Goal: Task Accomplishment & Management: Manage account settings

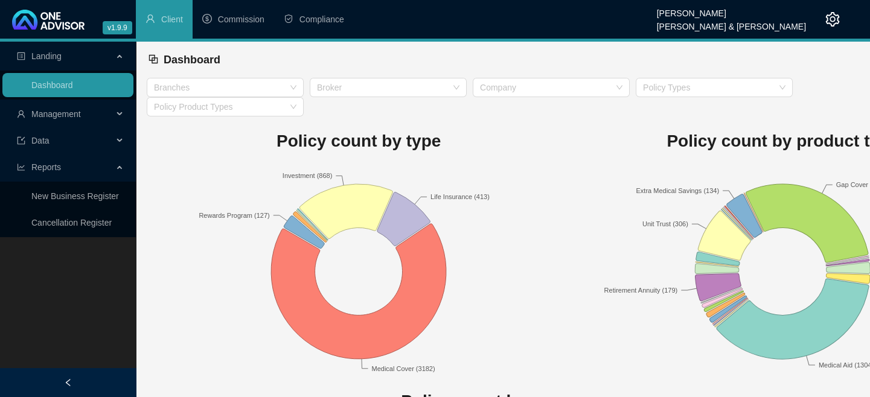
click at [65, 115] on span "Management" at bounding box center [56, 114] width 50 height 10
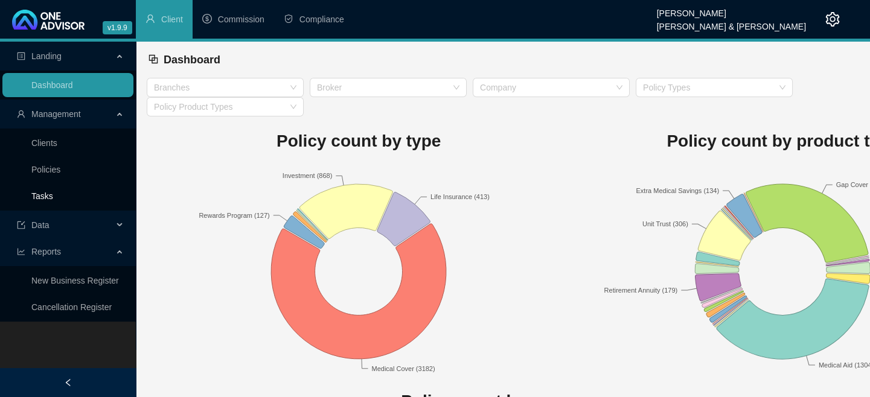
click at [42, 191] on link "Tasks" at bounding box center [42, 196] width 22 height 10
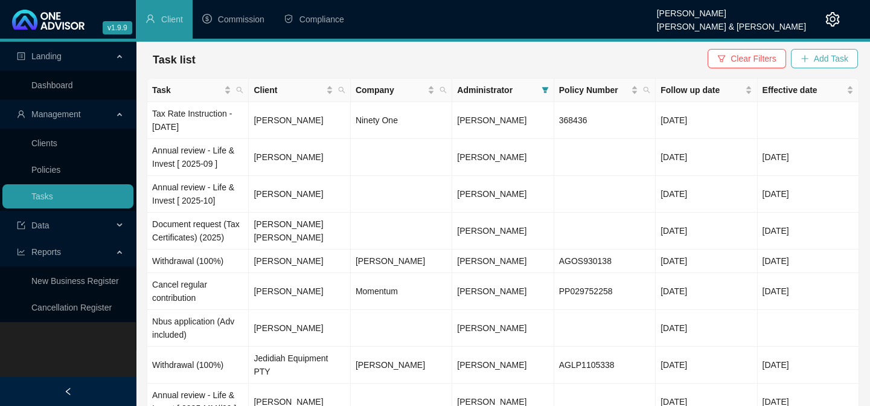
click at [816, 64] on span "Add Task" at bounding box center [831, 58] width 34 height 13
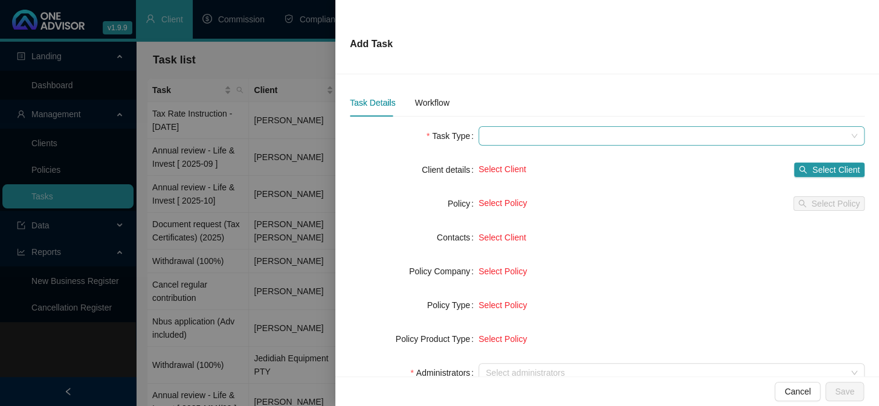
click at [511, 138] on span at bounding box center [671, 136] width 371 height 18
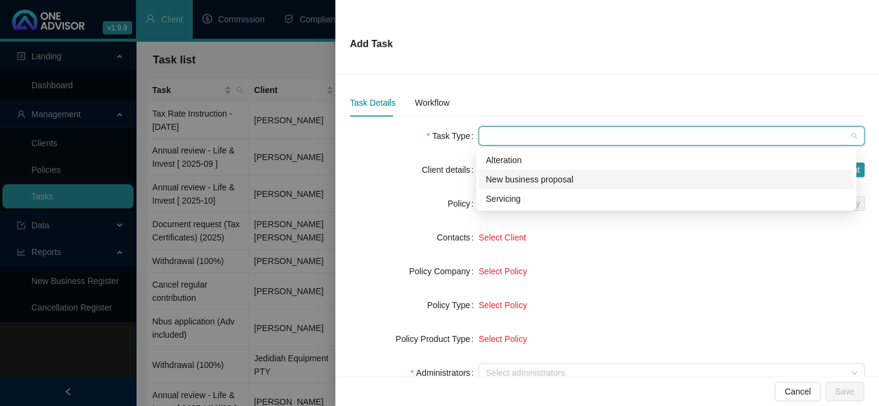
click at [53, 146] on div at bounding box center [439, 203] width 879 height 406
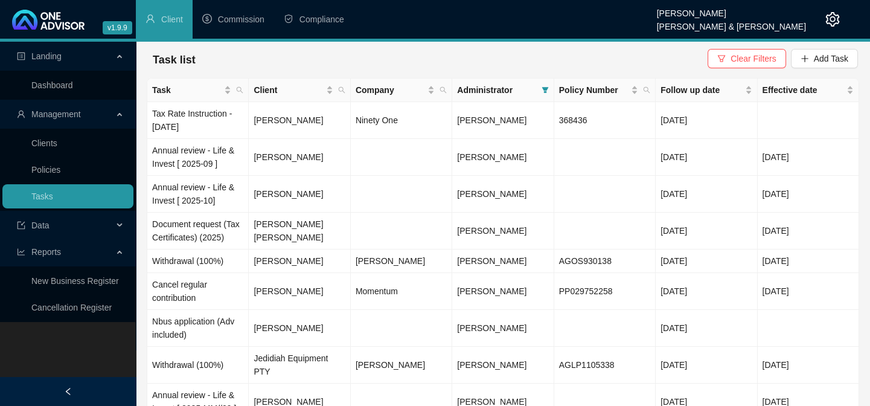
click at [53, 146] on link "Clients" at bounding box center [44, 143] width 26 height 10
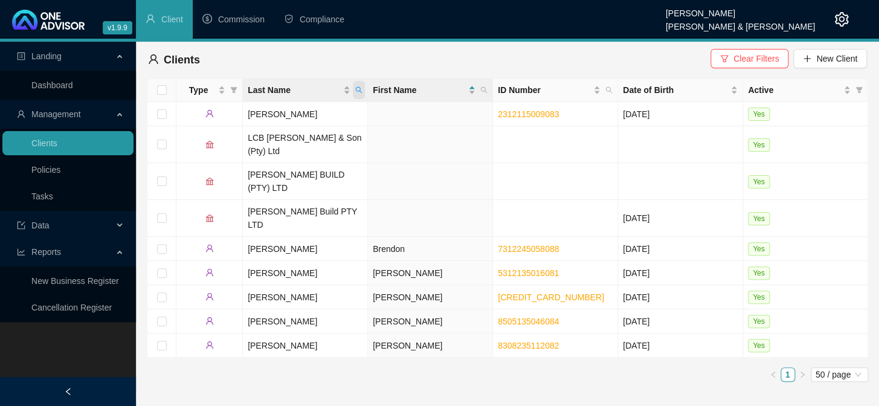
click at [362, 91] on icon "search" at bounding box center [358, 89] width 7 height 7
type input "singh"
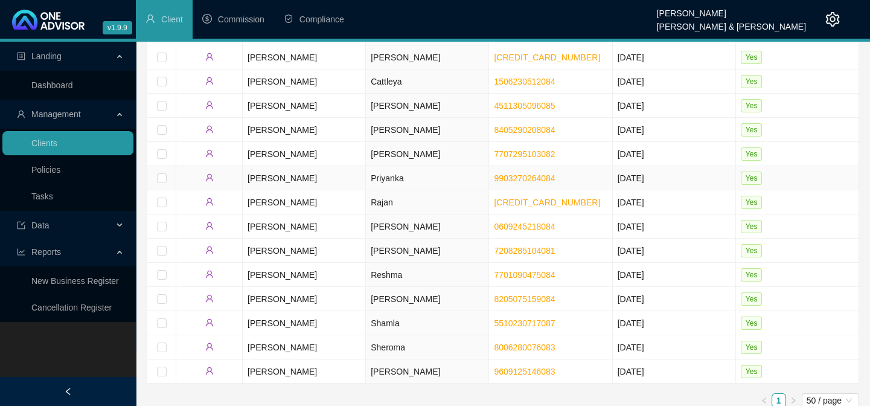
scroll to position [109, 0]
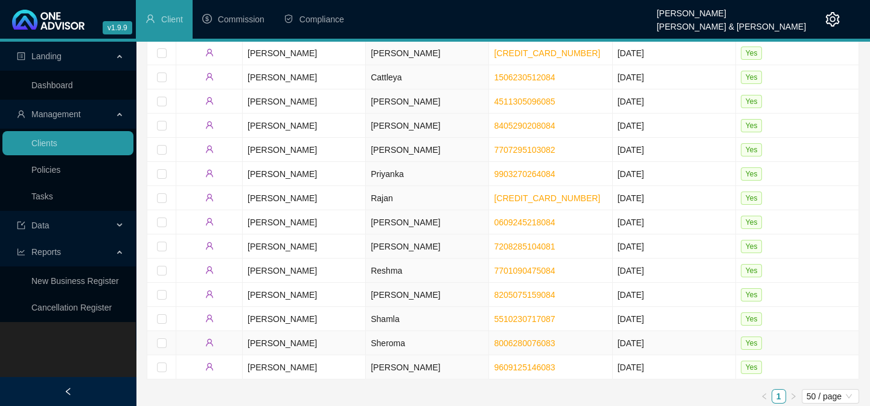
click at [377, 336] on td "Sheroma" at bounding box center [427, 343] width 123 height 24
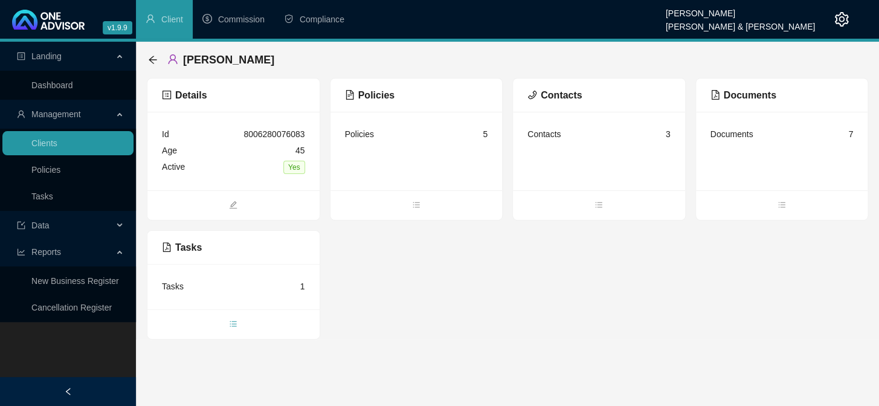
click at [228, 324] on span "bars" at bounding box center [233, 324] width 172 height 13
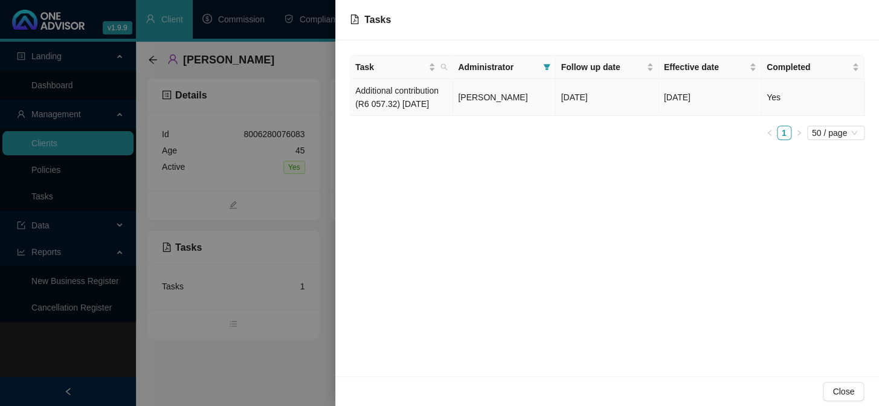
click at [417, 91] on td "Additional contribution (R6 057.32) [DATE]" at bounding box center [401, 97] width 103 height 37
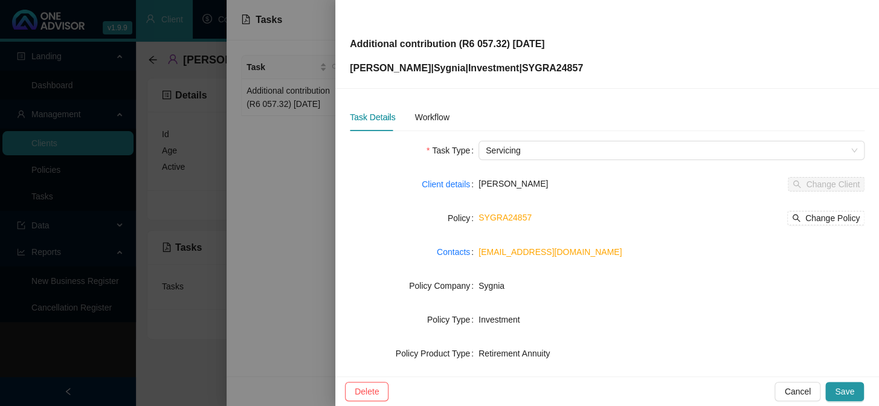
click at [167, 384] on div at bounding box center [439, 203] width 879 height 406
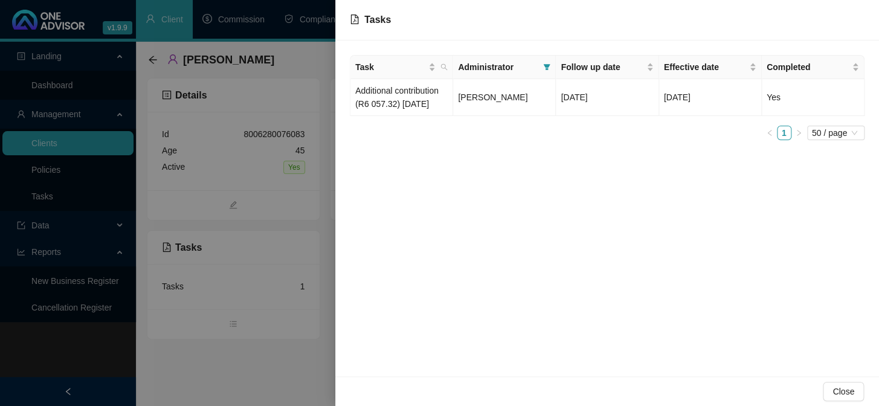
click at [167, 380] on div at bounding box center [439, 203] width 879 height 406
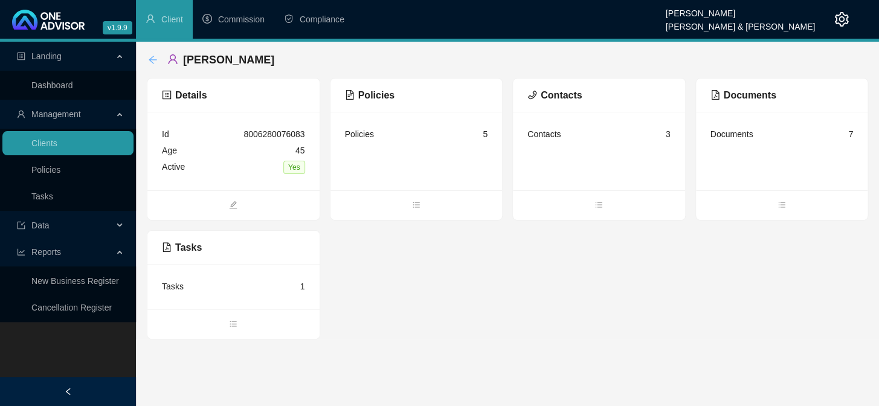
click at [151, 56] on icon "arrow-left" at bounding box center [153, 60] width 10 height 10
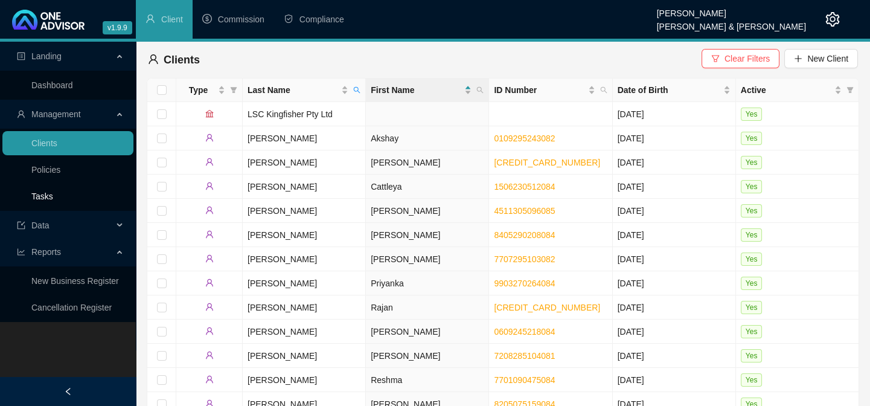
click at [31, 195] on link "Tasks" at bounding box center [42, 196] width 22 height 10
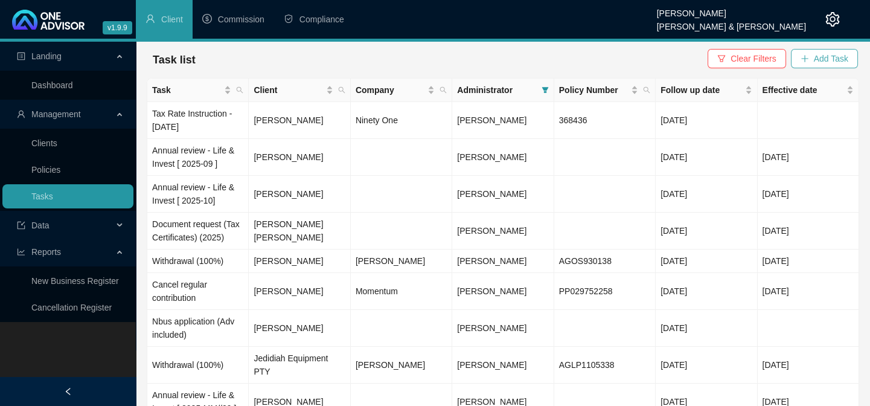
click at [827, 60] on span "Add Task" at bounding box center [831, 58] width 34 height 13
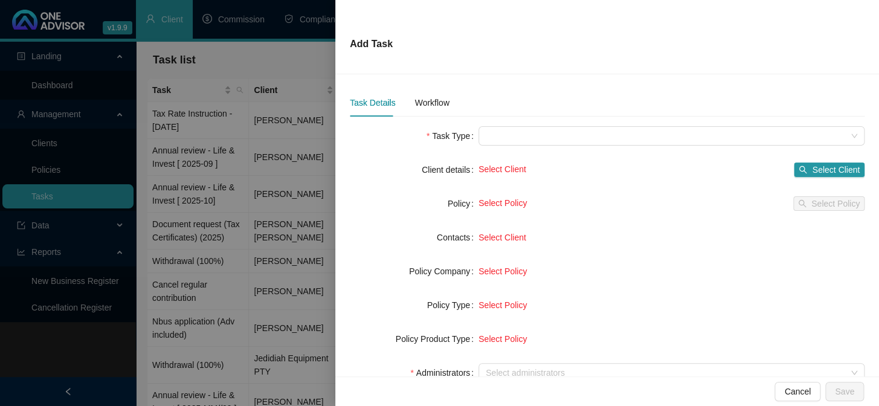
click at [86, 359] on div at bounding box center [439, 203] width 879 height 406
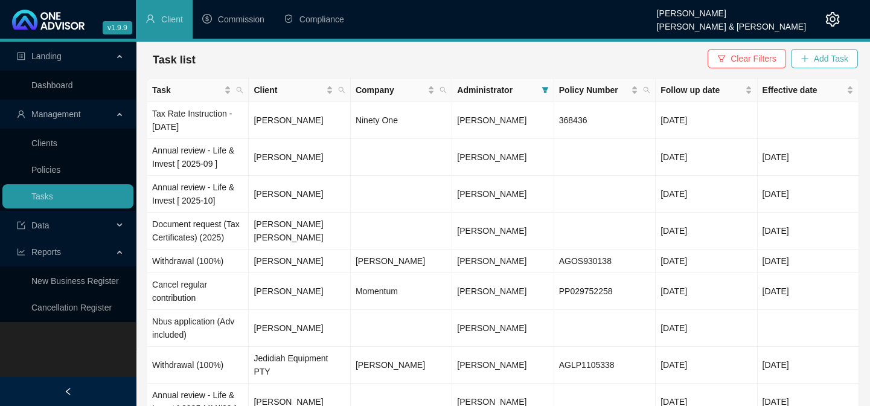
click at [838, 63] on span "Add Task" at bounding box center [831, 58] width 34 height 13
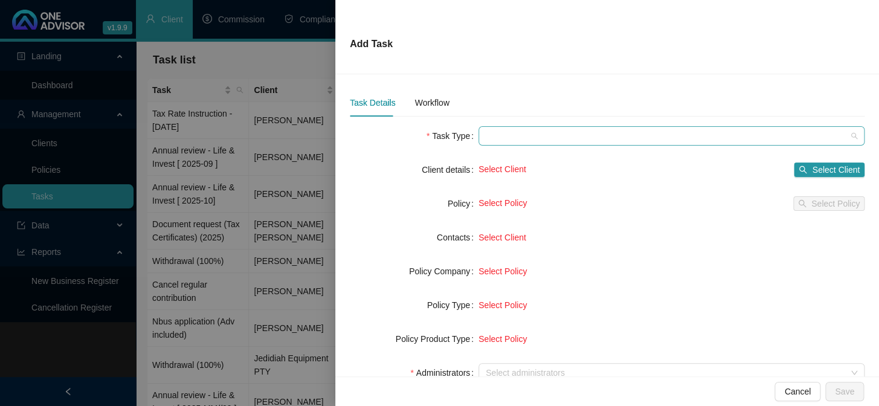
click at [533, 137] on span at bounding box center [671, 136] width 371 height 18
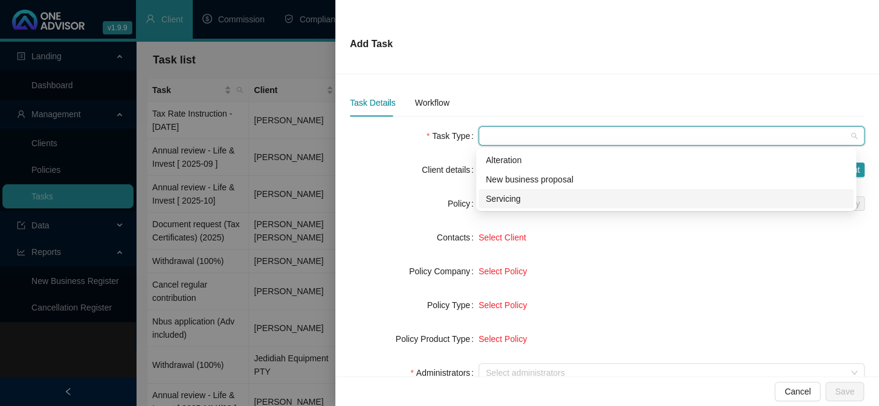
click at [515, 198] on div "Servicing" at bounding box center [666, 198] width 361 height 13
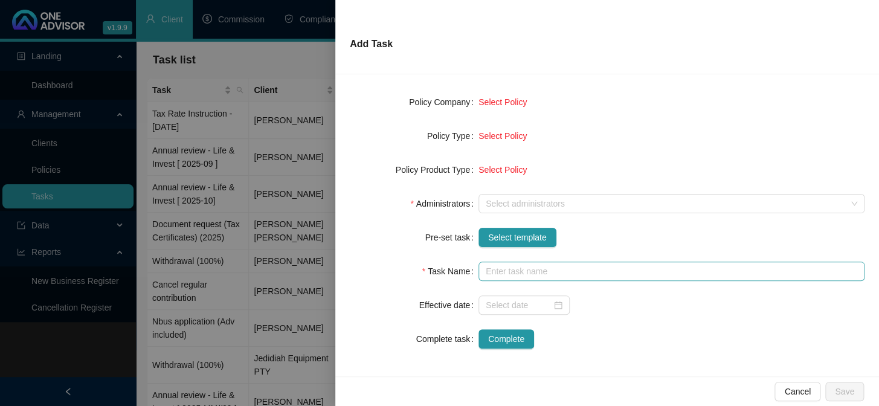
scroll to position [170, 0]
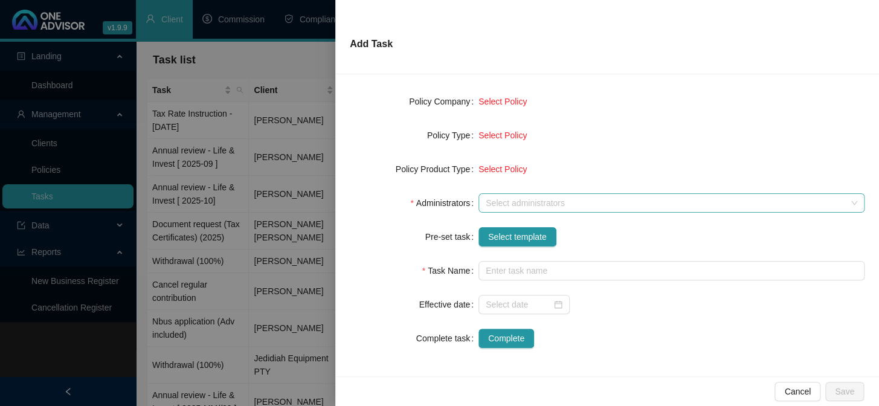
click at [490, 201] on div at bounding box center [665, 203] width 368 height 9
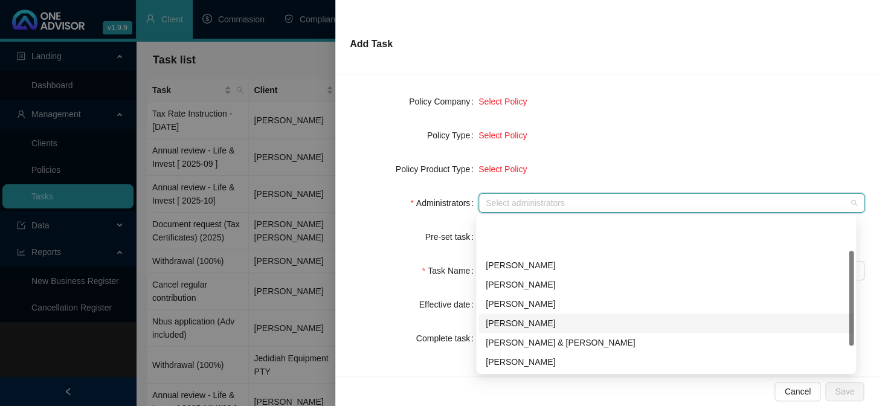
scroll to position [54, 0]
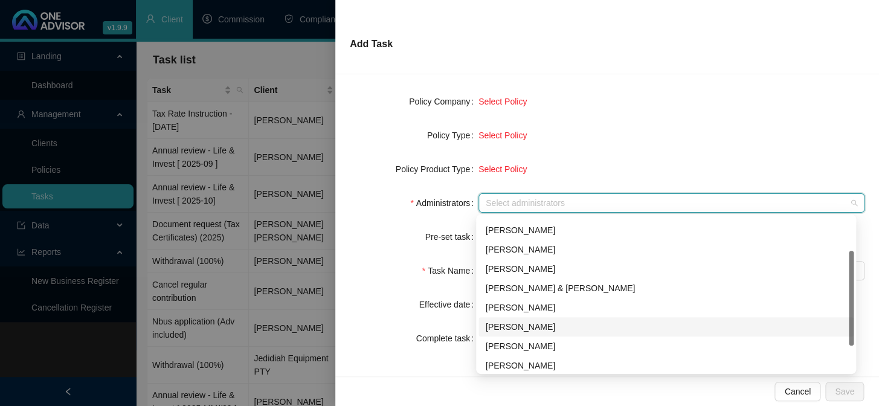
click at [505, 327] on div "[PERSON_NAME]" at bounding box center [666, 326] width 361 height 13
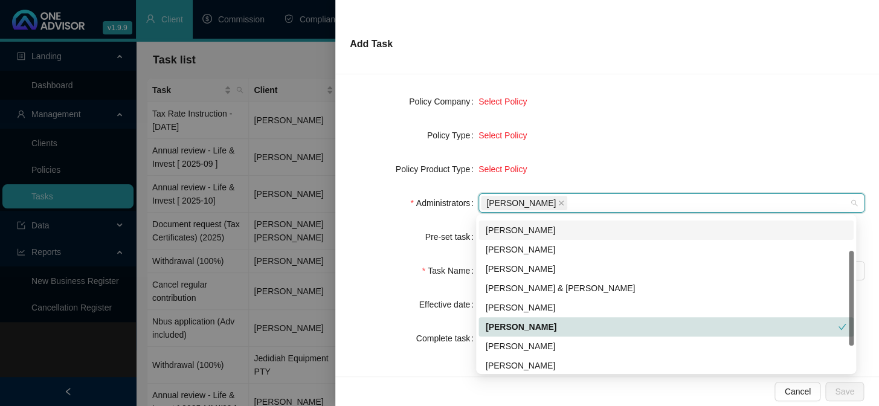
click at [376, 265] on div "Task Name" at bounding box center [414, 270] width 129 height 19
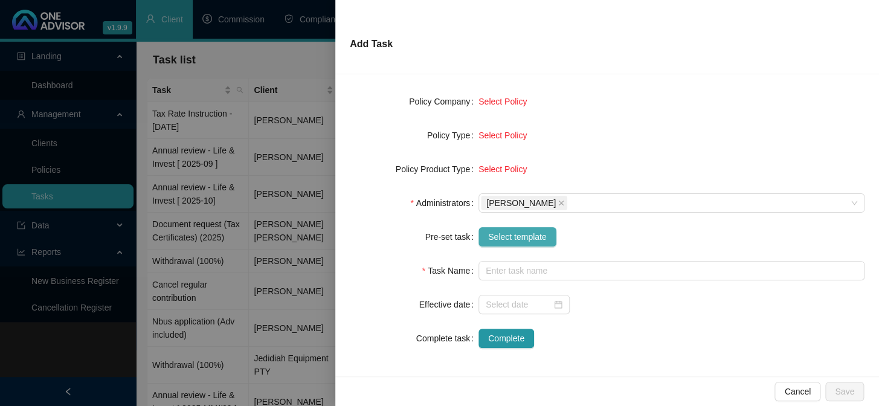
click at [503, 237] on span "Select template" at bounding box center [517, 236] width 59 height 13
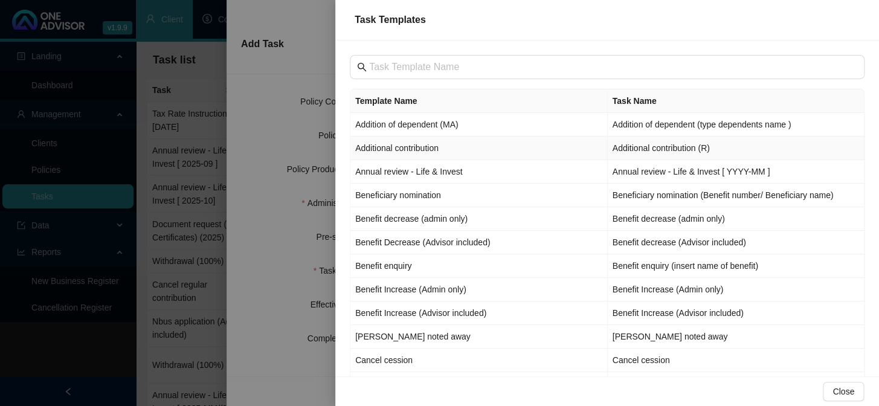
click at [426, 147] on td "Additional contribution" at bounding box center [478, 148] width 257 height 24
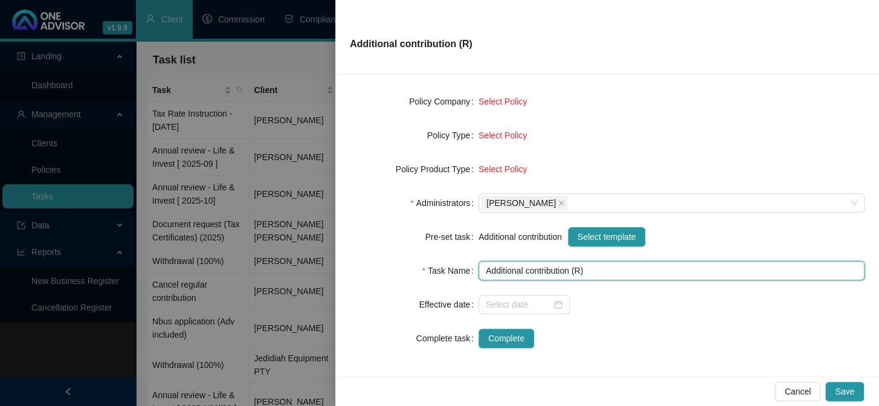
click at [579, 269] on input "Additional contribution (R)" at bounding box center [671, 270] width 386 height 19
type input "Additional contribution (R6,057.32)"
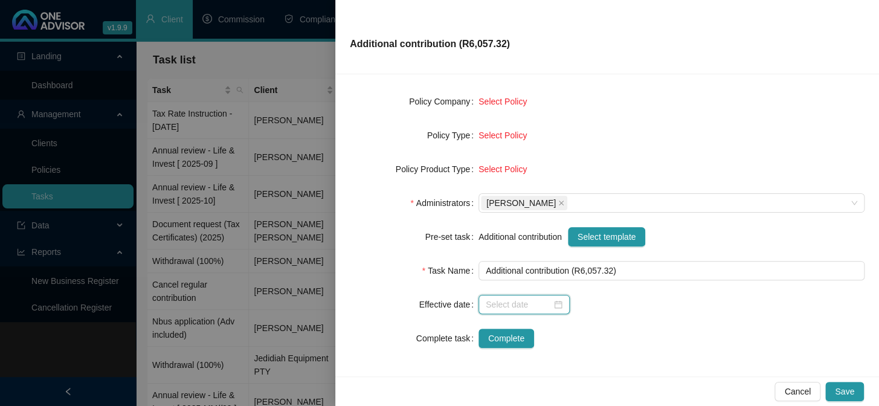
click at [493, 303] on input at bounding box center [519, 304] width 66 height 13
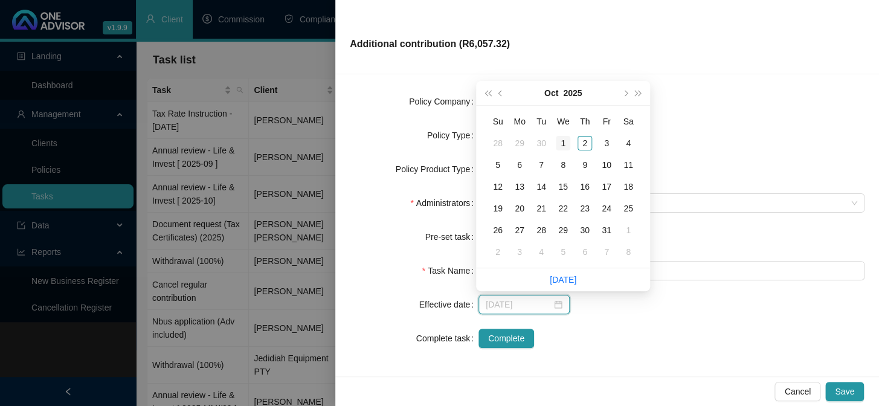
type input "[DATE]"
click at [562, 140] on div "1" at bounding box center [563, 143] width 14 height 14
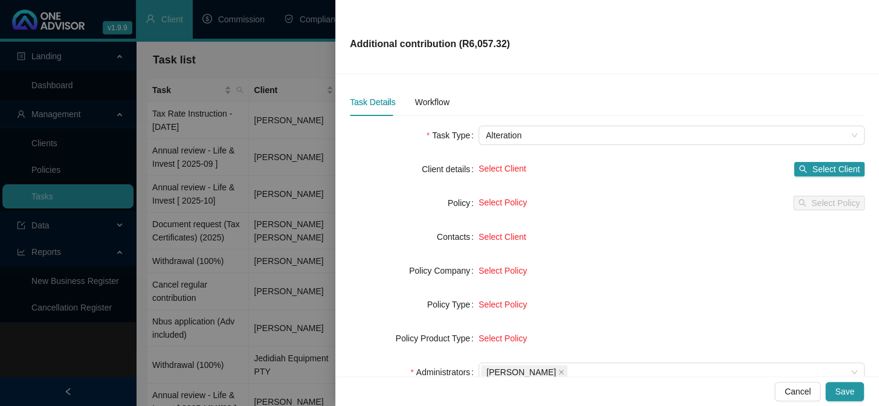
scroll to position [0, 0]
click at [815, 167] on span "Select Client" at bounding box center [836, 169] width 48 height 13
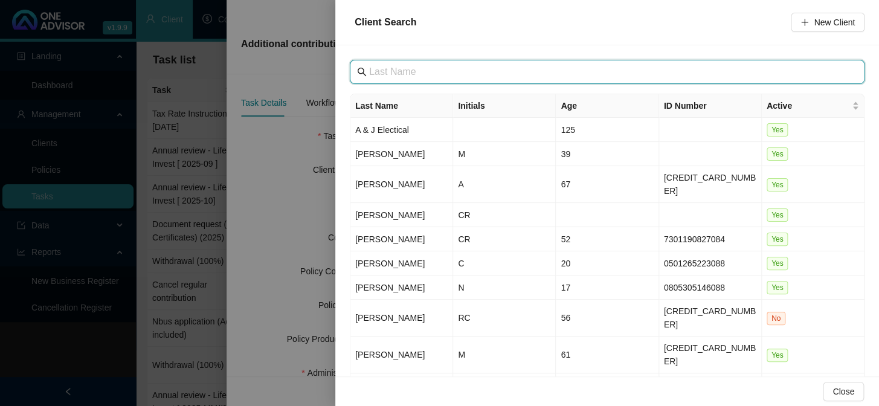
click at [421, 74] on input "text" at bounding box center [608, 72] width 478 height 14
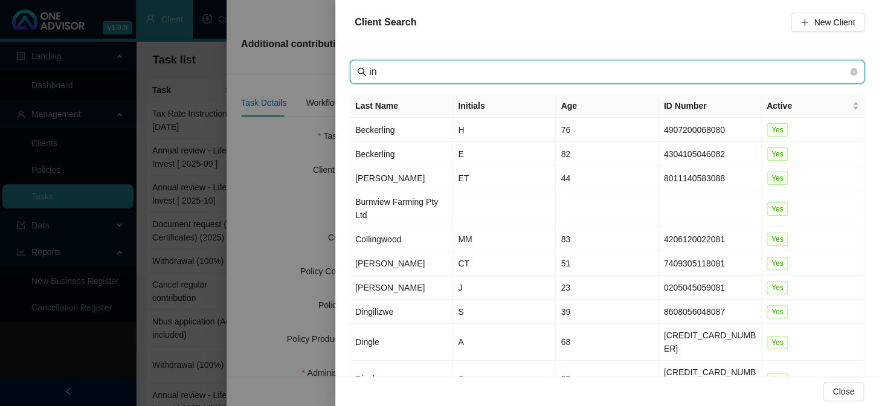
type input "i"
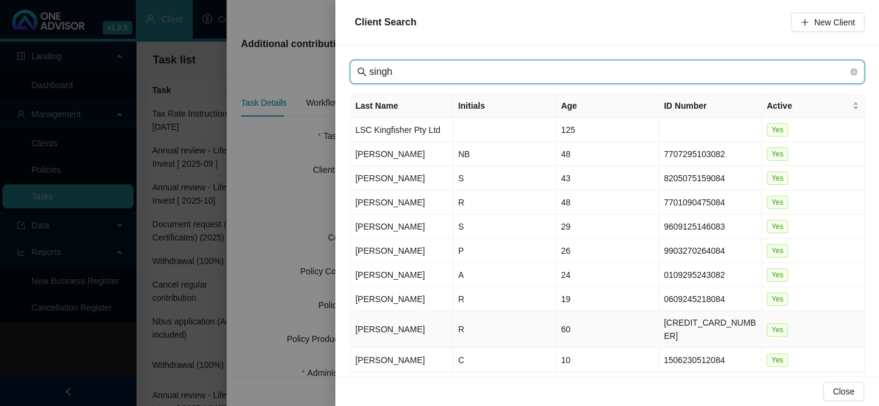
scroll to position [28, 0]
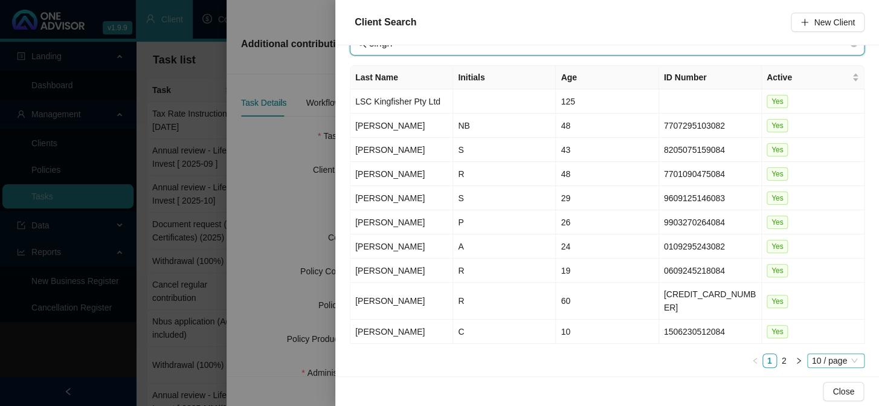
click at [820, 354] on span "10 / page" at bounding box center [836, 360] width 48 height 13
type input "singh"
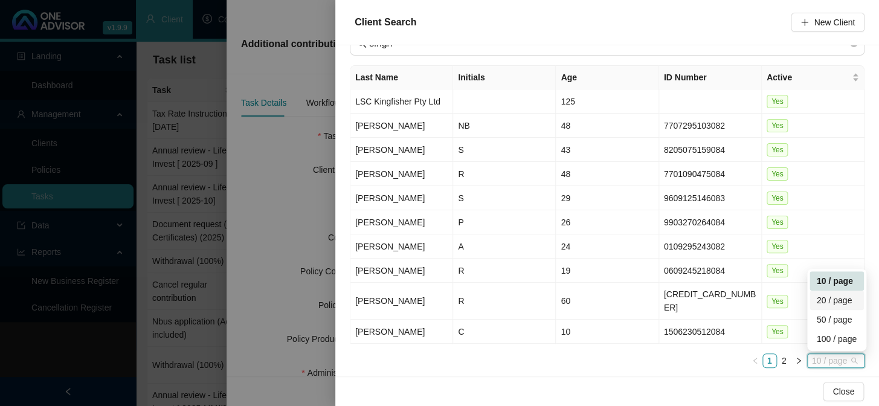
click at [824, 293] on div "20 / page" at bounding box center [836, 299] width 40 height 13
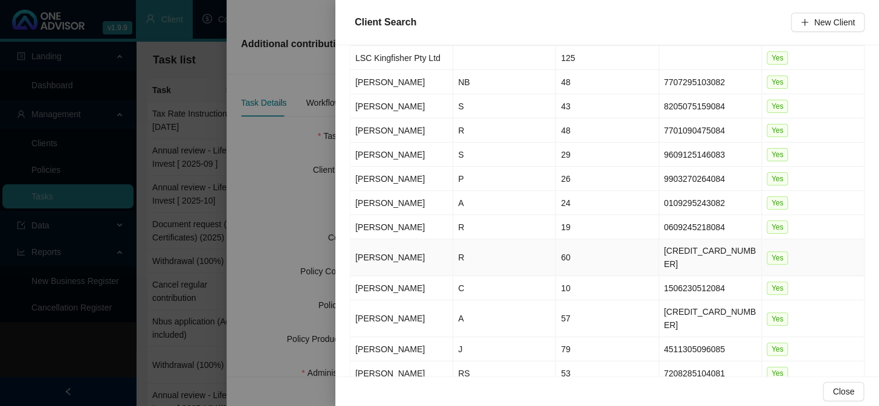
scroll to position [172, 0]
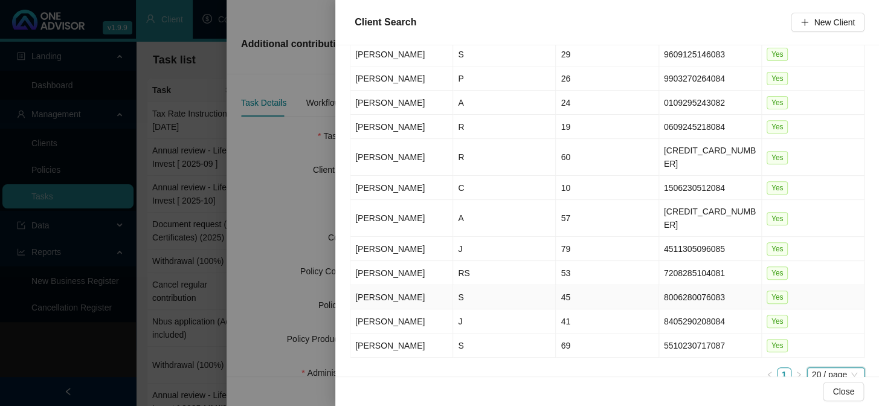
click at [363, 285] on td "[PERSON_NAME]" at bounding box center [401, 297] width 103 height 24
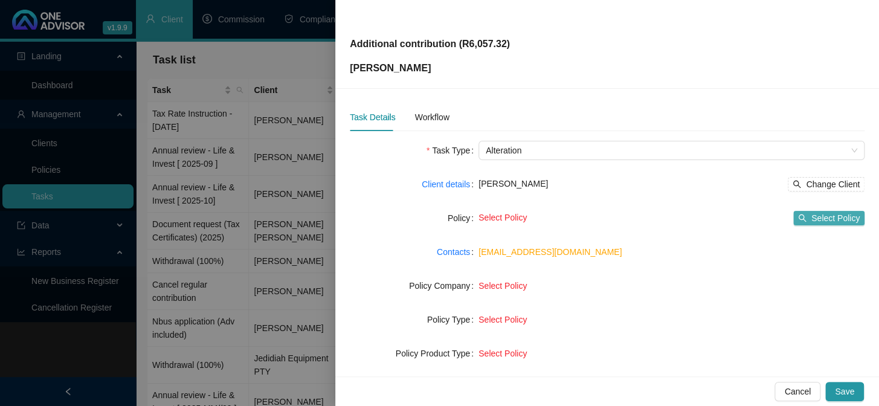
click at [815, 214] on span "Select Policy" at bounding box center [835, 217] width 48 height 13
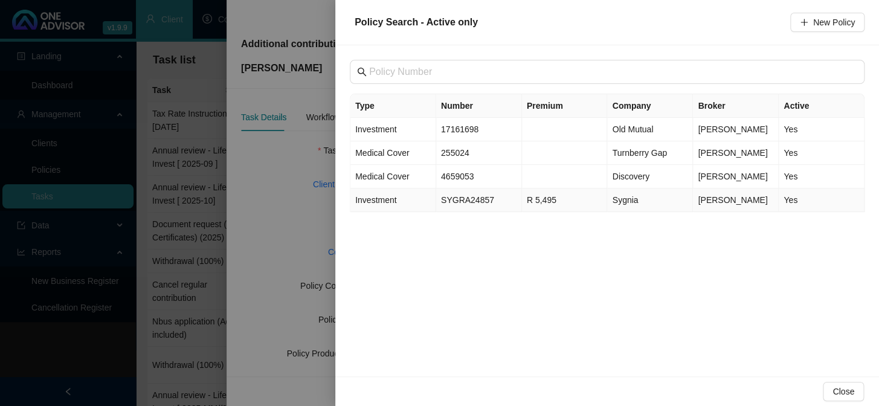
click at [461, 200] on td "SYGRA24857" at bounding box center [479, 200] width 86 height 24
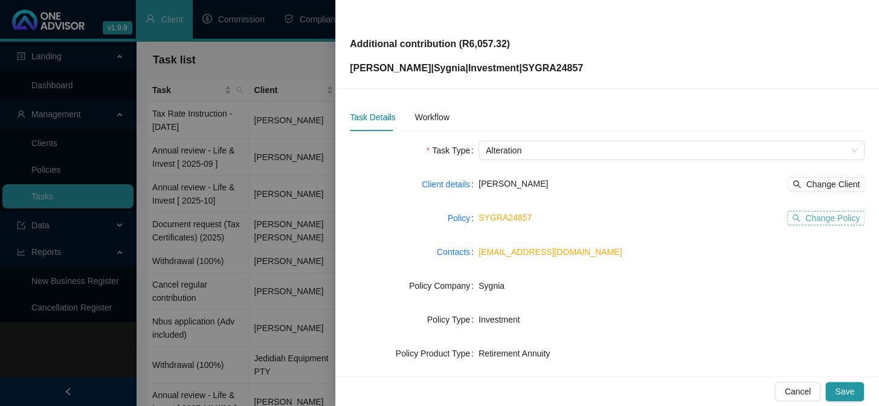
click at [820, 217] on span "Change Policy" at bounding box center [832, 217] width 54 height 13
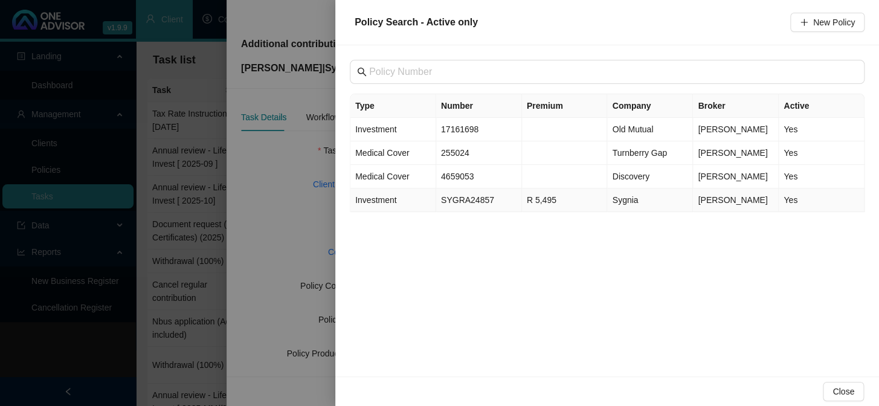
click at [457, 202] on td "SYGRA24857" at bounding box center [479, 200] width 86 height 24
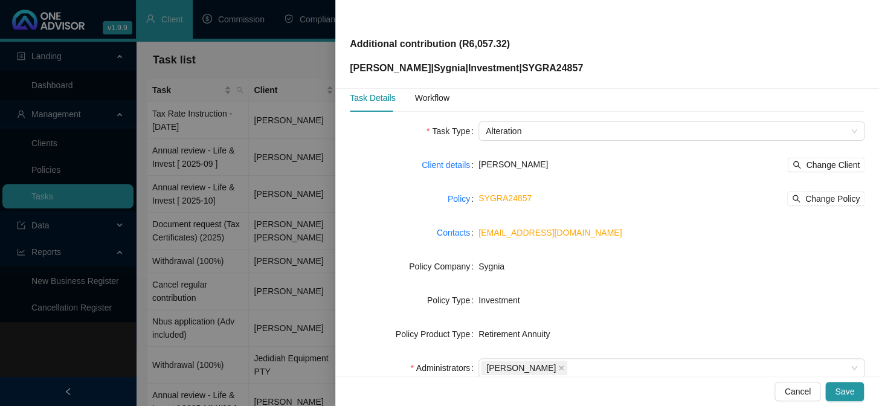
scroll to position [0, 0]
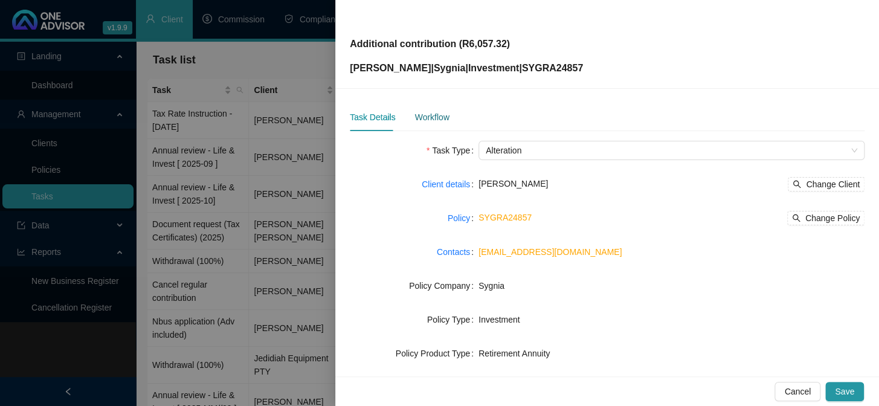
click at [423, 112] on div "Workflow" at bounding box center [431, 117] width 34 height 13
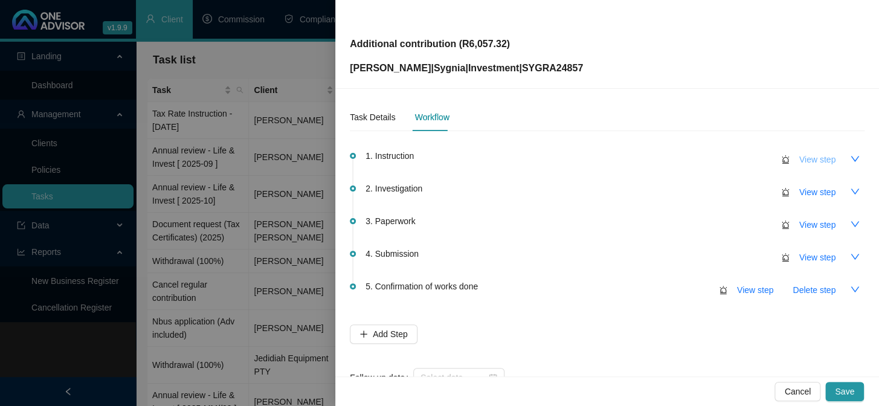
click at [806, 159] on span "View step" at bounding box center [817, 159] width 36 height 13
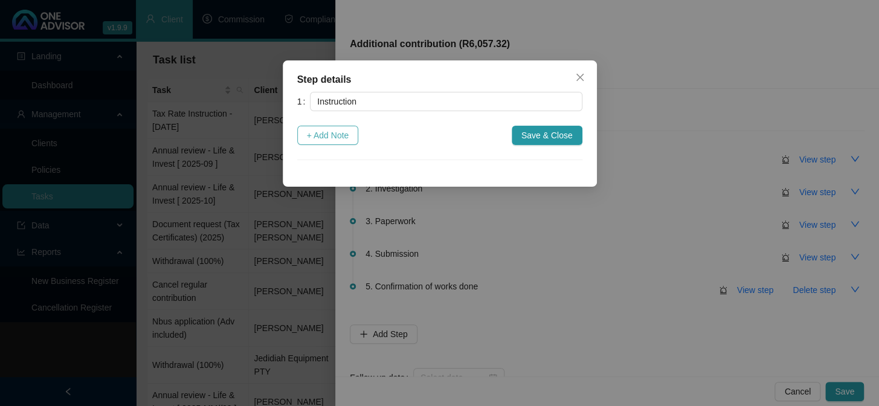
click at [338, 141] on span "+ Add Note" at bounding box center [328, 135] width 42 height 13
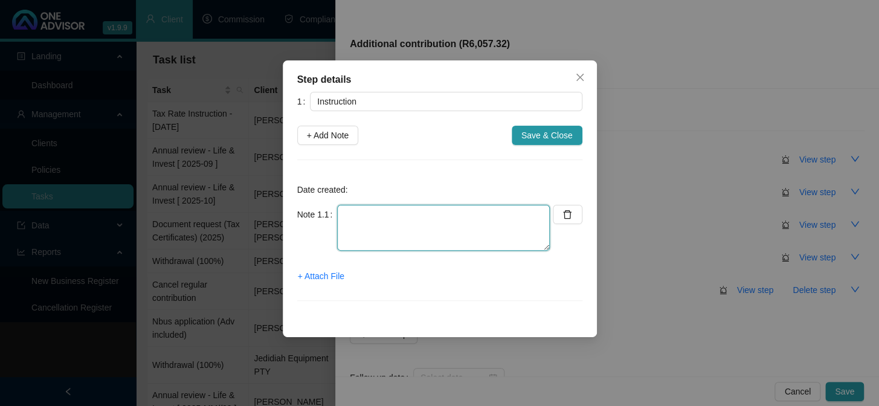
click at [367, 211] on textarea at bounding box center [443, 228] width 213 height 46
type textarea "p"
type textarea "POP received from Sheroma"
drag, startPoint x: 342, startPoint y: 214, endPoint x: 461, endPoint y: 217, distance: 119.0
click at [461, 217] on textarea "POP received from Sheroma" at bounding box center [443, 228] width 213 height 46
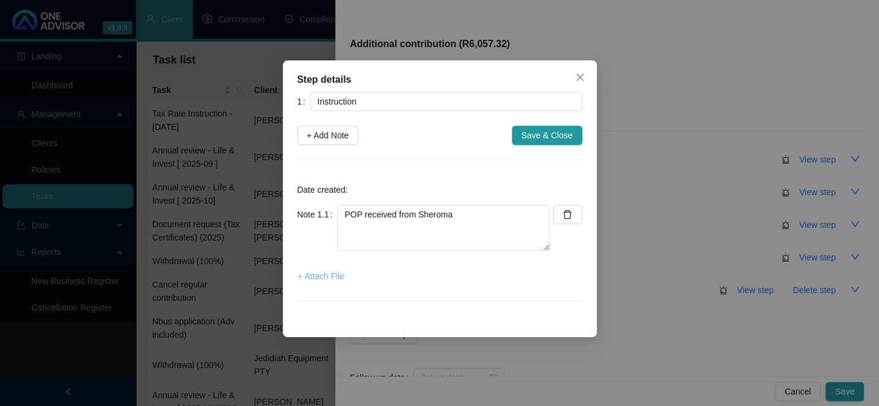
click at [311, 274] on span "+ Attach File" at bounding box center [321, 275] width 46 height 13
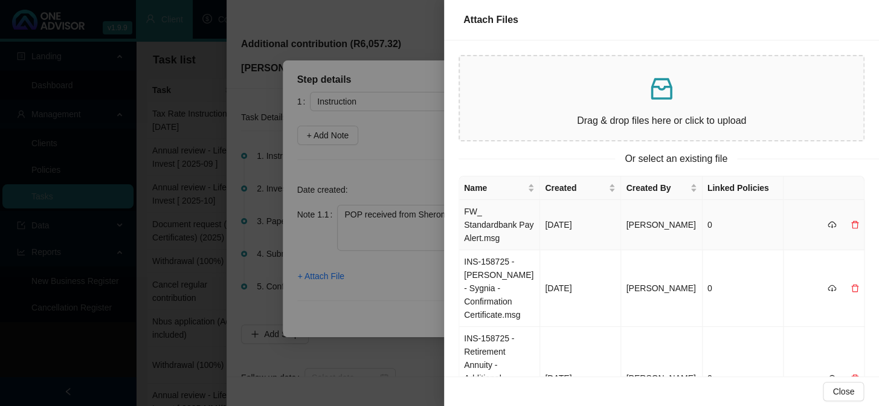
click at [493, 229] on td "FW_ Standardbank Pay Alert.msg" at bounding box center [499, 225] width 81 height 50
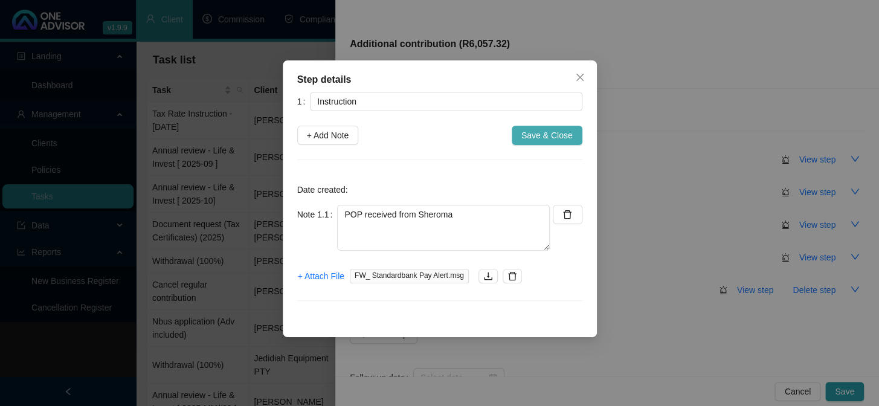
click at [538, 135] on span "Save & Close" at bounding box center [546, 135] width 51 height 13
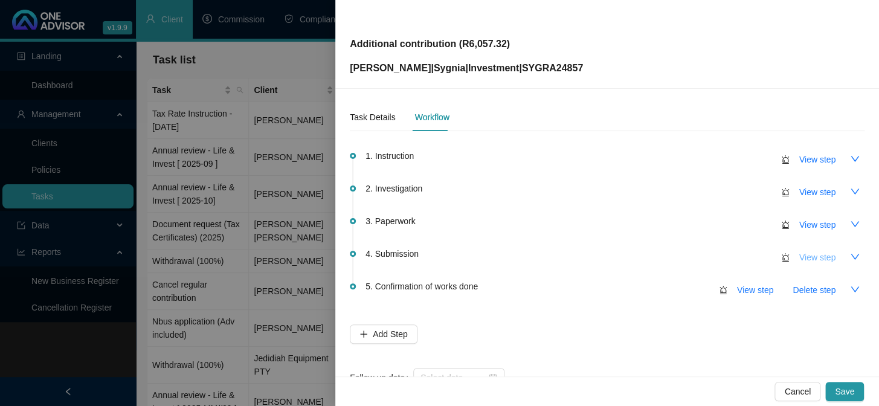
click at [801, 259] on span "View step" at bounding box center [817, 257] width 36 height 13
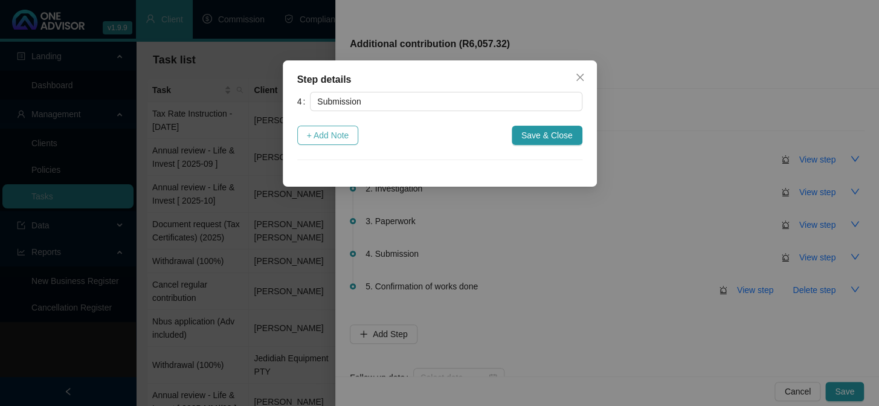
click at [343, 133] on span "+ Add Note" at bounding box center [328, 135] width 42 height 13
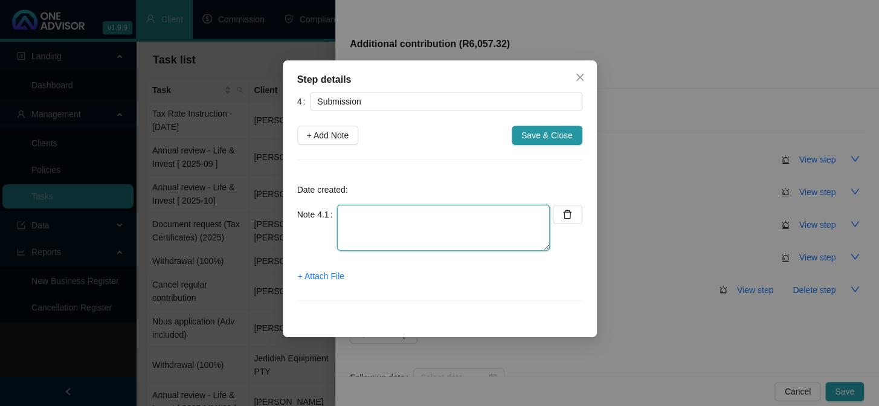
click at [371, 207] on textarea at bounding box center [443, 228] width 213 height 46
drag, startPoint x: 340, startPoint y: 216, endPoint x: 483, endPoint y: 216, distance: 143.1
click at [483, 216] on textarea "Instruction submitted online" at bounding box center [443, 228] width 213 height 46
type textarea "Instruction submitted online"
click at [324, 275] on span "+ Attach File" at bounding box center [321, 275] width 46 height 13
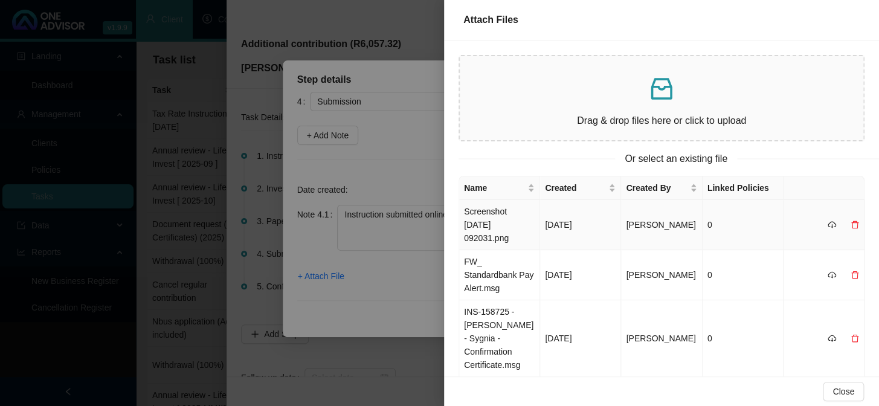
click at [483, 226] on td "Screenshot [DATE] 092031.png" at bounding box center [499, 225] width 81 height 50
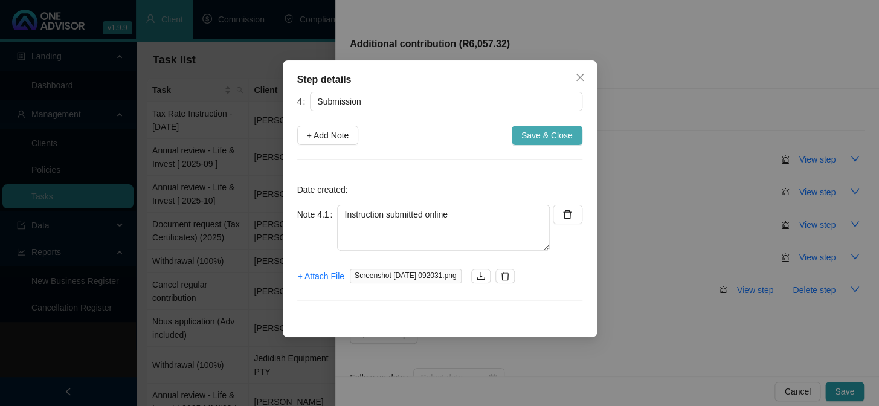
click at [563, 135] on span "Save & Close" at bounding box center [546, 135] width 51 height 13
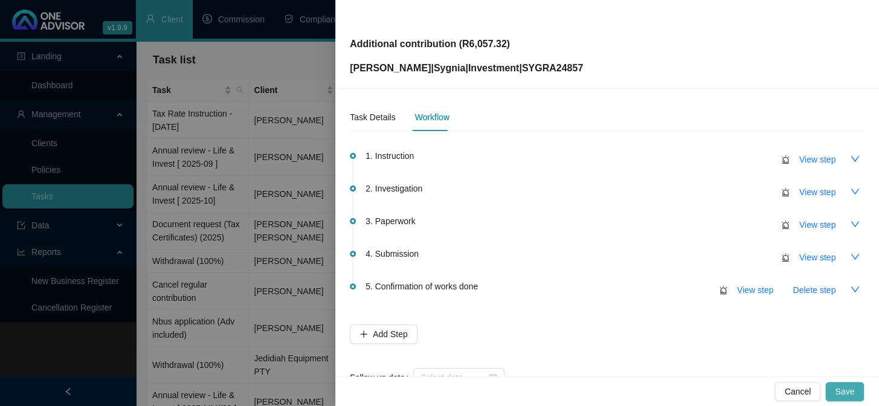
click at [845, 393] on span "Save" at bounding box center [844, 391] width 19 height 13
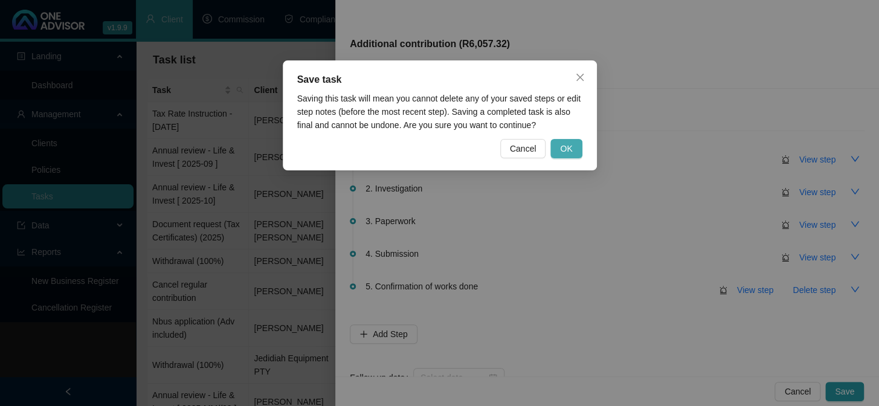
click at [568, 150] on span "OK" at bounding box center [566, 148] width 12 height 13
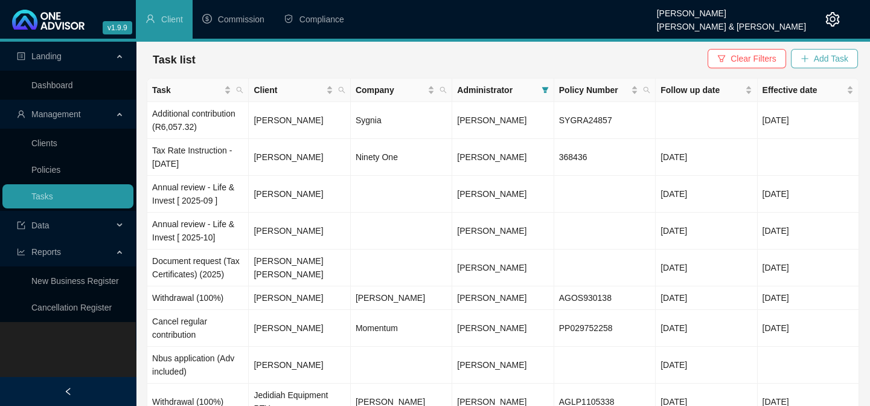
click at [813, 51] on button "Add Task" at bounding box center [824, 58] width 67 height 19
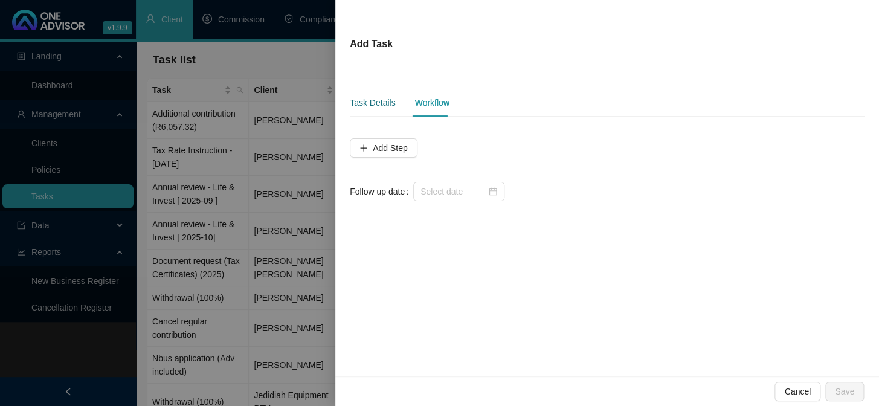
click at [373, 104] on div "Task Details" at bounding box center [372, 102] width 45 height 13
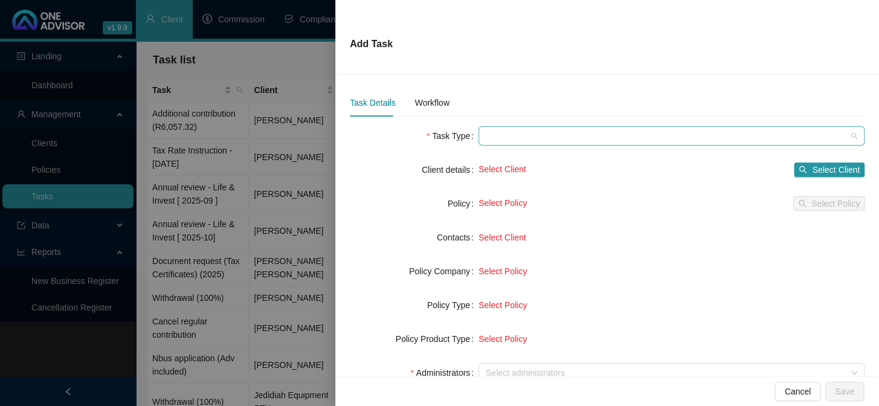
click at [503, 138] on span at bounding box center [671, 136] width 371 height 18
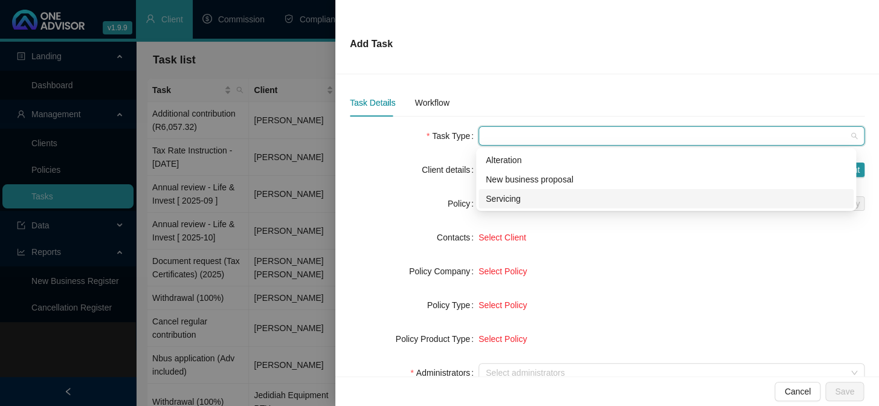
click at [508, 193] on div "Servicing" at bounding box center [666, 198] width 361 height 13
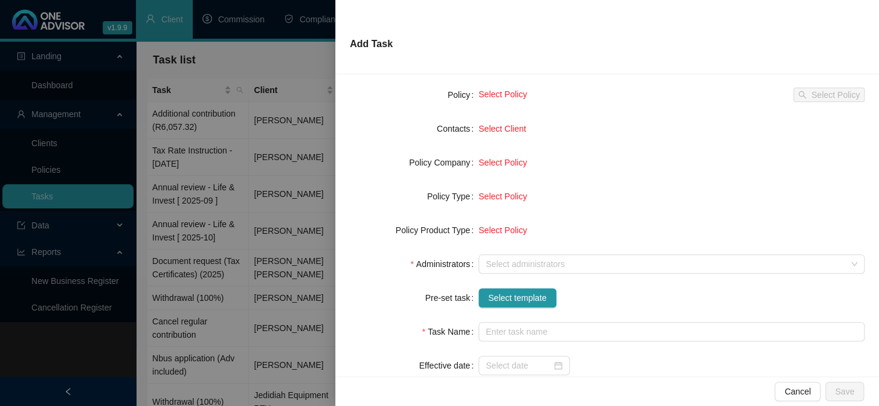
scroll to position [109, 0]
click at [502, 259] on div at bounding box center [665, 263] width 368 height 9
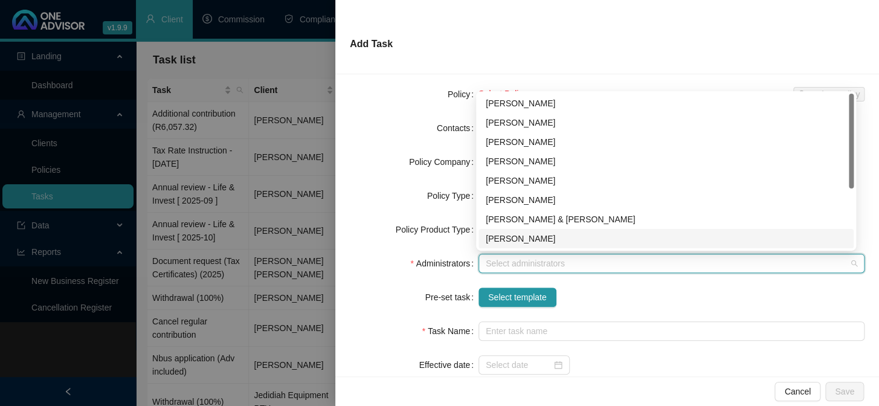
scroll to position [97, 0]
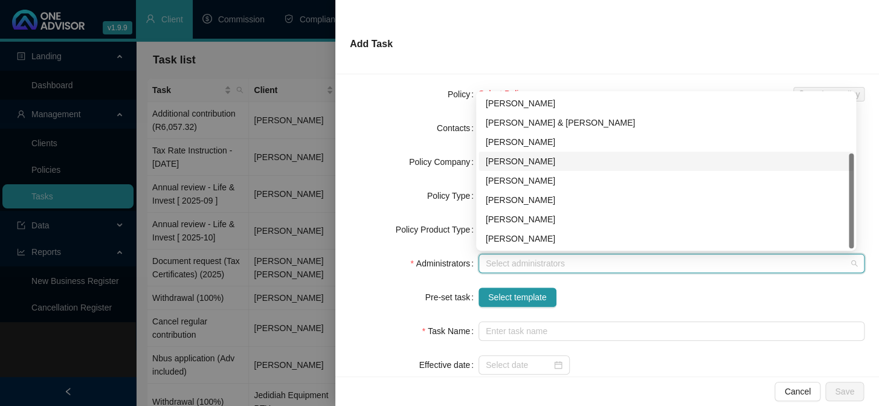
click at [518, 160] on div "[PERSON_NAME]" at bounding box center [666, 161] width 361 height 13
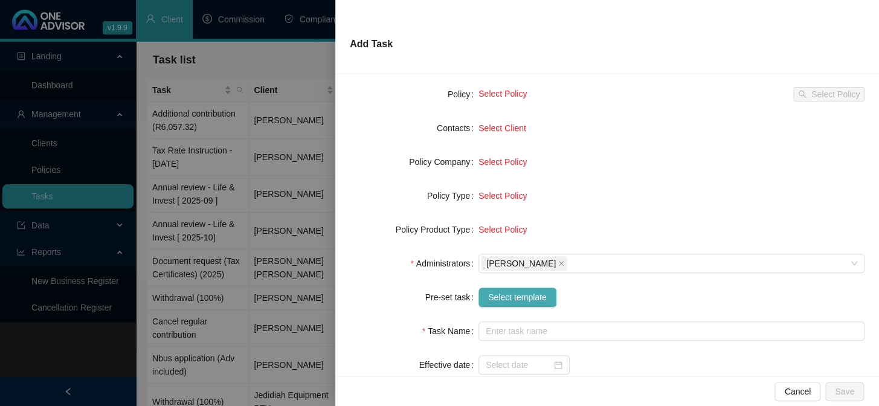
click at [528, 300] on span "Select template" at bounding box center [517, 296] width 59 height 13
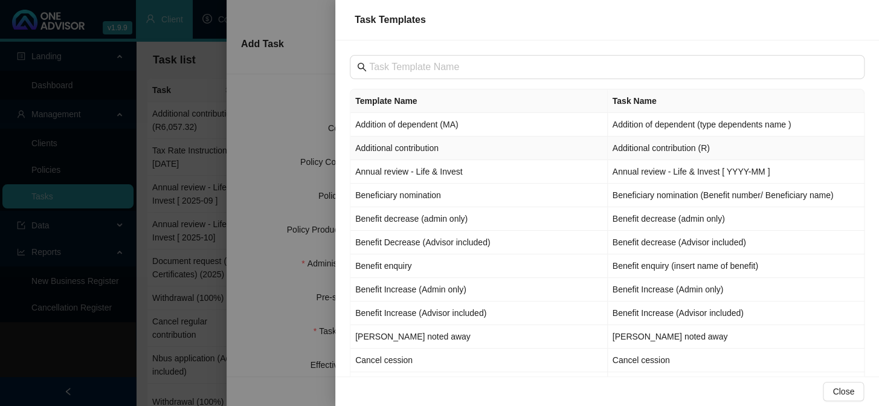
click at [412, 151] on td "Additional contribution" at bounding box center [478, 148] width 257 height 24
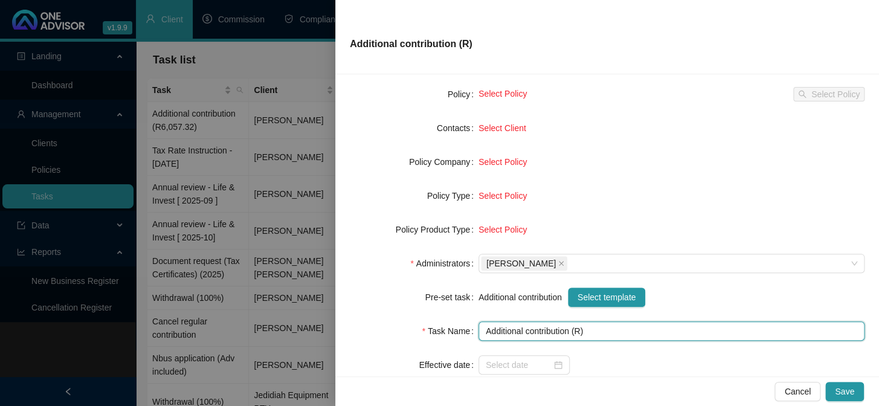
click at [580, 327] on input "Additional contribution (R)" at bounding box center [671, 330] width 386 height 19
type input "Additional contribution (R550)"
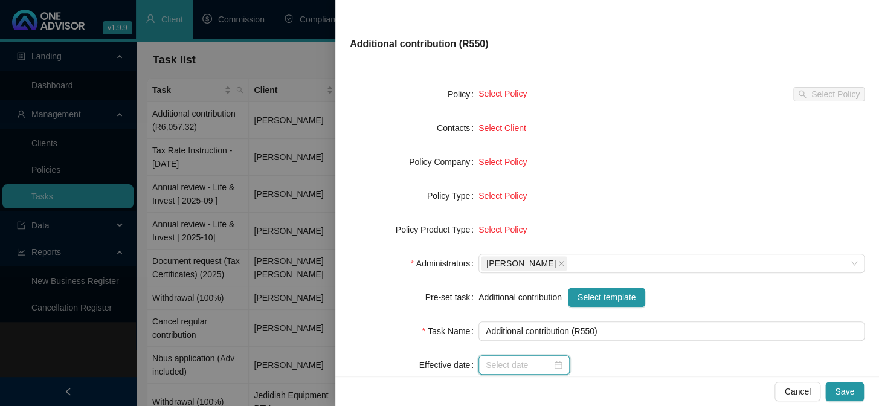
click at [518, 363] on input at bounding box center [519, 364] width 66 height 13
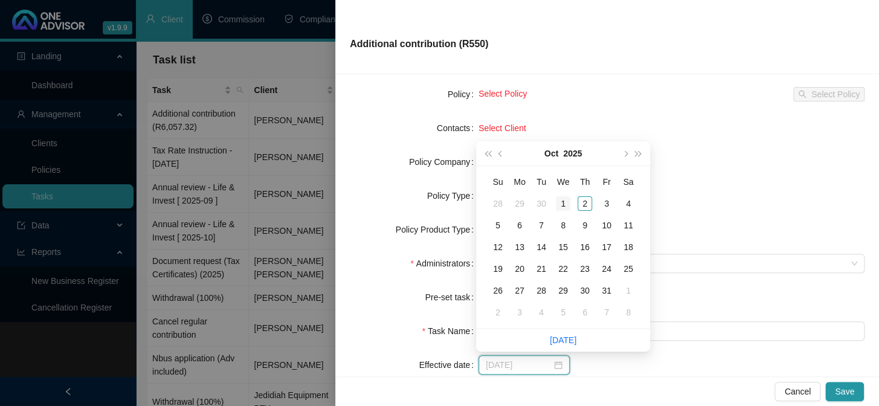
type input "[DATE]"
click at [557, 202] on div "1" at bounding box center [563, 203] width 14 height 14
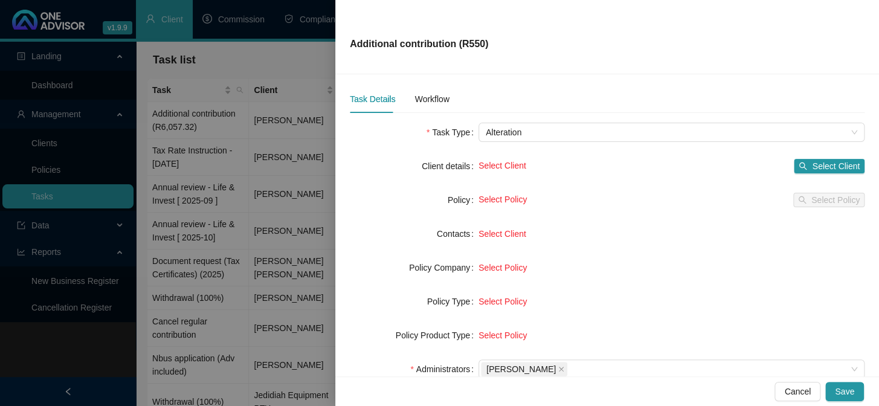
scroll to position [0, 0]
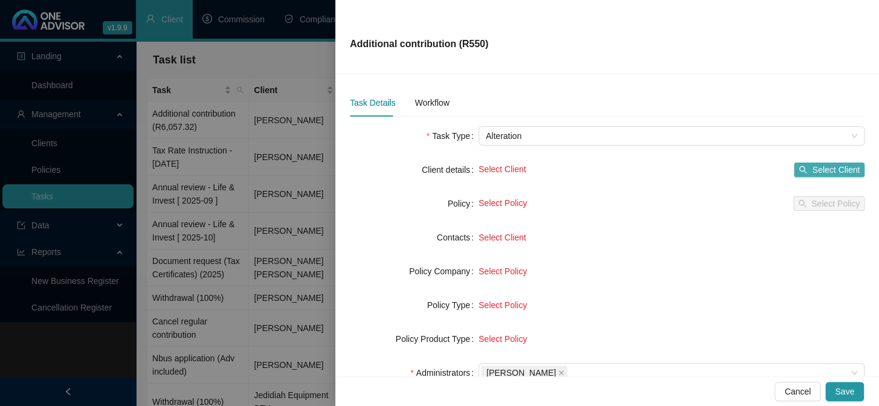
click at [812, 169] on span "Select Client" at bounding box center [836, 169] width 48 height 13
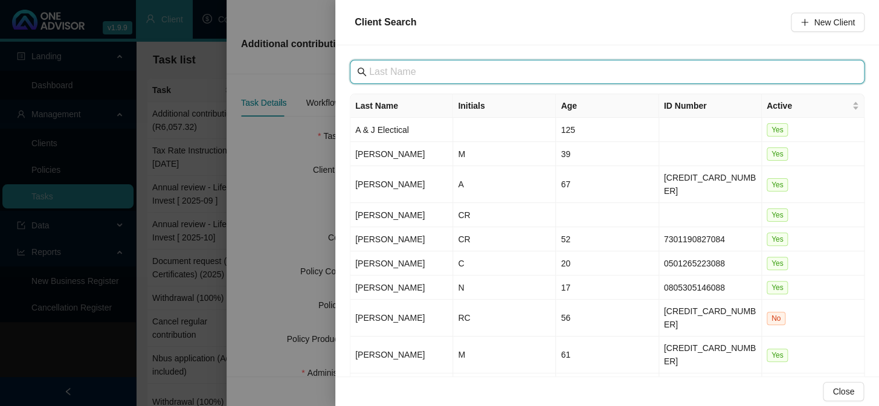
click at [385, 66] on input "text" at bounding box center [608, 72] width 478 height 14
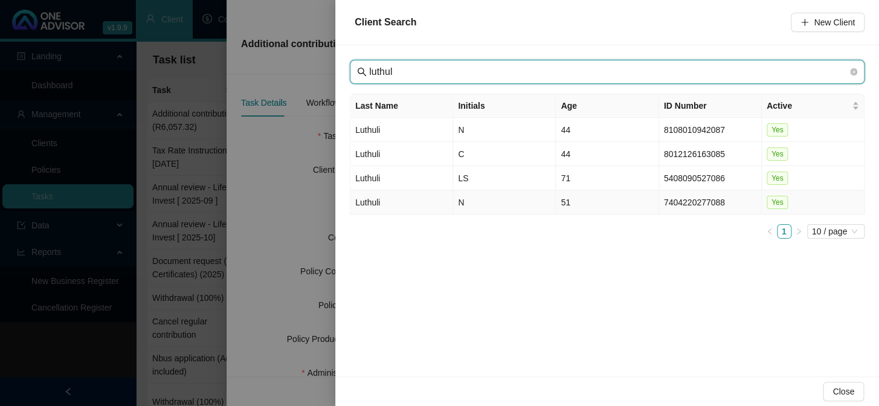
type input "luthul"
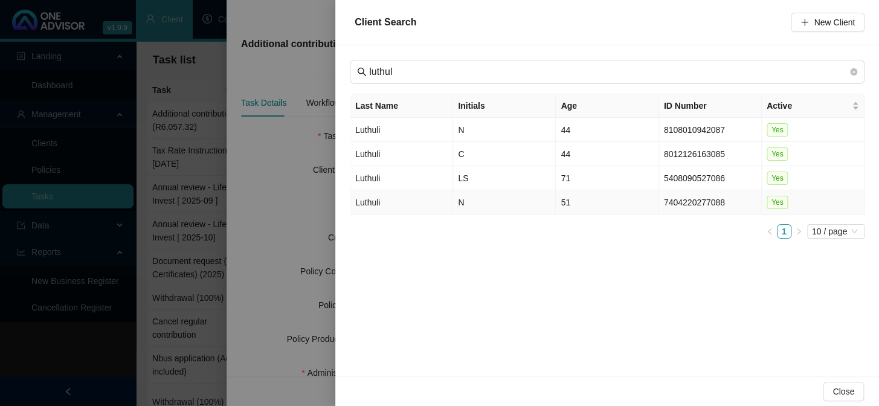
click at [373, 201] on td "Luthuli" at bounding box center [401, 202] width 103 height 24
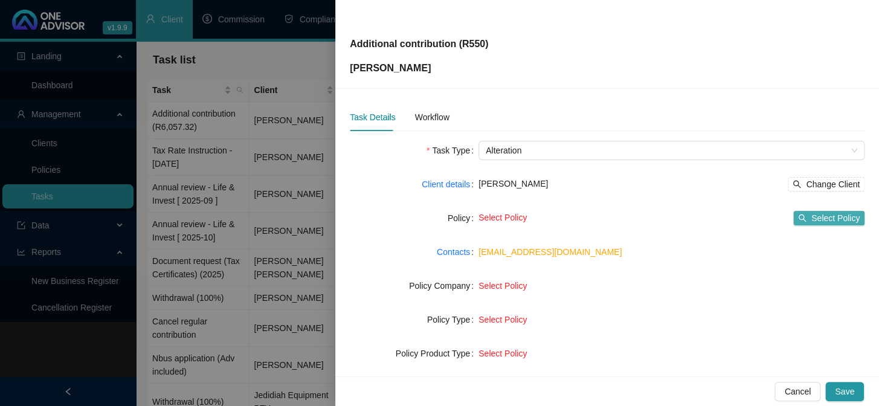
click at [812, 220] on span "Select Policy" at bounding box center [835, 217] width 48 height 13
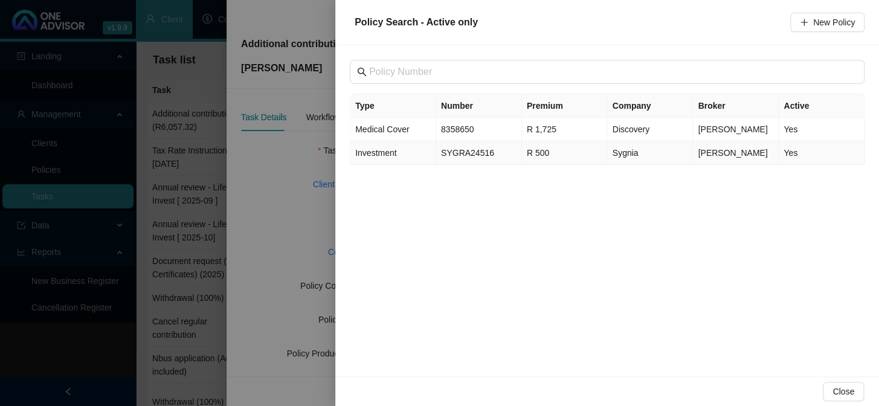
click at [393, 153] on span "Investment" at bounding box center [375, 153] width 41 height 10
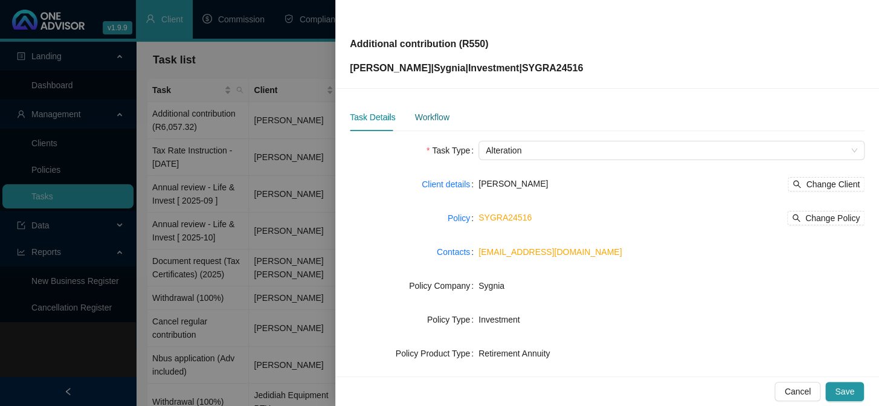
click at [428, 114] on div "Workflow" at bounding box center [431, 117] width 34 height 13
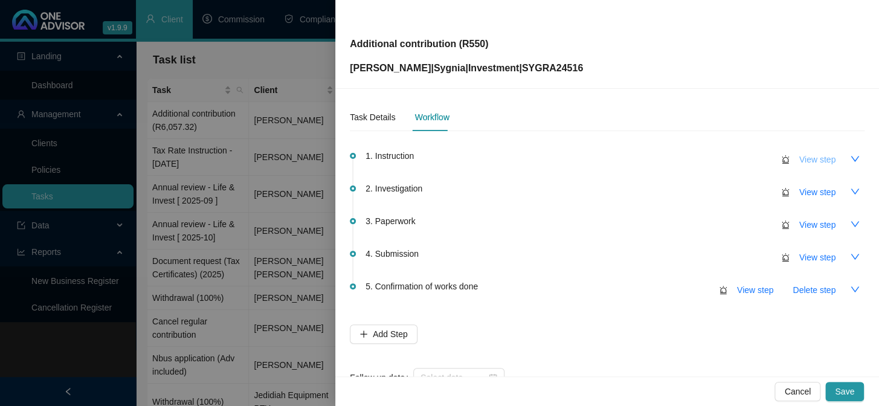
click at [799, 158] on span "View step" at bounding box center [817, 159] width 36 height 13
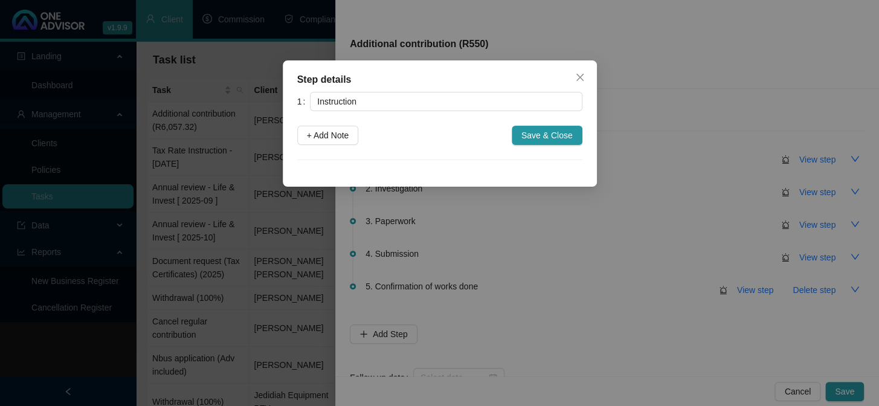
drag, startPoint x: 345, startPoint y: 134, endPoint x: 417, endPoint y: 134, distance: 71.9
click at [347, 134] on span "+ Add Note" at bounding box center [328, 135] width 42 height 13
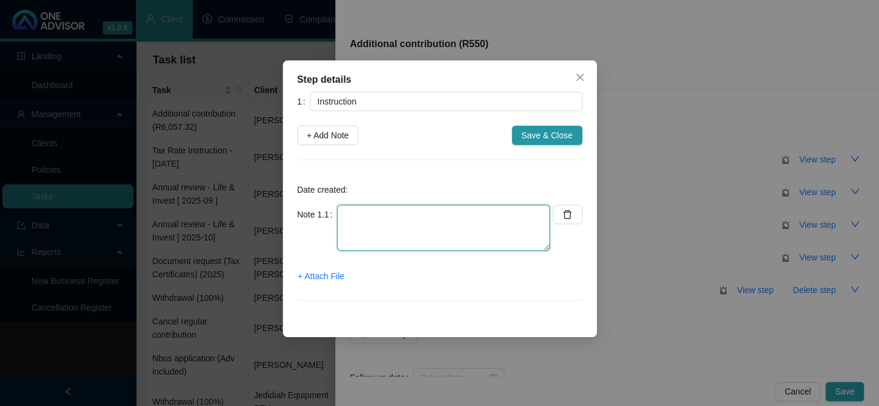
click at [383, 223] on textarea at bounding box center [443, 228] width 213 height 46
paste textarea "POP received from Sheroma"
type textarea "POP received from Sheroma"
click at [335, 277] on span "+ Attach File" at bounding box center [321, 275] width 46 height 13
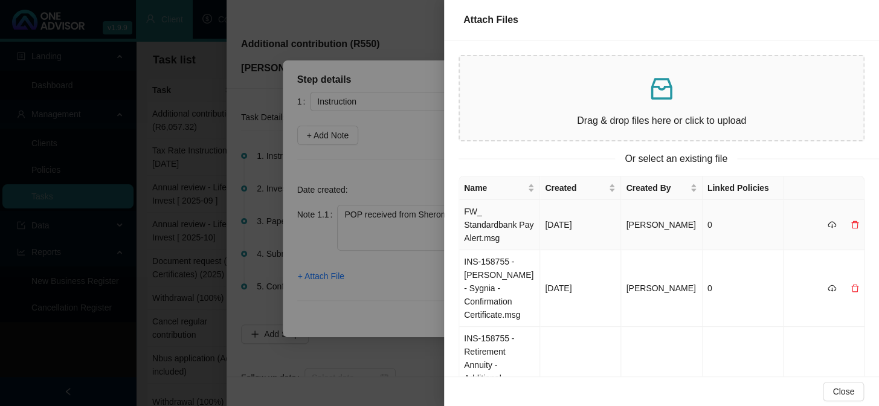
click at [490, 231] on td "FW_ Standardbank Pay Alert.msg" at bounding box center [499, 225] width 81 height 50
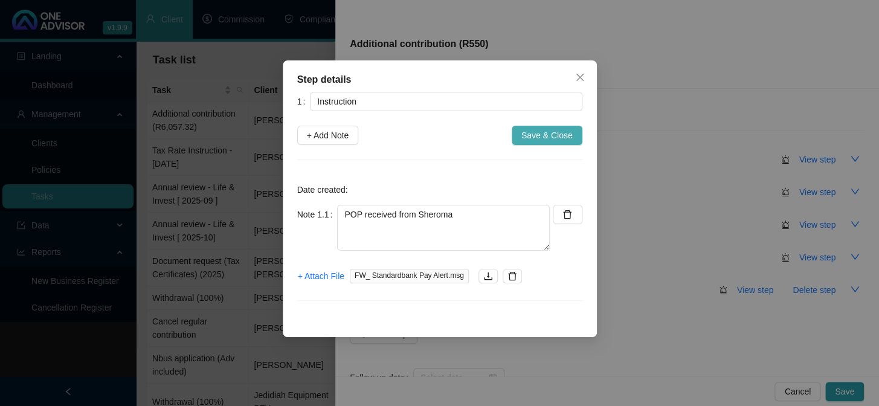
click at [525, 136] on span "Save & Close" at bounding box center [546, 135] width 51 height 13
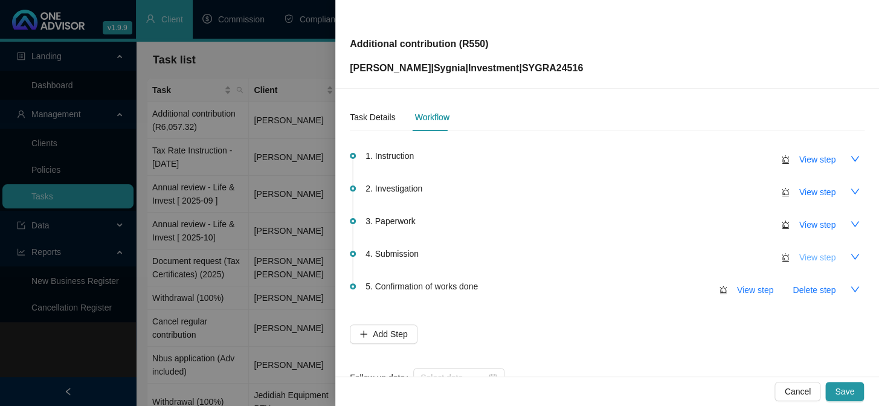
click at [807, 258] on span "View step" at bounding box center [817, 257] width 36 height 13
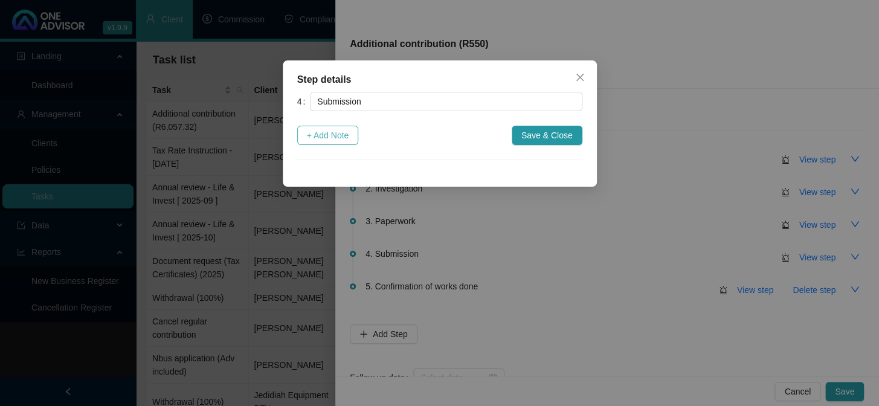
click at [327, 129] on span "+ Add Note" at bounding box center [328, 135] width 42 height 13
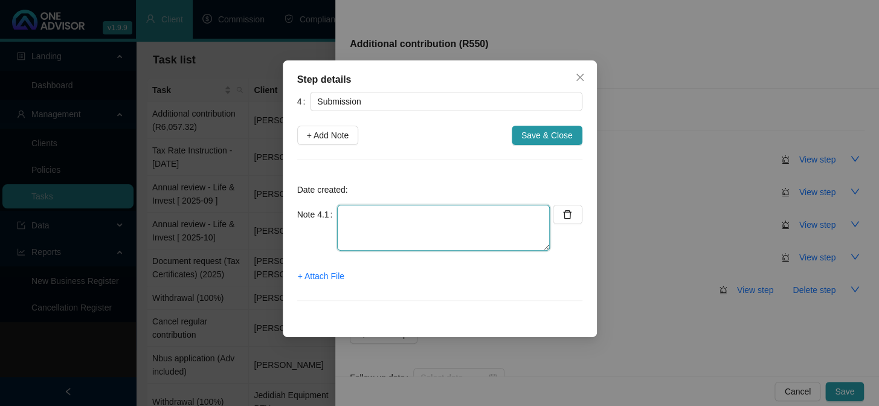
click at [362, 205] on textarea at bounding box center [443, 228] width 213 height 46
click at [447, 219] on textarea at bounding box center [443, 228] width 213 height 46
paste textarea "Instruction submitted online"
type textarea "Instruction submitted online"
click at [341, 276] on span "+ Attach File" at bounding box center [321, 275] width 46 height 13
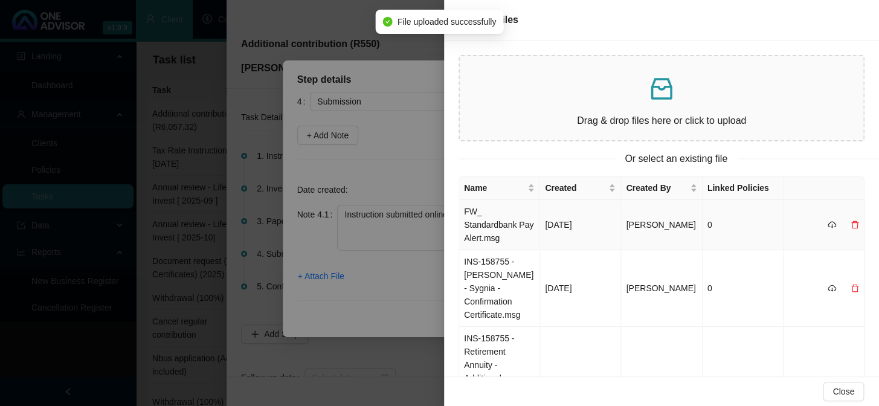
click at [491, 223] on td "FW_ Standardbank Pay Alert.msg" at bounding box center [499, 225] width 81 height 50
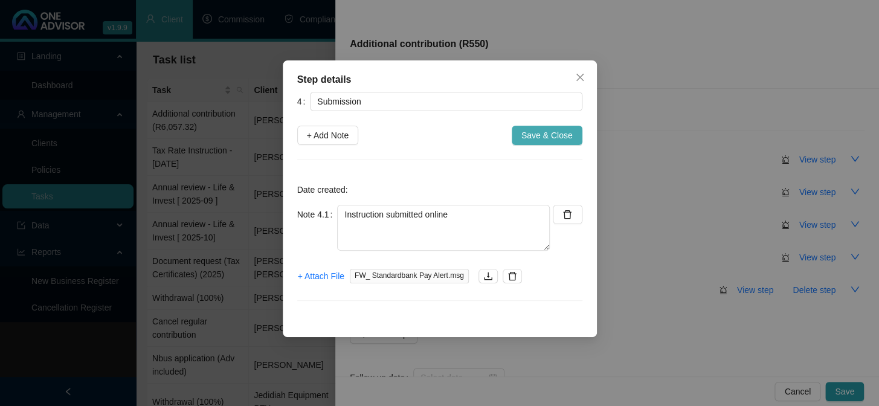
click at [549, 136] on span "Save & Close" at bounding box center [546, 135] width 51 height 13
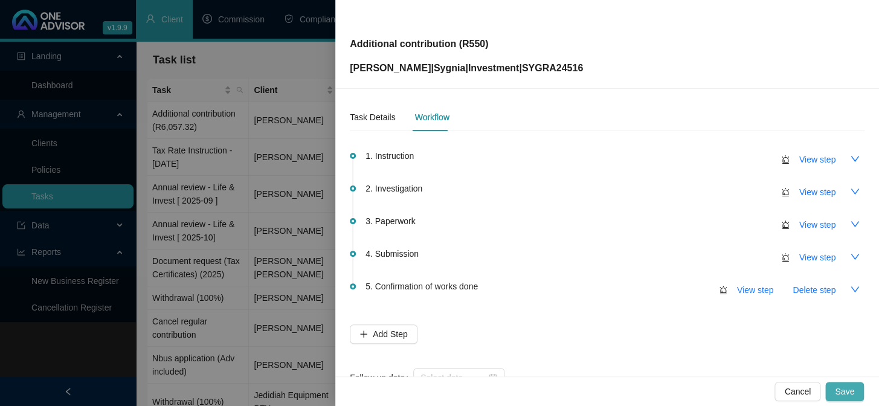
click at [840, 388] on span "Save" at bounding box center [844, 391] width 19 height 13
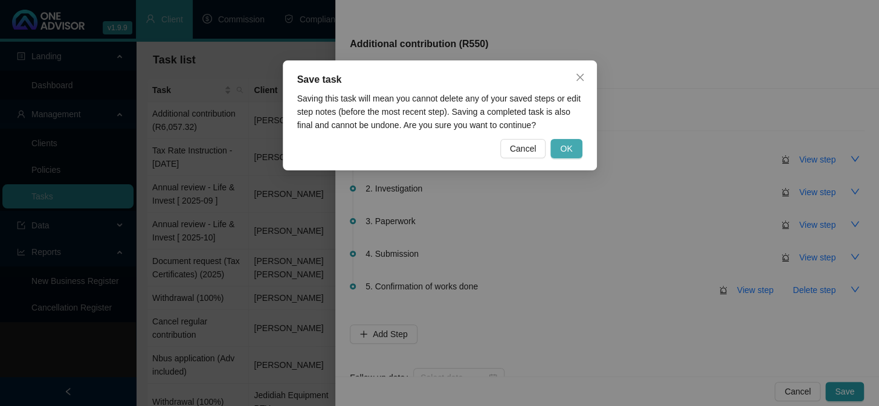
click at [564, 148] on span "OK" at bounding box center [566, 148] width 12 height 13
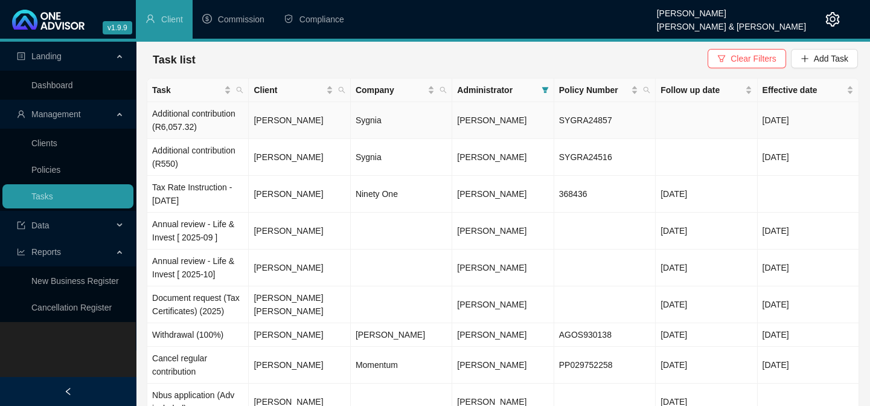
click at [292, 121] on td "[PERSON_NAME]" at bounding box center [299, 120] width 101 height 37
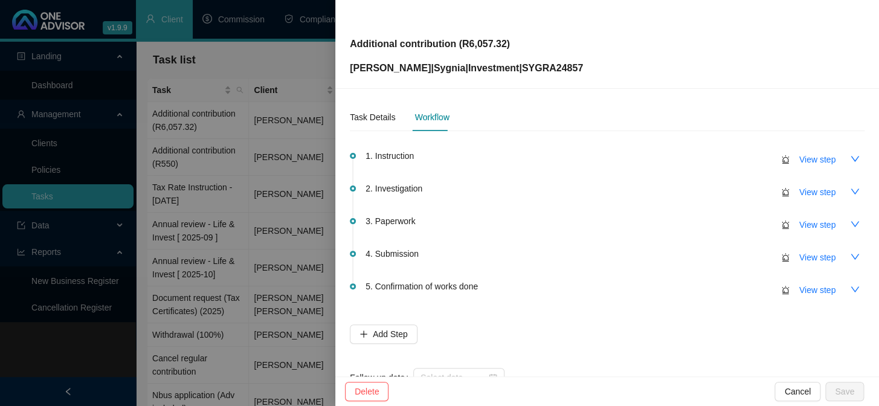
click at [213, 214] on div at bounding box center [439, 203] width 879 height 406
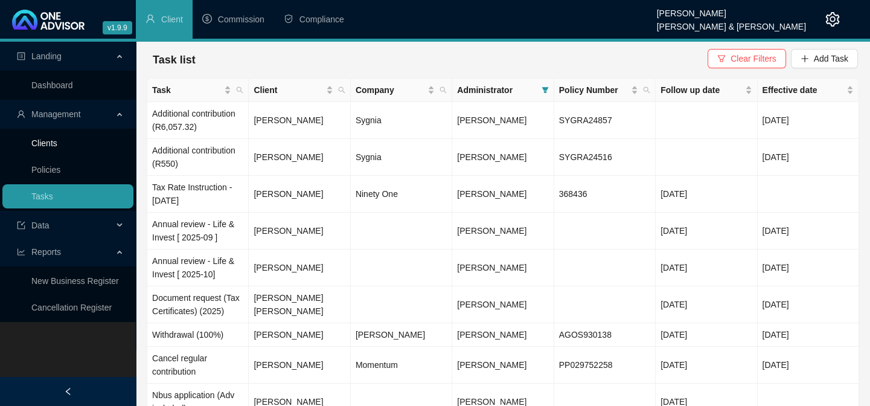
click at [50, 146] on link "Clients" at bounding box center [44, 143] width 26 height 10
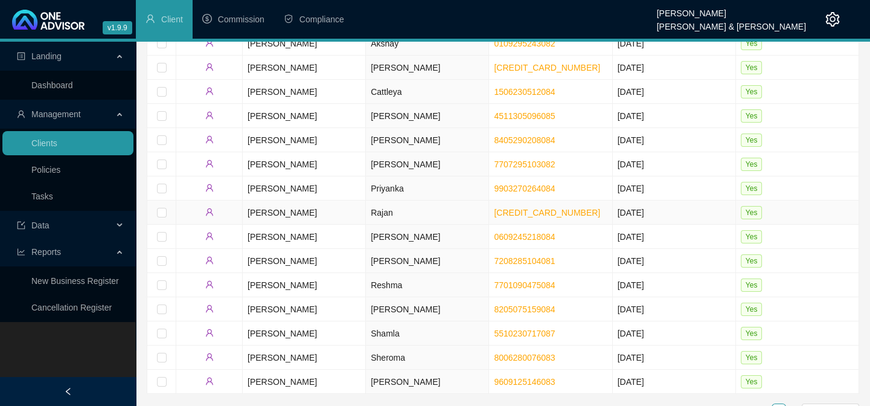
scroll to position [109, 0]
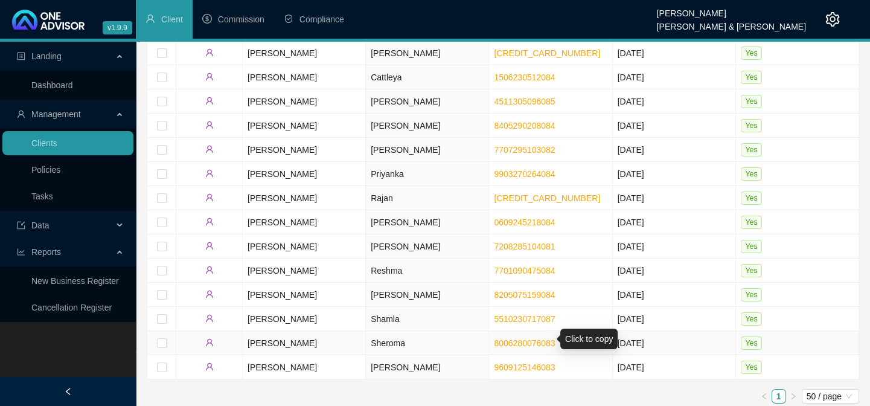
click at [505, 338] on link "8006280076083" at bounding box center [524, 343] width 61 height 10
click at [42, 198] on link "Tasks" at bounding box center [42, 196] width 22 height 10
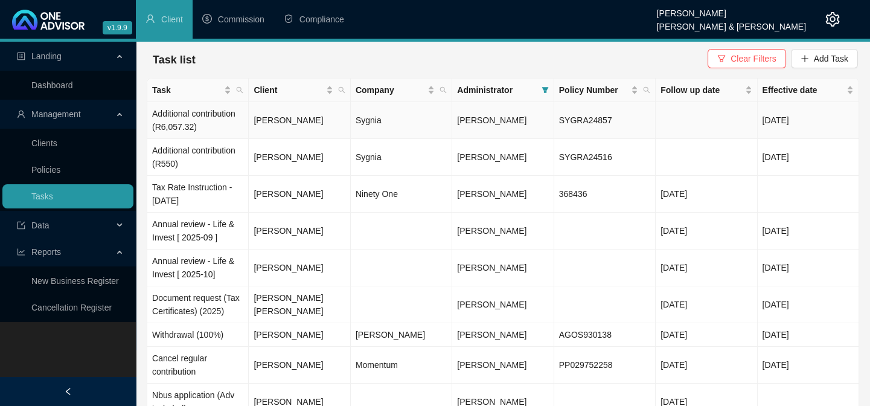
click at [368, 121] on td "Sygnia" at bounding box center [401, 120] width 101 height 37
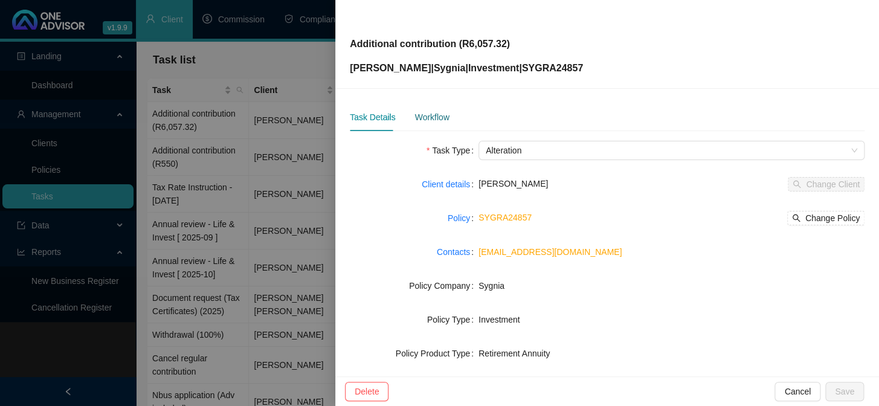
click at [424, 117] on div "Workflow" at bounding box center [431, 117] width 34 height 13
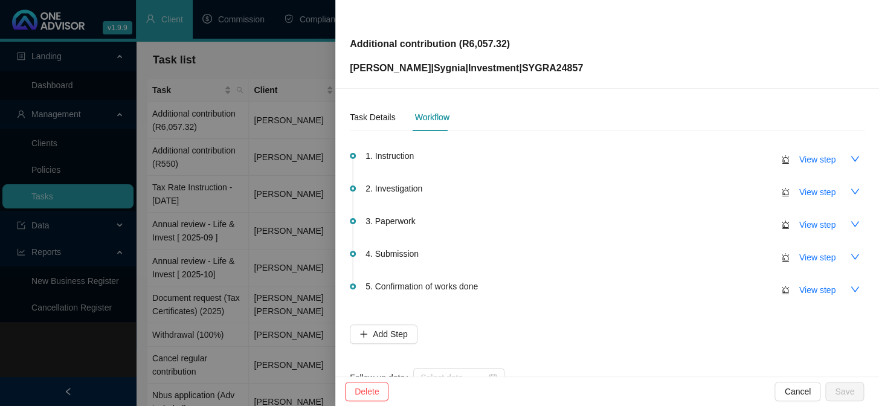
click at [409, 158] on span "1. Instruction" at bounding box center [389, 155] width 48 height 13
click at [379, 118] on div "Task Details" at bounding box center [372, 117] width 45 height 13
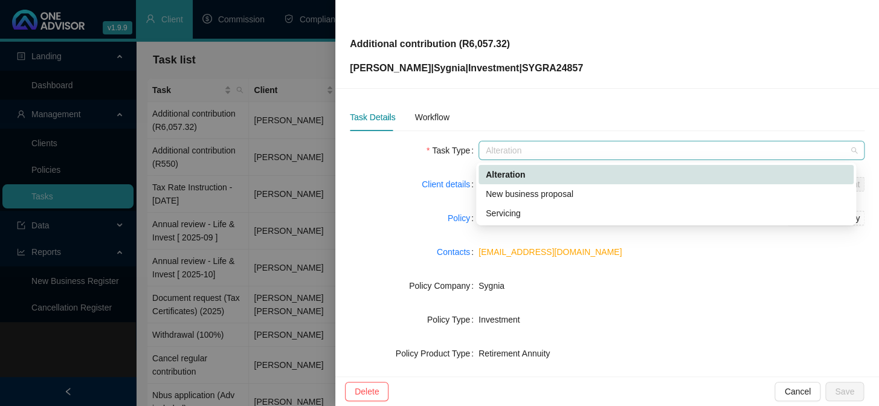
click at [525, 145] on span "Alteration" at bounding box center [671, 150] width 371 height 18
click at [507, 214] on div "Servicing" at bounding box center [666, 213] width 361 height 13
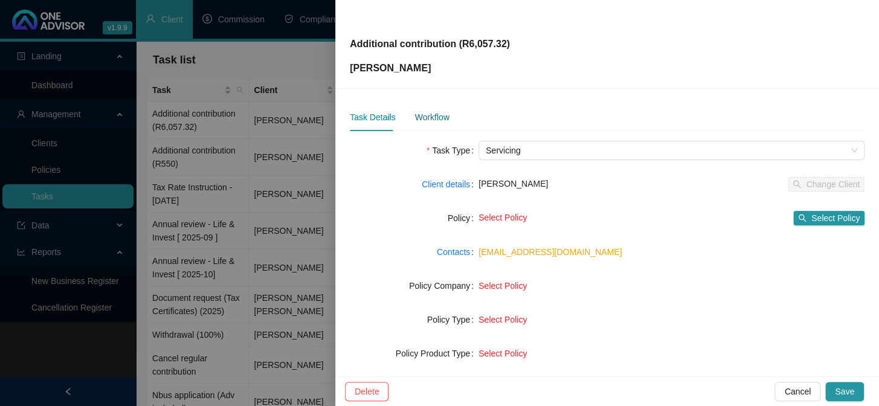
click at [428, 117] on div "Workflow" at bounding box center [431, 117] width 34 height 13
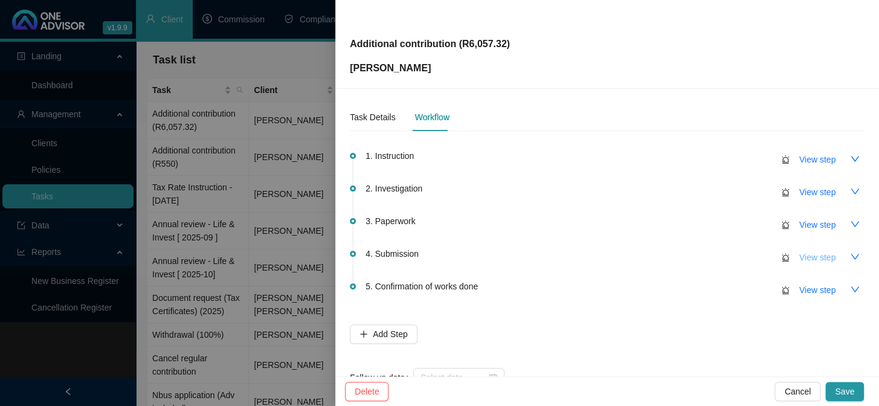
click at [799, 260] on span "View step" at bounding box center [817, 257] width 36 height 13
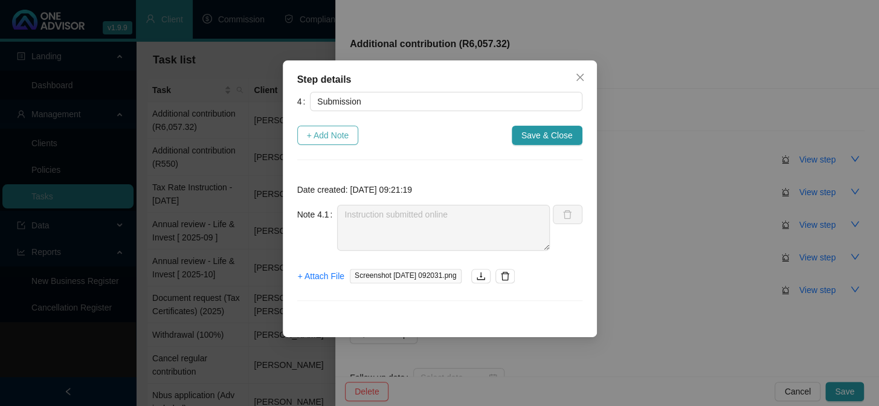
click at [323, 135] on span "+ Add Note" at bounding box center [328, 135] width 42 height 13
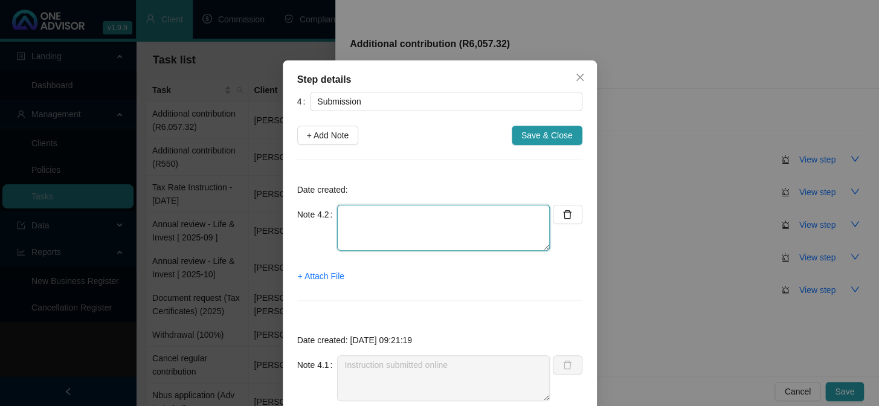
click at [380, 211] on textarea at bounding box center [443, 228] width 213 height 46
paste textarea "8006280076083"
drag, startPoint x: 339, startPoint y: 232, endPoint x: 543, endPoint y: 225, distance: 204.8
click at [543, 225] on textarea "8006280076083 Confirmation of Instruction from SYG to client also" at bounding box center [443, 228] width 213 height 46
drag, startPoint x: 334, startPoint y: 210, endPoint x: 340, endPoint y: 212, distance: 6.5
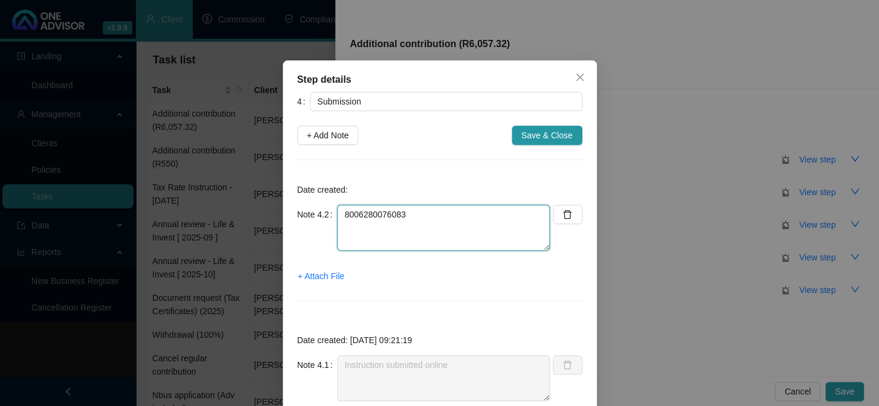
click at [338, 211] on textarea "8006280076083" at bounding box center [443, 228] width 213 height 46
paste textarea "Confirmation of Instruction from SYG to client also"
type textarea "Confirmation of Instruction from SYG to client also 8006280076083"
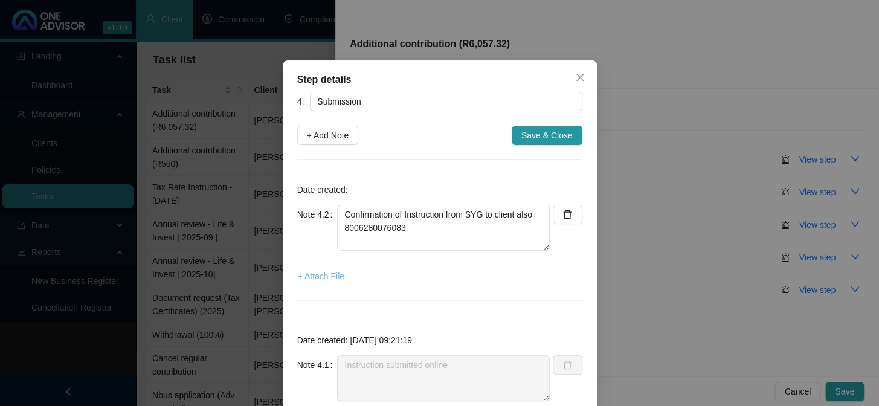
click at [324, 279] on span "+ Attach File" at bounding box center [321, 275] width 46 height 13
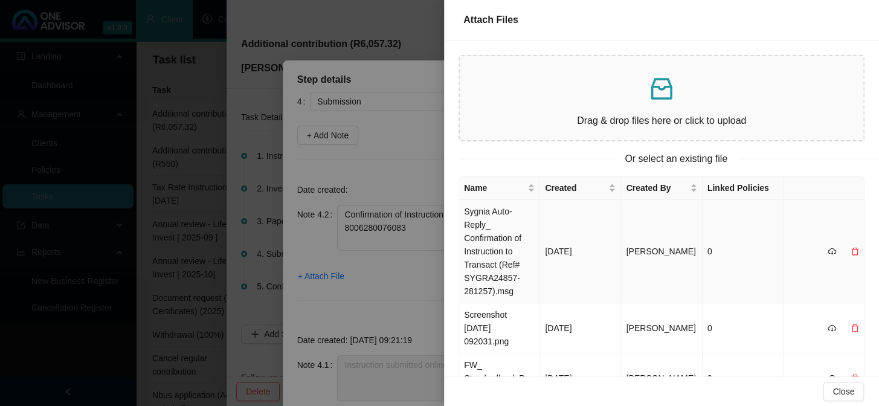
click at [483, 226] on td "Sygnia Auto-Reply_ Confirmation of Instruction to Transact (Ref# SYGRA24857-281…" at bounding box center [499, 251] width 81 height 103
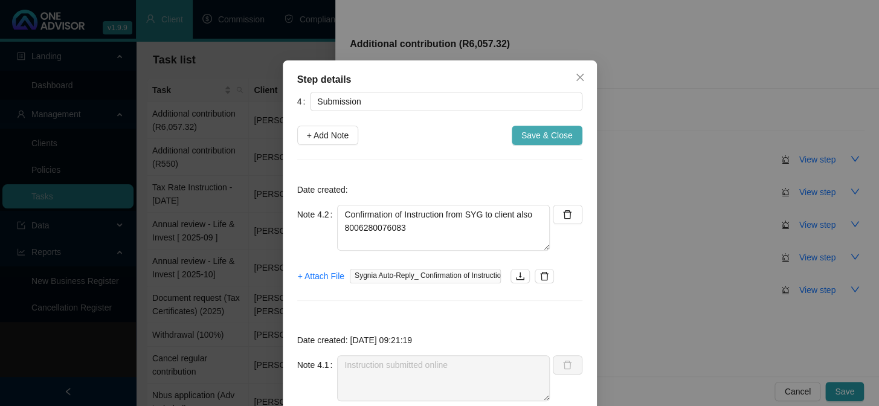
click at [535, 136] on span "Save & Close" at bounding box center [546, 135] width 51 height 13
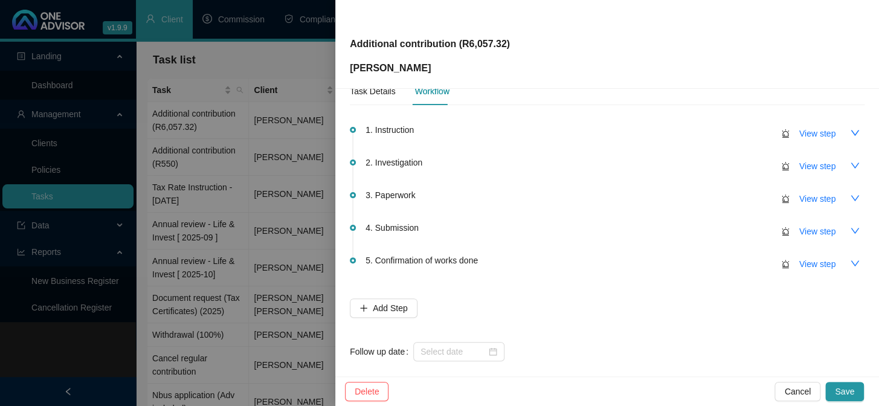
scroll to position [39, 0]
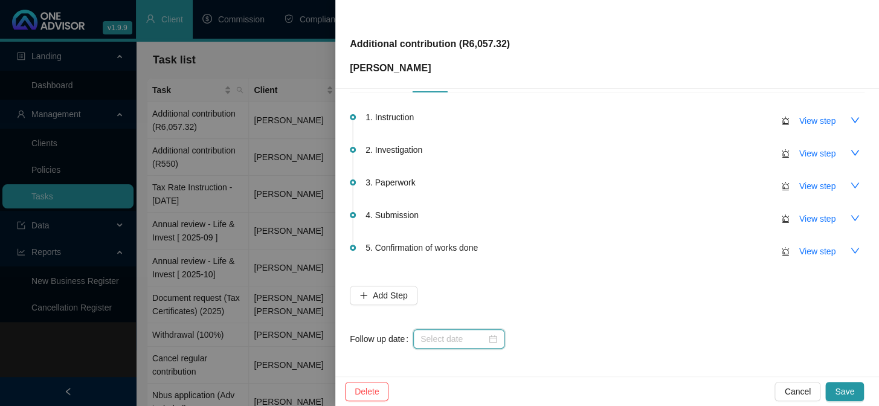
click at [442, 338] on input at bounding box center [453, 338] width 66 height 13
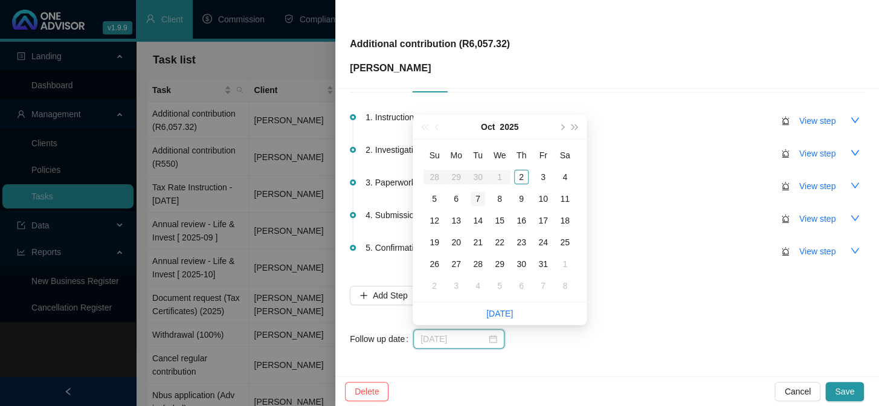
type input "[DATE]"
click at [478, 202] on div "7" at bounding box center [477, 198] width 14 height 14
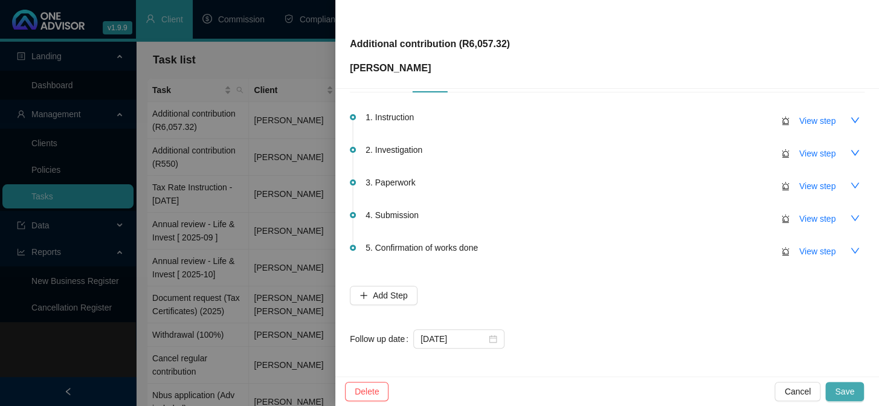
click at [853, 393] on span "Save" at bounding box center [844, 391] width 19 height 13
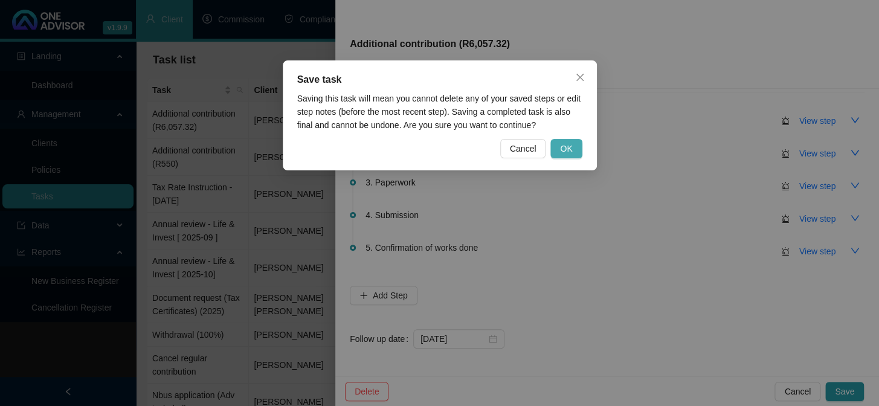
click at [563, 144] on span "OK" at bounding box center [566, 148] width 12 height 13
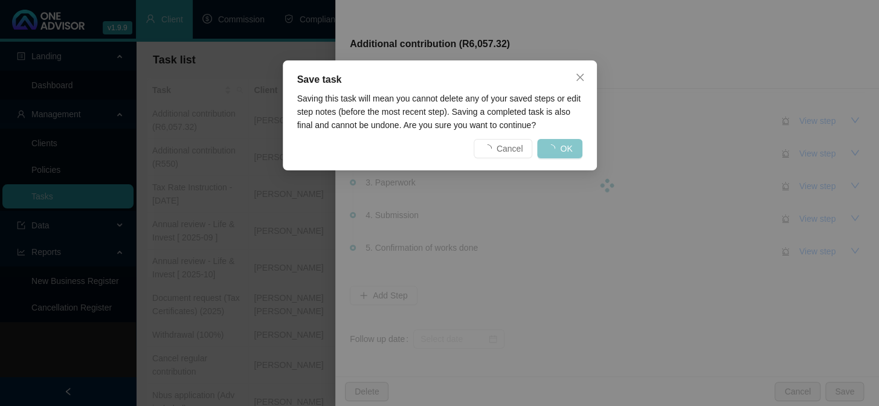
scroll to position [0, 0]
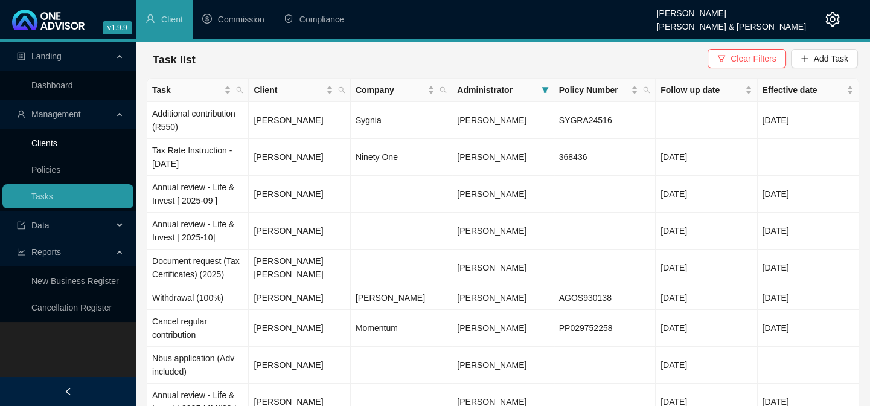
click at [52, 143] on link "Clients" at bounding box center [44, 143] width 26 height 10
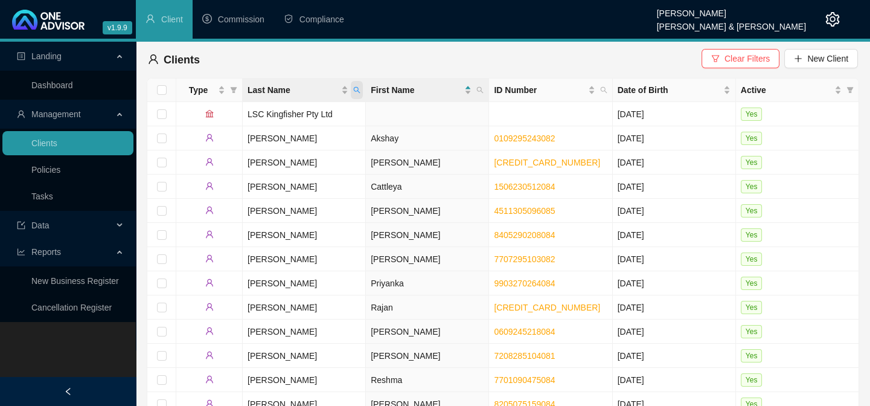
click at [358, 88] on icon "search" at bounding box center [357, 90] width 7 height 7
type input "luthuli"
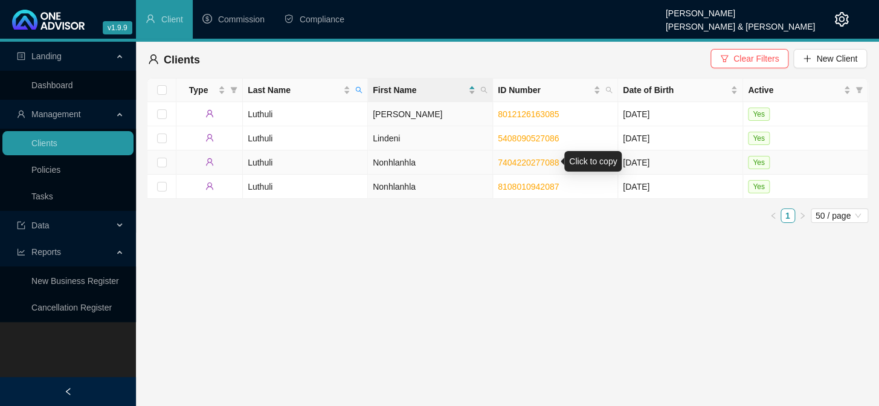
click at [524, 162] on link "7404220277088" at bounding box center [528, 163] width 61 height 10
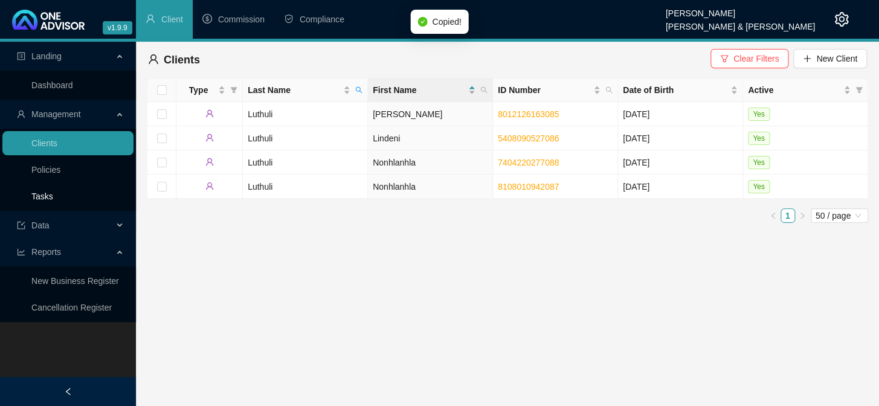
click at [36, 191] on link "Tasks" at bounding box center [42, 196] width 22 height 10
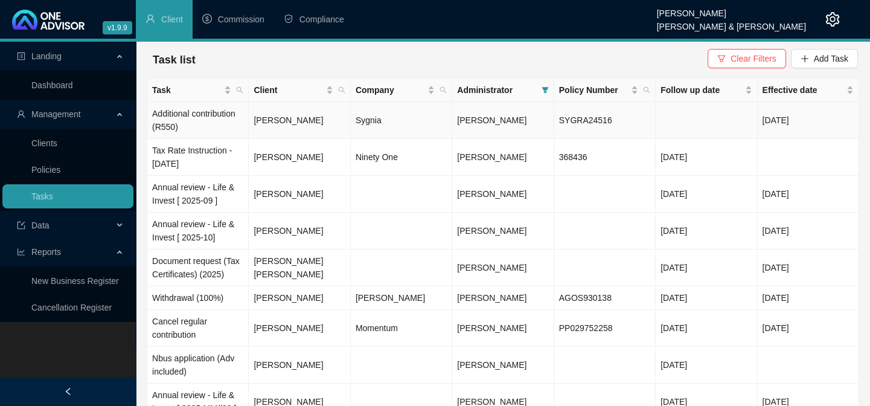
click at [301, 120] on td "[PERSON_NAME]" at bounding box center [299, 120] width 101 height 37
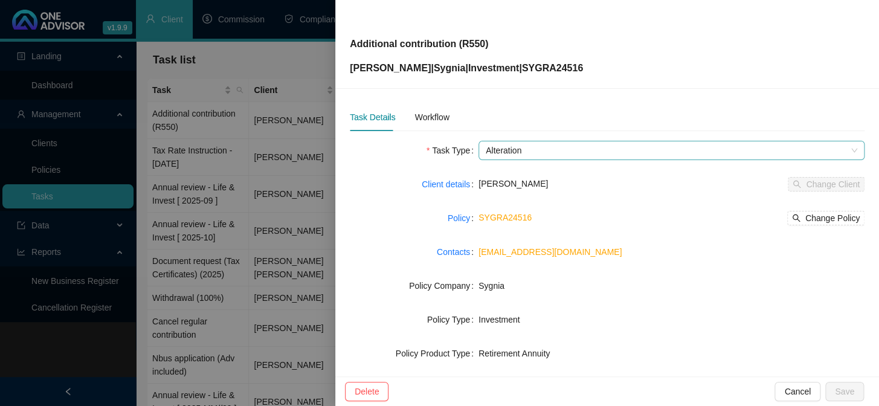
click at [530, 152] on span "Alteration" at bounding box center [671, 150] width 371 height 18
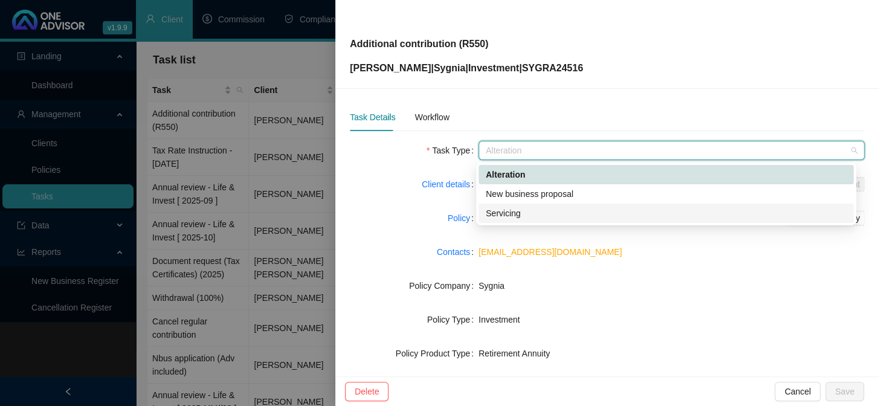
click at [502, 216] on div "Servicing" at bounding box center [666, 213] width 361 height 13
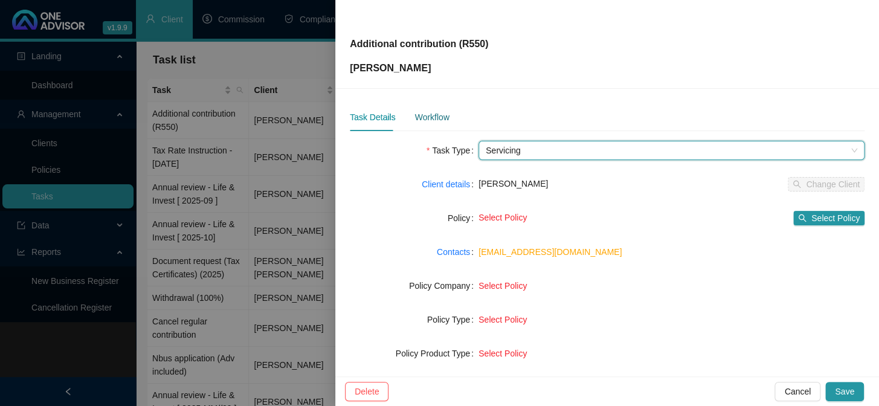
click at [436, 112] on div "Workflow" at bounding box center [431, 117] width 34 height 13
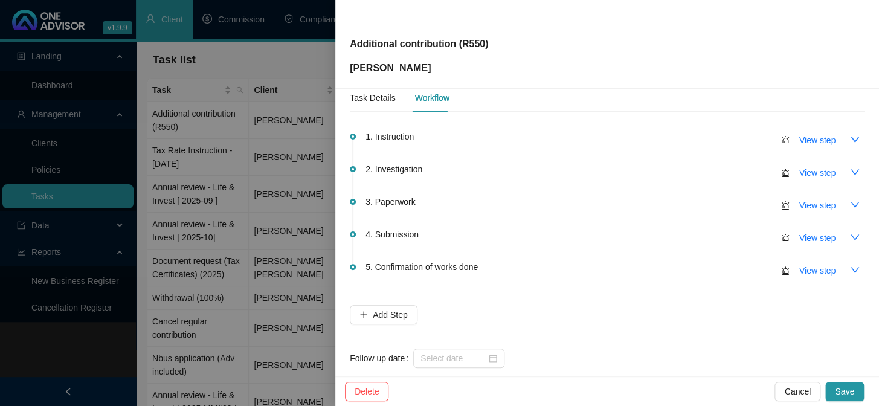
scroll to position [39, 0]
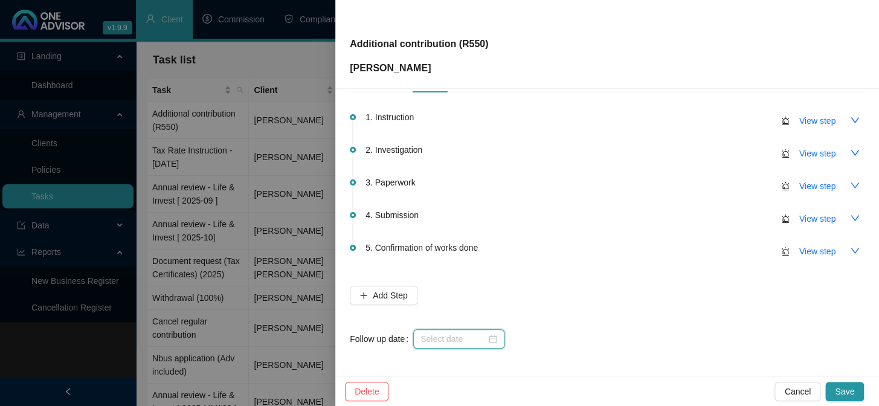
click at [451, 332] on input at bounding box center [453, 338] width 66 height 13
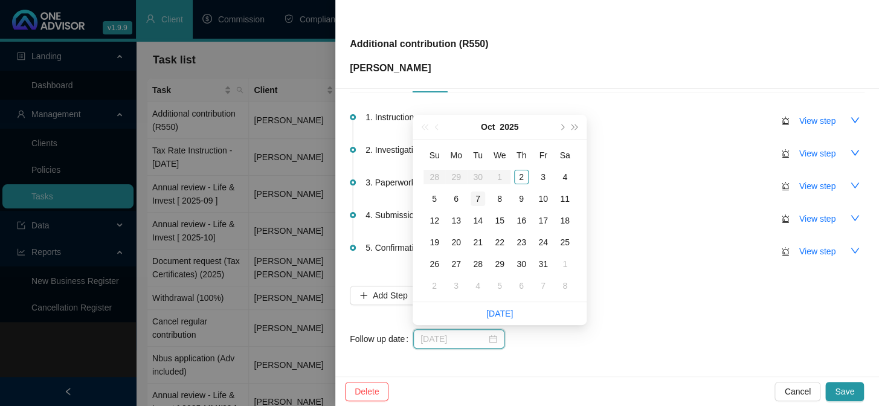
type input "[DATE]"
click at [475, 200] on div "7" at bounding box center [477, 198] width 14 height 14
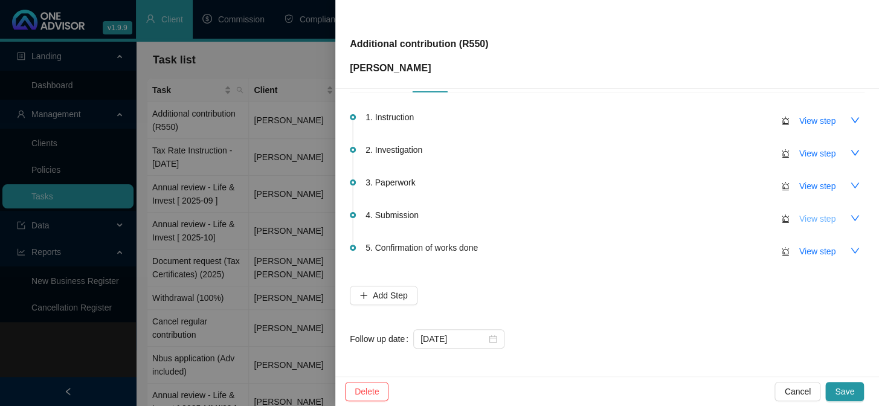
click at [803, 219] on span "View step" at bounding box center [817, 218] width 36 height 13
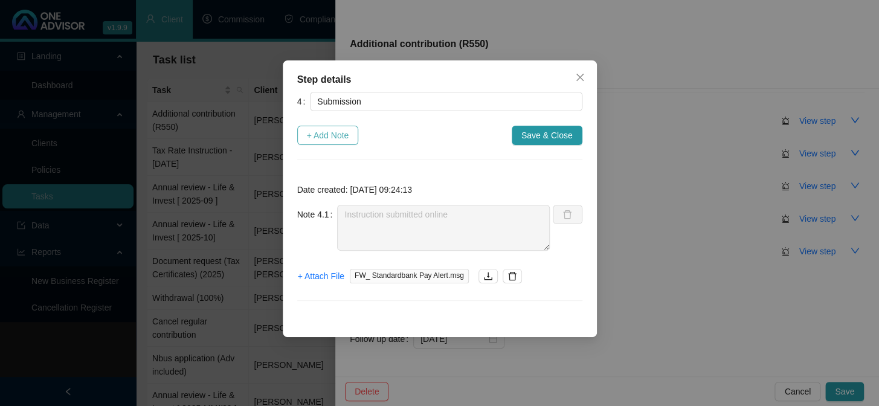
click at [333, 135] on span "+ Add Note" at bounding box center [328, 135] width 42 height 13
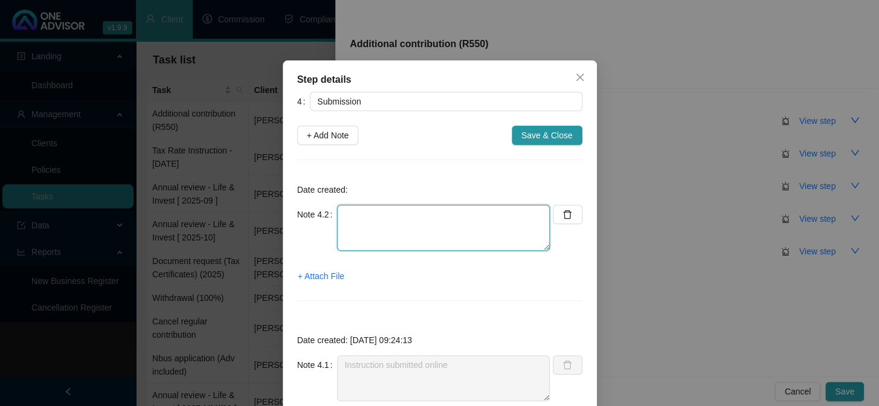
click at [393, 217] on textarea at bounding box center [443, 228] width 213 height 46
paste textarea "7404220277088"
type textarea "Confirmation of instruction from SYG to client also 7404220277088"
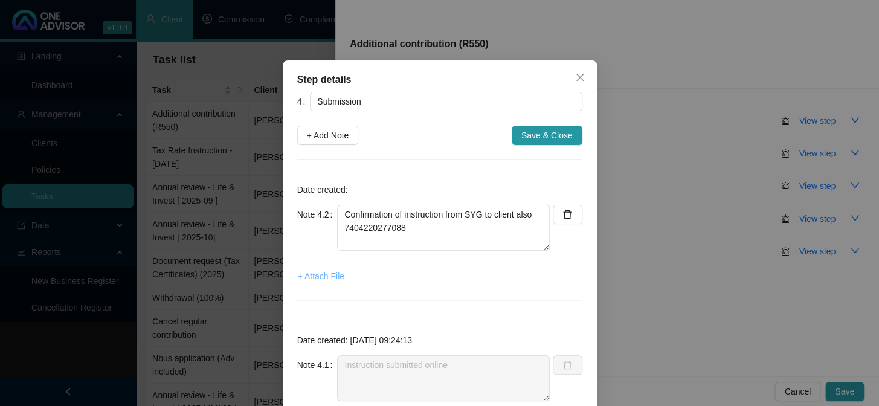
click at [326, 276] on span "+ Attach File" at bounding box center [321, 275] width 46 height 13
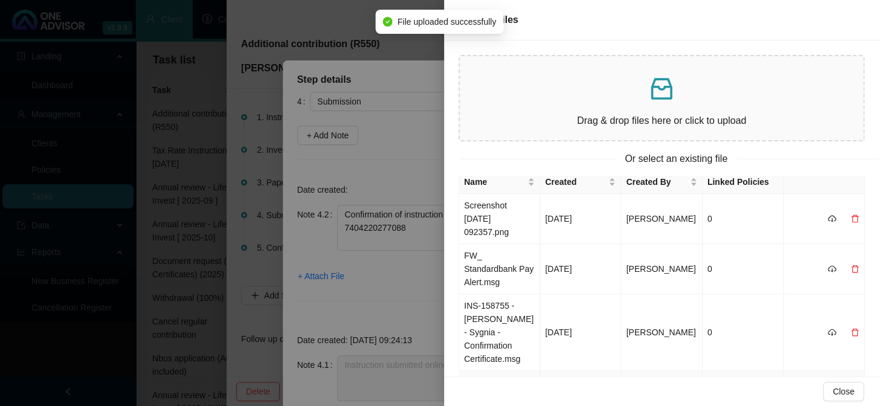
scroll to position [0, 0]
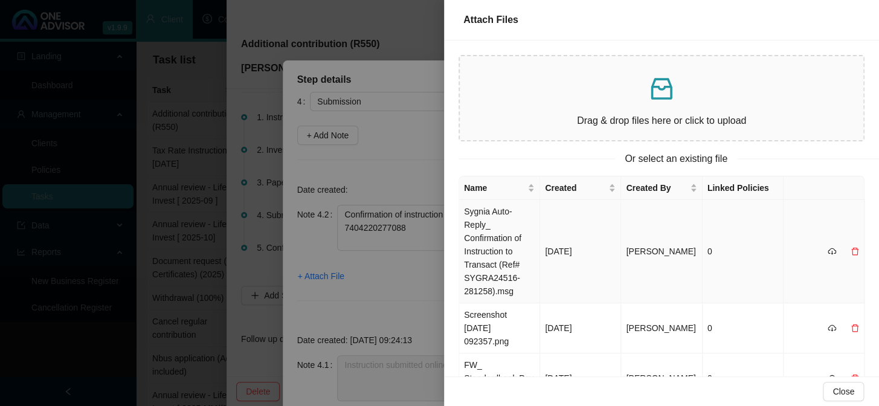
click at [478, 211] on td "Sygnia Auto-Reply_ Confirmation of Instruction to Transact (Ref# SYGRA24516-281…" at bounding box center [499, 251] width 81 height 103
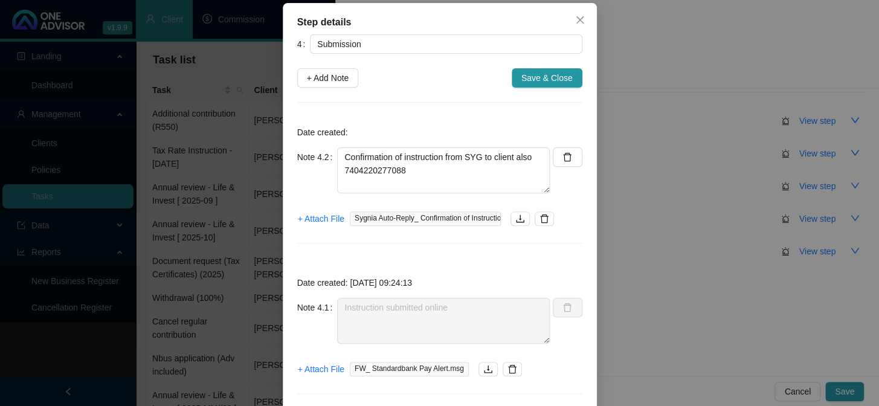
scroll to position [95, 0]
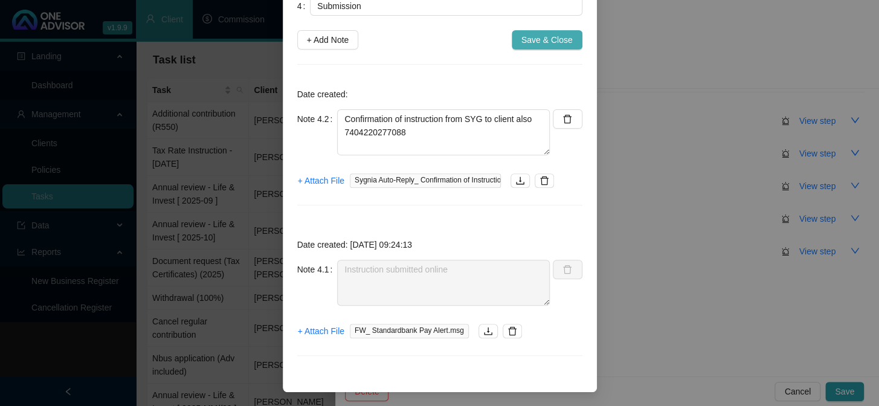
click at [533, 36] on span "Save & Close" at bounding box center [546, 39] width 51 height 13
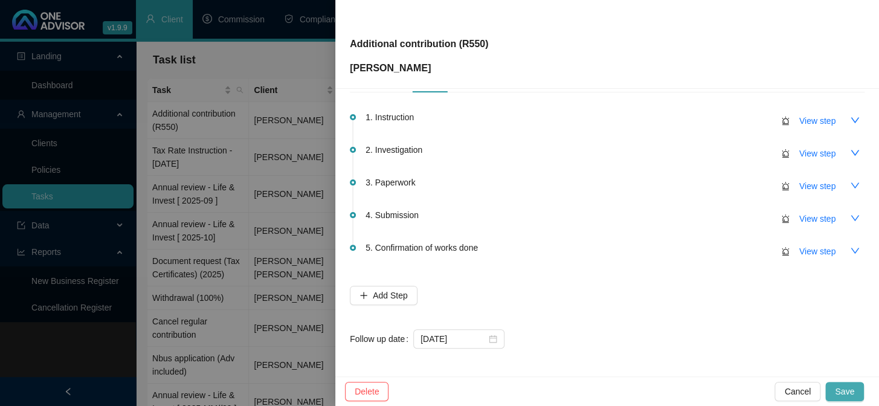
click at [853, 387] on span "Save" at bounding box center [844, 391] width 19 height 13
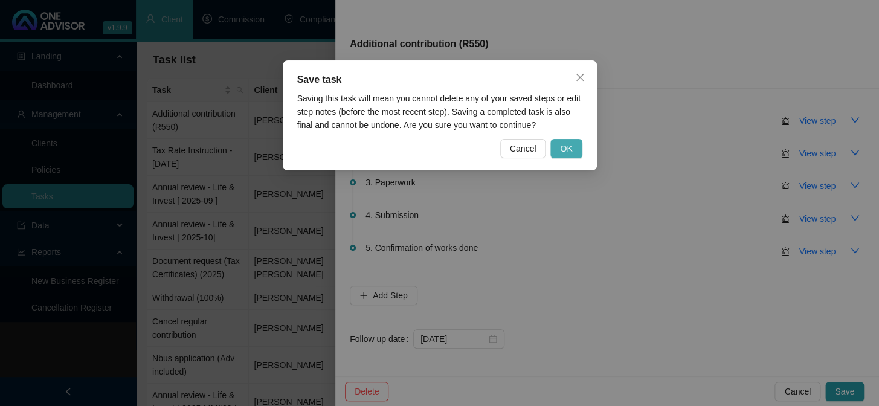
click at [567, 147] on span "OK" at bounding box center [566, 148] width 12 height 13
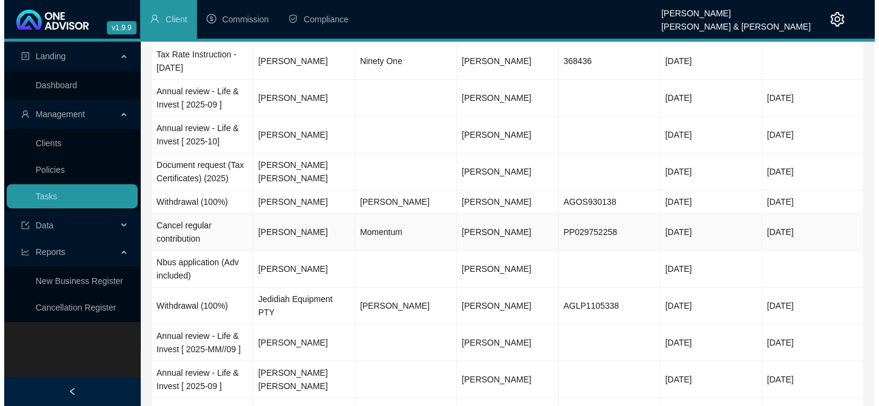
scroll to position [0, 0]
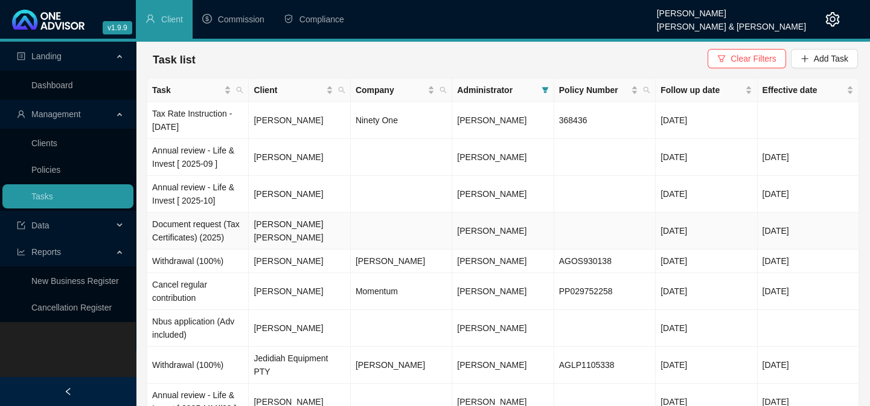
click at [263, 226] on td "[PERSON_NAME] [PERSON_NAME]" at bounding box center [299, 231] width 101 height 37
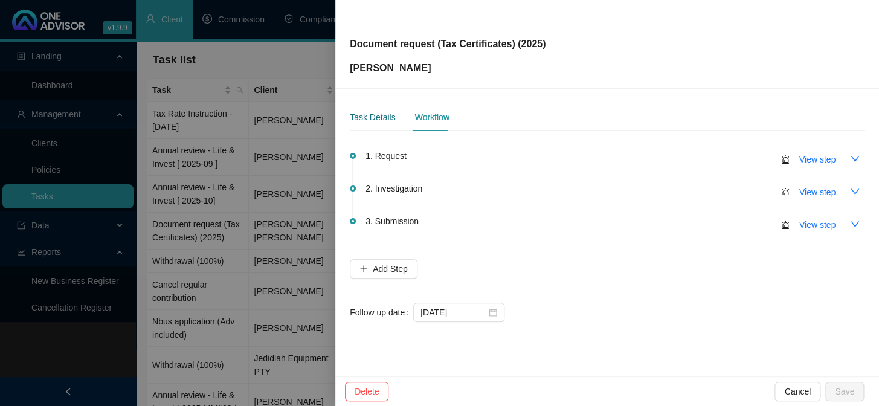
click at [382, 118] on div "Task Details" at bounding box center [372, 117] width 45 height 13
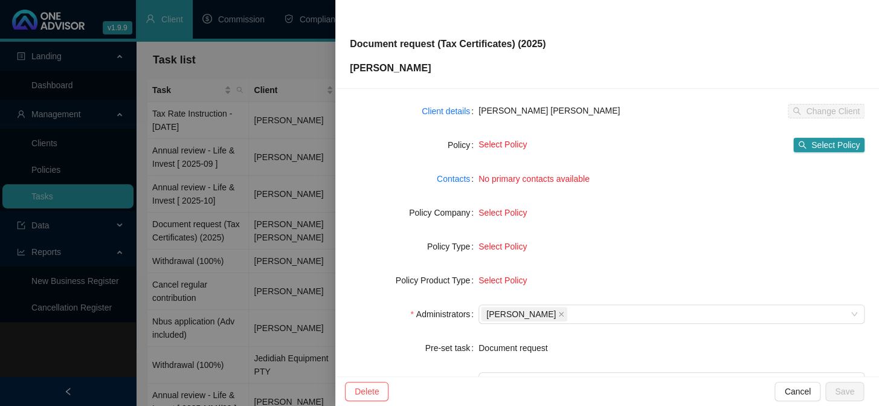
scroll to position [184, 0]
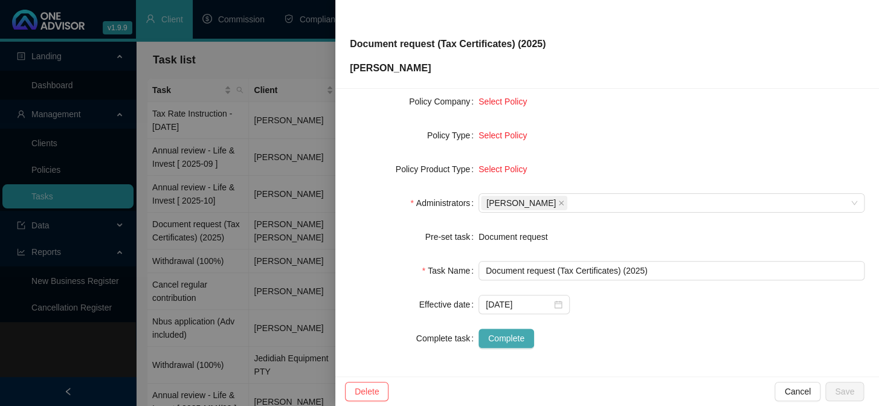
click at [511, 336] on span "Complete" at bounding box center [506, 338] width 36 height 13
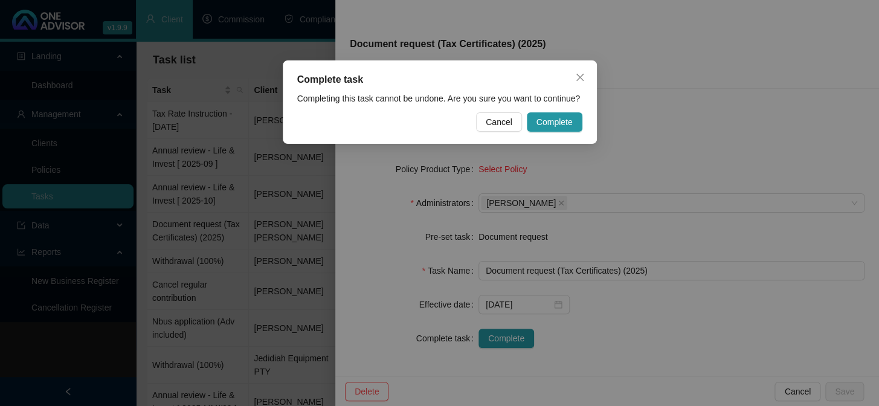
click at [547, 133] on div "Complete task Completing this task cannot be undone. Are you sure you want to c…" at bounding box center [440, 101] width 314 height 83
click at [555, 127] on span "Complete" at bounding box center [554, 121] width 36 height 13
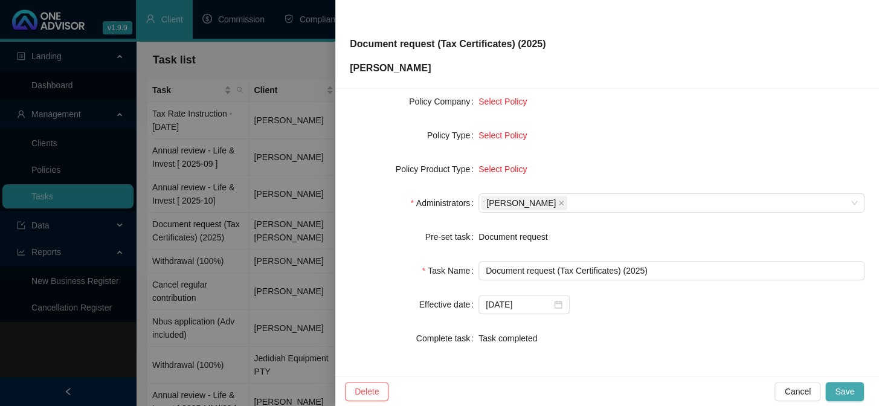
click at [849, 396] on span "Save" at bounding box center [844, 391] width 19 height 13
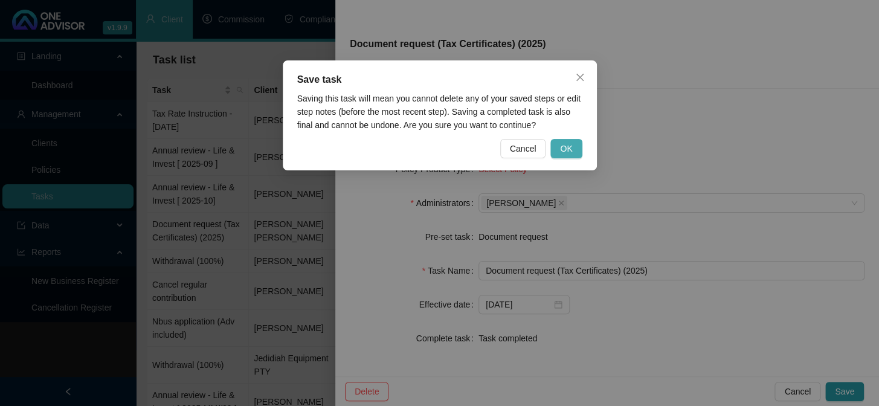
click at [567, 151] on span "OK" at bounding box center [566, 148] width 12 height 13
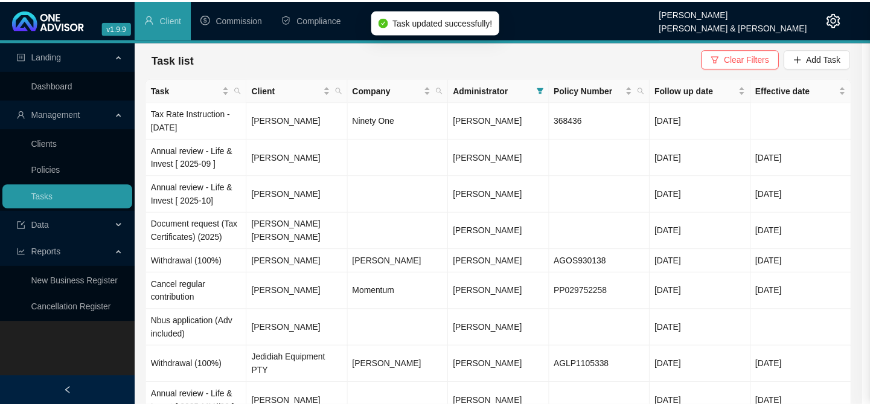
scroll to position [170, 0]
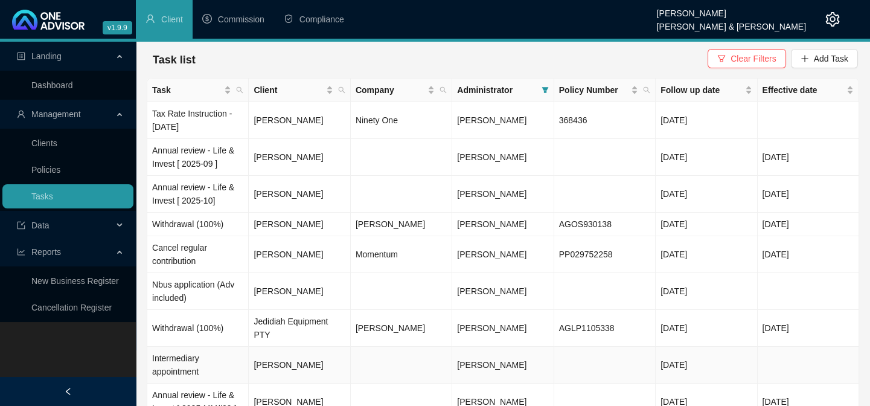
click at [187, 347] on td "Intermediary appointment" at bounding box center [197, 365] width 101 height 37
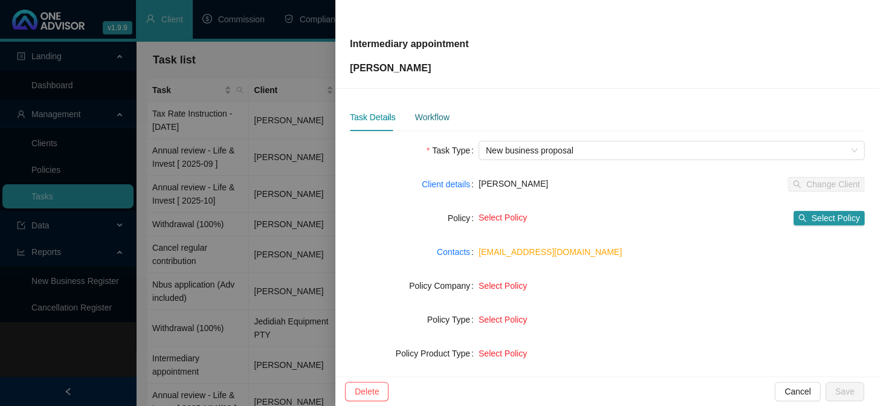
click at [429, 116] on div "Workflow" at bounding box center [431, 117] width 34 height 13
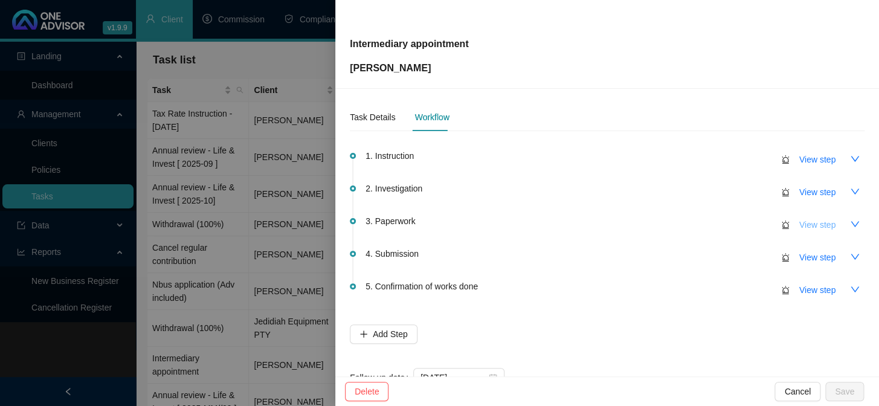
click at [804, 218] on span "View step" at bounding box center [817, 224] width 36 height 13
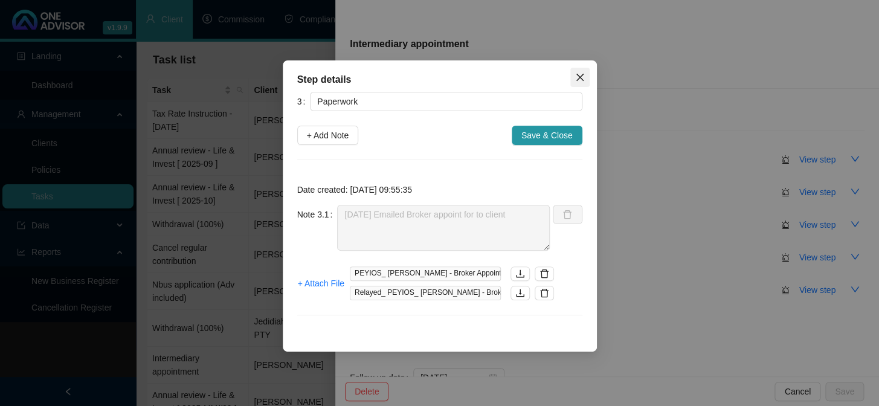
click at [579, 81] on icon "close" at bounding box center [580, 77] width 10 height 10
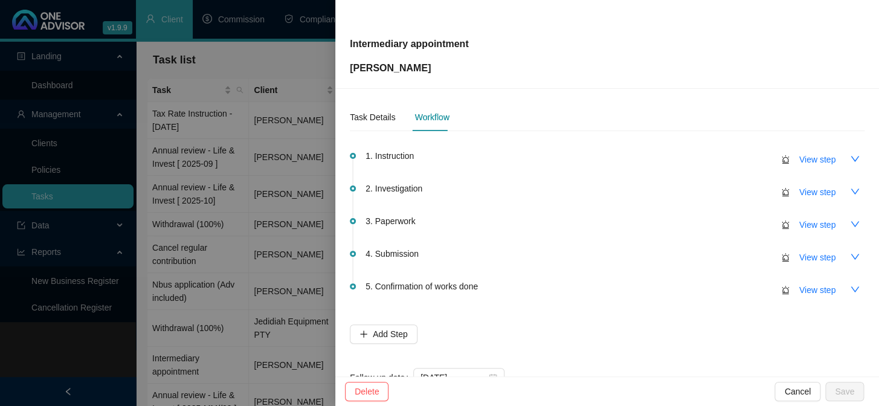
click at [181, 304] on div at bounding box center [439, 203] width 879 height 406
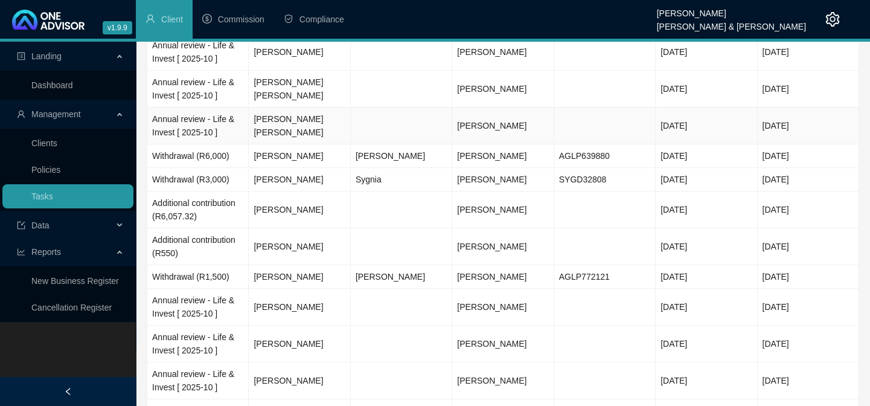
scroll to position [933, 0]
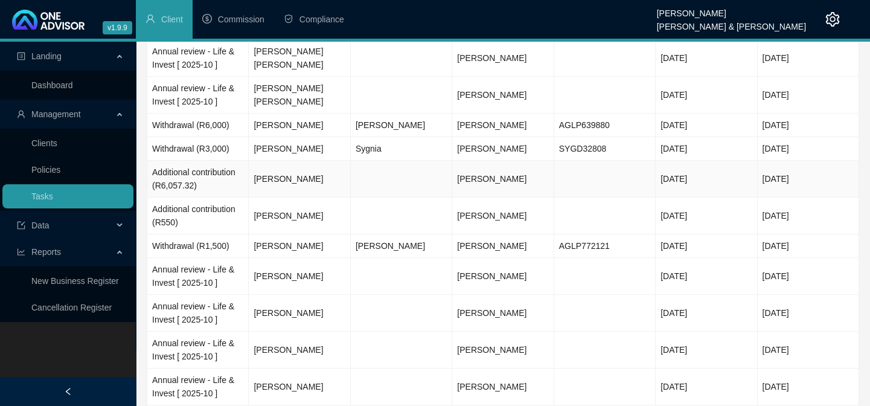
click at [276, 164] on td "[PERSON_NAME]" at bounding box center [299, 179] width 101 height 37
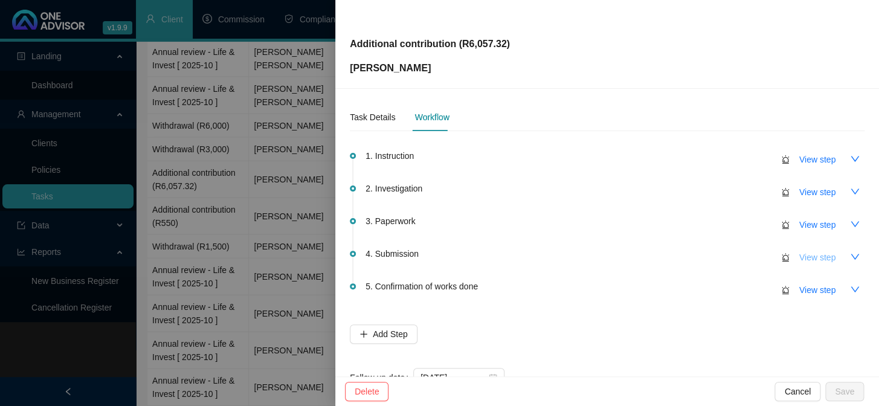
click at [799, 254] on span "View step" at bounding box center [817, 257] width 36 height 13
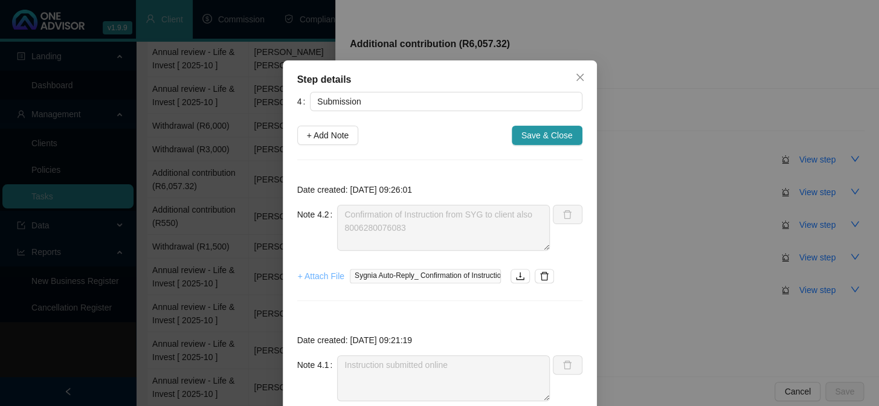
click at [311, 275] on span "+ Attach File" at bounding box center [321, 275] width 46 height 13
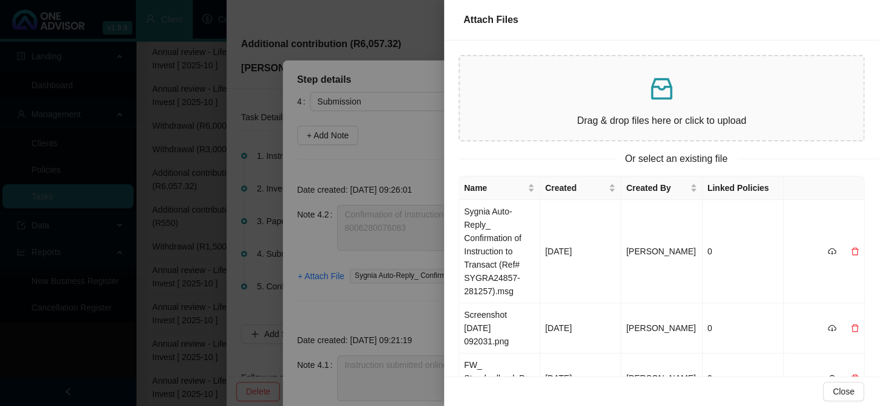
click at [327, 299] on div at bounding box center [439, 203] width 879 height 406
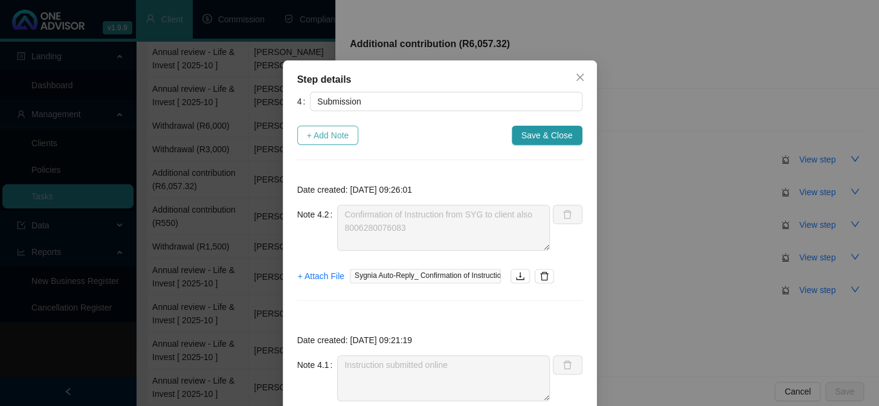
click at [329, 133] on span "+ Add Note" at bounding box center [328, 135] width 42 height 13
type textarea "Confirmation of Instruction from SYG to client also 8006280076083"
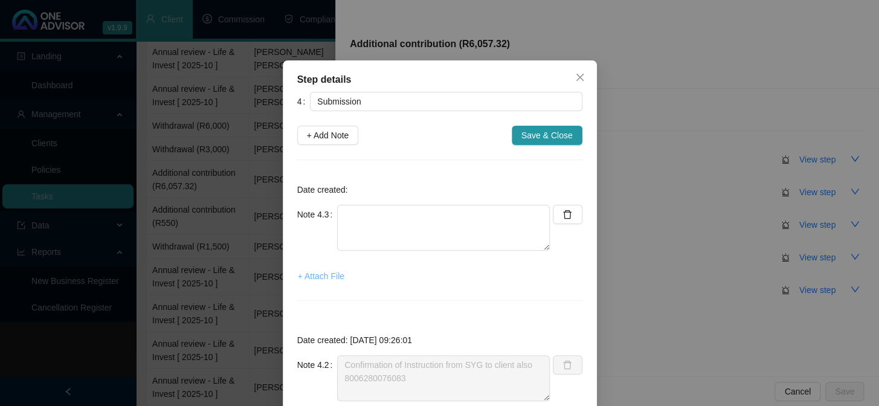
click at [320, 276] on span "+ Attach File" at bounding box center [321, 275] width 46 height 13
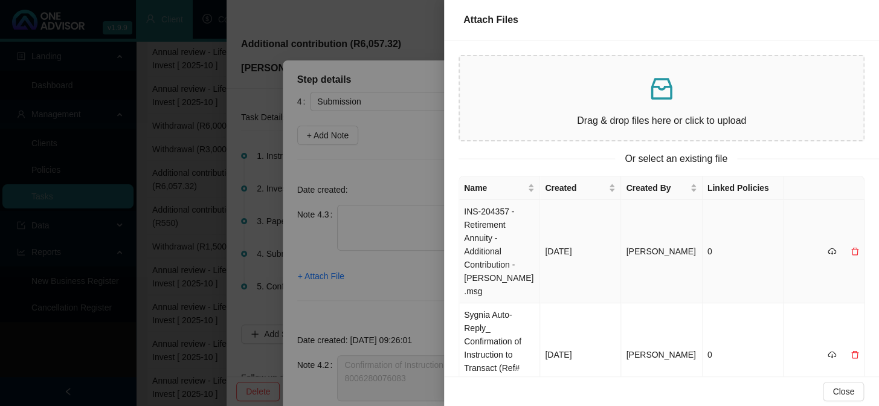
click at [493, 223] on td "INS-204357 - Retirement Annuity - Additional Contribution - [PERSON_NAME].msg" at bounding box center [499, 251] width 81 height 103
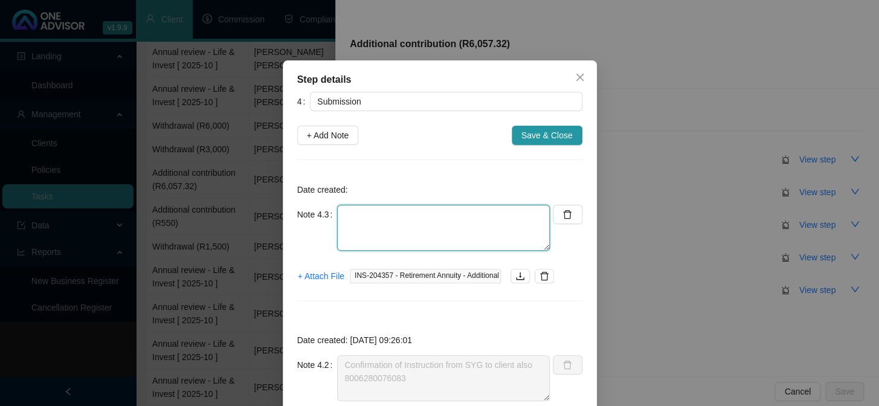
click at [404, 223] on textarea at bounding box center [443, 228] width 213 height 46
paste textarea "We have received your Additional Contribution instruction. The reference number…"
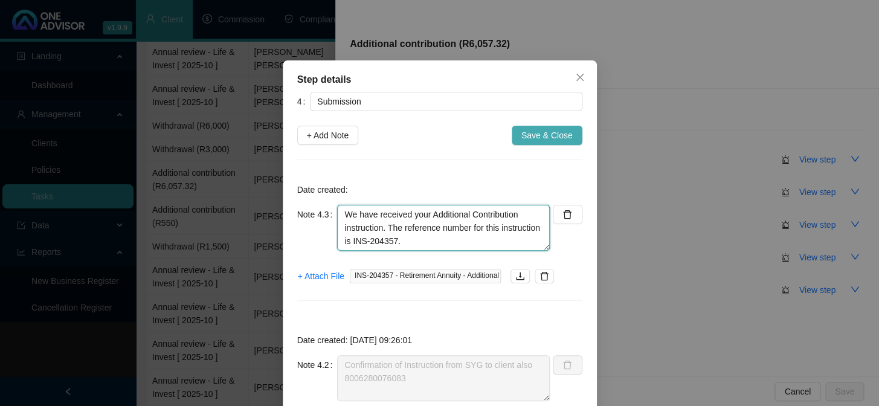
type textarea "We have received your Additional Contribution instruction. The reference number…"
click at [542, 136] on span "Save & Close" at bounding box center [546, 135] width 51 height 13
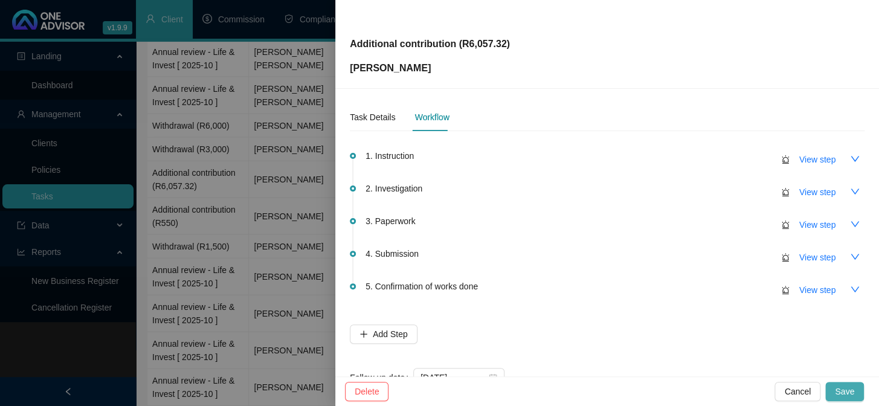
click at [852, 387] on span "Save" at bounding box center [844, 391] width 19 height 13
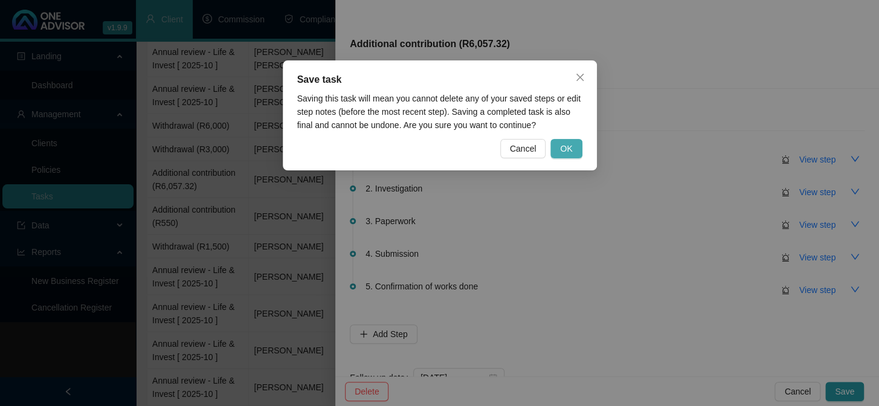
click at [566, 144] on span "OK" at bounding box center [566, 148] width 12 height 13
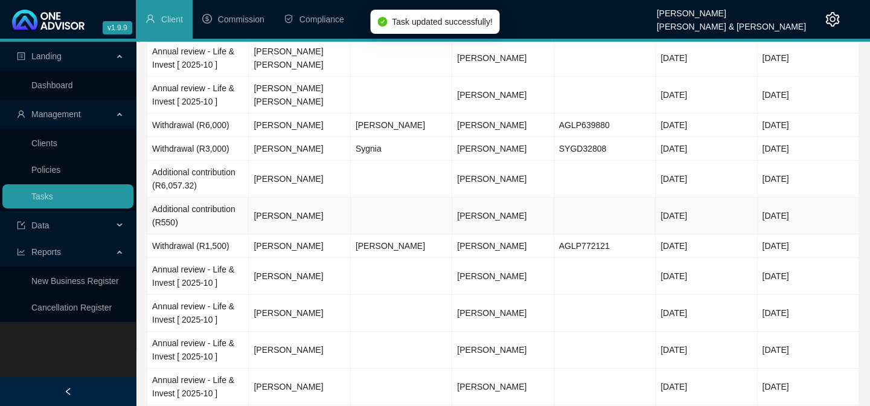
click at [290, 204] on td "[PERSON_NAME]" at bounding box center [299, 215] width 101 height 37
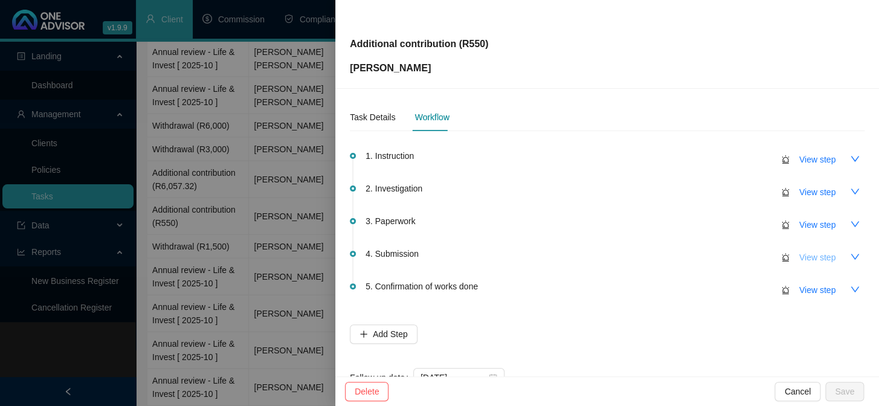
click at [807, 260] on span "View step" at bounding box center [817, 257] width 36 height 13
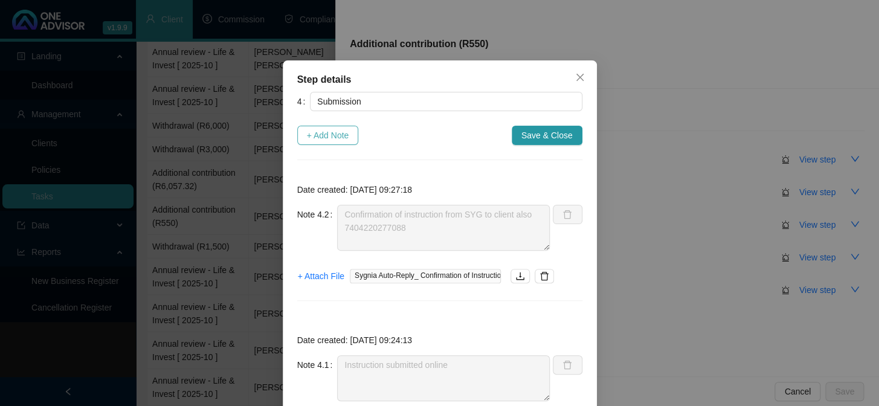
click at [335, 139] on span "+ Add Note" at bounding box center [328, 135] width 42 height 13
type textarea "Confirmation of instruction from SYG to client also 7404220277088"
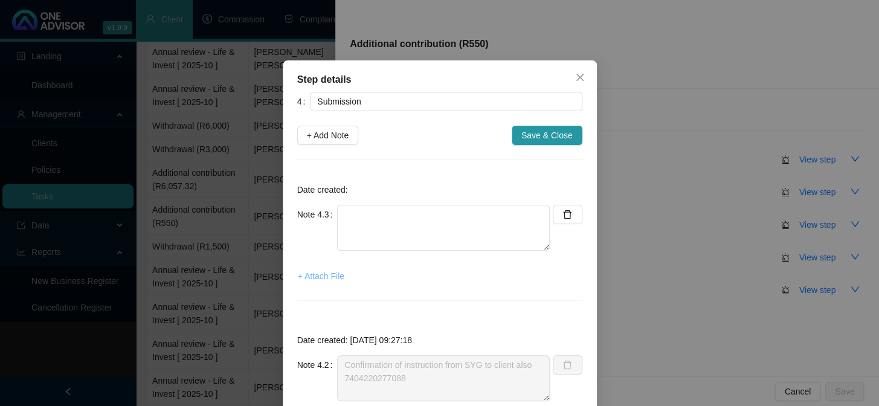
click at [319, 272] on span "+ Attach File" at bounding box center [321, 275] width 46 height 13
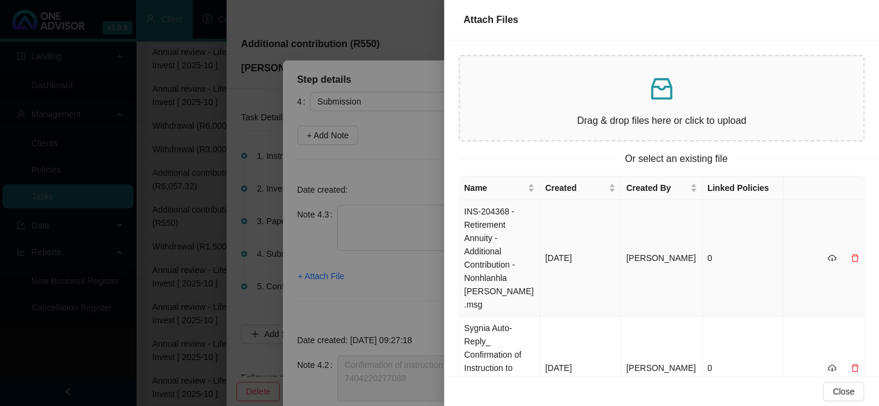
click at [495, 233] on td "INS-204368 - Retirement Annuity - Additional Contribution - Nonhlanhla [PERSON_…" at bounding box center [499, 258] width 81 height 117
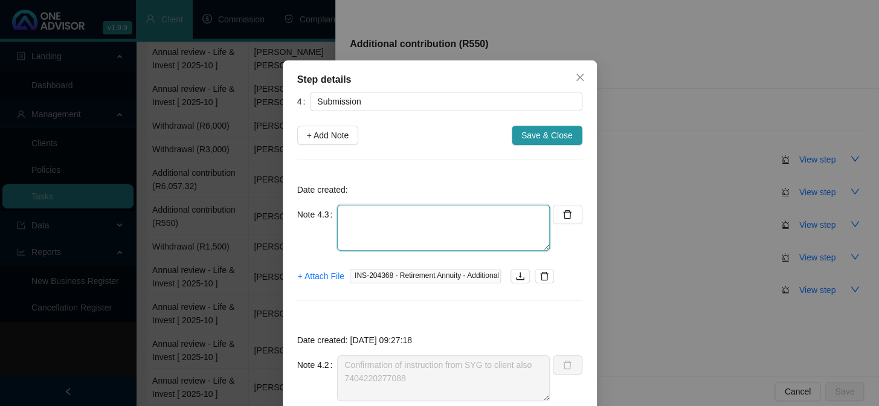
click at [444, 232] on textarea at bounding box center [443, 228] width 213 height 46
paste textarea "We have received your Additional Contribution instruction. The reference number…"
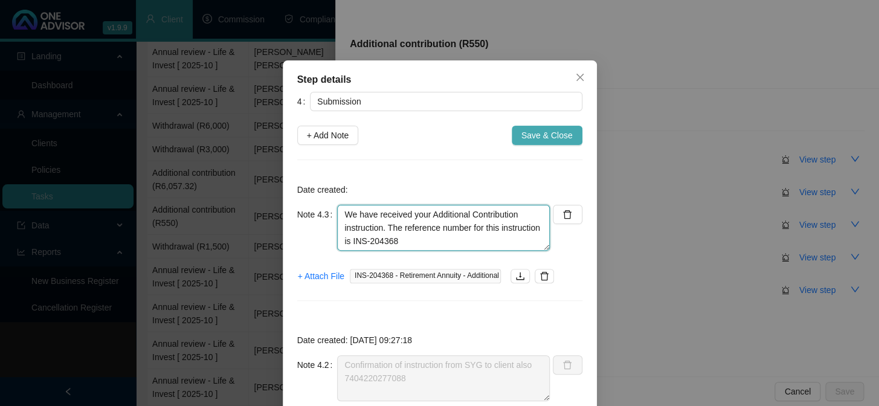
type textarea "We have received your Additional Contribution instruction. The reference number…"
click at [540, 133] on span "Save & Close" at bounding box center [546, 135] width 51 height 13
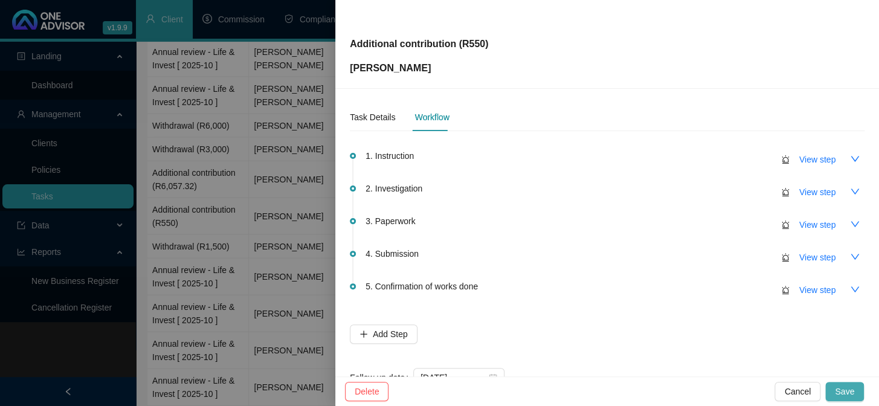
click at [847, 399] on button "Save" at bounding box center [844, 391] width 39 height 19
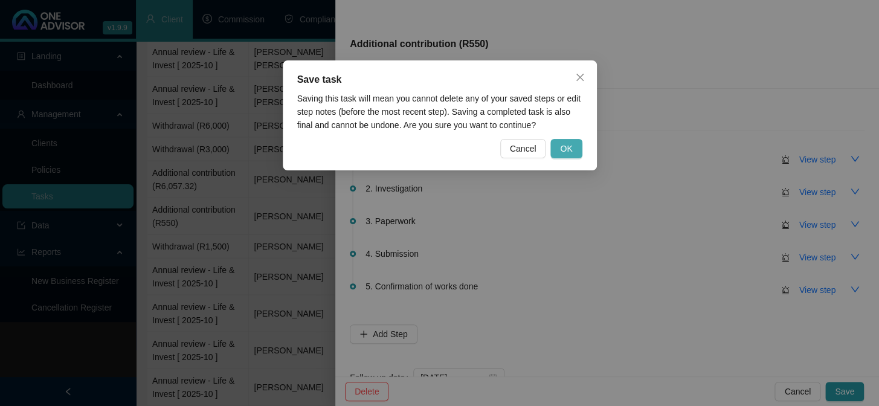
click at [560, 150] on span "OK" at bounding box center [566, 148] width 12 height 13
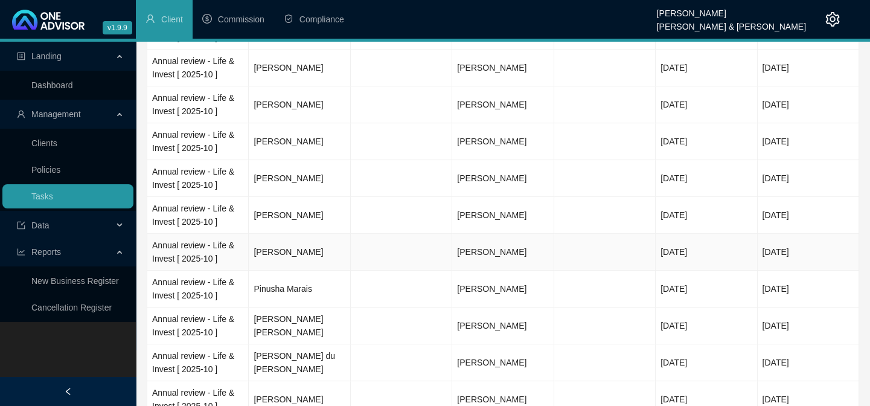
scroll to position [1208, 0]
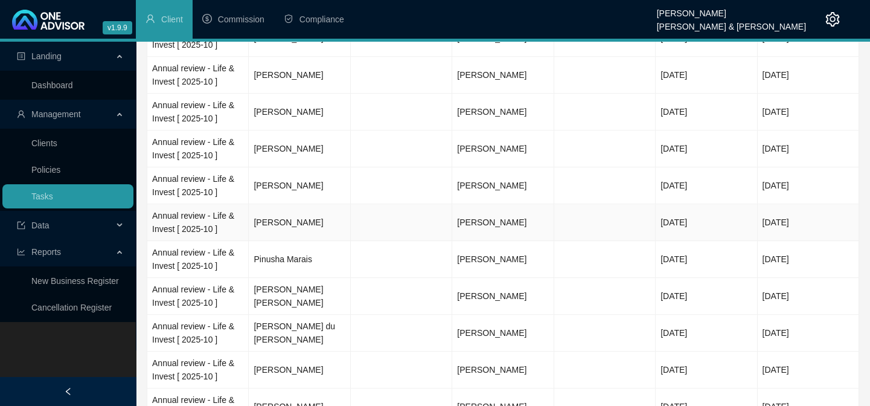
click at [286, 210] on td "[PERSON_NAME]" at bounding box center [299, 222] width 101 height 37
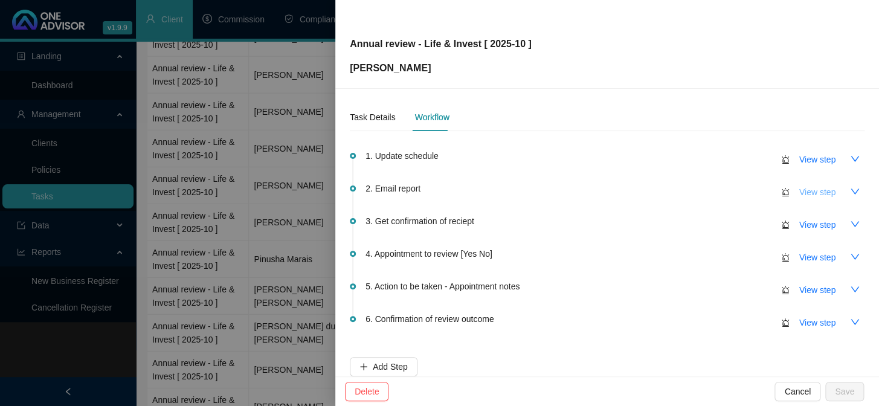
click at [804, 193] on span "View step" at bounding box center [817, 191] width 36 height 13
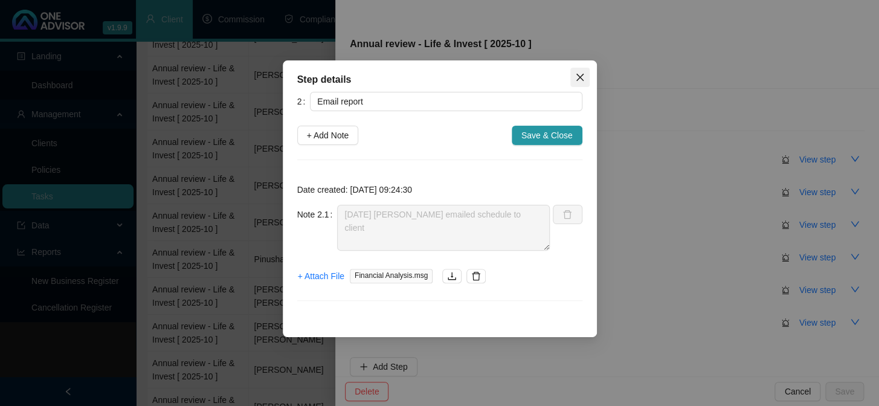
click at [580, 75] on icon "close" at bounding box center [579, 77] width 7 height 7
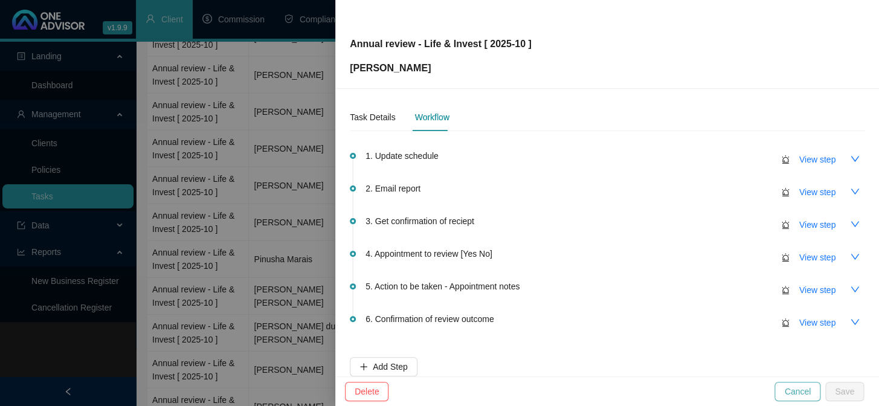
click at [792, 394] on span "Cancel" at bounding box center [797, 391] width 27 height 13
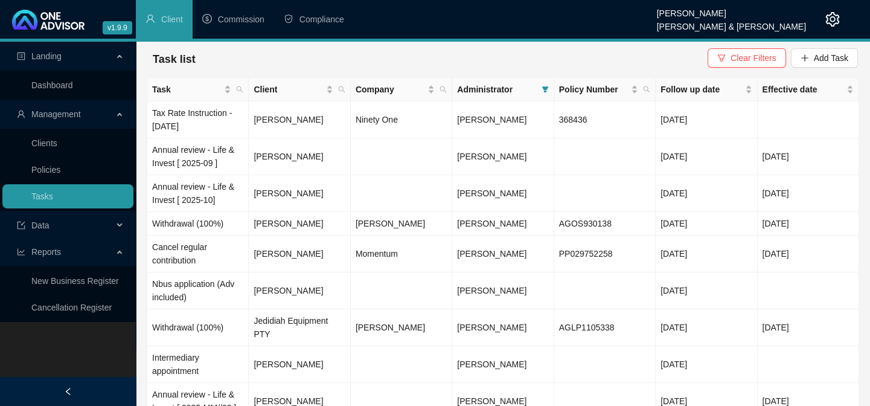
scroll to position [0, 0]
click at [822, 64] on span "Add Task" at bounding box center [831, 58] width 34 height 13
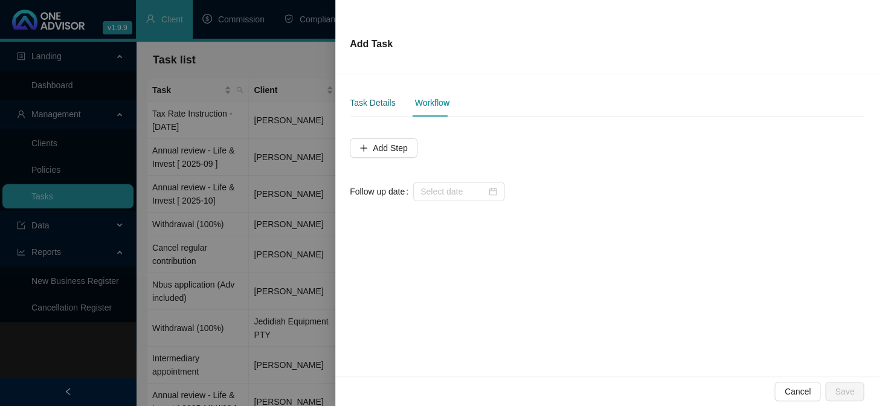
click at [378, 101] on div "Task Details" at bounding box center [372, 102] width 45 height 13
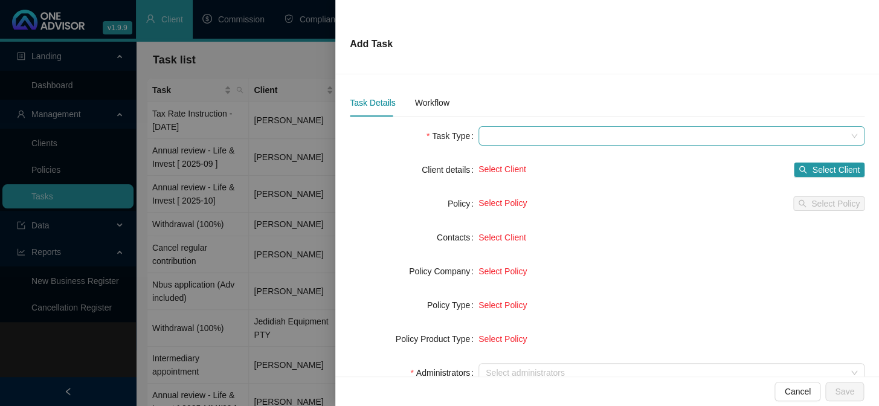
click at [513, 140] on span at bounding box center [671, 136] width 371 height 18
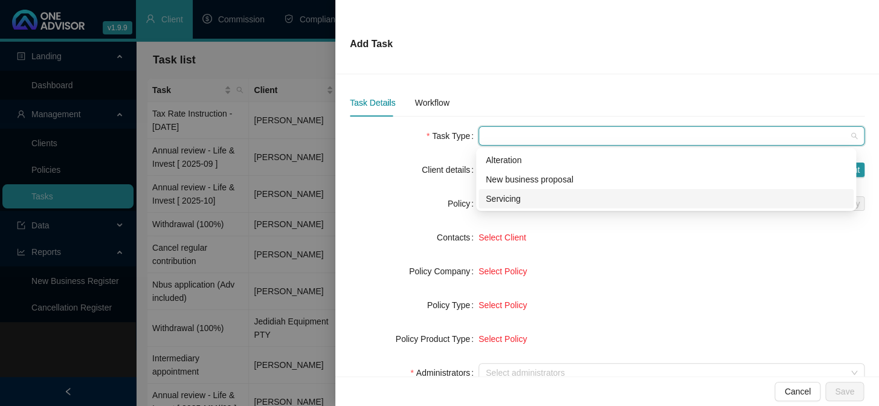
click at [519, 200] on div "Servicing" at bounding box center [666, 198] width 361 height 13
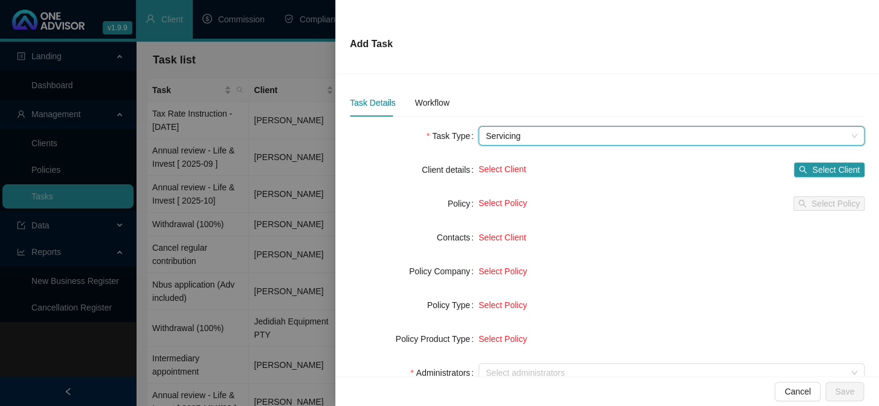
click at [528, 132] on span "Servicing" at bounding box center [671, 136] width 371 height 18
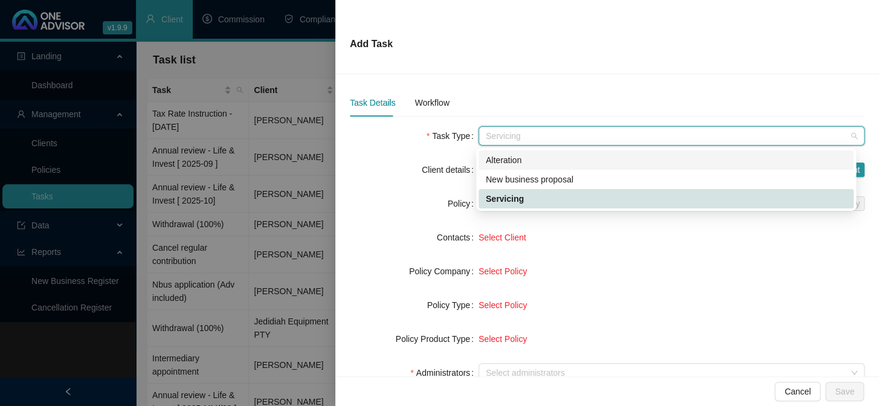
click at [519, 158] on div "Alteration" at bounding box center [666, 159] width 361 height 13
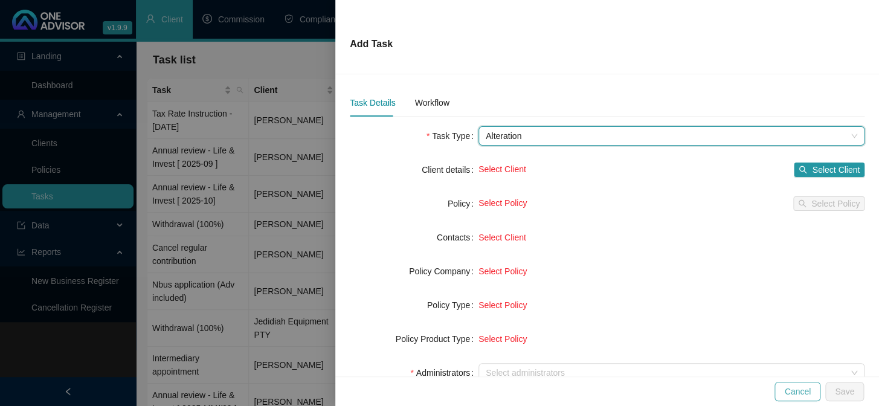
click at [806, 396] on span "Cancel" at bounding box center [797, 391] width 27 height 13
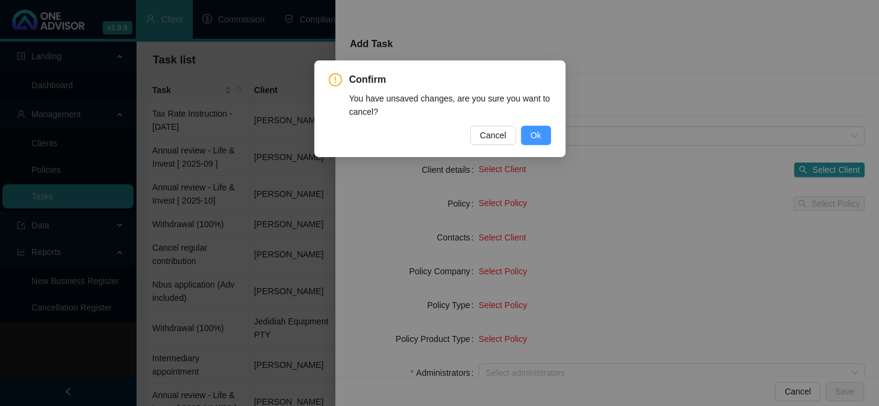
click at [530, 134] on span "Ok" at bounding box center [535, 135] width 11 height 13
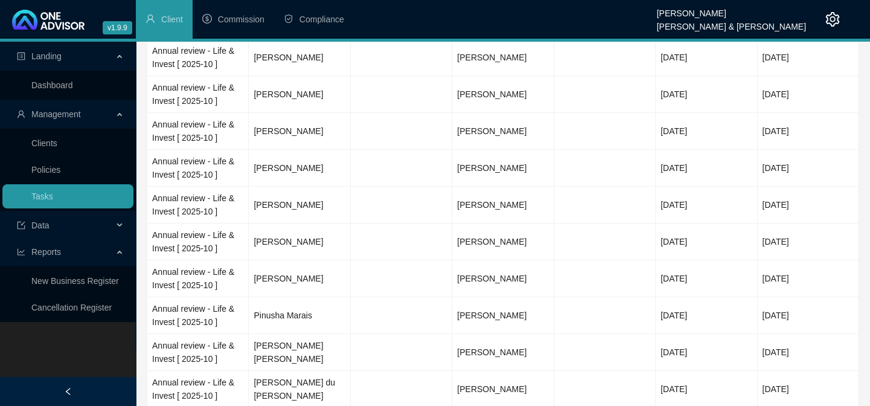
scroll to position [1153, 0]
click at [293, 297] on td "Pinusha Marais" at bounding box center [299, 314] width 101 height 37
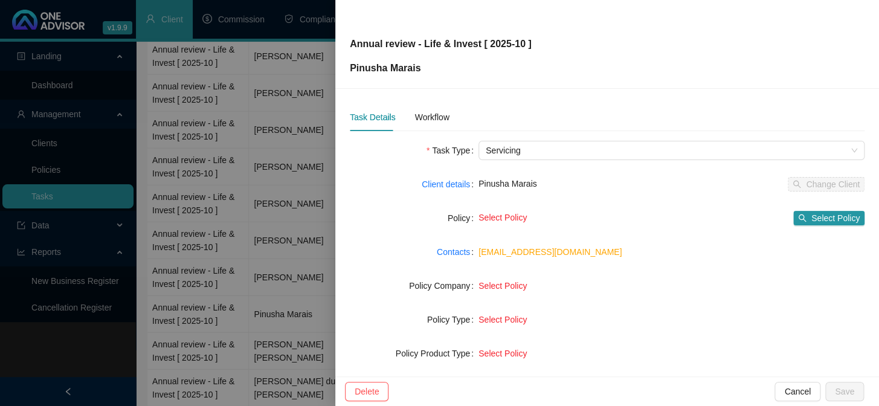
click at [291, 207] on div at bounding box center [439, 203] width 879 height 406
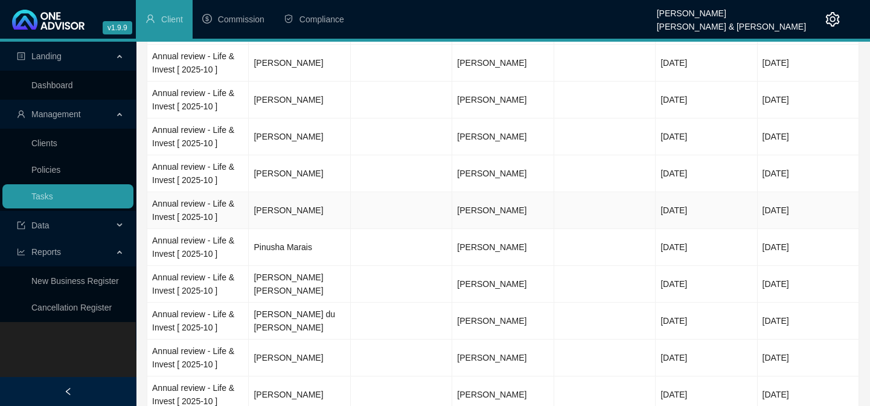
scroll to position [1317, 0]
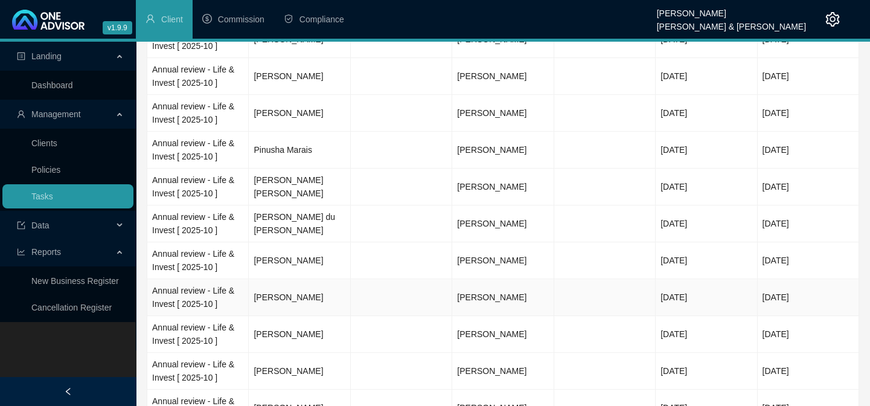
click at [304, 279] on td "[PERSON_NAME]" at bounding box center [299, 297] width 101 height 37
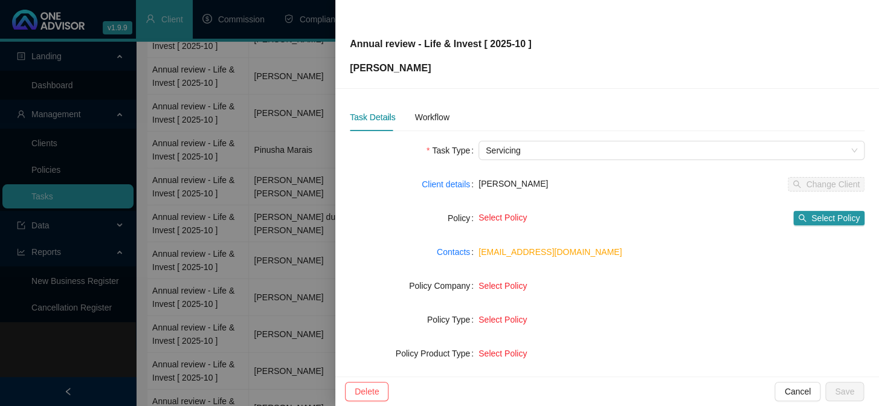
click at [300, 273] on div at bounding box center [439, 203] width 879 height 406
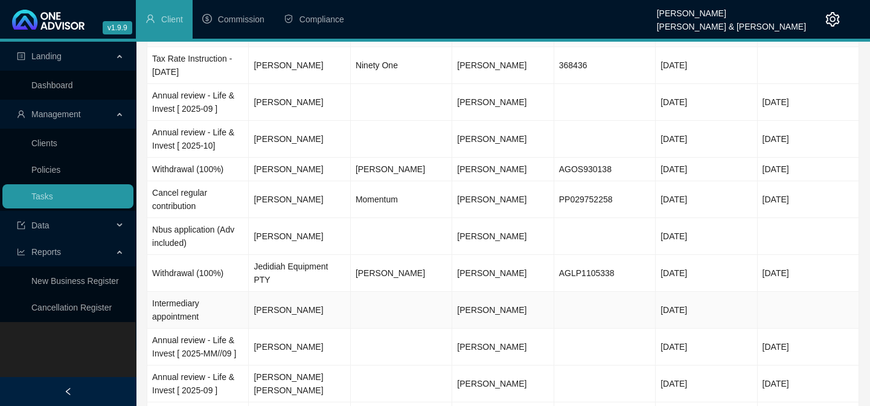
scroll to position [54, 0]
click at [300, 136] on td "[PERSON_NAME]" at bounding box center [299, 139] width 101 height 37
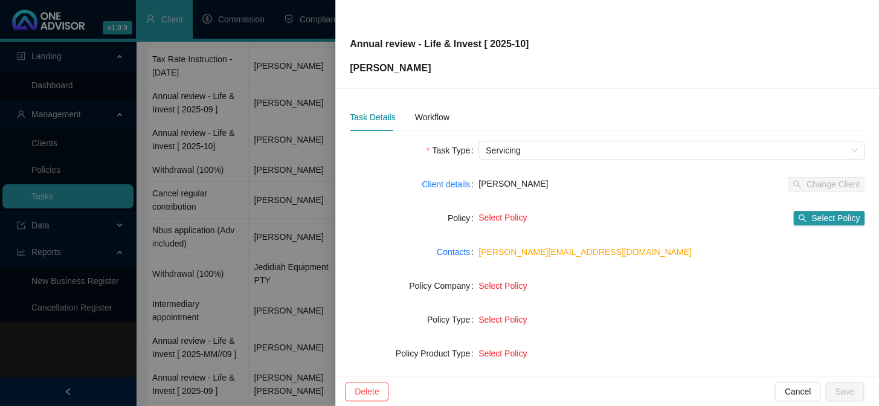
click at [300, 136] on div at bounding box center [439, 203] width 879 height 406
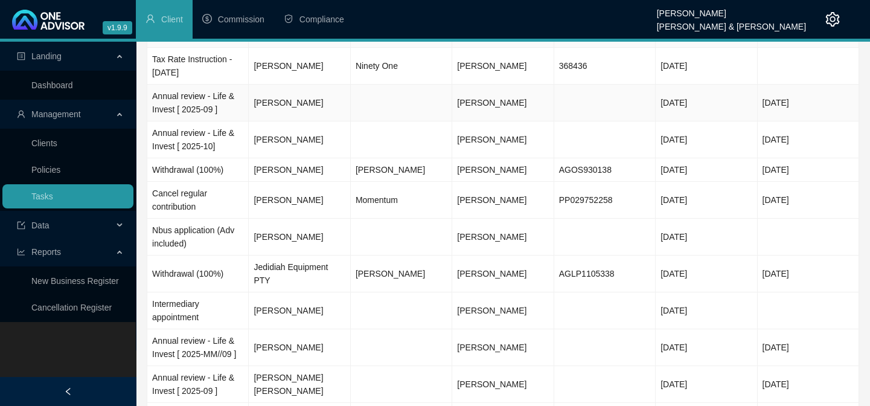
click at [301, 104] on td "[PERSON_NAME]" at bounding box center [299, 103] width 101 height 37
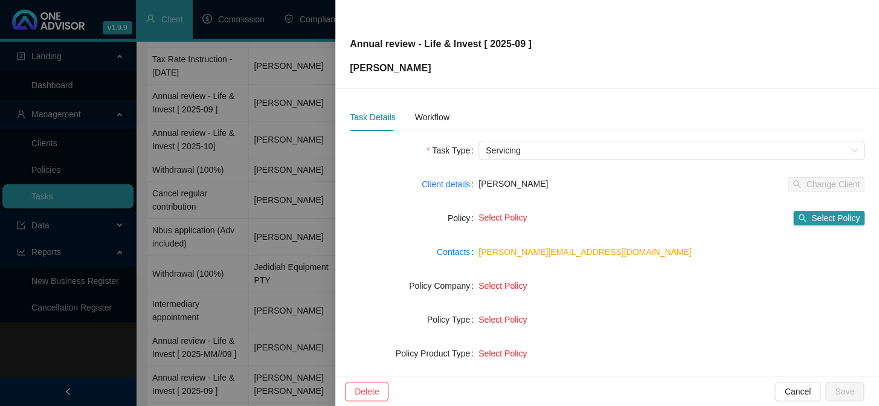
click at [301, 104] on div at bounding box center [439, 203] width 879 height 406
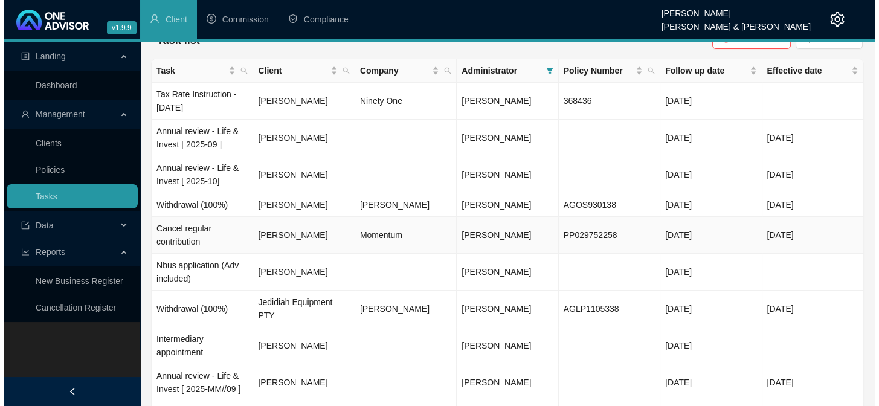
scroll to position [0, 0]
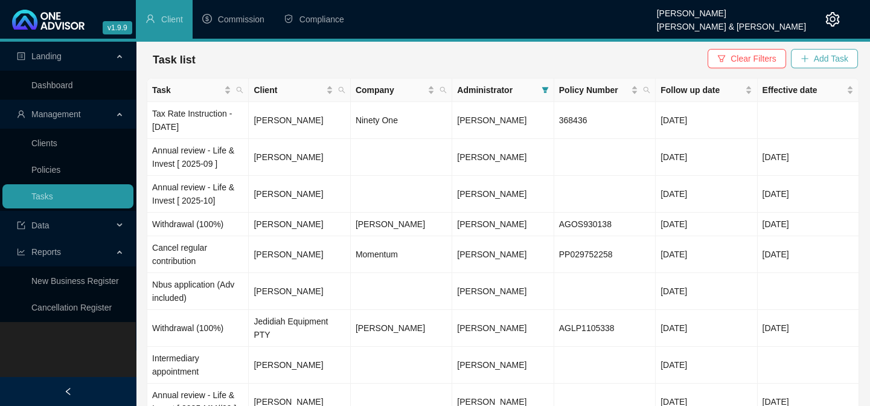
click at [833, 59] on span "Add Task" at bounding box center [831, 58] width 34 height 13
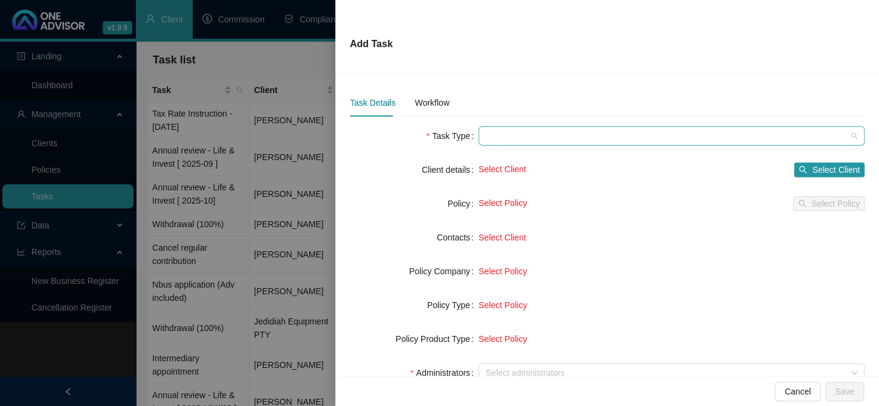
click at [490, 137] on span at bounding box center [671, 136] width 371 height 18
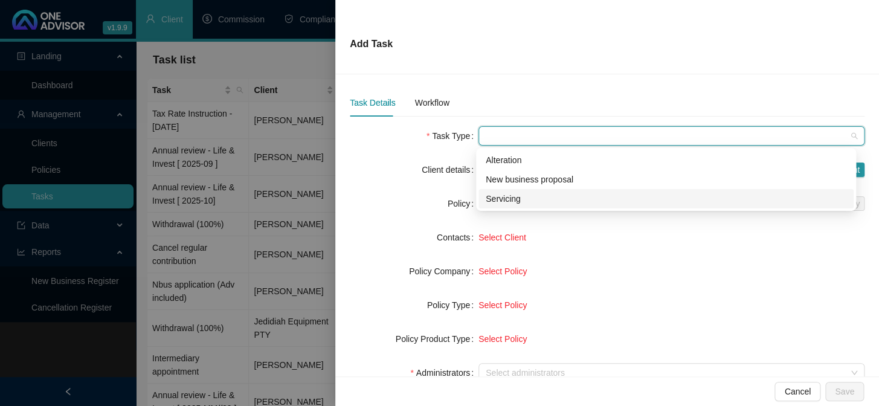
click at [490, 196] on div "Servicing" at bounding box center [666, 198] width 361 height 13
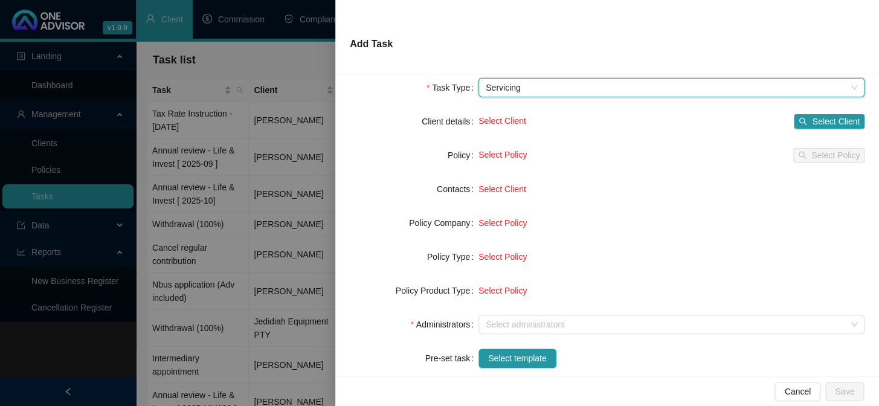
scroll to position [164, 0]
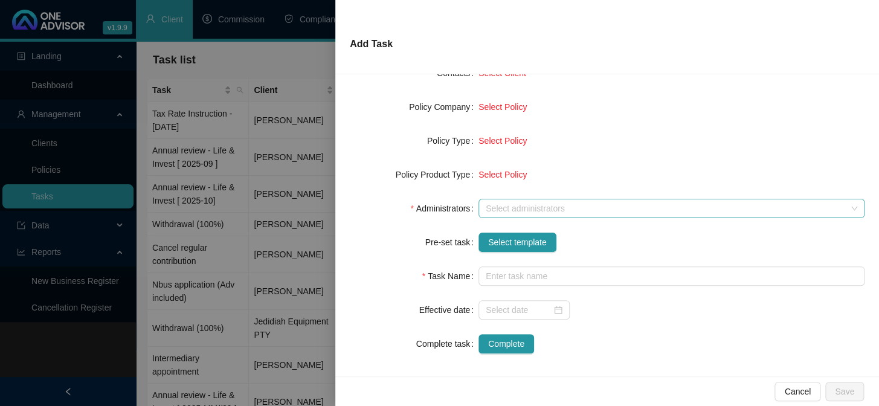
click at [511, 205] on div at bounding box center [665, 208] width 368 height 9
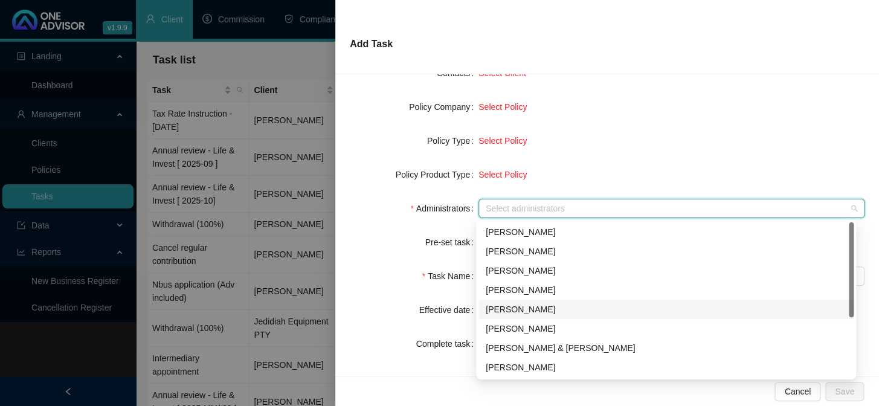
click at [505, 312] on div "[PERSON_NAME]" at bounding box center [666, 309] width 361 height 13
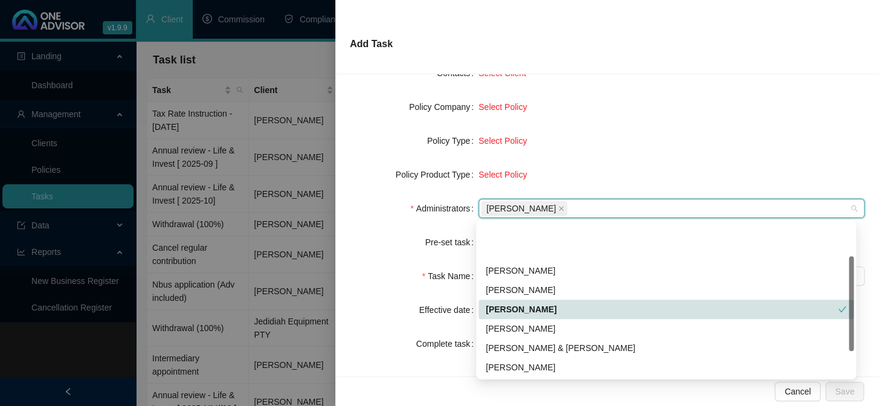
scroll to position [97, 0]
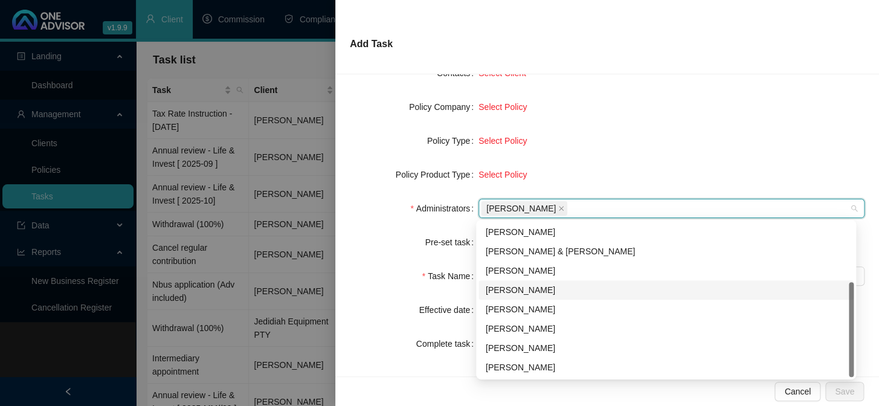
click at [505, 292] on div "[PERSON_NAME]" at bounding box center [666, 289] width 361 height 13
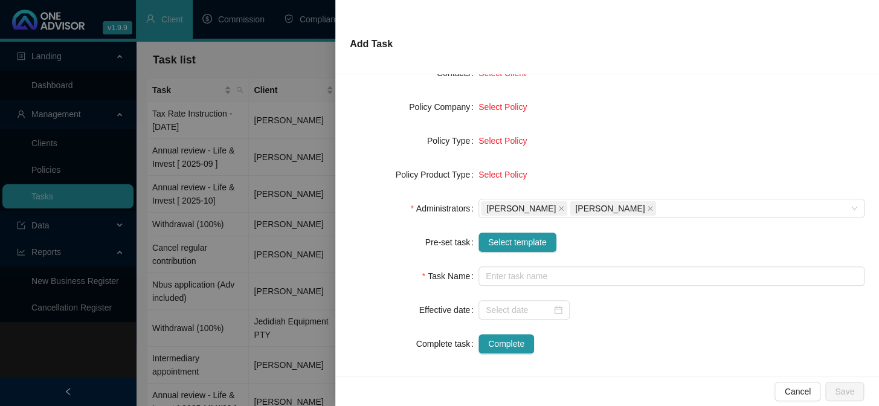
click at [675, 93] on form "Task Type Servicing Client details Select Client Select Client Policy Select Po…" at bounding box center [607, 157] width 515 height 391
click at [518, 242] on span "Select template" at bounding box center [517, 242] width 59 height 13
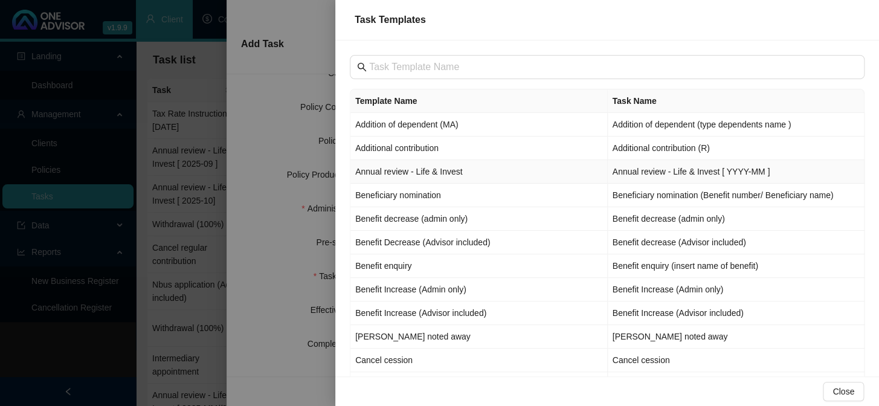
click at [389, 178] on td "Annual review - Life & Invest" at bounding box center [478, 172] width 257 height 24
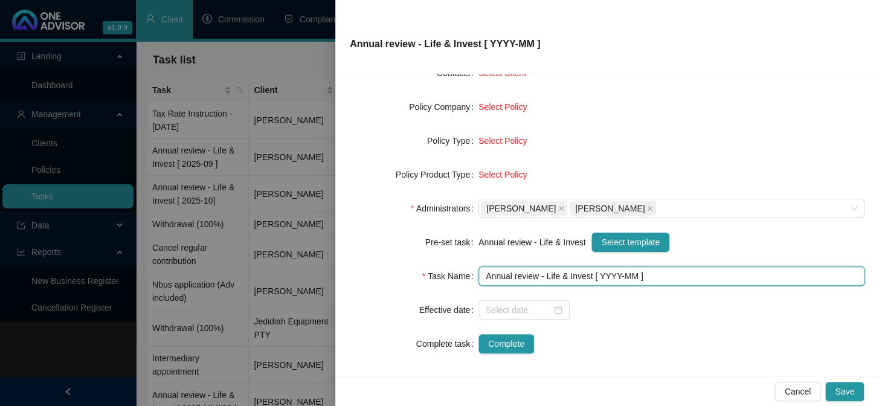
click at [614, 278] on input "Annual review - Life & Invest [ YYYY-MM ]" at bounding box center [671, 275] width 386 height 19
click at [634, 271] on input "Annual review - Life & Invest [ 2025-MM ]" at bounding box center [671, 275] width 386 height 19
type input "Annual review - Life & Invest [ 2025-10 ]"
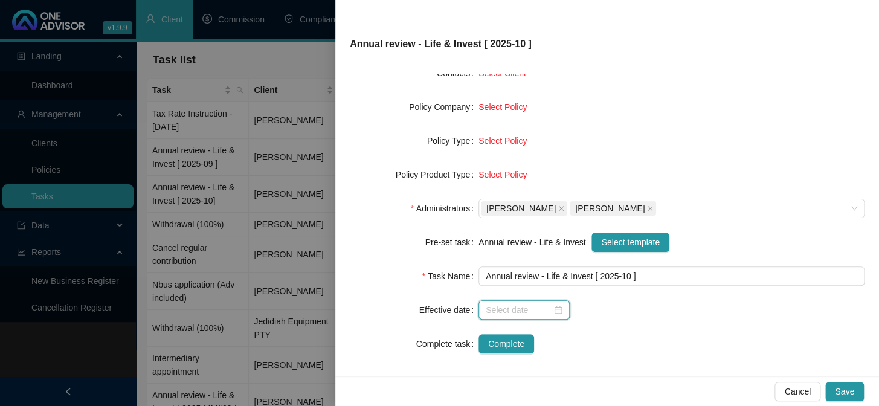
click at [487, 314] on input at bounding box center [519, 309] width 66 height 13
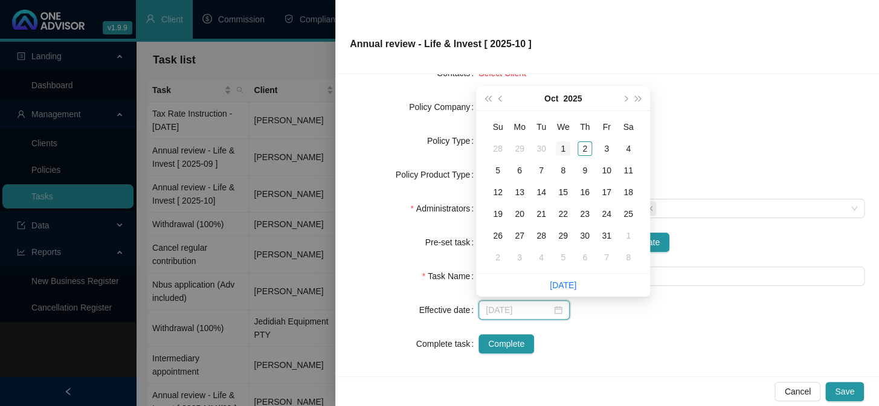
type input "[DATE]"
click at [565, 150] on div "1" at bounding box center [563, 148] width 14 height 14
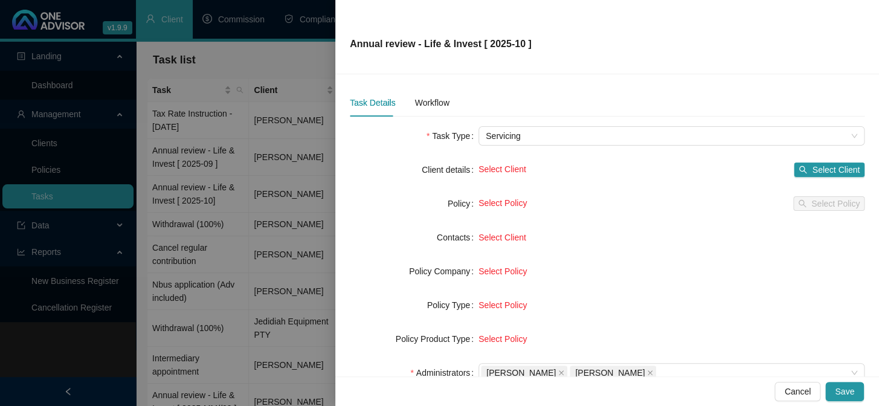
scroll to position [0, 0]
click at [803, 169] on button "Select Client" at bounding box center [829, 169] width 71 height 14
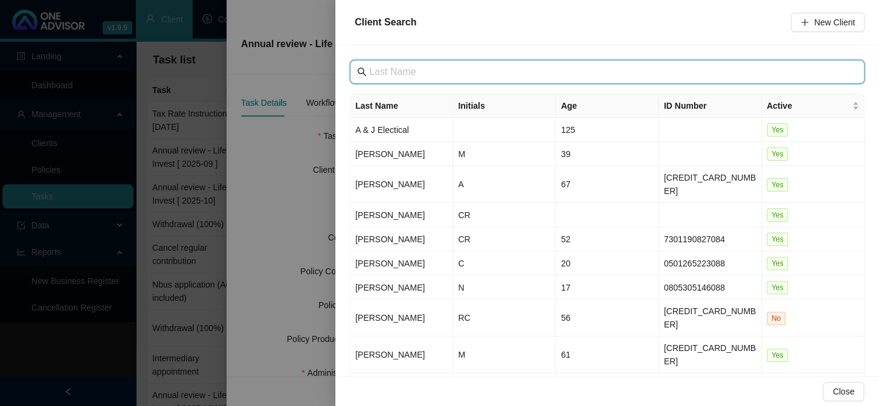
click at [412, 72] on input "text" at bounding box center [608, 72] width 478 height 14
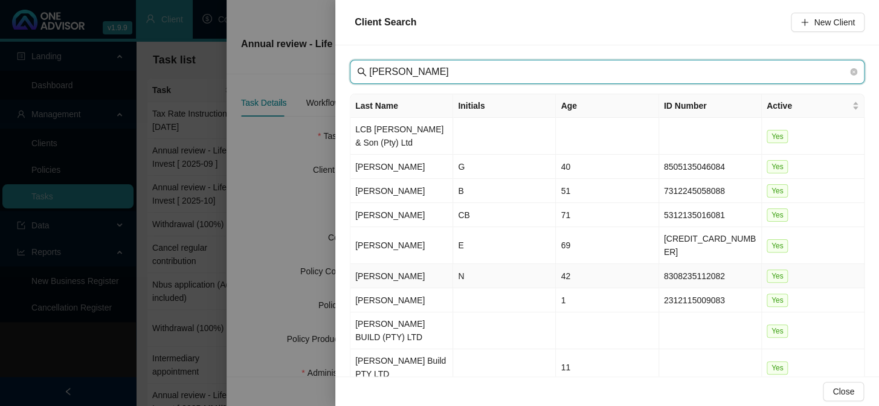
type input "[PERSON_NAME]"
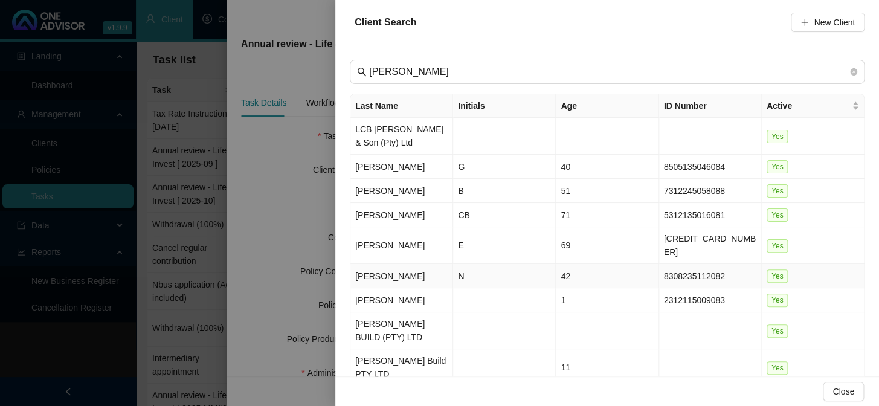
click at [380, 264] on td "[PERSON_NAME]" at bounding box center [401, 276] width 103 height 24
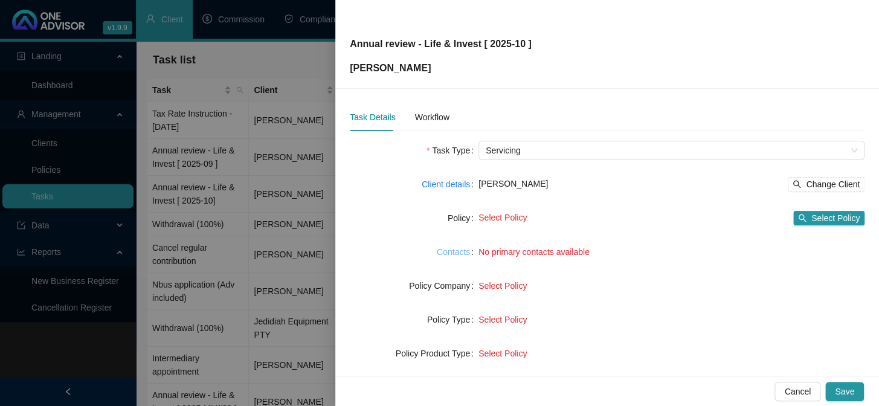
click at [464, 254] on link "Contacts" at bounding box center [453, 251] width 33 height 13
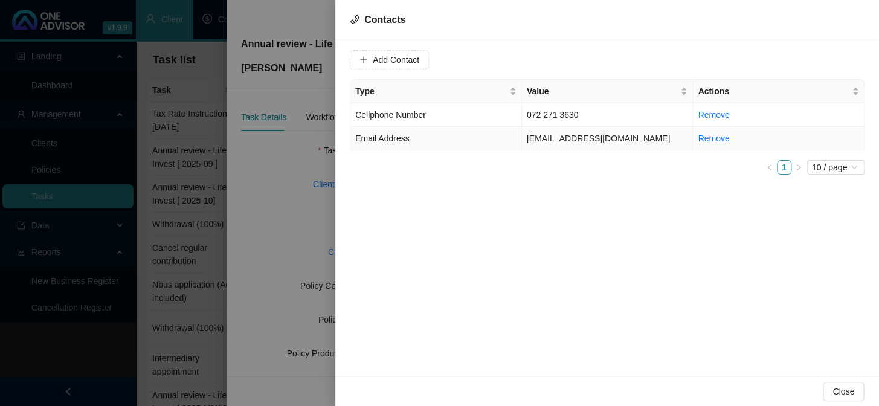
click at [413, 138] on td "Email Address" at bounding box center [436, 139] width 172 height 24
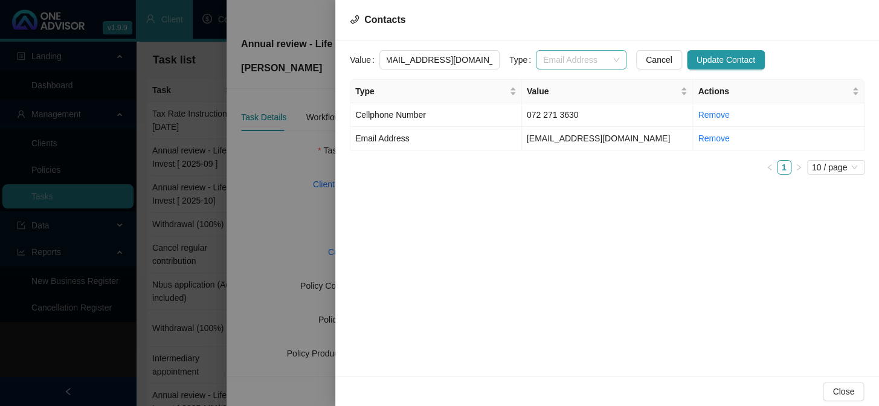
click at [608, 58] on div "Email Address" at bounding box center [581, 59] width 91 height 19
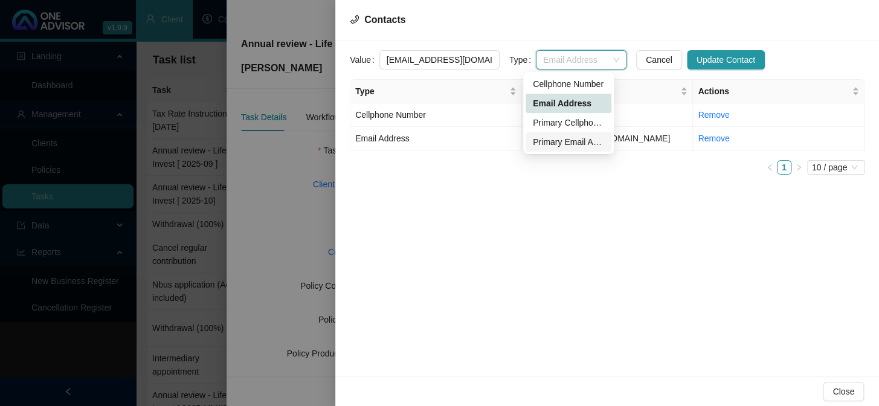
click at [560, 143] on div "Primary Email Address" at bounding box center [568, 141] width 71 height 13
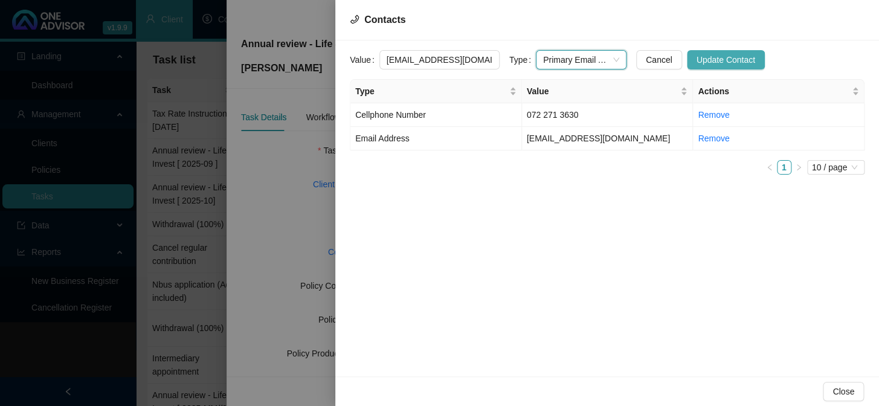
click at [696, 63] on span "Update Contact" at bounding box center [725, 59] width 59 height 13
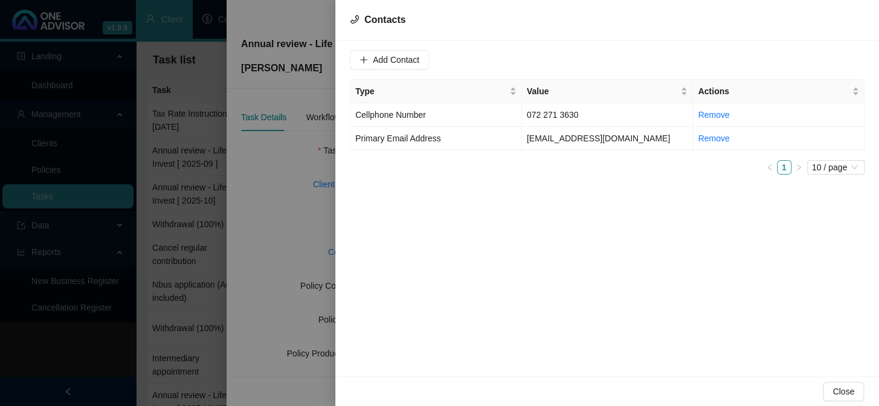
click at [261, 181] on div at bounding box center [439, 203] width 879 height 406
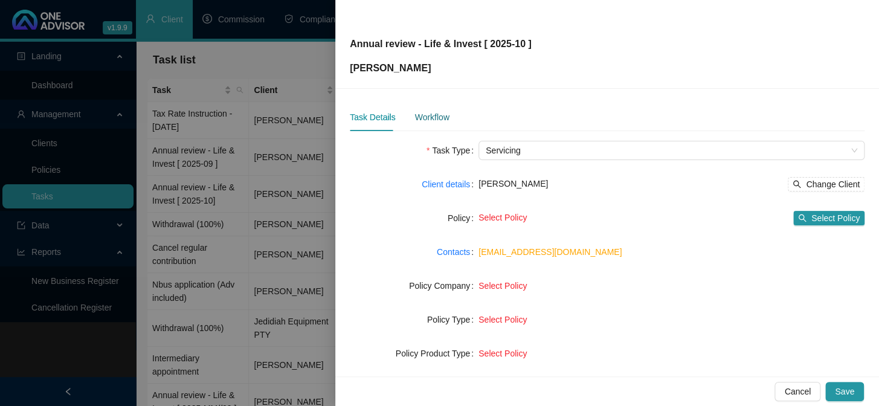
click at [430, 117] on div "Workflow" at bounding box center [431, 117] width 34 height 13
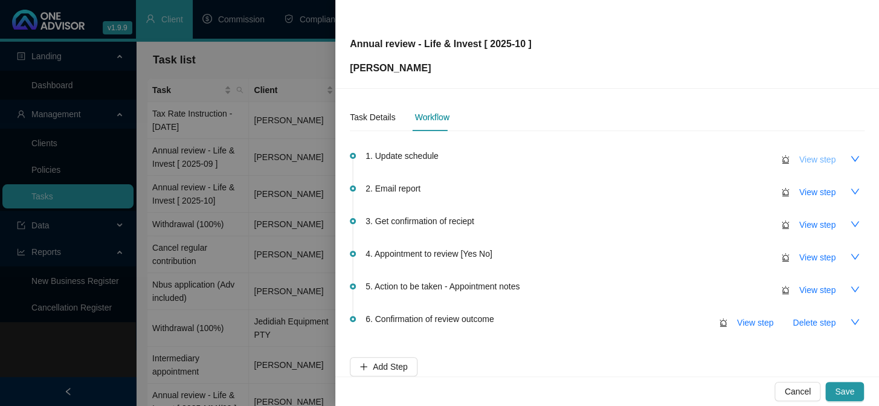
click at [803, 161] on span "View step" at bounding box center [817, 159] width 36 height 13
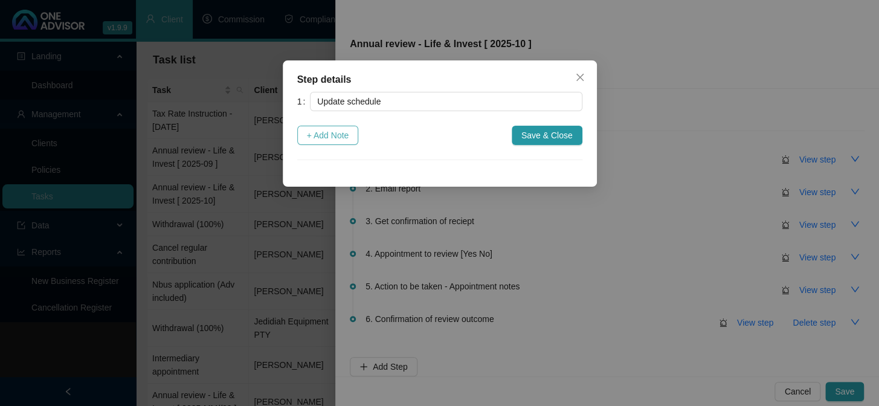
click at [336, 135] on span "+ Add Note" at bounding box center [328, 135] width 42 height 13
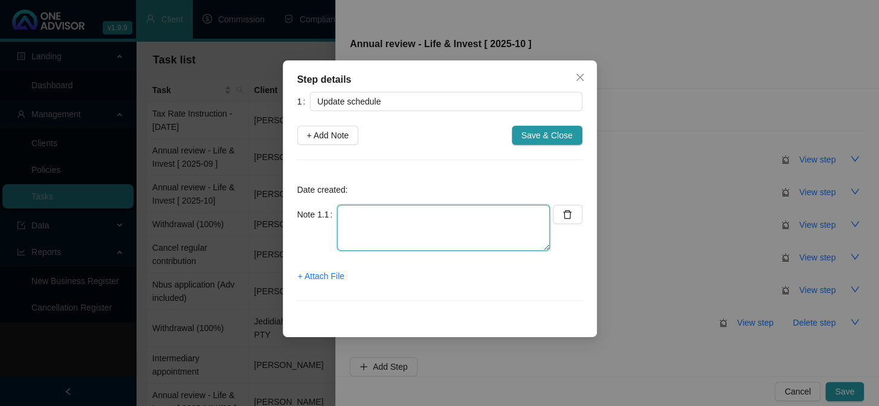
click at [361, 208] on textarea at bounding box center [443, 228] width 213 height 46
type textarea "Updated"
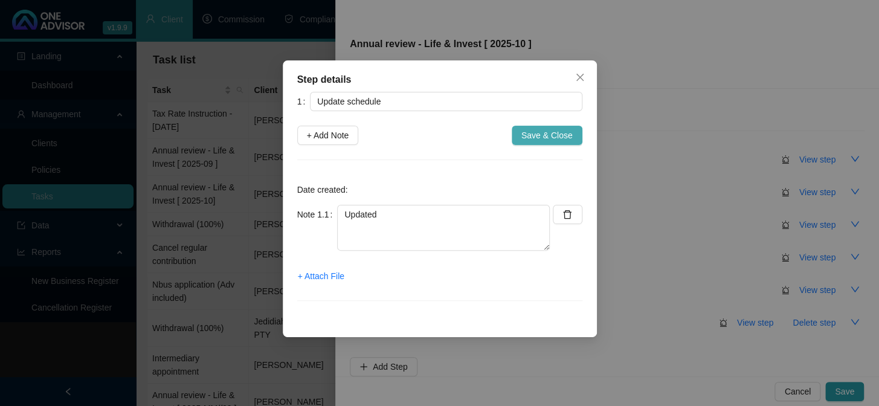
click at [537, 135] on span "Save & Close" at bounding box center [546, 135] width 51 height 13
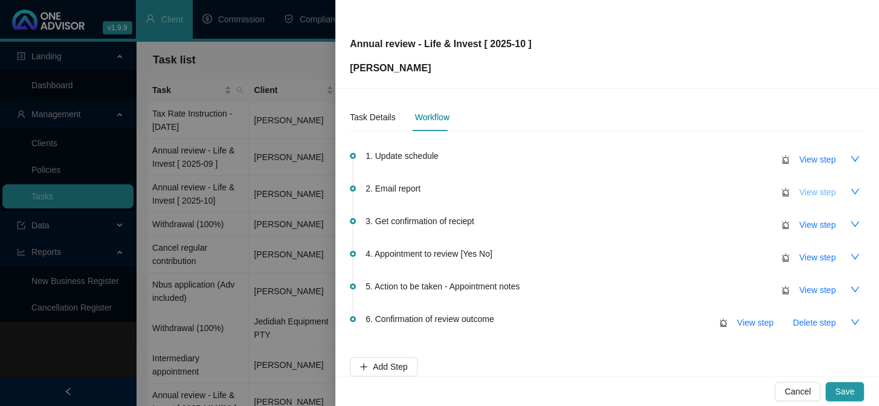
click at [810, 193] on span "View step" at bounding box center [817, 191] width 36 height 13
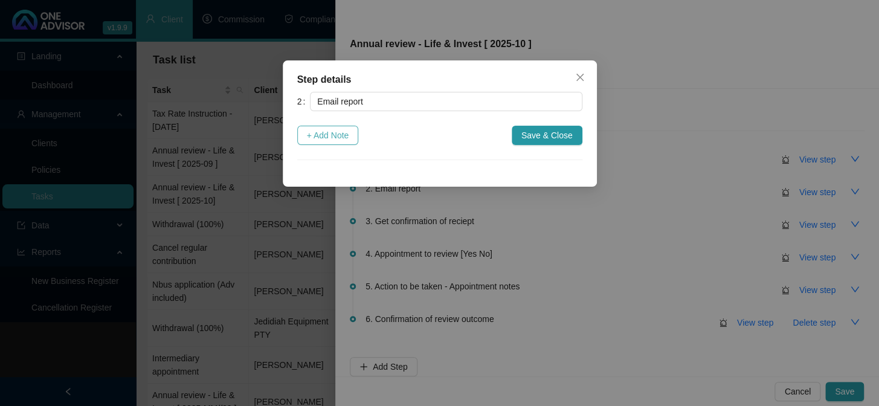
click at [301, 130] on button "+ Add Note" at bounding box center [328, 135] width 62 height 19
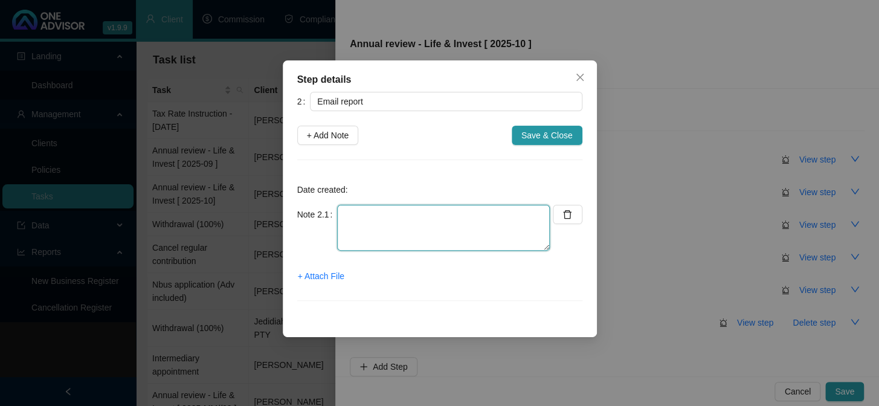
click at [374, 236] on textarea at bounding box center [443, 228] width 213 height 46
type textarea "[PERSON_NAME] emailed report to client for face to face meeting"
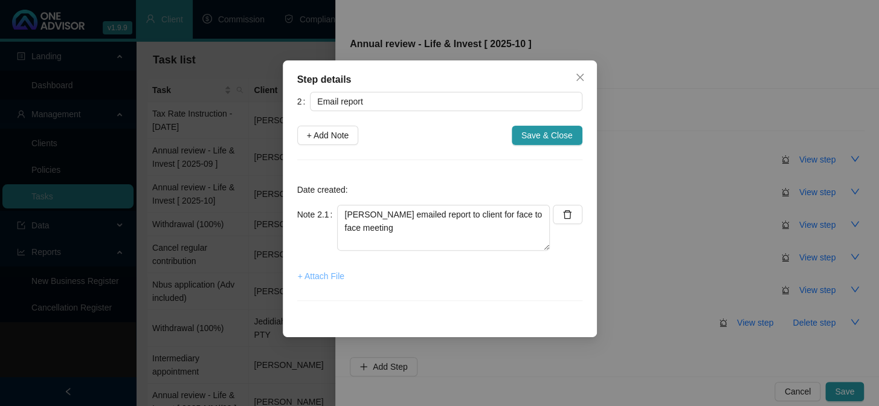
click at [341, 275] on span "+ Attach File" at bounding box center [321, 275] width 46 height 13
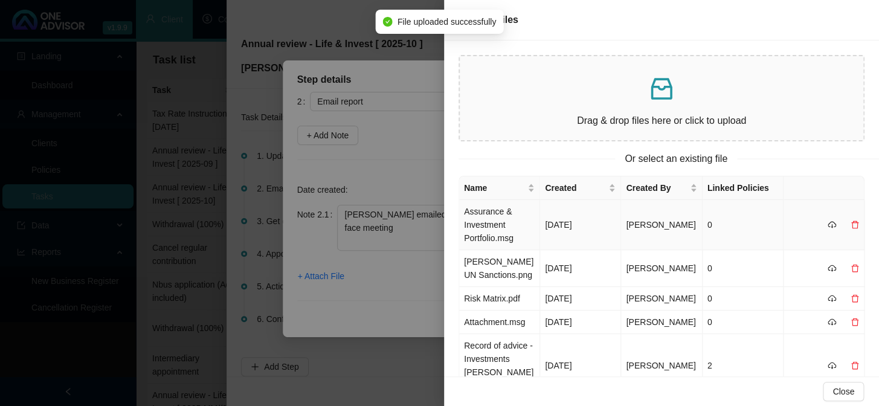
click at [498, 219] on td "Assurance & Investment Portfolio.msg" at bounding box center [499, 225] width 81 height 50
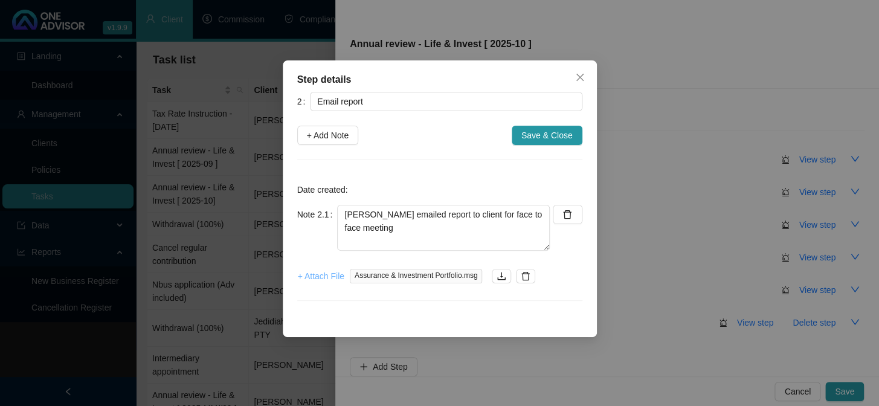
click at [310, 277] on span "+ Attach File" at bounding box center [321, 275] width 46 height 13
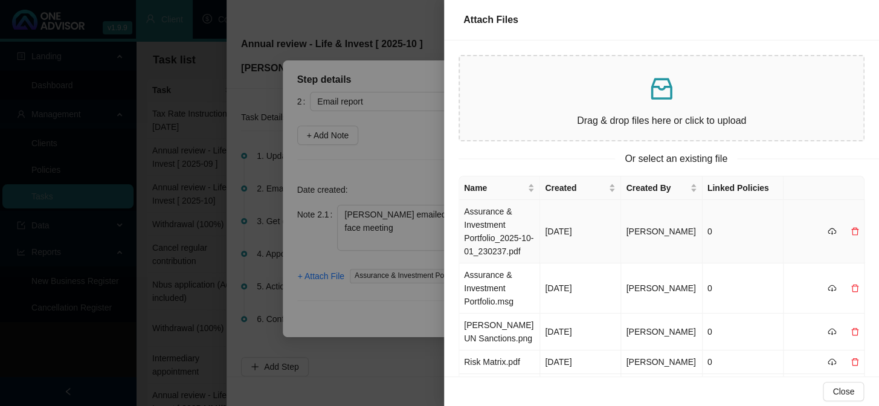
click at [488, 219] on td "Assurance & Investment Portfolio_2025-10-01_230237.pdf" at bounding box center [499, 231] width 81 height 63
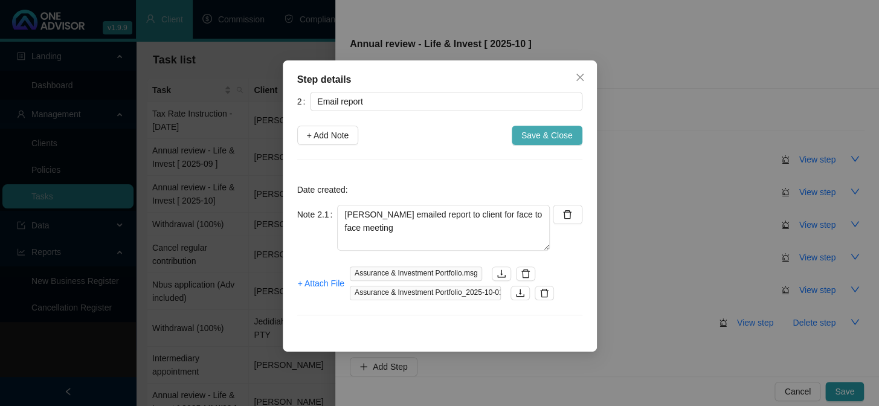
click at [540, 133] on span "Save & Close" at bounding box center [546, 135] width 51 height 13
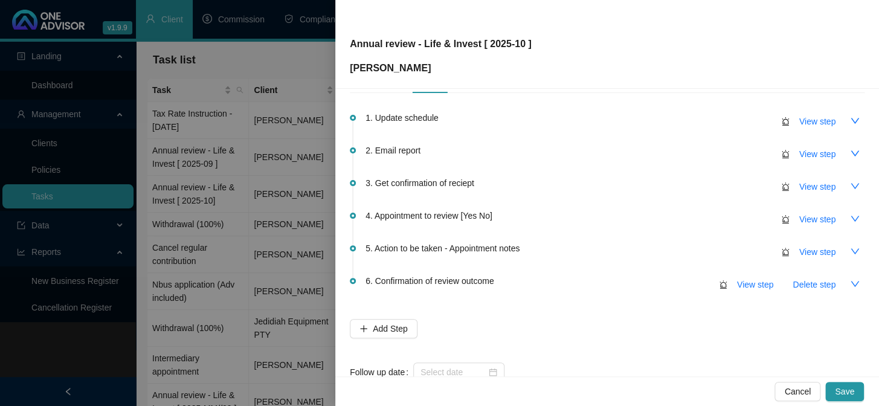
scroll to position [71, 0]
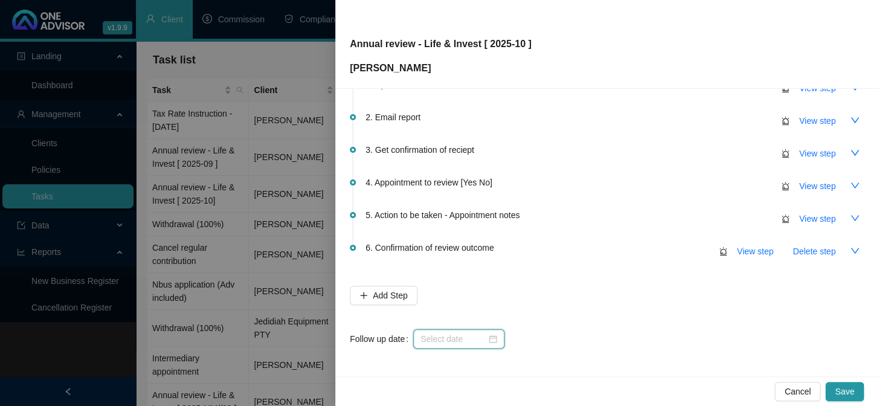
click at [453, 342] on input at bounding box center [453, 338] width 66 height 13
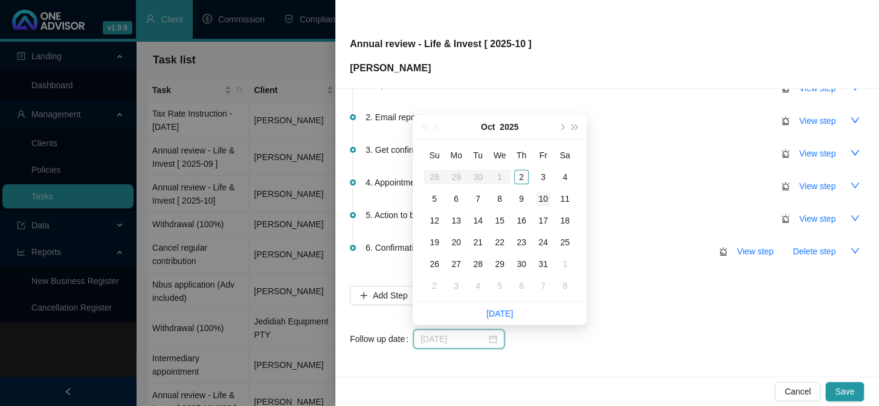
type input "[DATE]"
click at [542, 199] on div "10" at bounding box center [543, 198] width 14 height 14
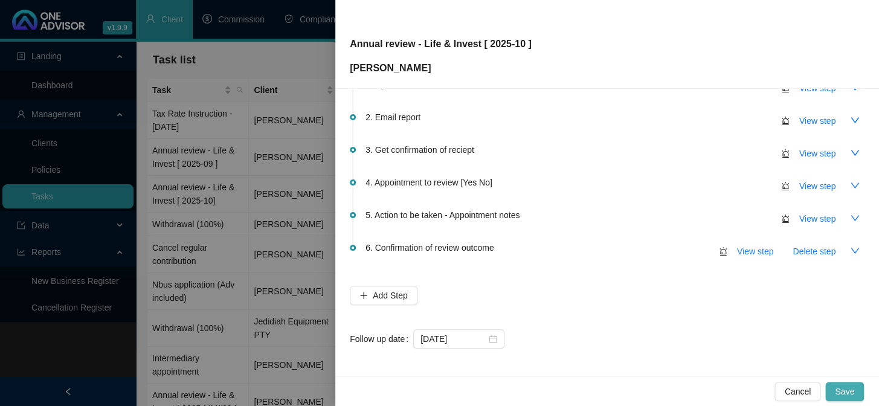
click at [836, 388] on span "Save" at bounding box center [844, 391] width 19 height 13
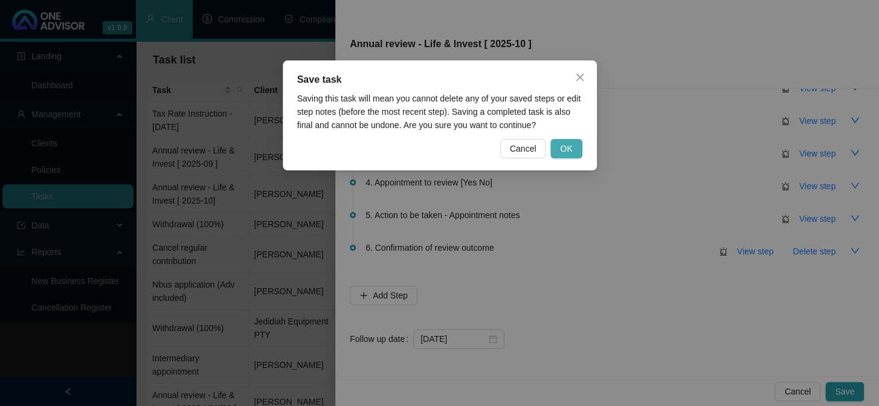
click at [573, 147] on button "OK" at bounding box center [565, 148] width 31 height 19
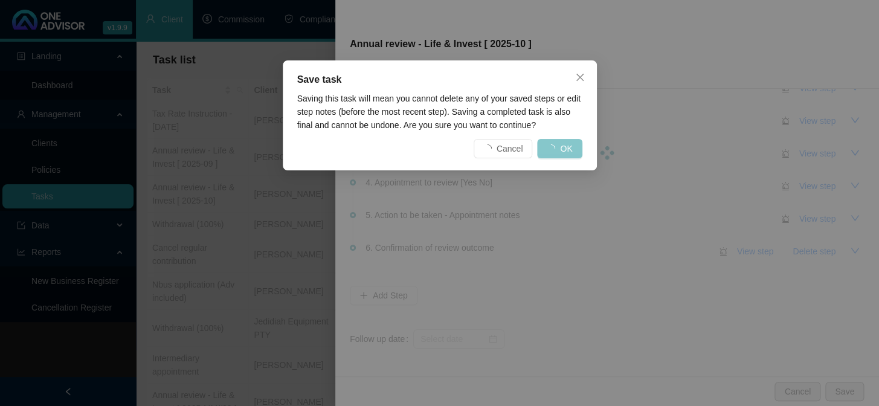
scroll to position [0, 0]
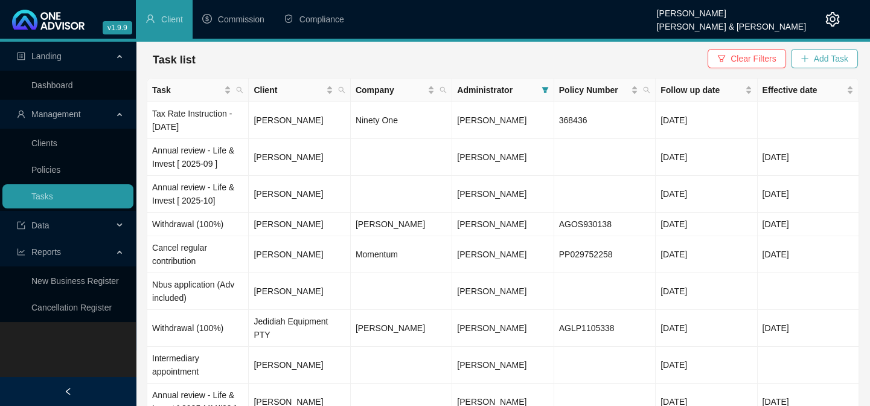
click at [830, 58] on span "Add Task" at bounding box center [831, 58] width 34 height 13
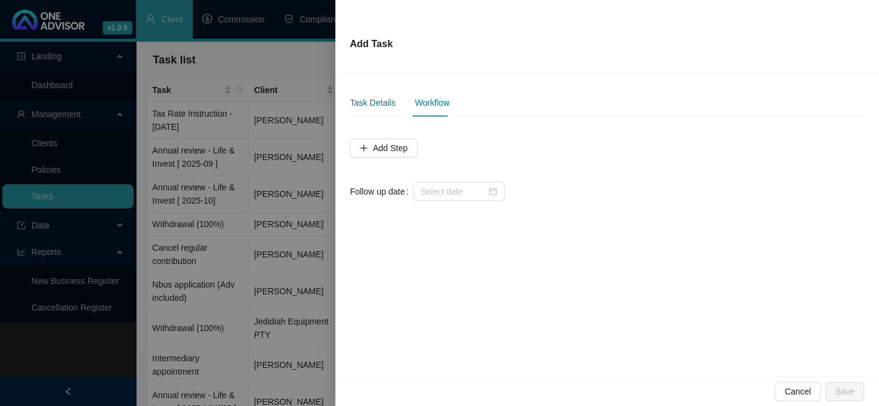
click at [371, 100] on div "Task Details" at bounding box center [372, 102] width 45 height 13
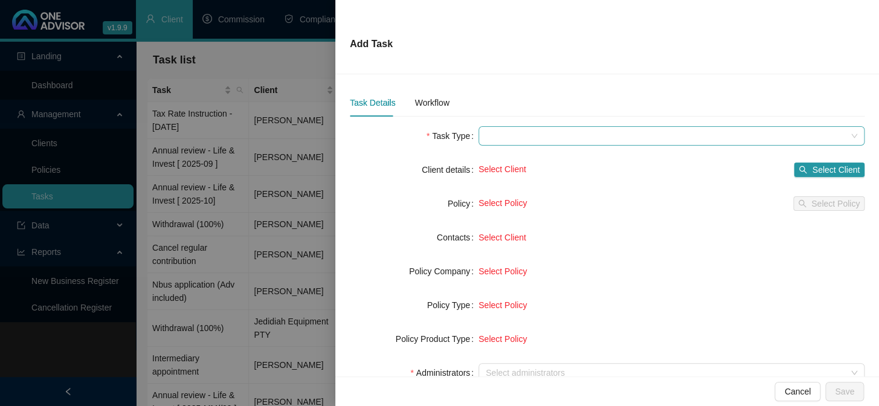
click at [493, 130] on span at bounding box center [671, 136] width 371 height 18
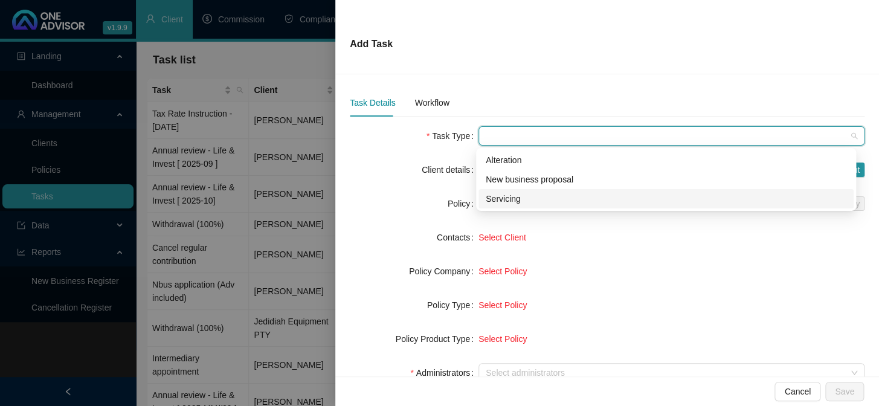
click at [506, 197] on div "Servicing" at bounding box center [666, 198] width 361 height 13
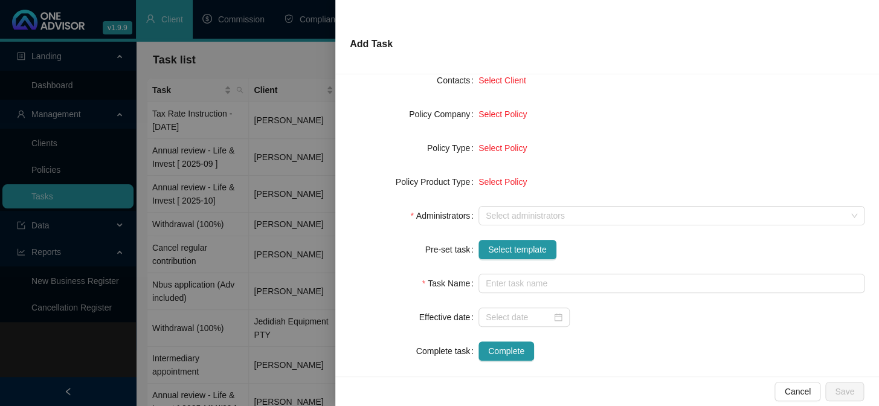
scroll to position [170, 0]
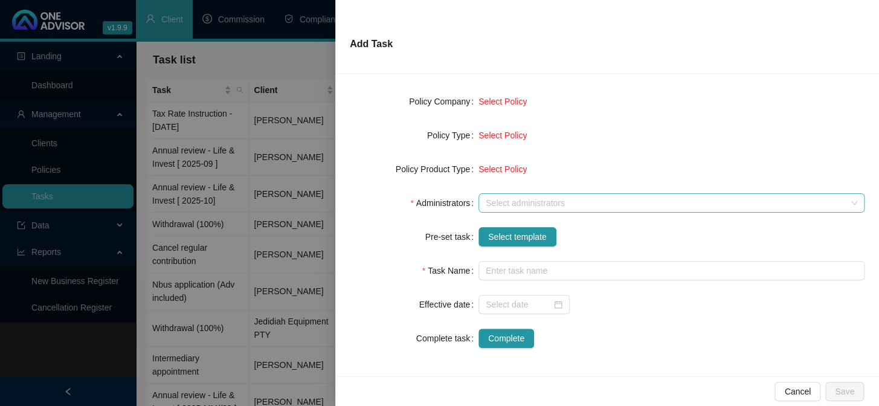
click at [513, 204] on div at bounding box center [665, 203] width 368 height 9
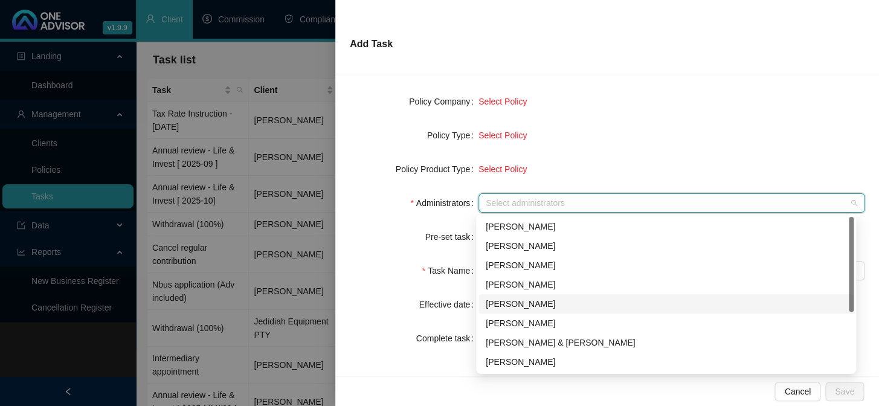
click at [505, 300] on div "[PERSON_NAME]" at bounding box center [666, 303] width 361 height 13
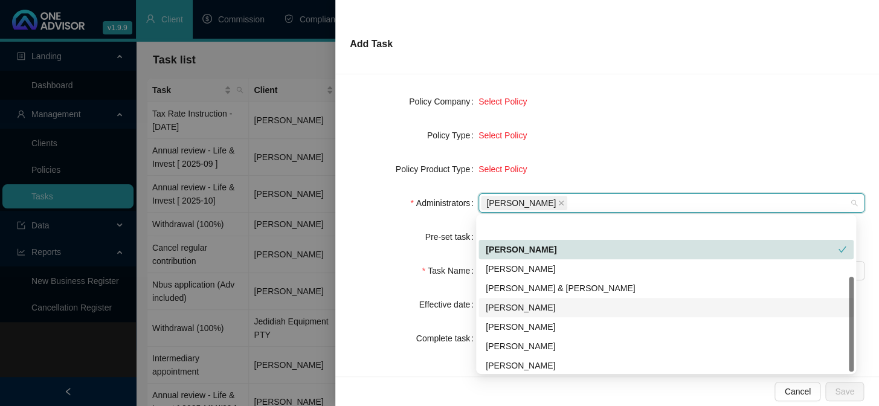
scroll to position [97, 0]
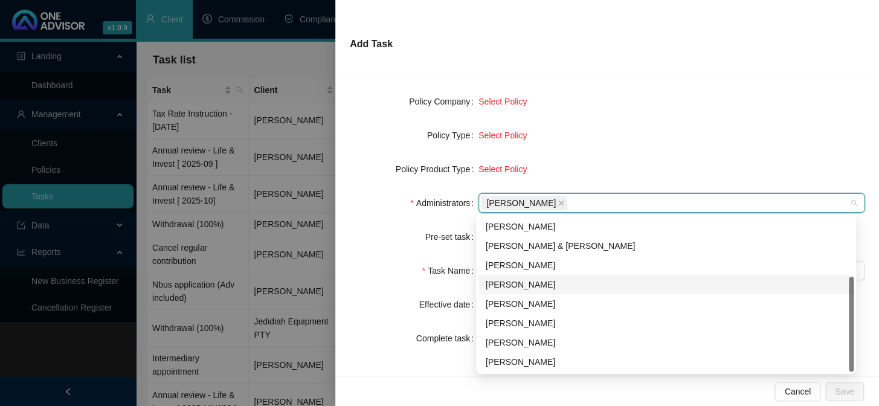
click at [507, 286] on div "[PERSON_NAME]" at bounding box center [666, 284] width 361 height 13
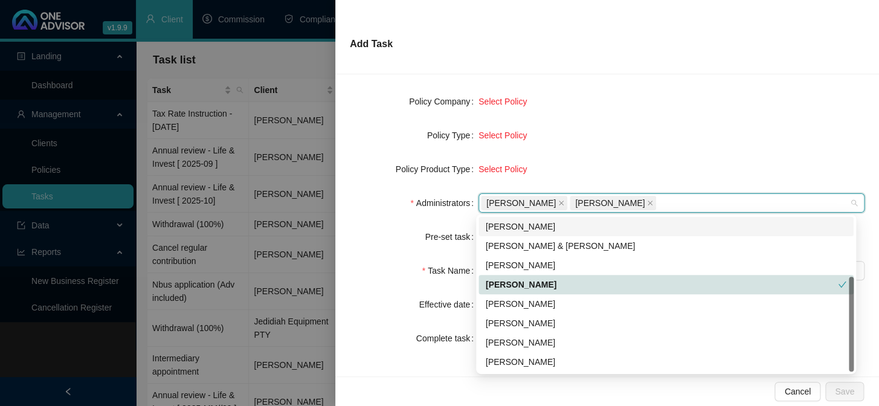
drag, startPoint x: 335, startPoint y: 229, endPoint x: 361, endPoint y: 229, distance: 25.4
click at [336, 229] on div "Task Details Workflow Task Type Servicing Client details Select Client Select C…" at bounding box center [606, 225] width 543 height 302
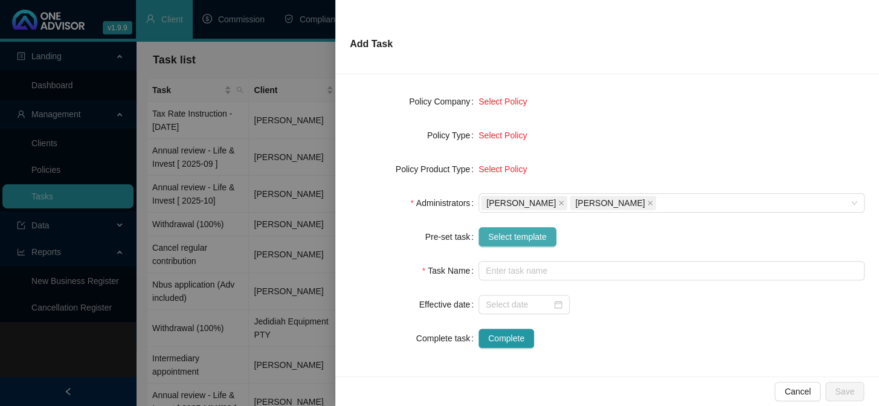
click at [484, 229] on button "Select template" at bounding box center [517, 236] width 78 height 19
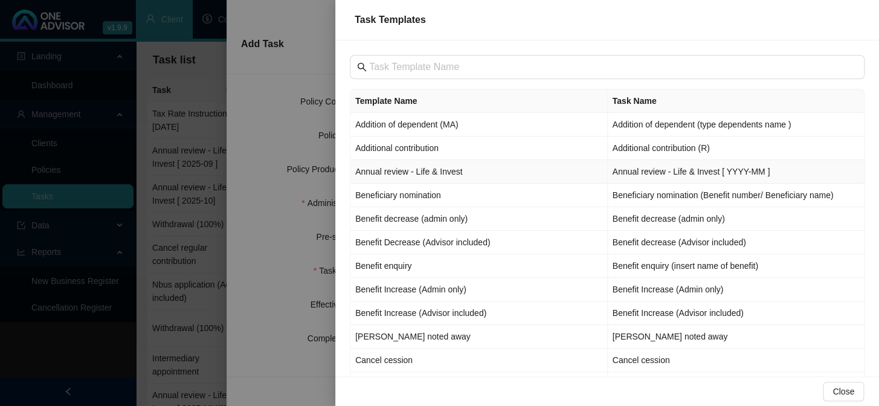
click at [390, 171] on td "Annual review - Life & Invest" at bounding box center [478, 172] width 257 height 24
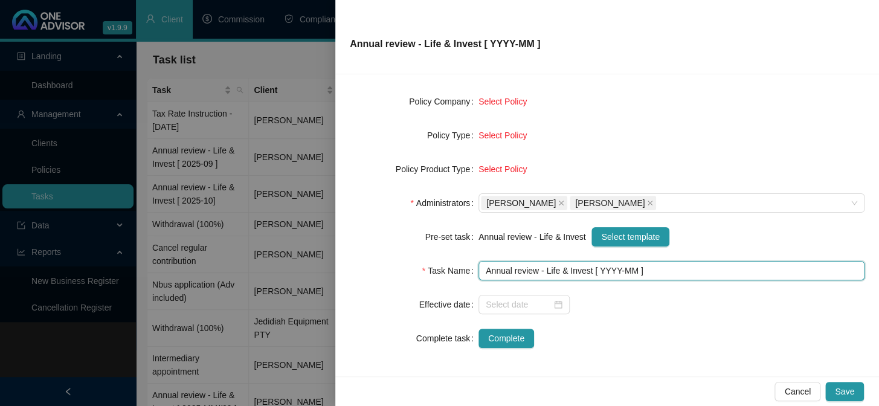
drag, startPoint x: 614, startPoint y: 269, endPoint x: 609, endPoint y: 278, distance: 10.0
click at [614, 271] on input "Annual review - Life & Invest [ YYYY-MM ]" at bounding box center [671, 270] width 386 height 19
type input "Annual review - Life & Invest [ 2025-10 ]"
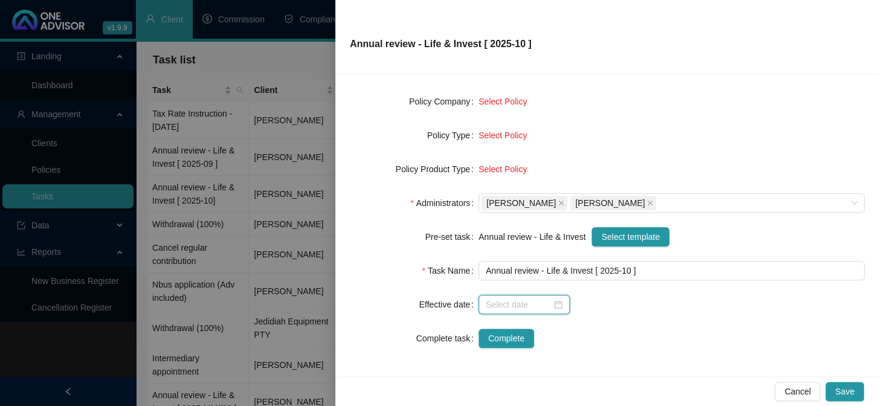
click at [513, 303] on input at bounding box center [519, 304] width 66 height 13
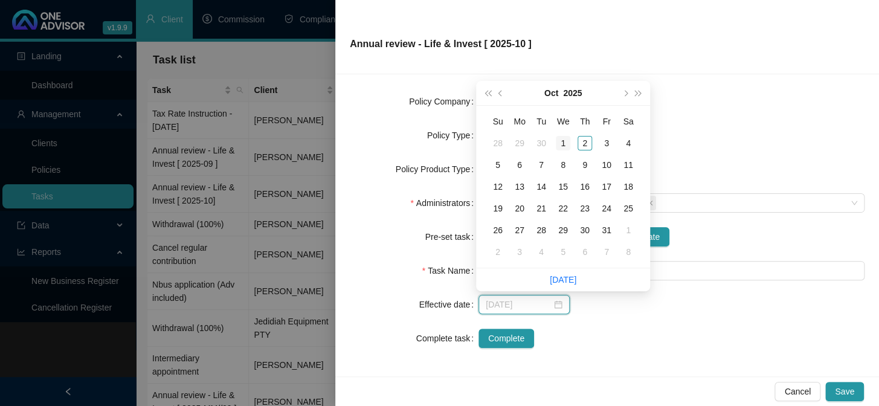
type input "[DATE]"
click at [562, 136] on div "1" at bounding box center [563, 143] width 14 height 14
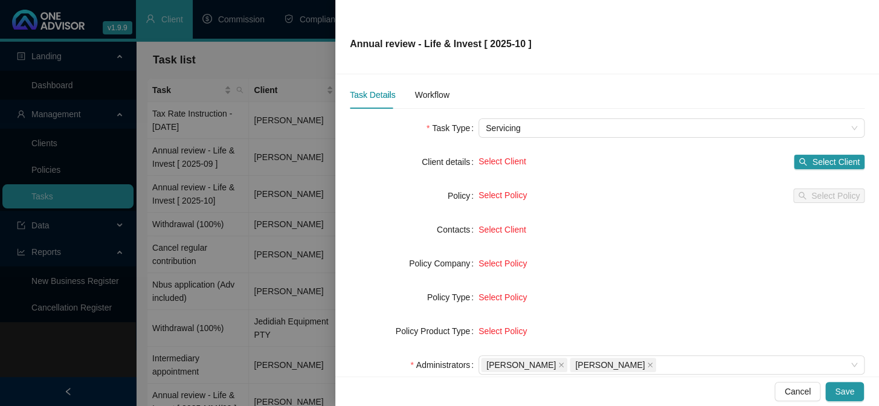
scroll to position [0, 0]
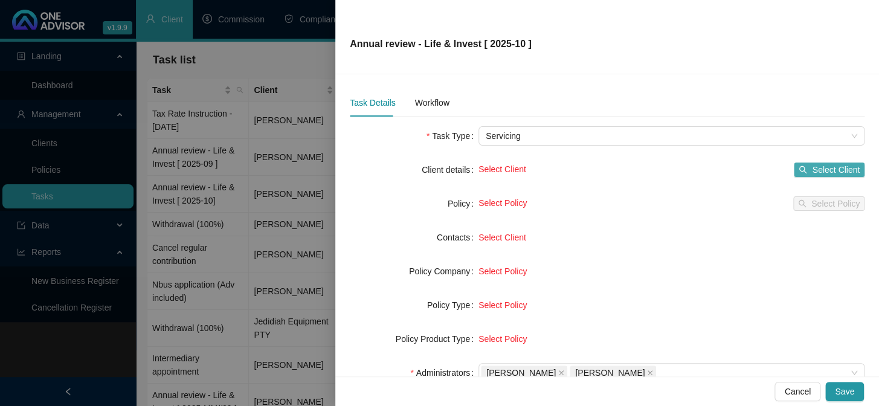
click at [837, 170] on span "Select Client" at bounding box center [836, 169] width 48 height 13
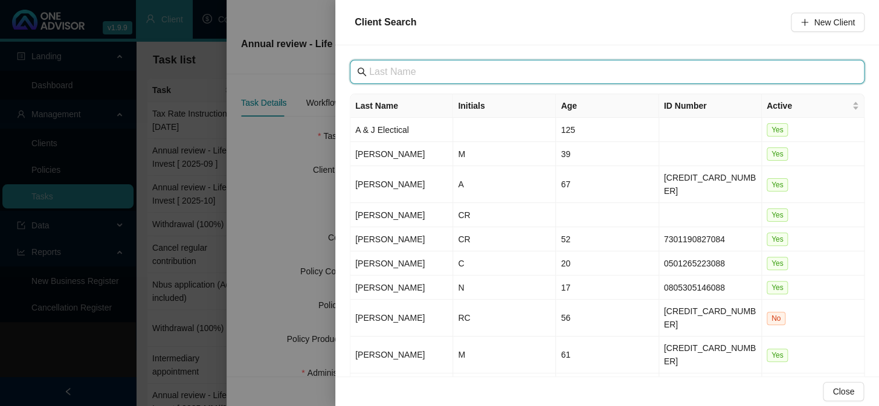
click at [434, 69] on input "text" at bounding box center [608, 72] width 478 height 14
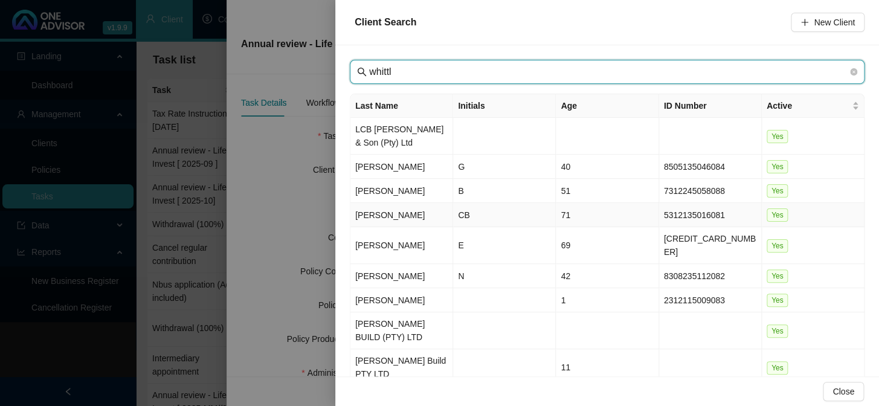
type input "whittl"
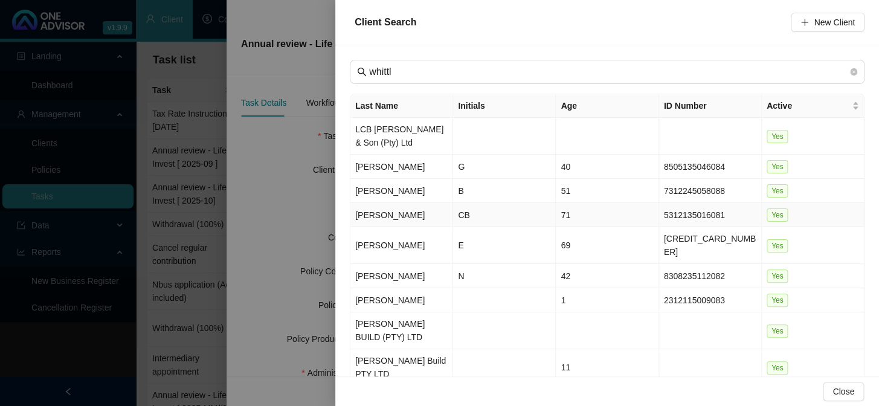
click at [369, 214] on td "[PERSON_NAME]" at bounding box center [401, 215] width 103 height 24
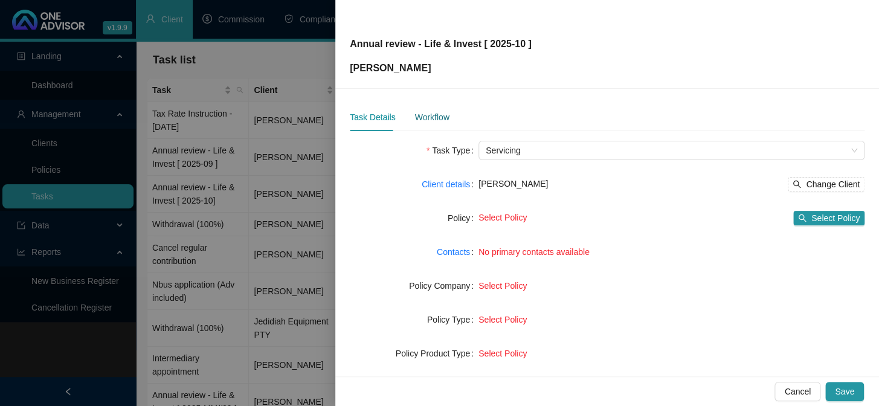
click at [434, 121] on div "Workflow" at bounding box center [431, 117] width 34 height 13
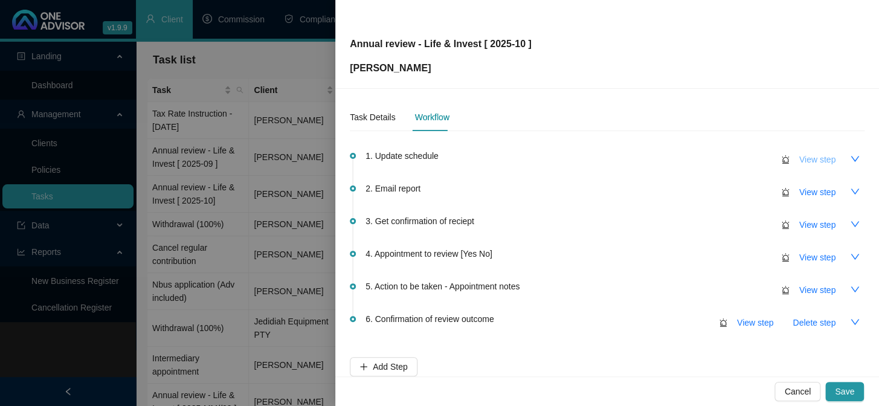
click at [819, 159] on span "View step" at bounding box center [817, 159] width 36 height 13
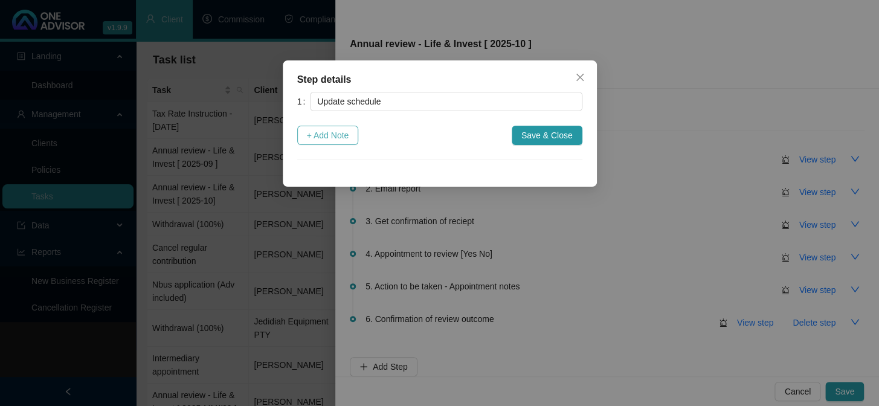
click at [341, 133] on span "+ Add Note" at bounding box center [328, 135] width 42 height 13
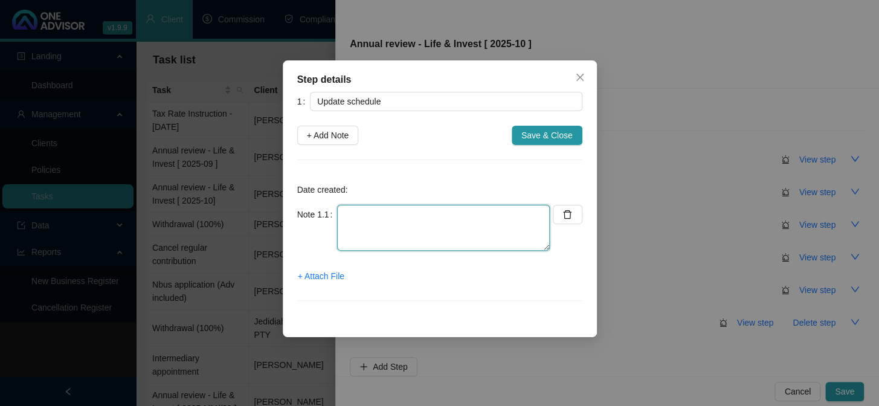
click at [409, 232] on textarea at bounding box center [443, 228] width 213 height 46
type textarea "Updated"
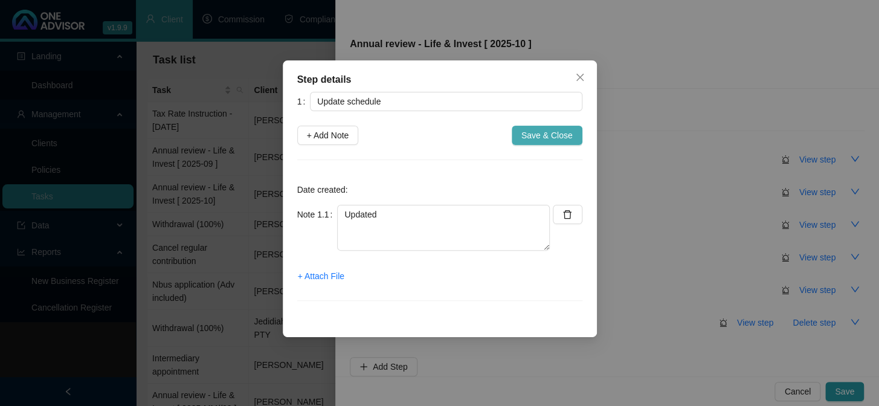
click at [555, 138] on span "Save & Close" at bounding box center [546, 135] width 51 height 13
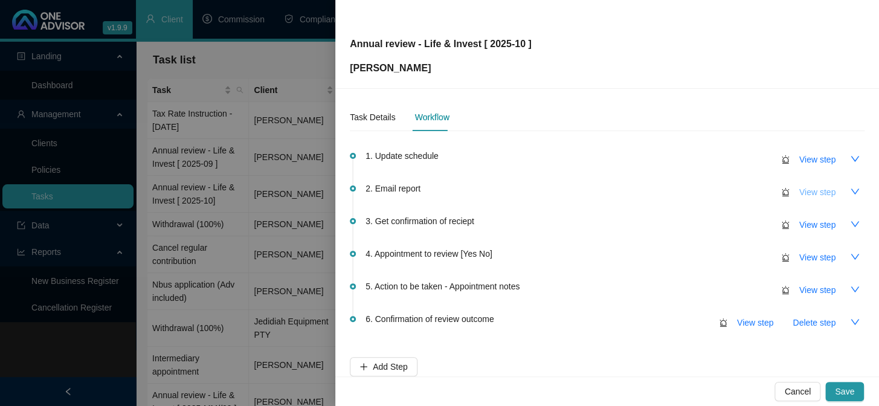
click at [800, 193] on span "View step" at bounding box center [817, 191] width 36 height 13
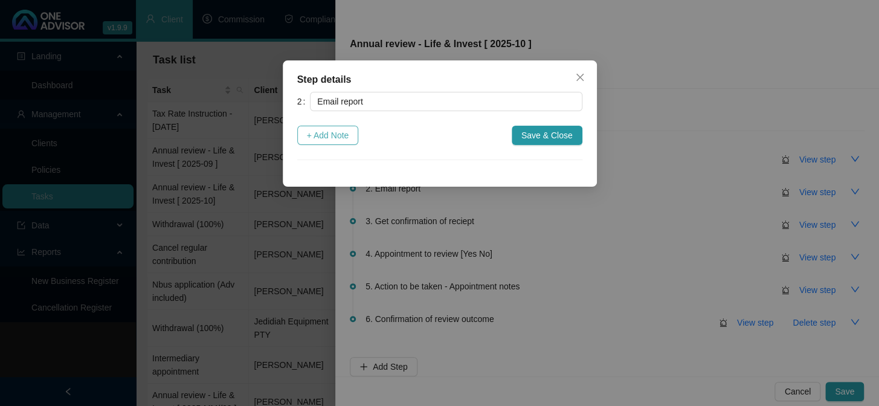
click at [318, 137] on span "+ Add Note" at bounding box center [328, 135] width 42 height 13
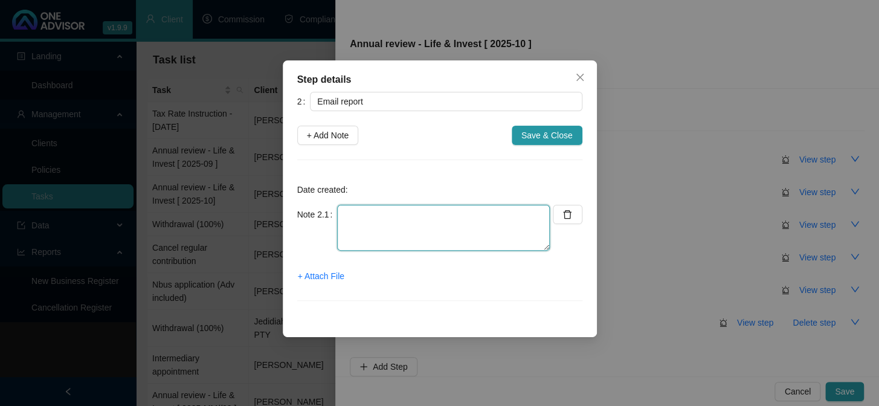
click at [379, 223] on textarea at bounding box center [443, 228] width 213 height 46
drag, startPoint x: 463, startPoint y: 214, endPoint x: 455, endPoint y: 239, distance: 26.0
click at [459, 222] on textarea "[PERSON_NAME] is having face to face [PERSON_NAME] with client [DATE]" at bounding box center [443, 228] width 213 height 46
click at [348, 214] on textarea "[PERSON_NAME] is having face to face meeting with client [DATE]" at bounding box center [443, 228] width 213 height 46
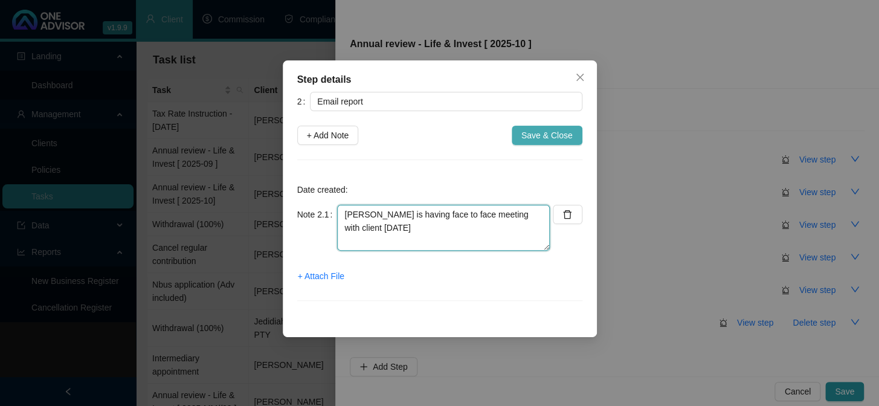
type textarea "[PERSON_NAME] is having face to face meeting with client [DATE]"
click at [551, 138] on span "Save & Close" at bounding box center [546, 135] width 51 height 13
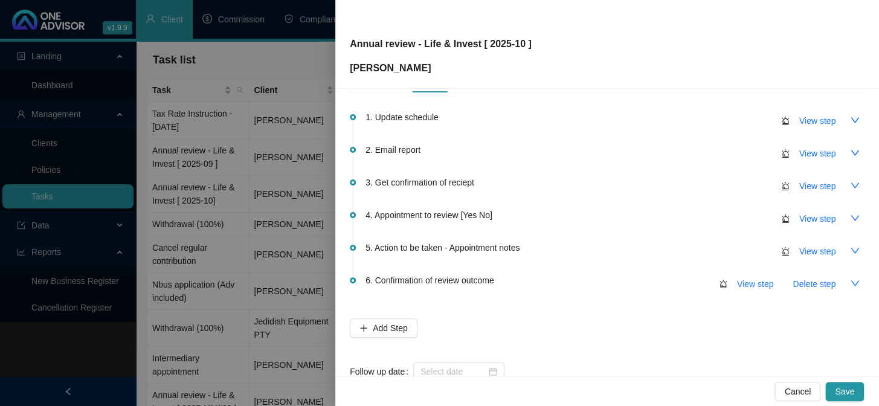
scroll to position [71, 0]
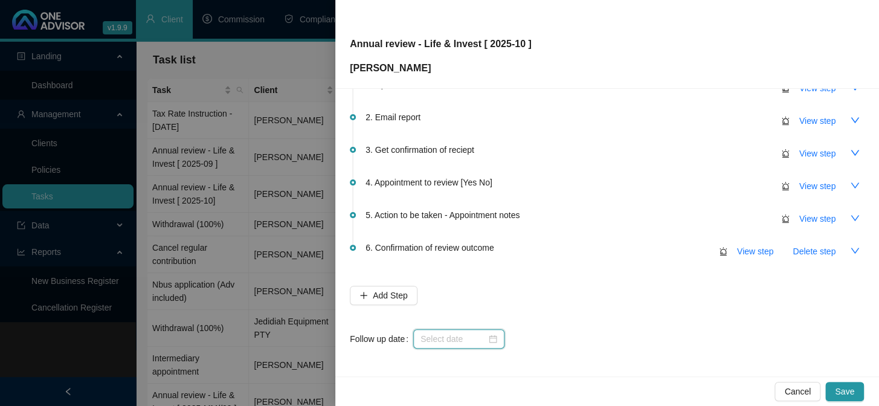
click at [454, 341] on input at bounding box center [453, 338] width 66 height 13
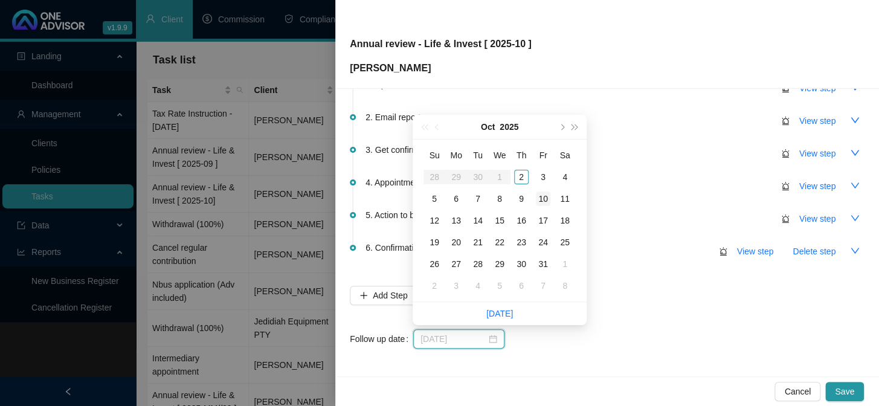
type input "[DATE]"
click at [545, 197] on div "10" at bounding box center [543, 198] width 14 height 14
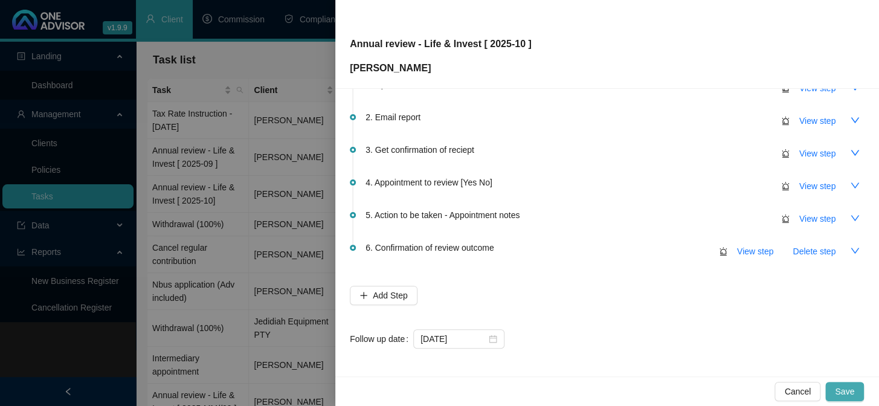
click at [847, 393] on span "Save" at bounding box center [844, 391] width 19 height 13
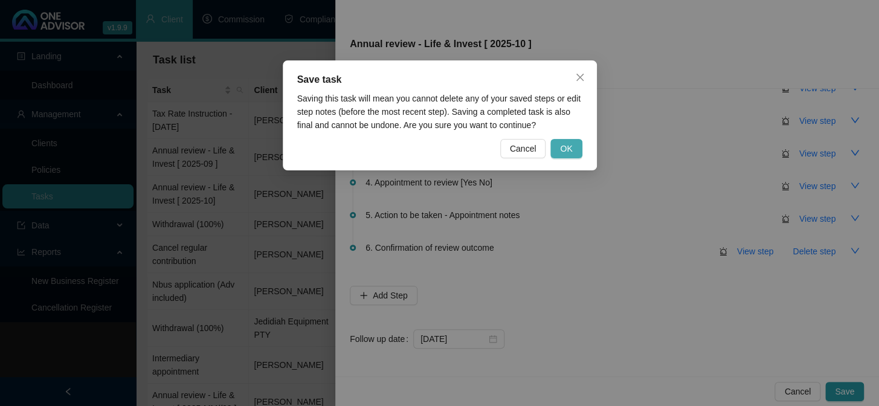
click at [562, 147] on span "OK" at bounding box center [566, 148] width 12 height 13
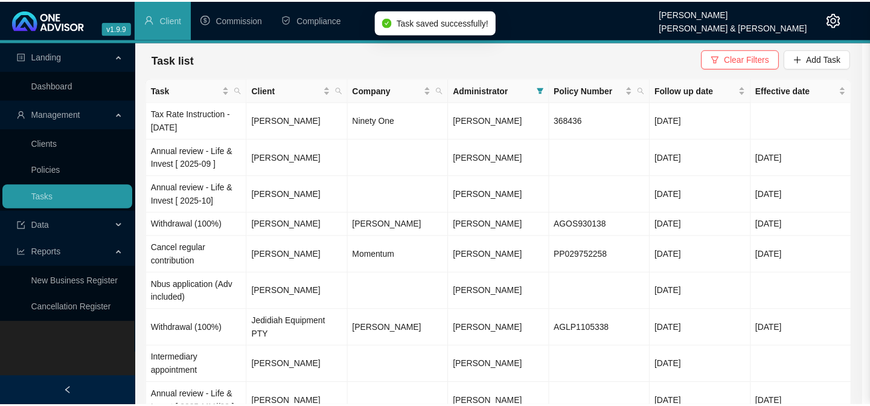
scroll to position [0, 0]
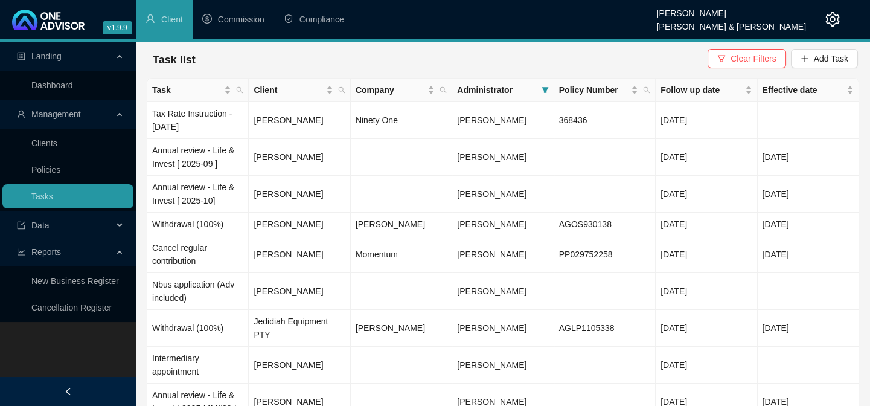
click at [657, 18] on ul "Client Commission Compliance" at bounding box center [396, 19] width 521 height 39
click at [49, 141] on link "Clients" at bounding box center [44, 143] width 26 height 10
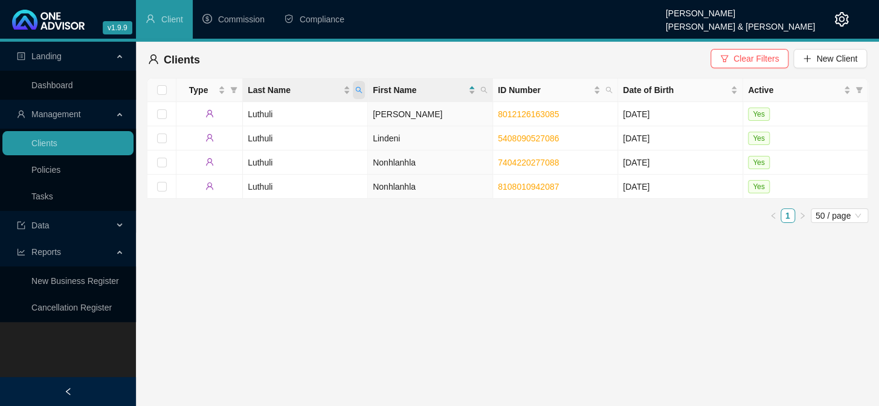
click at [359, 86] on icon "search" at bounding box center [358, 89] width 7 height 7
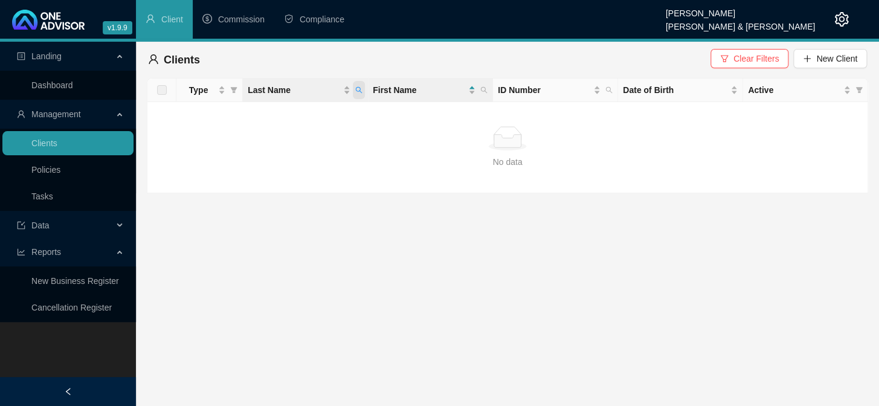
click at [356, 87] on icon "search" at bounding box center [359, 90] width 7 height 7
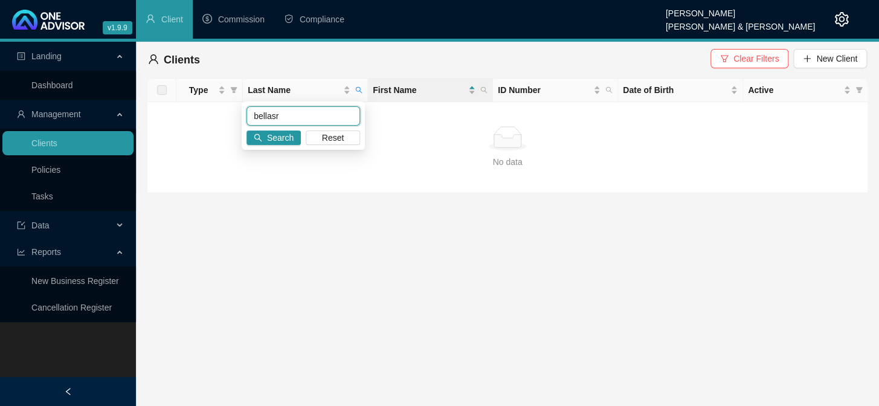
click at [275, 117] on input "bellasr" at bounding box center [303, 115] width 114 height 19
type input "bellars"
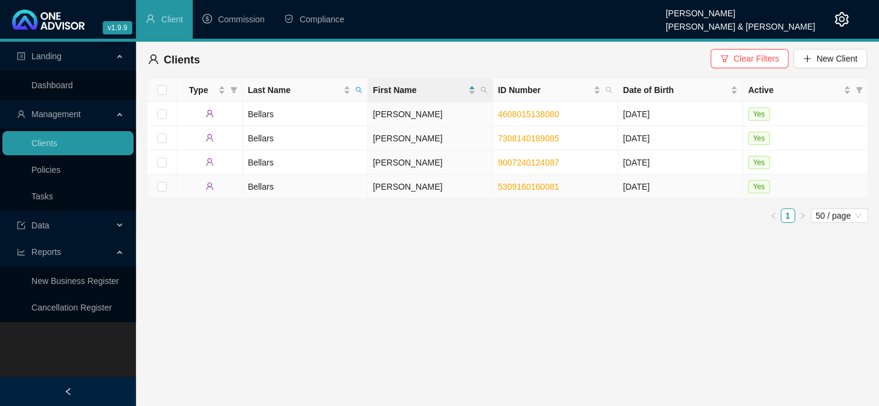
click at [257, 188] on td "Bellars" at bounding box center [305, 187] width 125 height 24
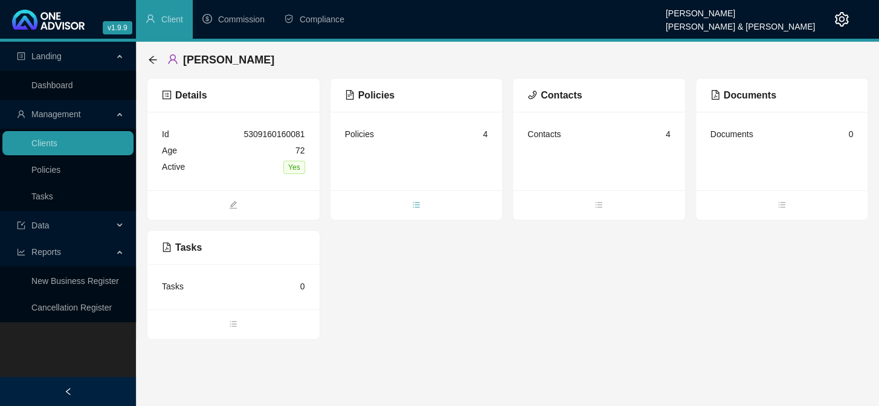
click at [412, 208] on icon "bars" at bounding box center [416, 204] width 8 height 8
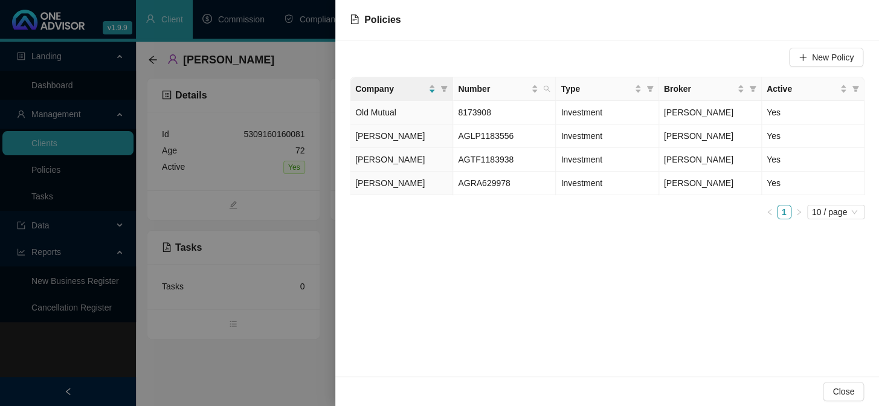
click at [39, 193] on div at bounding box center [439, 203] width 879 height 406
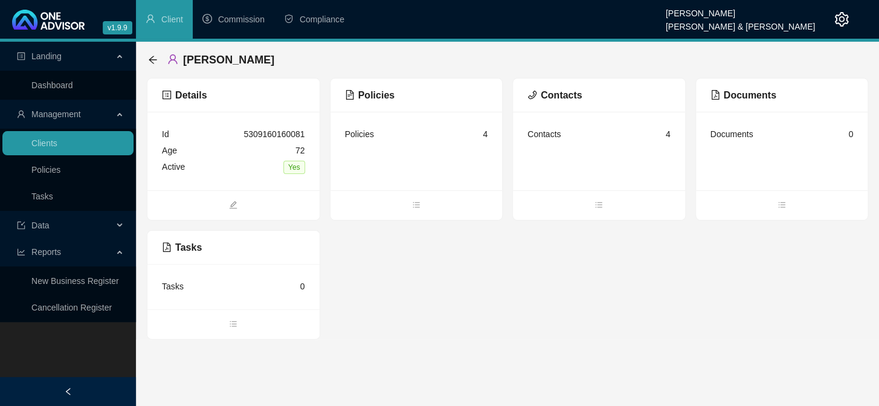
click at [39, 193] on link "Tasks" at bounding box center [42, 196] width 22 height 10
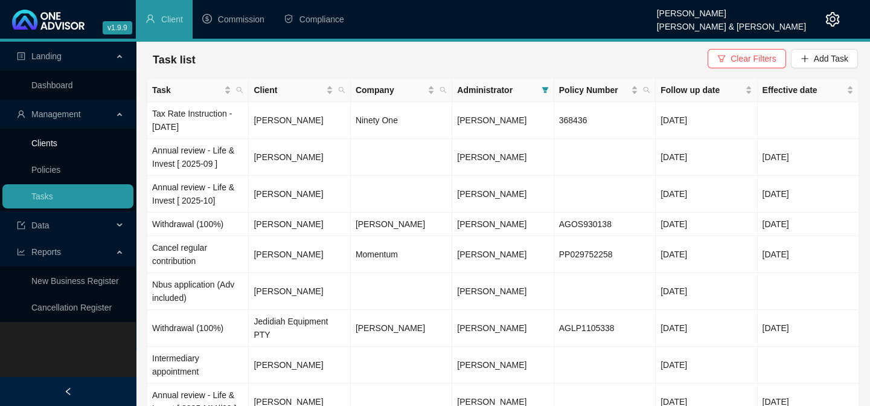
click at [49, 144] on link "Clients" at bounding box center [44, 143] width 26 height 10
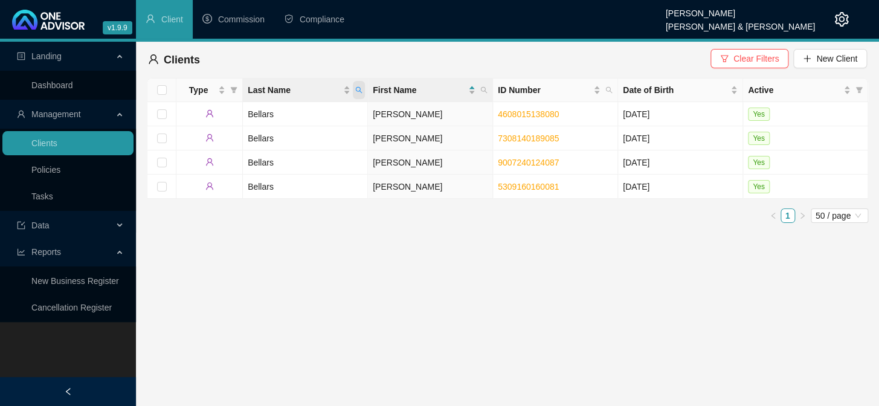
click at [361, 89] on icon "search" at bounding box center [358, 89] width 7 height 7
type input "[PERSON_NAME]"
click at [382, 116] on td "[PERSON_NAME]" at bounding box center [430, 114] width 125 height 24
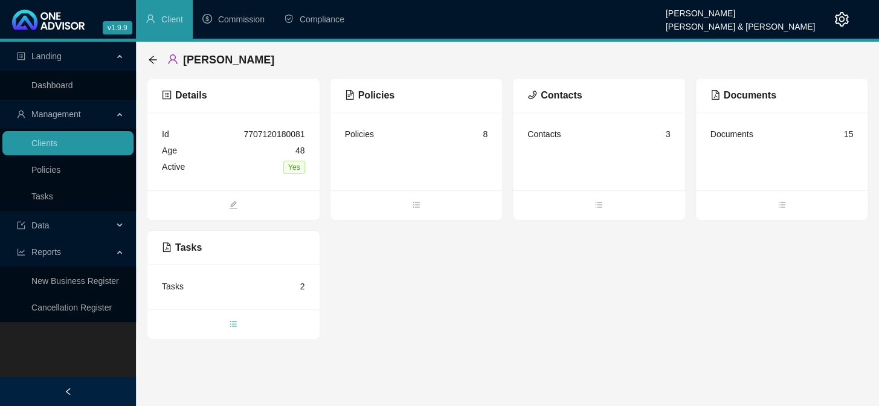
click at [234, 319] on icon "bars" at bounding box center [233, 323] width 8 height 8
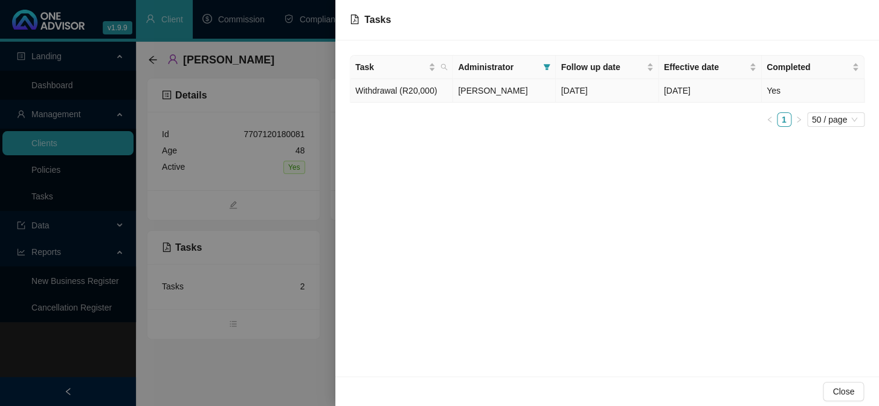
click at [402, 89] on td "Withdrawal (R20,000)" at bounding box center [401, 91] width 103 height 24
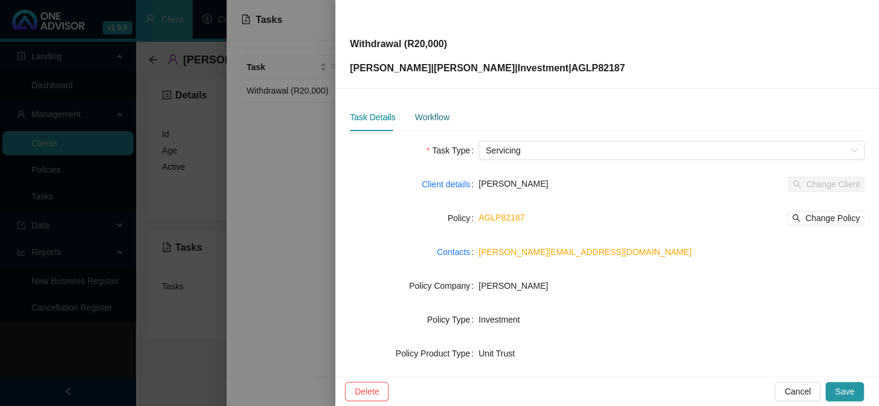
click at [429, 118] on div "Workflow" at bounding box center [431, 117] width 34 height 13
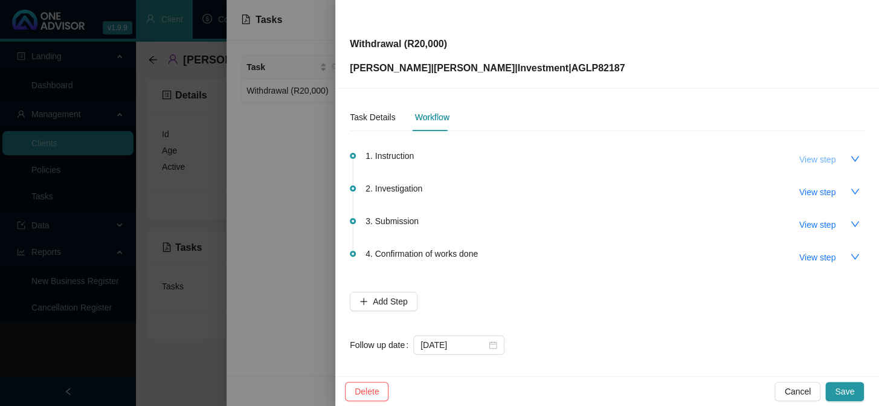
click at [799, 161] on span "View step" at bounding box center [817, 159] width 36 height 13
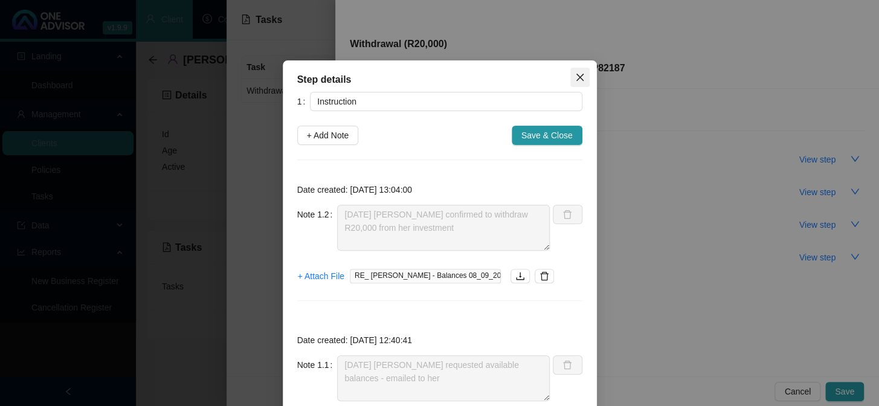
click at [583, 74] on span "Close" at bounding box center [579, 77] width 19 height 10
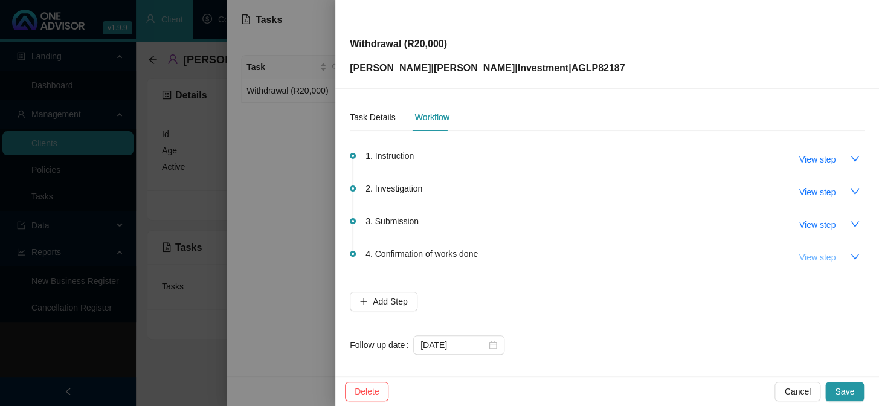
click at [807, 258] on span "View step" at bounding box center [817, 257] width 36 height 13
type input "Confirmation of works done"
type textarea "[DATE] Complete email from [PERSON_NAME]"
type textarea "[DATE] Confirmation emailed to [PERSON_NAME]:"
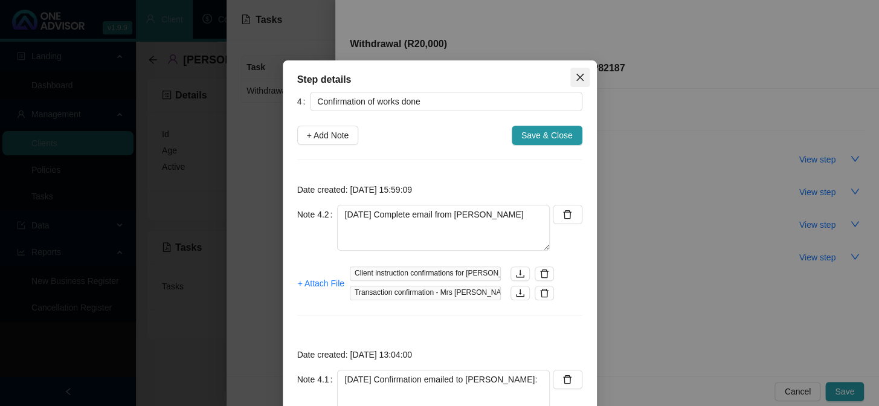
click at [576, 79] on icon "close" at bounding box center [579, 77] width 7 height 7
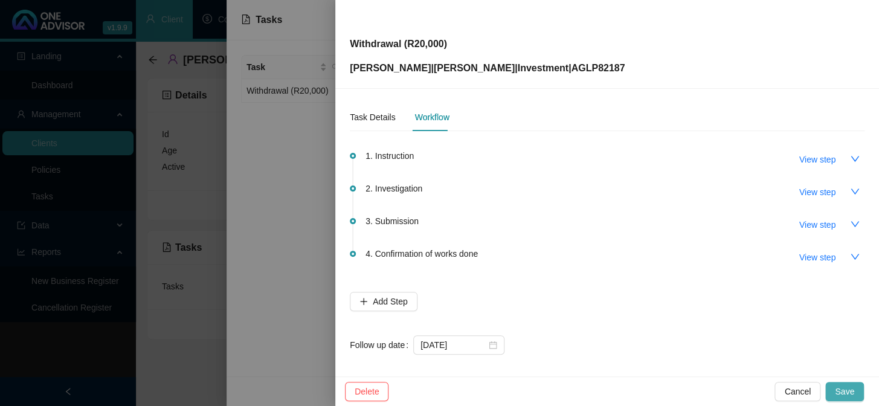
click at [842, 386] on span "Save" at bounding box center [844, 391] width 19 height 13
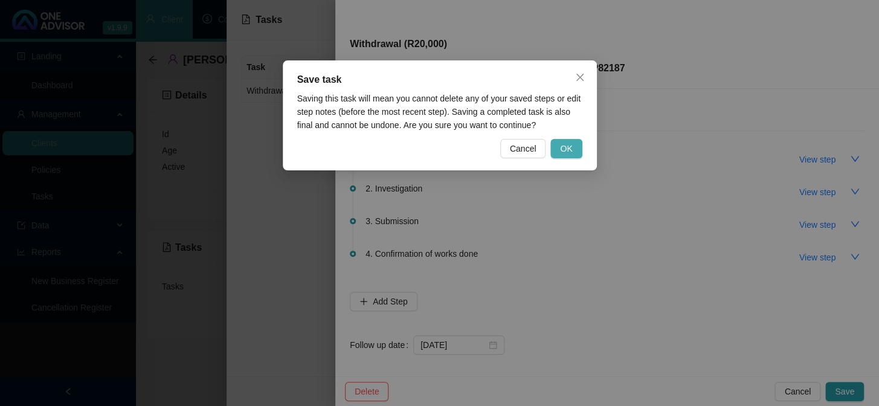
click at [571, 147] on span "OK" at bounding box center [566, 148] width 12 height 13
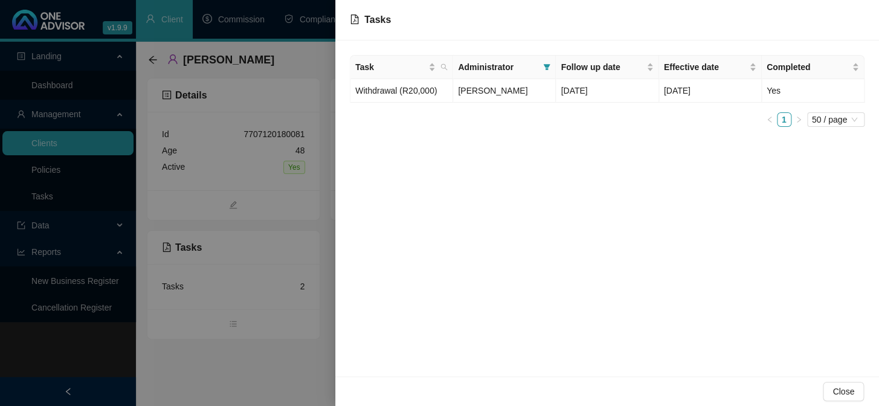
click at [231, 383] on div at bounding box center [439, 203] width 879 height 406
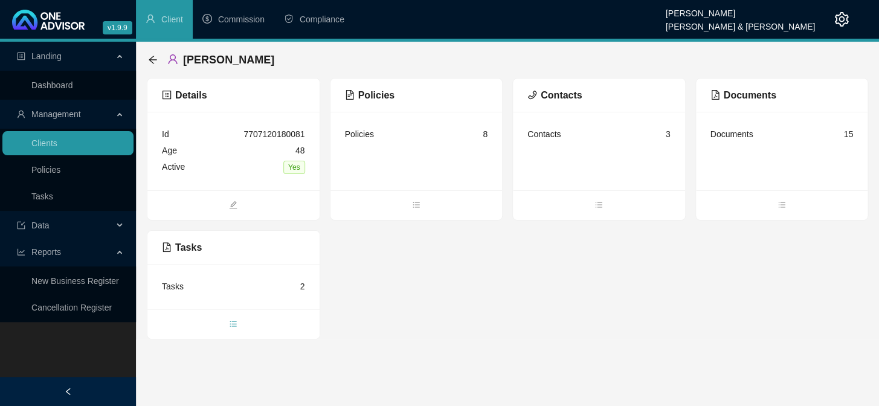
click at [239, 322] on span "bars" at bounding box center [233, 324] width 172 height 13
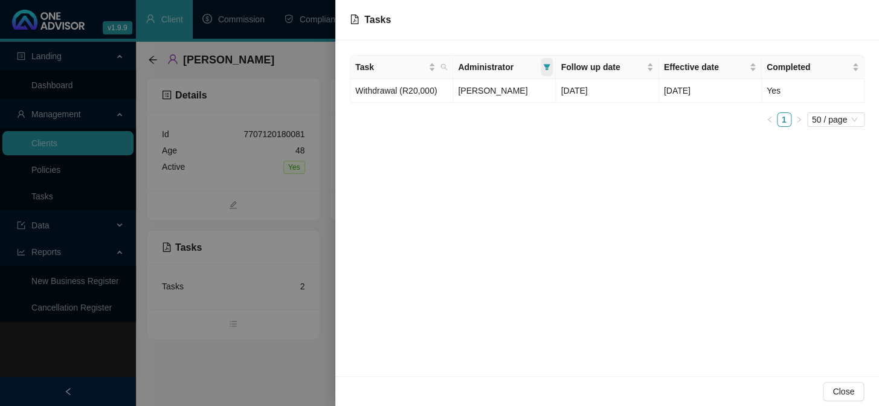
click at [547, 60] on span at bounding box center [546, 67] width 12 height 18
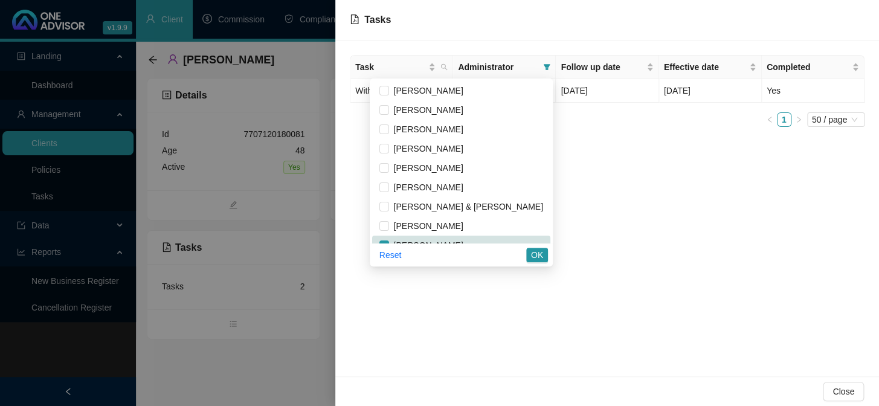
click at [693, 274] on div "Task Administrator Follow up date Effective date Completed Withdrawal (R20,000)…" at bounding box center [606, 208] width 543 height 336
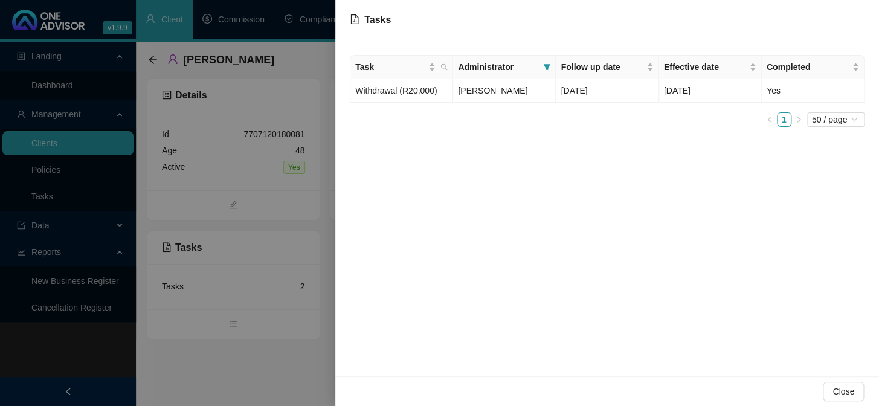
click at [242, 357] on div at bounding box center [439, 203] width 879 height 406
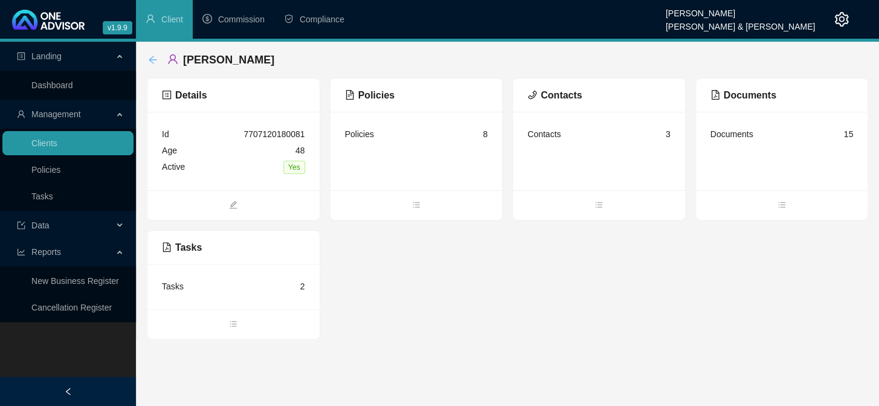
click at [150, 55] on icon "arrow-left" at bounding box center [153, 60] width 10 height 10
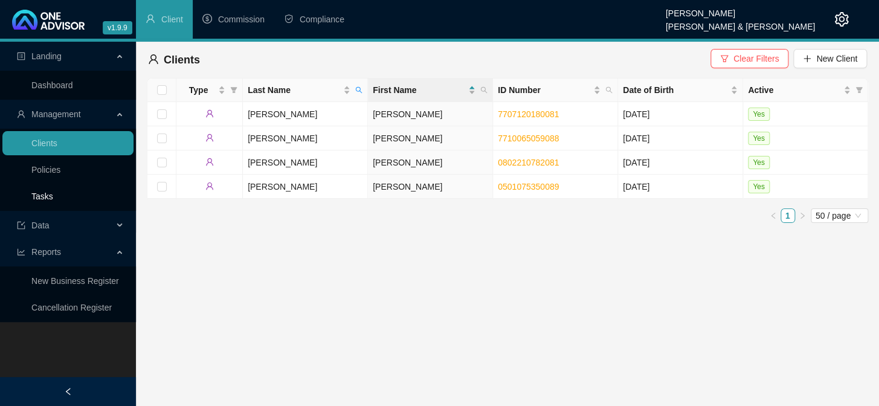
click at [36, 196] on link "Tasks" at bounding box center [42, 196] width 22 height 10
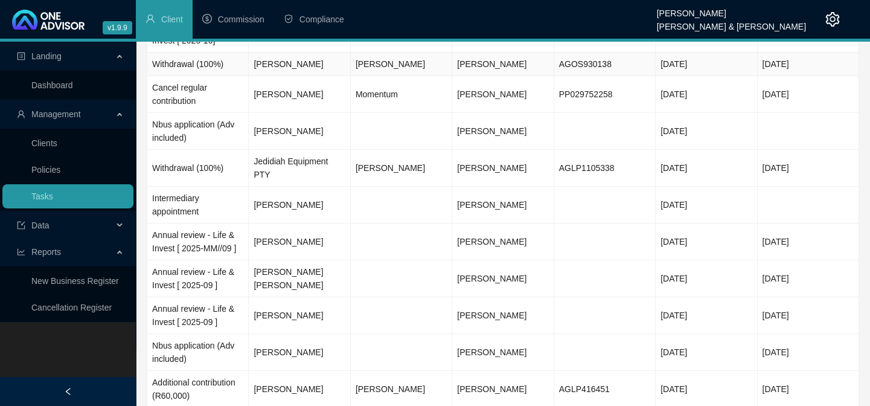
scroll to position [274, 0]
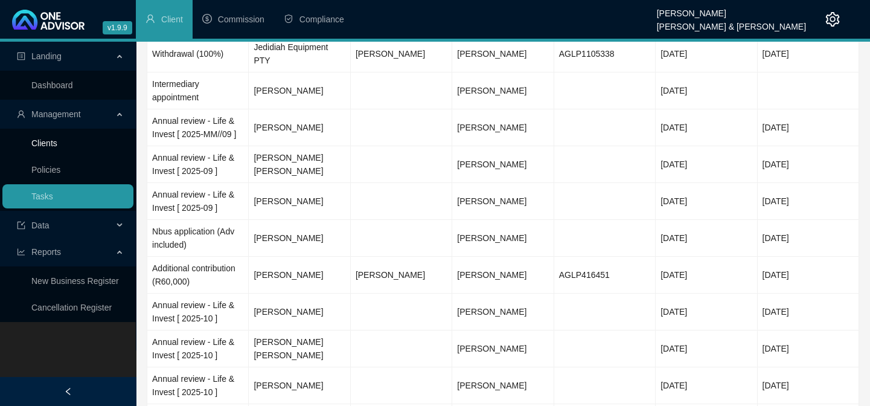
click at [40, 139] on link "Clients" at bounding box center [44, 143] width 26 height 10
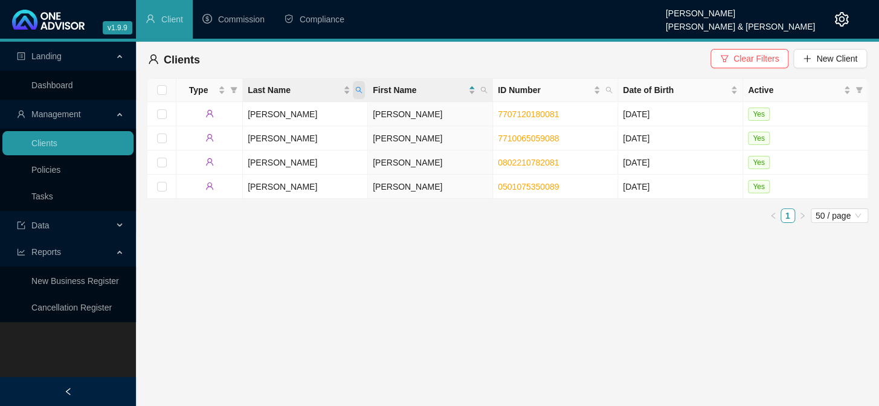
click at [359, 88] on icon "search" at bounding box center [359, 90] width 7 height 7
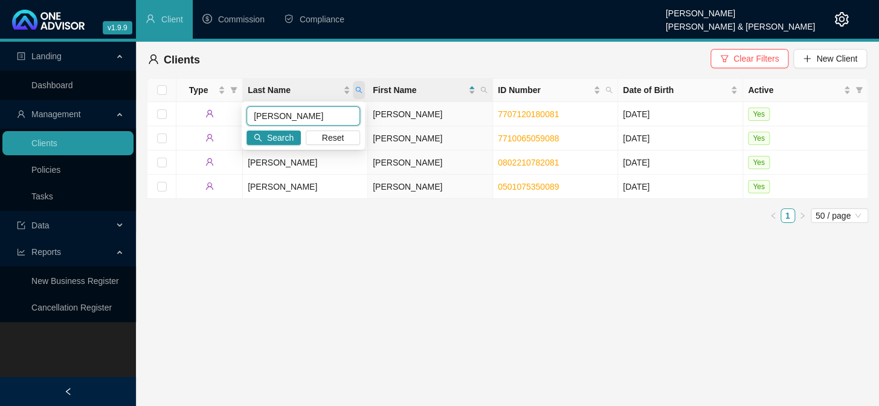
type input "[PERSON_NAME]"
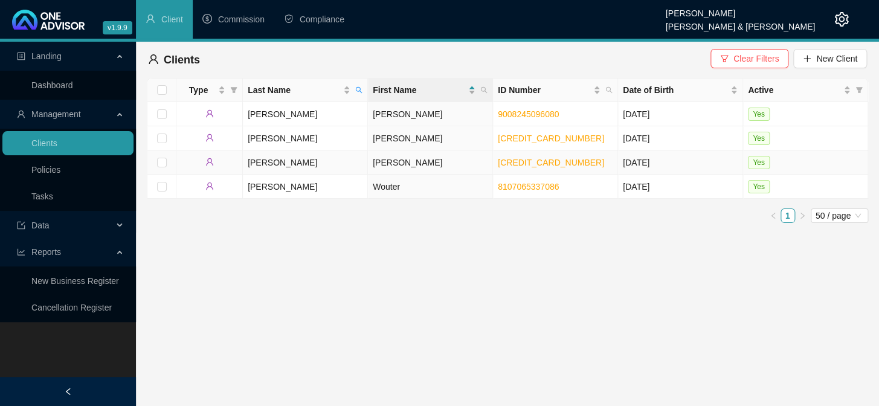
click at [254, 158] on td "[PERSON_NAME]" at bounding box center [305, 162] width 125 height 24
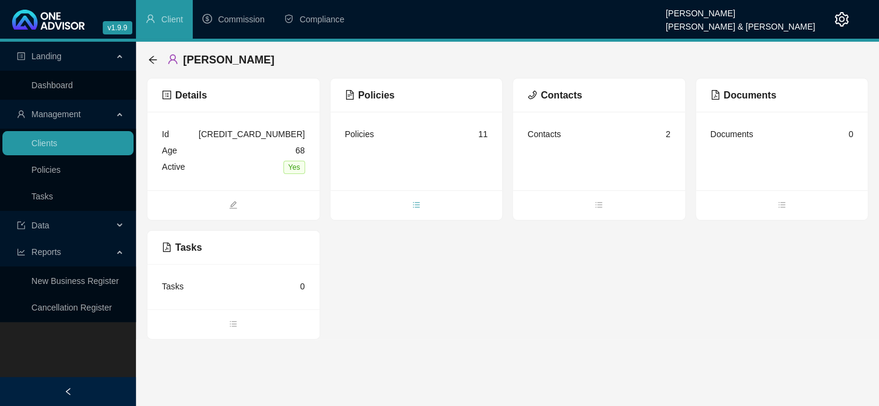
click at [415, 208] on icon "bars" at bounding box center [416, 204] width 8 height 8
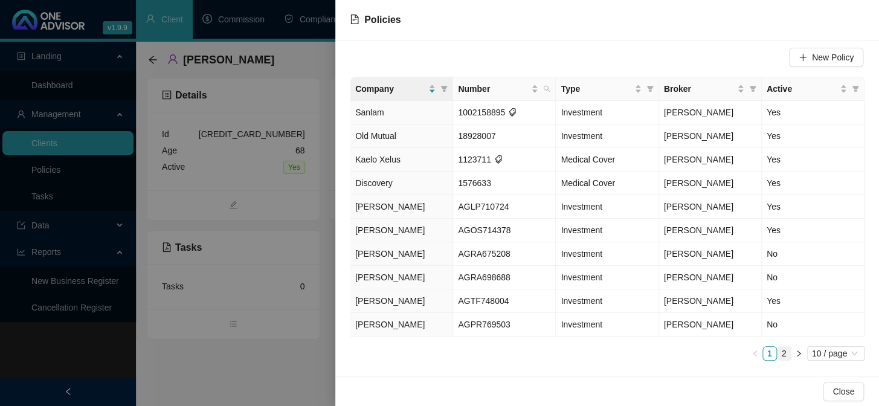
click at [778, 356] on link "2" at bounding box center [783, 353] width 13 height 13
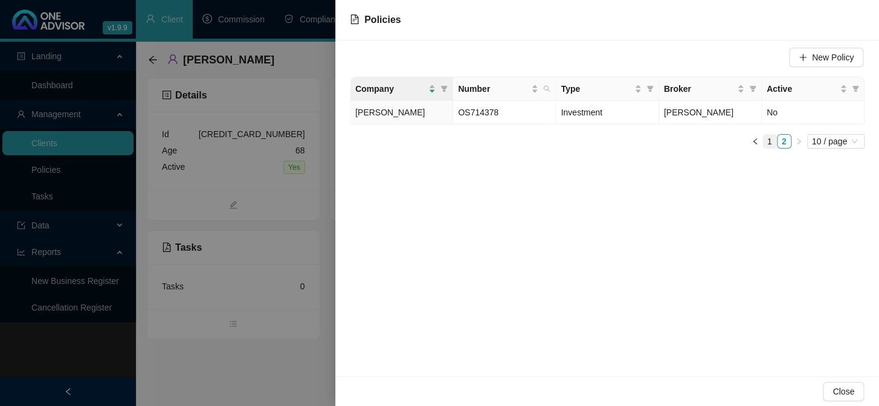
click at [771, 141] on link "1" at bounding box center [769, 141] width 13 height 13
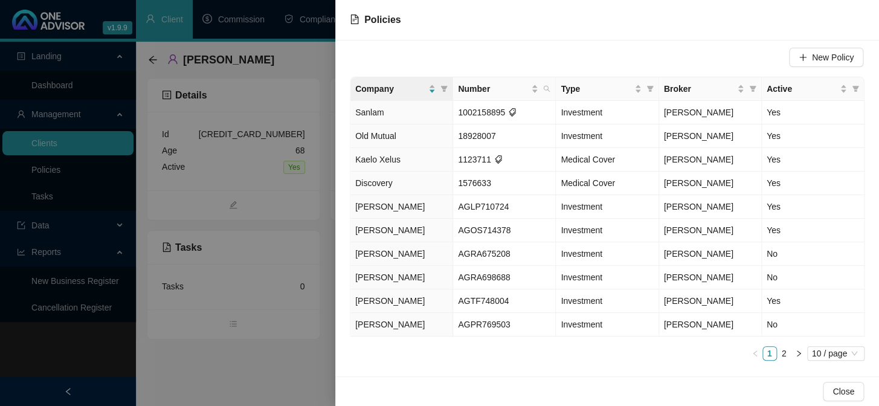
click at [212, 355] on div at bounding box center [439, 203] width 879 height 406
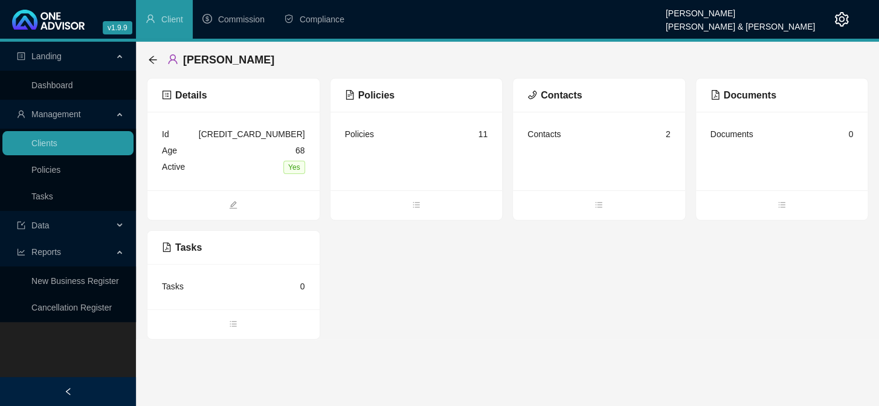
click at [802, 217] on ul at bounding box center [782, 205] width 172 height 30
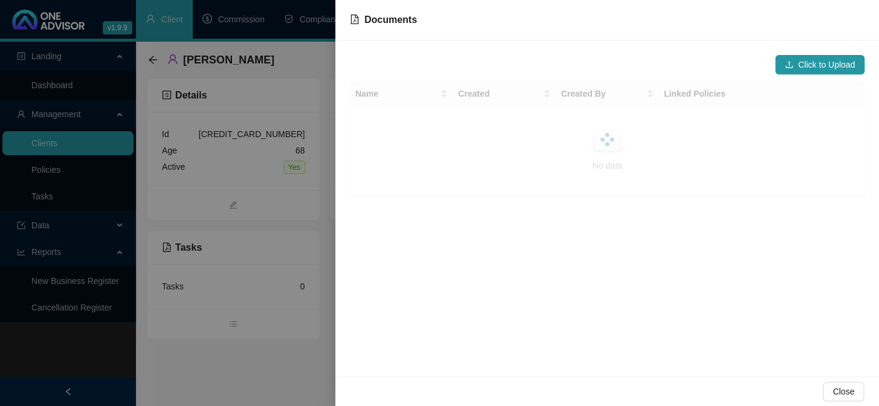
click at [150, 63] on div at bounding box center [439, 203] width 879 height 406
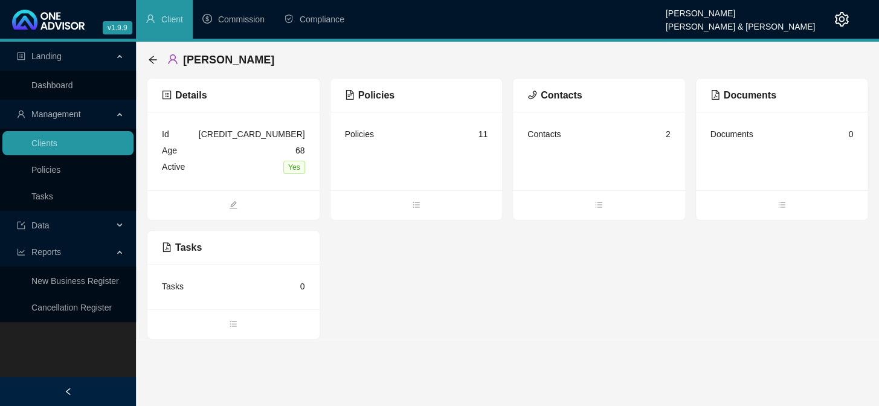
click at [150, 60] on icon "arrow-left" at bounding box center [153, 60] width 8 height 8
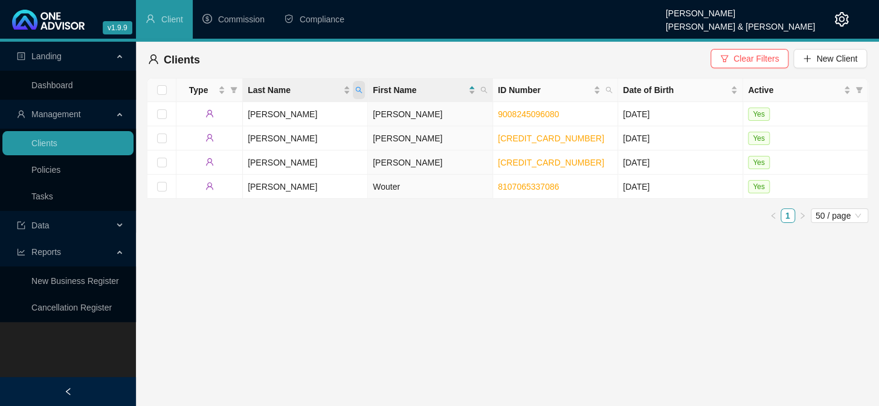
click at [362, 92] on span "Last Name" at bounding box center [359, 90] width 12 height 18
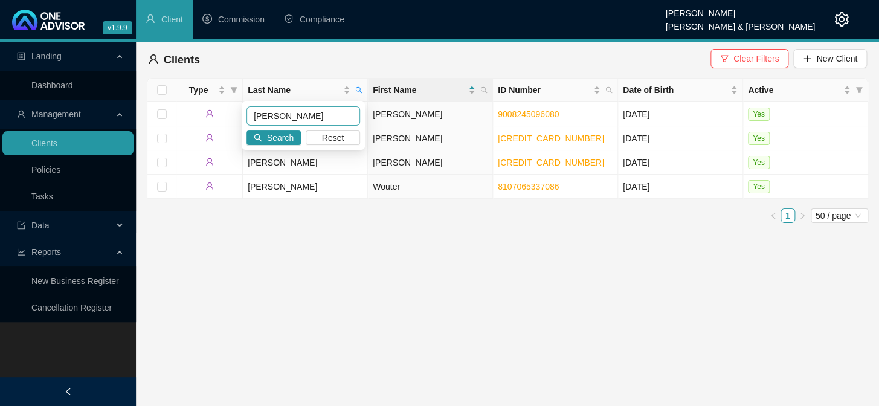
type input "[PERSON_NAME]"
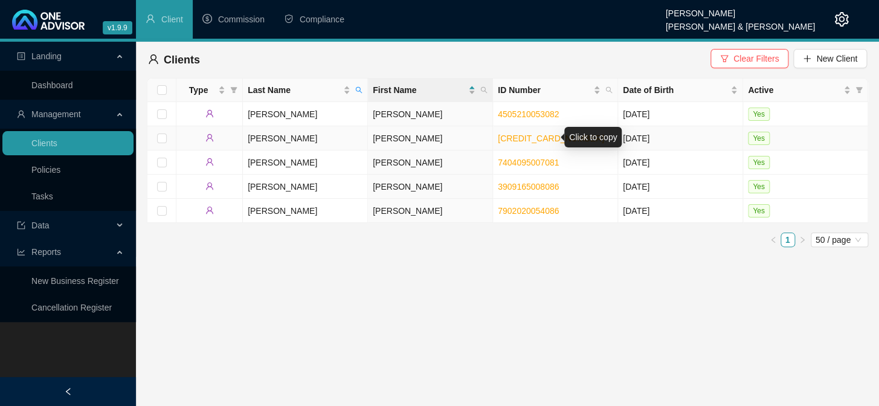
click at [530, 138] on link "[CREDIT_CARD_NUMBER]" at bounding box center [551, 138] width 106 height 10
click at [47, 196] on link "Tasks" at bounding box center [42, 196] width 22 height 10
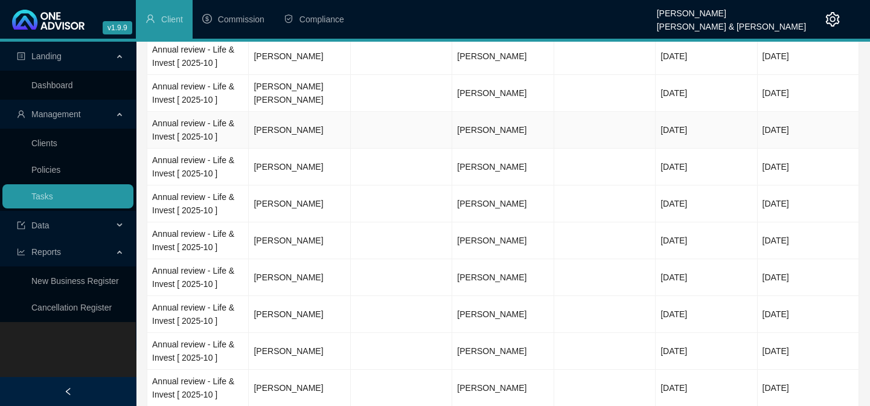
scroll to position [549, 0]
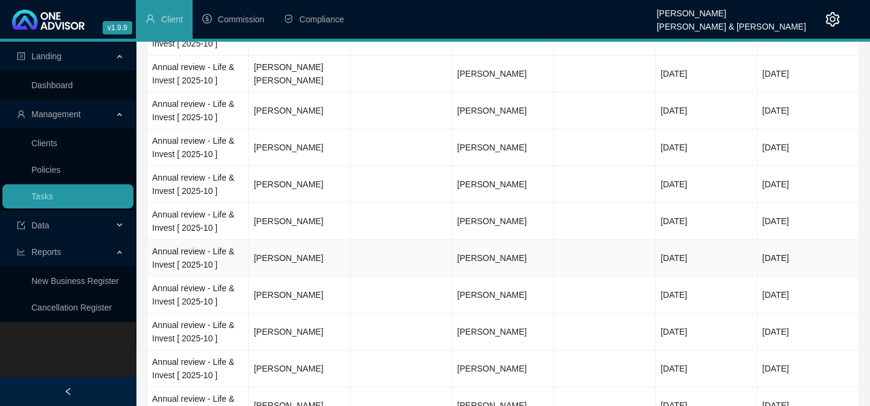
click at [284, 248] on td "[PERSON_NAME]" at bounding box center [299, 258] width 101 height 37
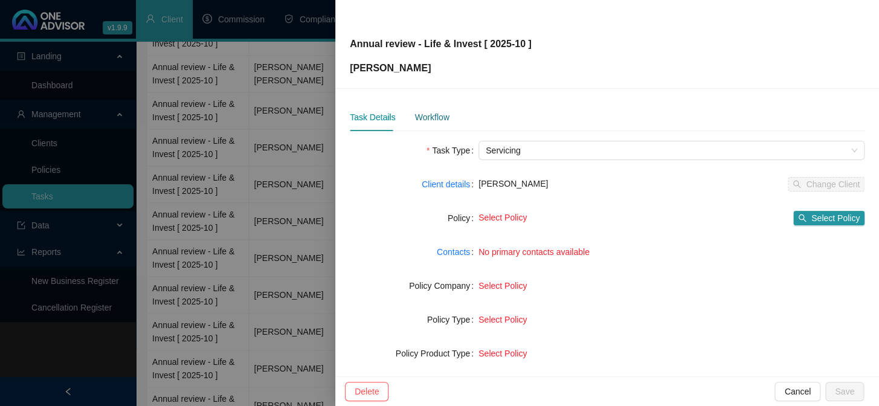
click at [427, 118] on div "Workflow" at bounding box center [431, 117] width 34 height 13
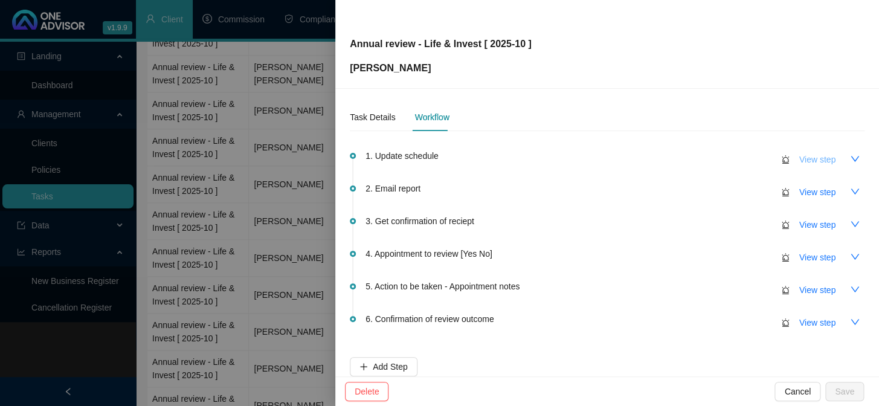
click at [799, 154] on span "View step" at bounding box center [817, 159] width 36 height 13
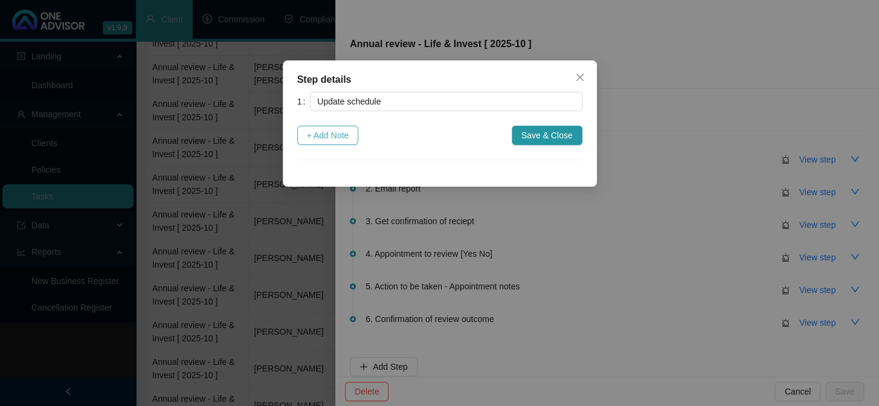
click at [330, 132] on span "+ Add Note" at bounding box center [328, 135] width 42 height 13
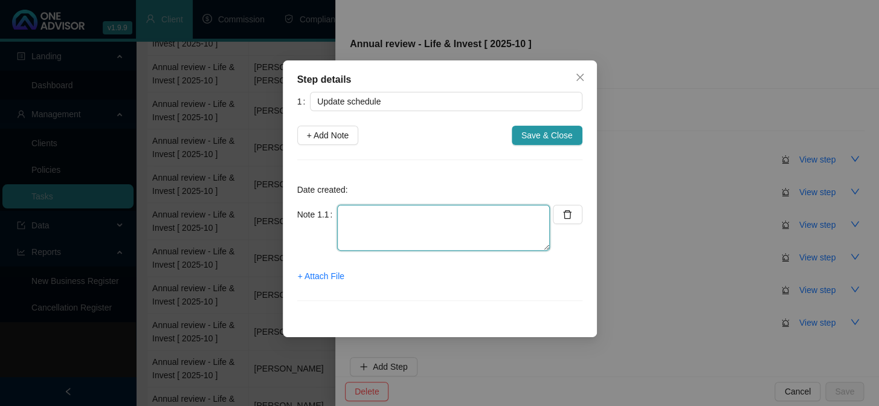
click at [373, 222] on textarea at bounding box center [443, 228] width 213 height 46
type textarea "Invest Updated"
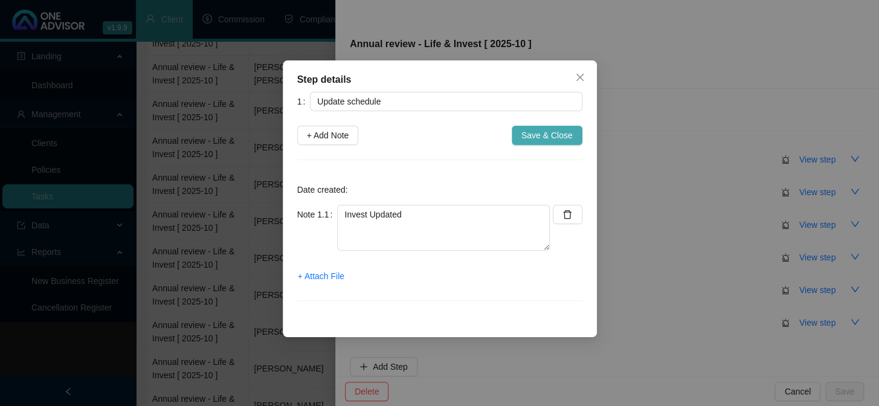
click at [532, 133] on span "Save & Close" at bounding box center [546, 135] width 51 height 13
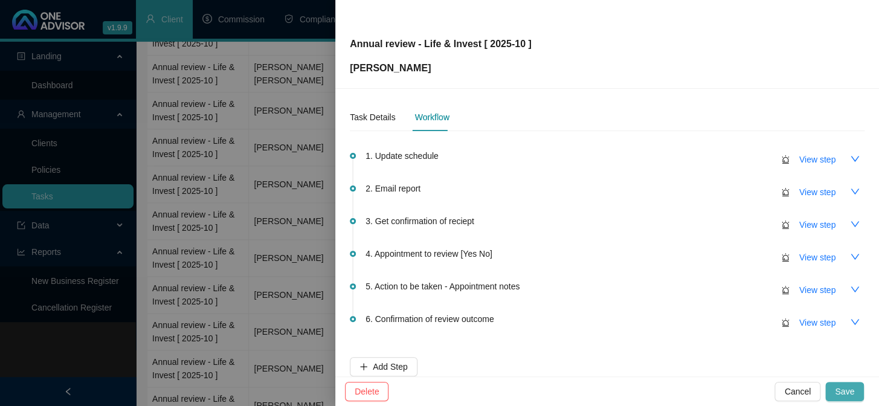
click at [844, 385] on span "Save" at bounding box center [844, 391] width 19 height 13
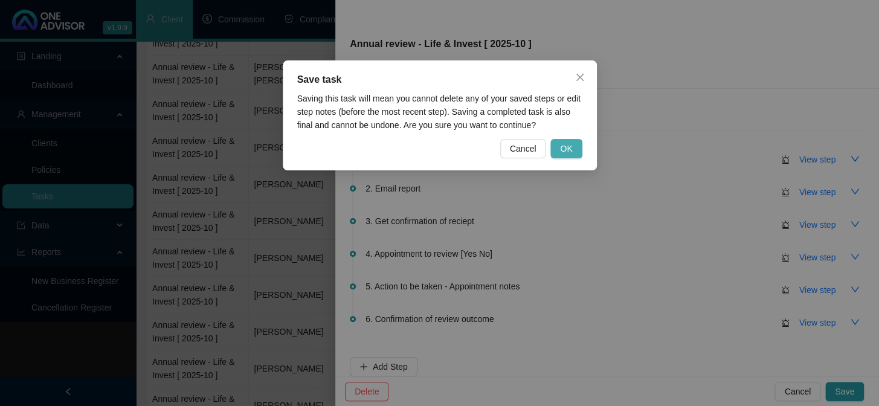
click at [566, 146] on span "OK" at bounding box center [566, 148] width 12 height 13
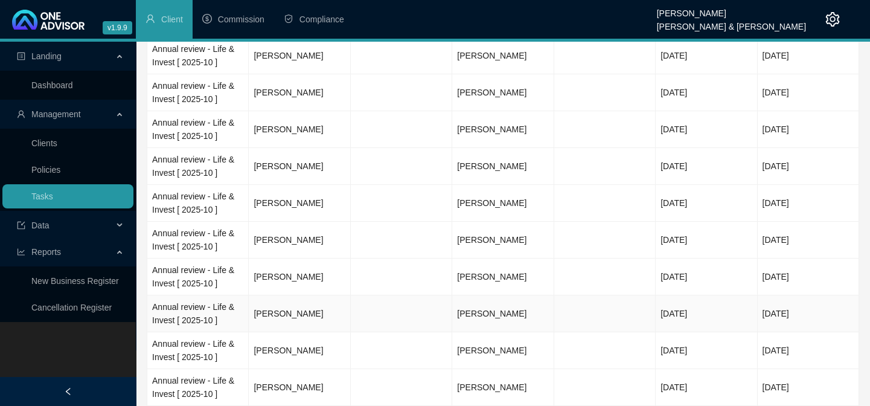
scroll to position [658, 0]
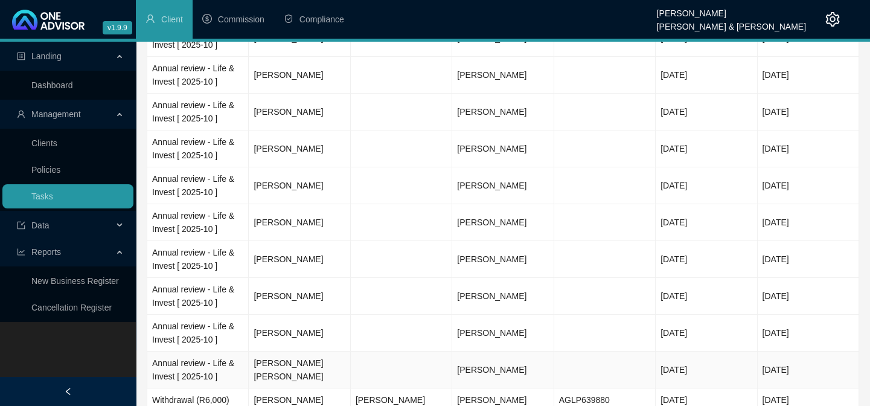
click at [308, 353] on td "[PERSON_NAME] [PERSON_NAME]" at bounding box center [299, 369] width 101 height 37
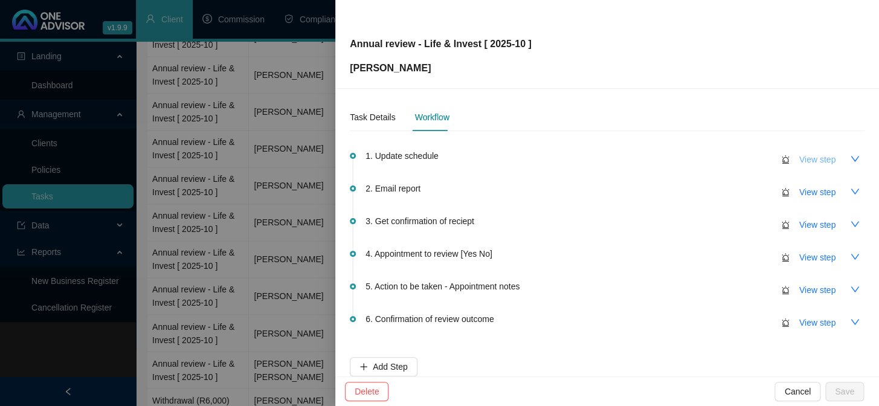
click at [799, 165] on span "View step" at bounding box center [817, 159] width 36 height 13
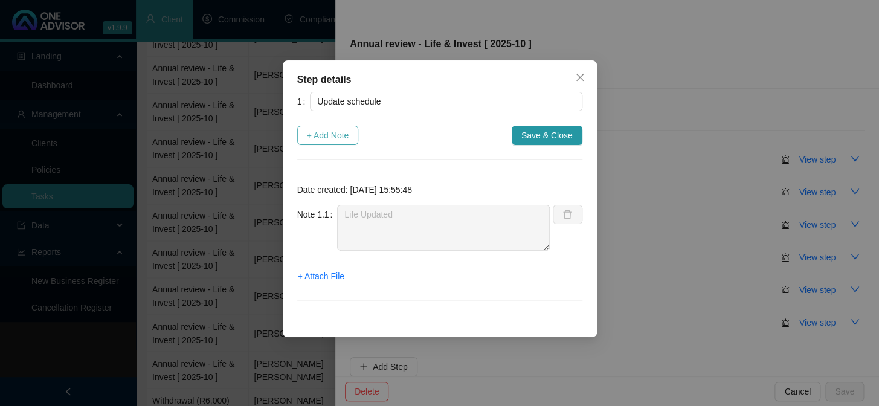
click at [341, 138] on span "+ Add Note" at bounding box center [328, 135] width 42 height 13
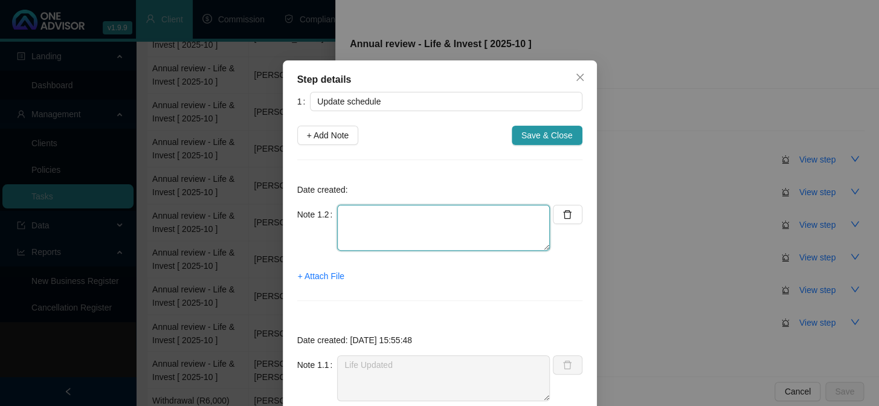
click at [380, 222] on textarea at bounding box center [443, 228] width 213 height 46
type textarea "Invest Updated Med Aid Gap - No Stratum options"
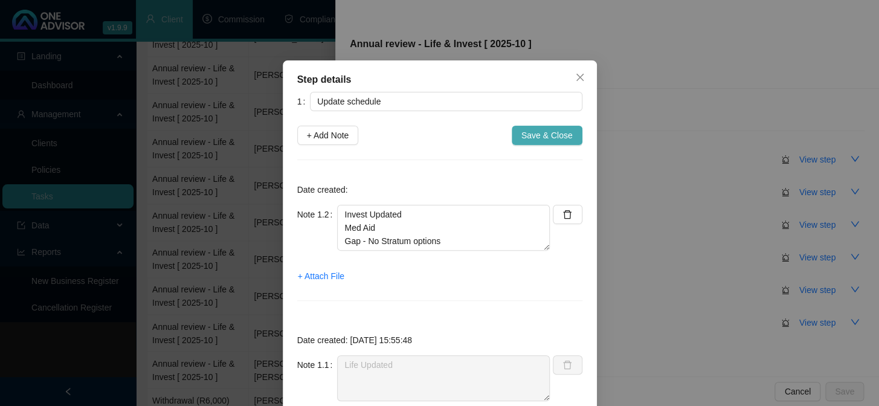
click at [555, 132] on span "Save & Close" at bounding box center [546, 135] width 51 height 13
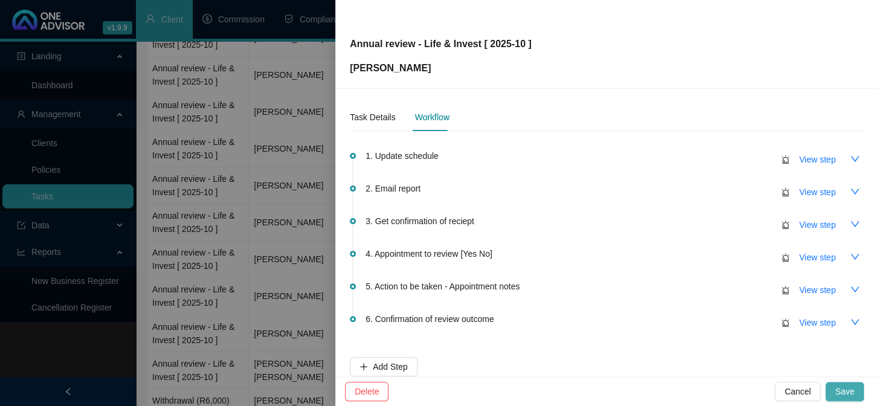
click at [844, 391] on span "Save" at bounding box center [844, 391] width 19 height 13
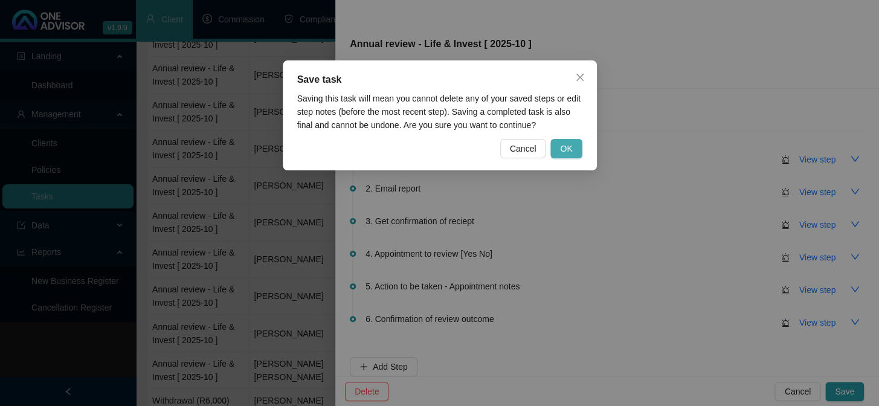
click at [562, 153] on span "OK" at bounding box center [566, 148] width 12 height 13
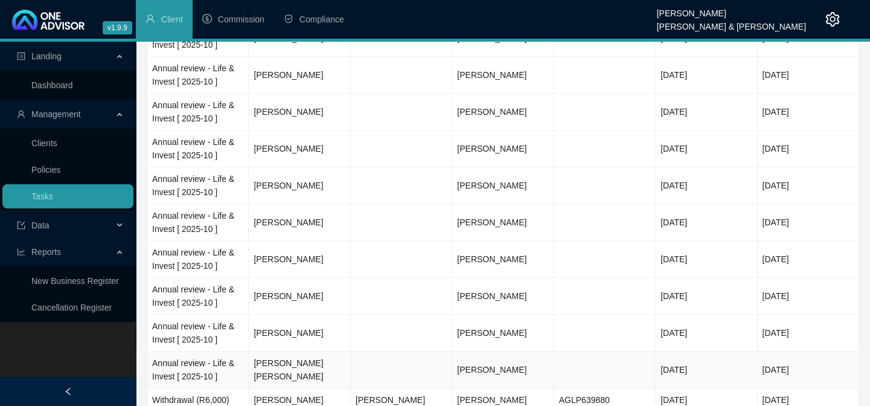
click at [470, 365] on span "[PERSON_NAME]" at bounding box center [491, 370] width 69 height 10
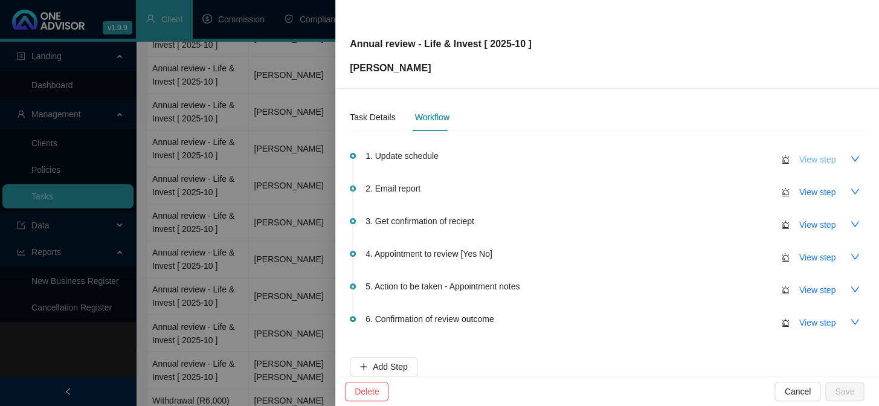
click at [807, 162] on span "View step" at bounding box center [817, 159] width 36 height 13
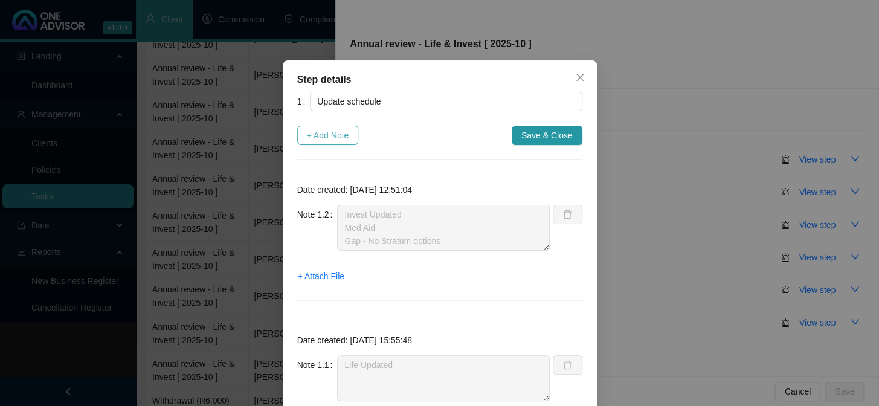
click at [328, 138] on span "+ Add Note" at bounding box center [328, 135] width 42 height 13
type textarea "Invest Updated Med Aid Gap - No Stratum options"
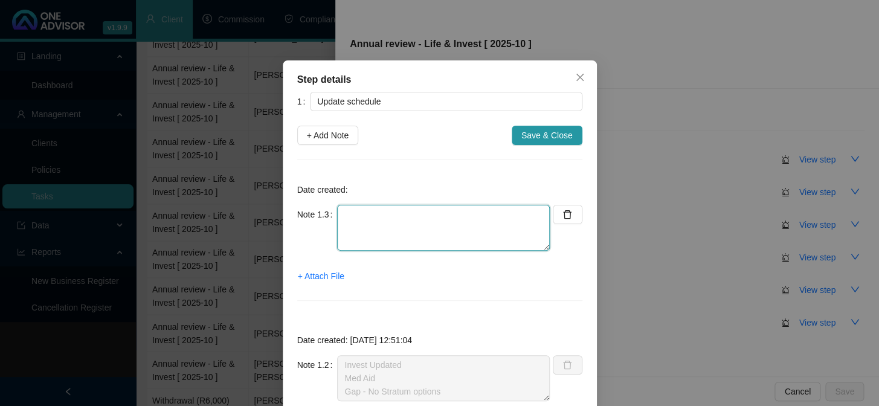
click at [370, 220] on textarea at bounding box center [443, 228] width 213 height 46
type textarea "no med savings option"
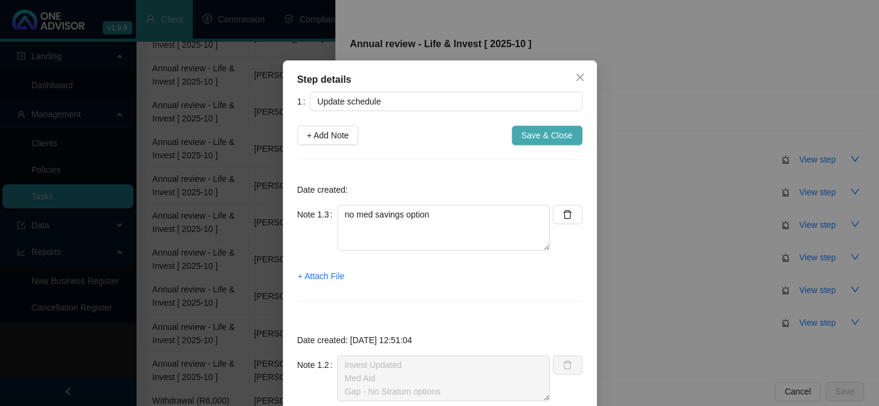
click at [528, 133] on span "Save & Close" at bounding box center [546, 135] width 51 height 13
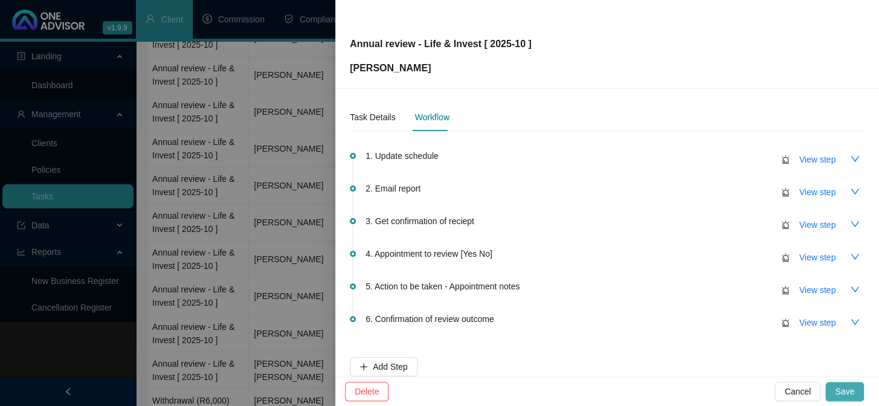
click at [852, 392] on span "Save" at bounding box center [844, 391] width 19 height 13
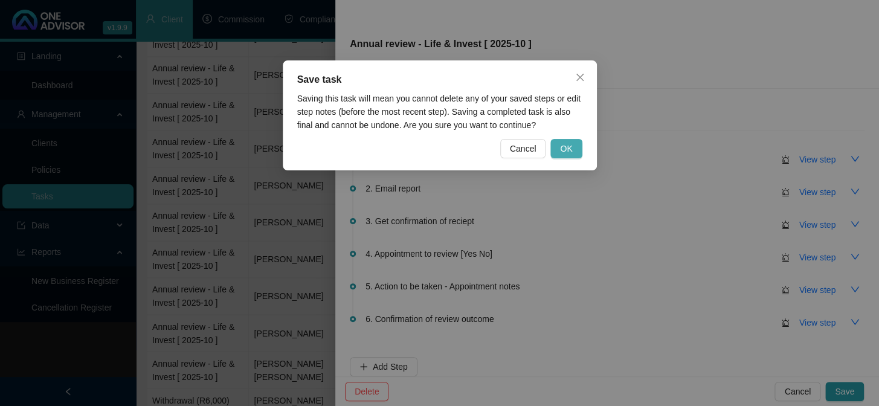
click at [566, 145] on span "OK" at bounding box center [566, 148] width 12 height 13
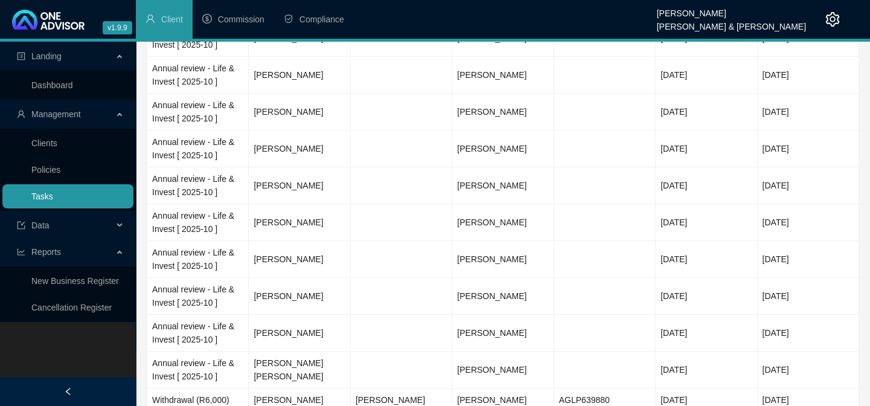
click at [48, 194] on link "Tasks" at bounding box center [42, 196] width 22 height 10
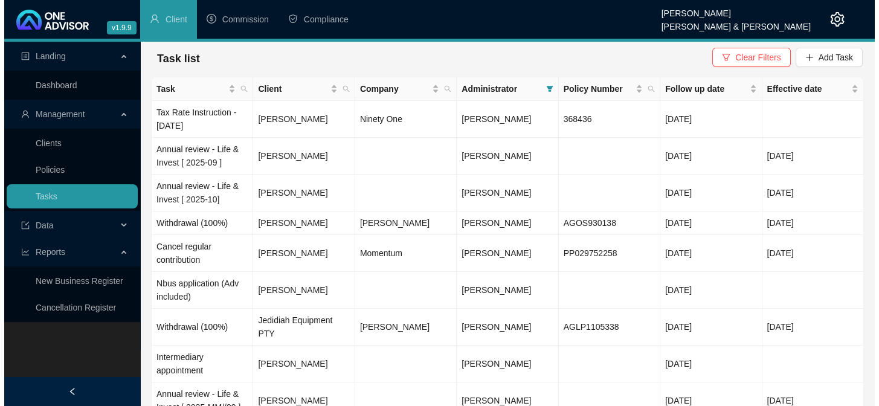
scroll to position [0, 0]
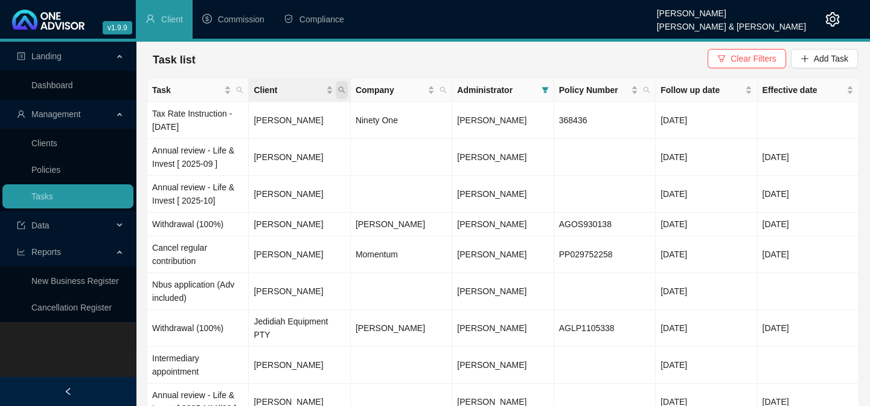
click at [344, 90] on icon "search" at bounding box center [341, 89] width 7 height 7
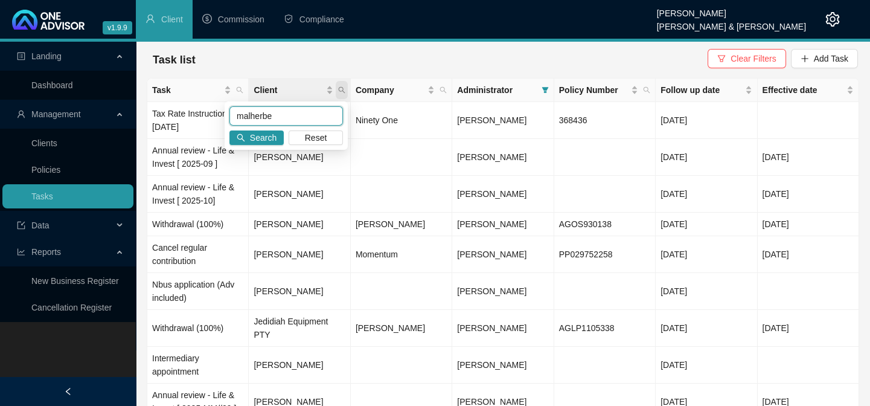
type input "malherbe"
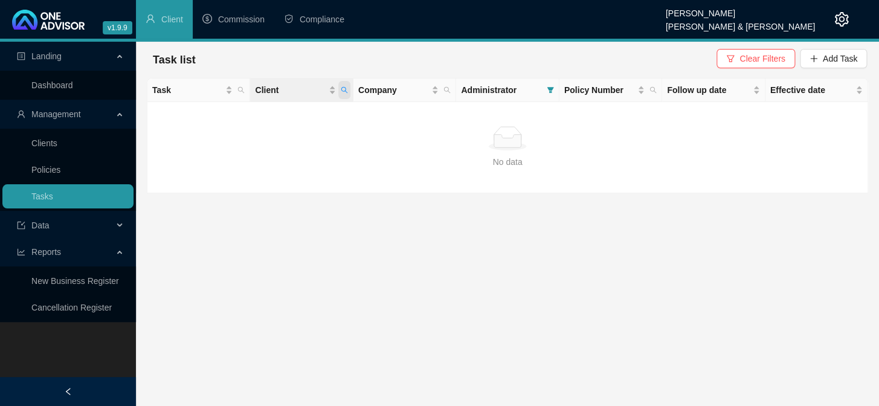
click at [346, 90] on icon "search" at bounding box center [344, 89] width 7 height 7
click at [53, 191] on link "Tasks" at bounding box center [42, 196] width 22 height 10
click at [345, 89] on icon "search" at bounding box center [344, 90] width 7 height 7
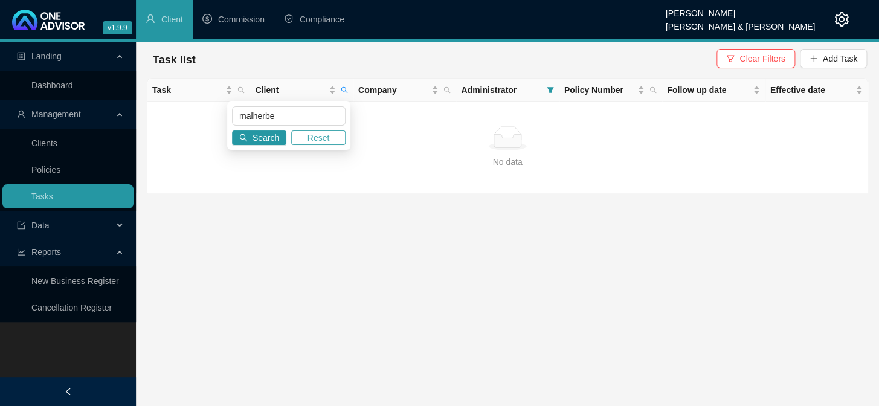
click at [306, 139] on button "Reset" at bounding box center [318, 137] width 54 height 14
click at [358, 242] on main "Landing Dashboard Management Clients Policies Tasks Data Reports New Business R…" at bounding box center [439, 224] width 879 height 364
click at [749, 52] on span "Clear Filters" at bounding box center [761, 58] width 45 height 13
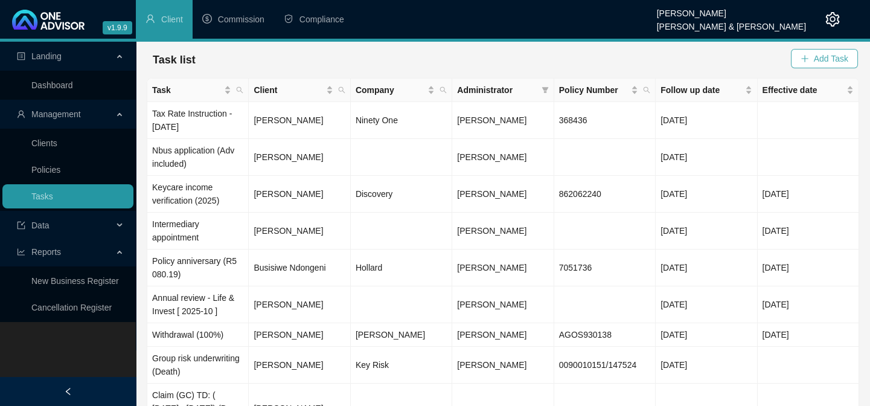
click at [838, 59] on span "Add Task" at bounding box center [831, 58] width 34 height 13
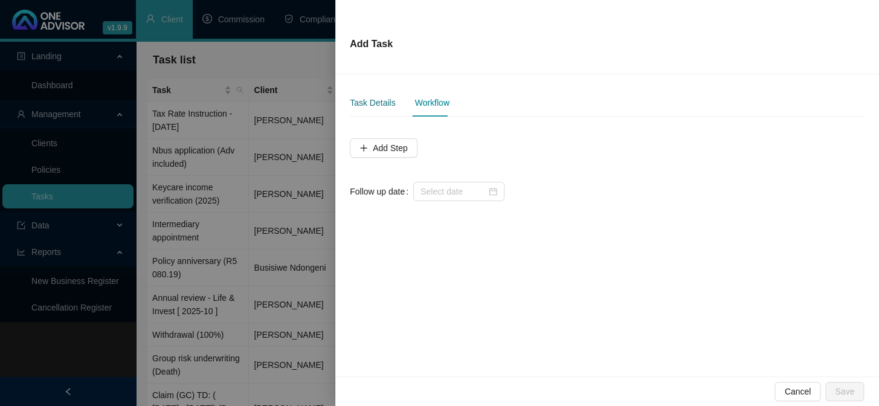
click at [371, 107] on div "Task Details" at bounding box center [372, 102] width 45 height 13
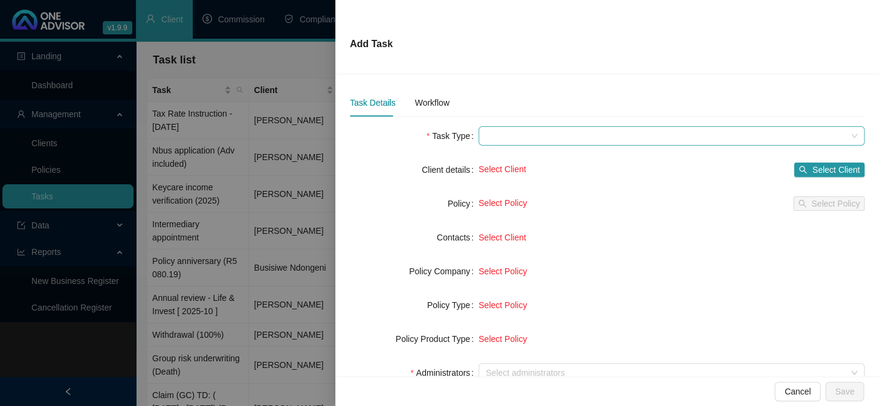
click at [495, 142] on span at bounding box center [671, 136] width 371 height 18
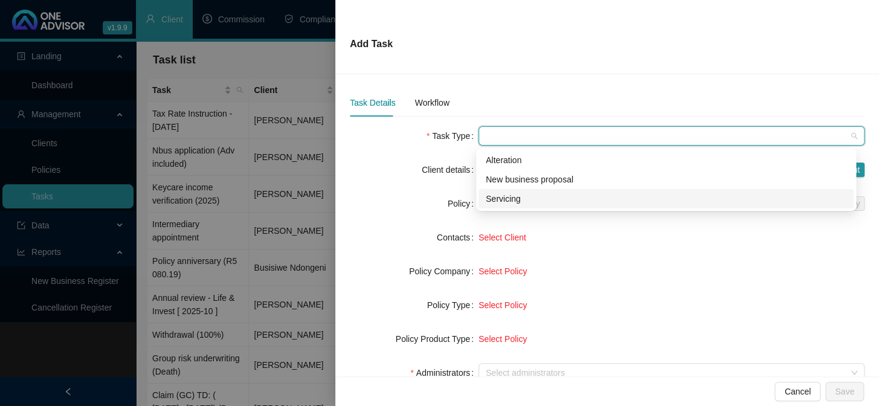
click at [495, 196] on div "Servicing" at bounding box center [666, 198] width 361 height 13
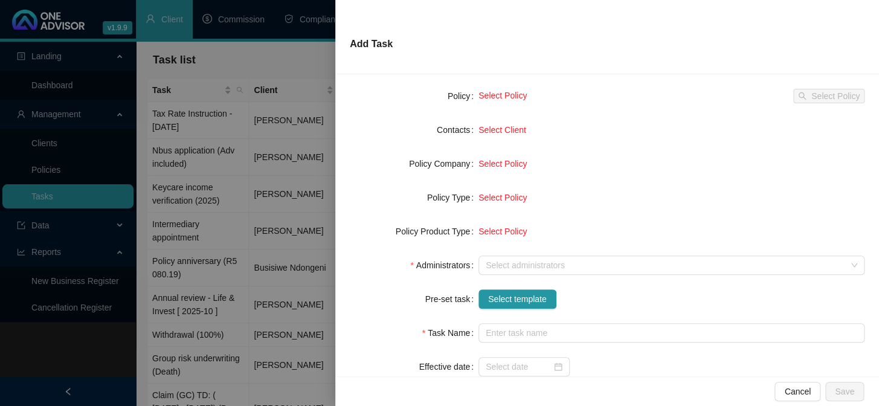
scroll to position [109, 0]
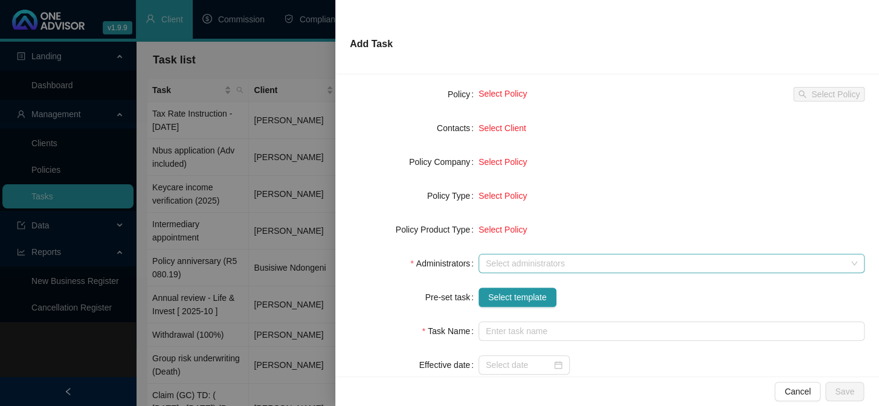
click at [501, 259] on div at bounding box center [665, 263] width 368 height 9
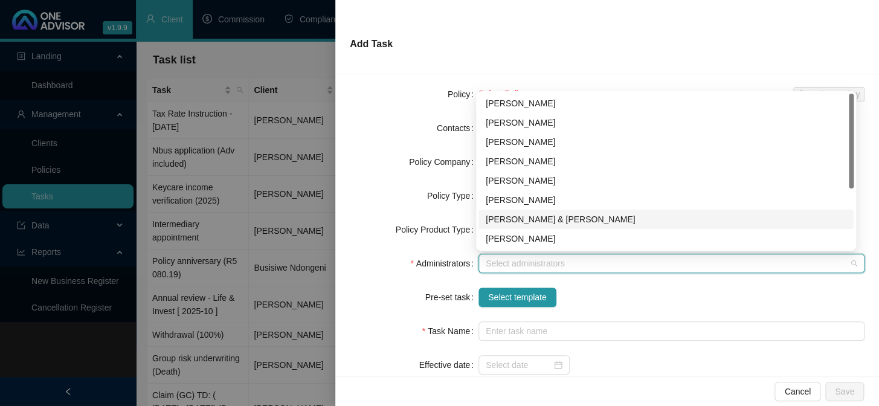
scroll to position [97, 0]
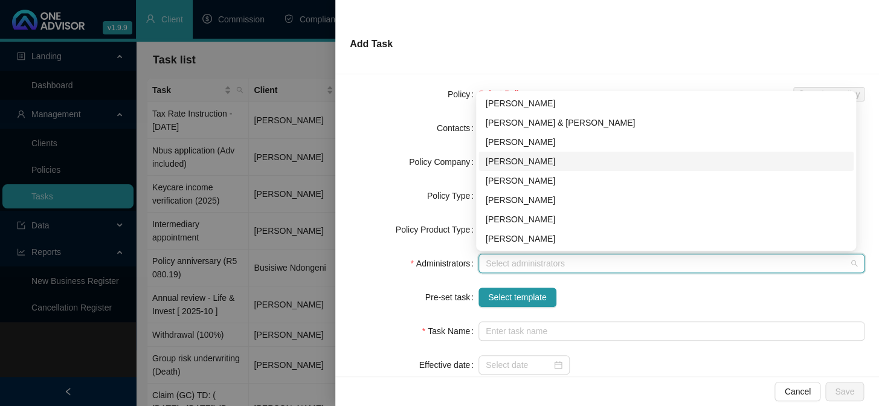
click at [531, 158] on div "[PERSON_NAME]" at bounding box center [666, 161] width 361 height 13
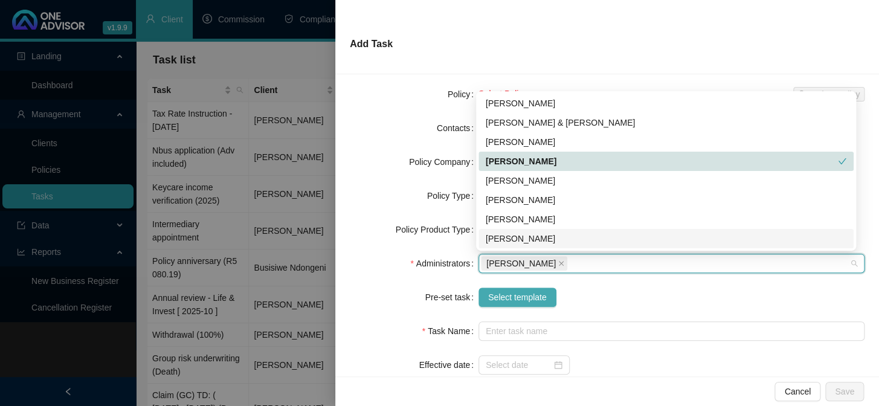
click at [522, 293] on span "Select template" at bounding box center [517, 296] width 59 height 13
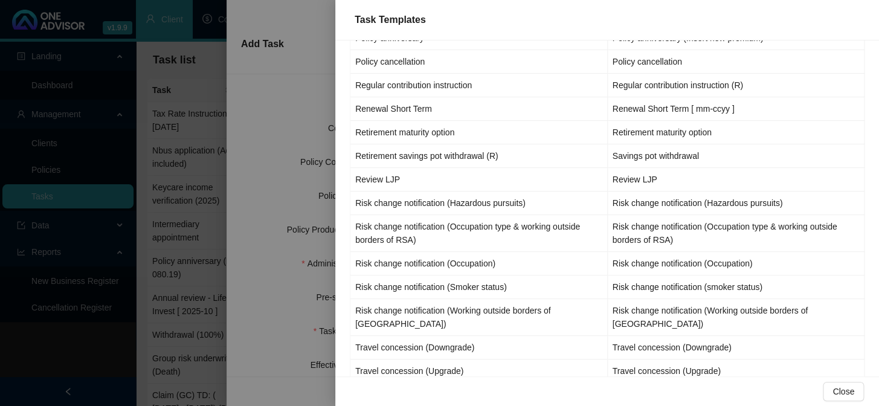
scroll to position [1355, 0]
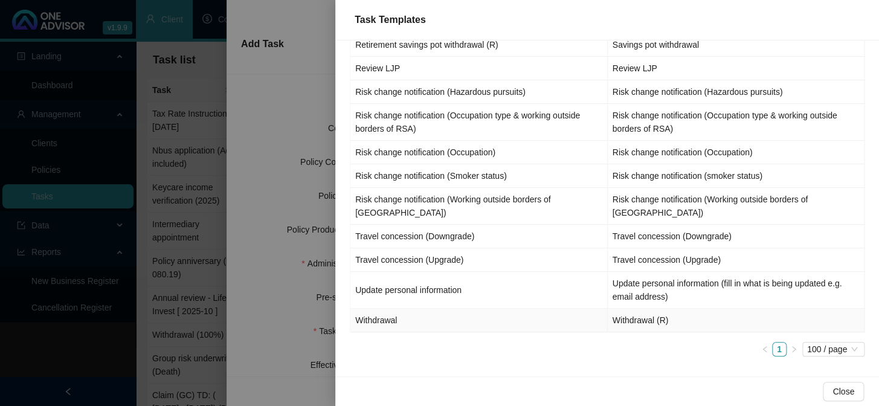
click at [382, 318] on td "Withdrawal" at bounding box center [478, 321] width 257 height 24
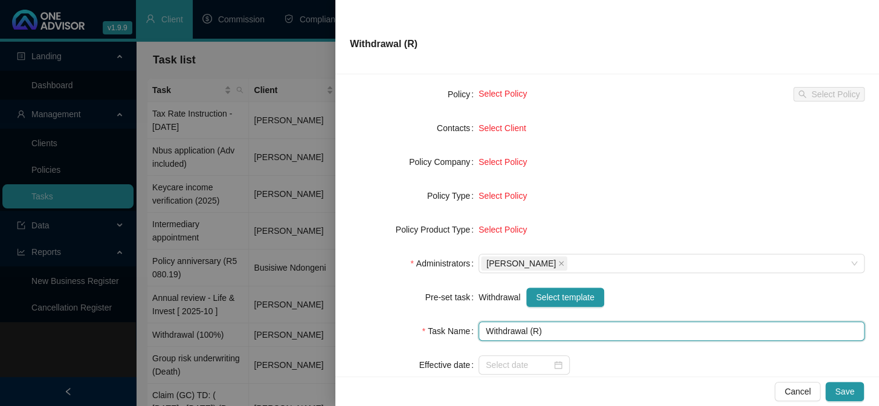
click at [534, 334] on input "Withdrawal (R)" at bounding box center [671, 330] width 386 height 19
type input "Withdrawal (R1,000)"
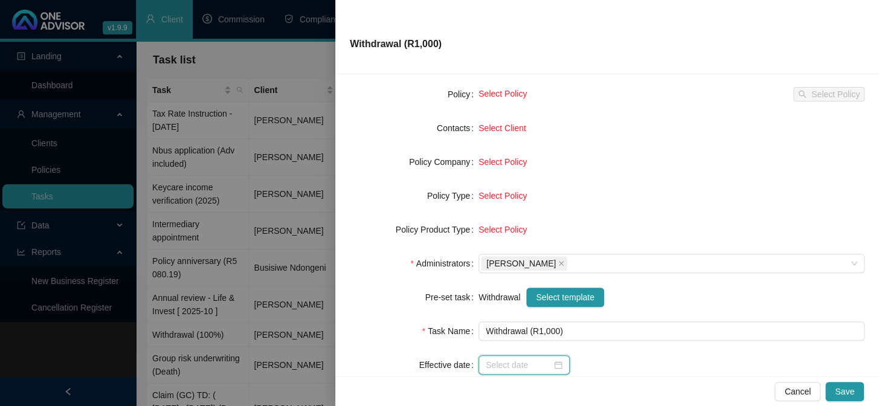
click at [510, 364] on input at bounding box center [519, 364] width 66 height 13
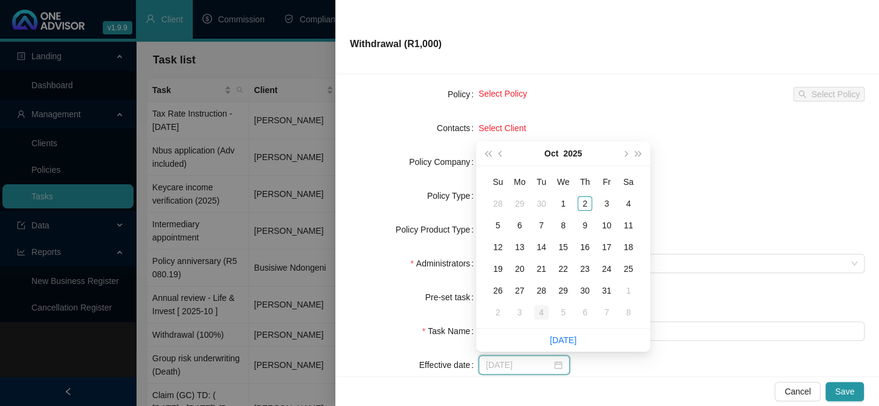
type input "[DATE]"
click at [554, 335] on link "[DATE]" at bounding box center [563, 340] width 27 height 10
type input "[DATE]"
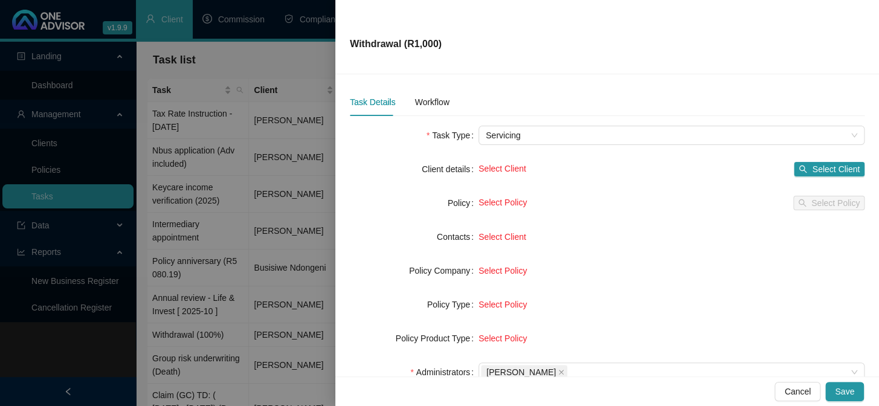
scroll to position [0, 0]
click at [823, 174] on span "Select Client" at bounding box center [836, 169] width 48 height 13
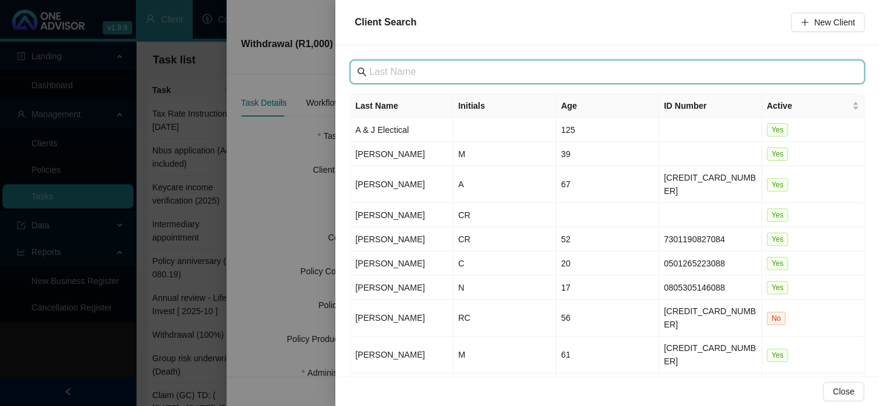
click at [400, 76] on input "text" at bounding box center [608, 72] width 478 height 14
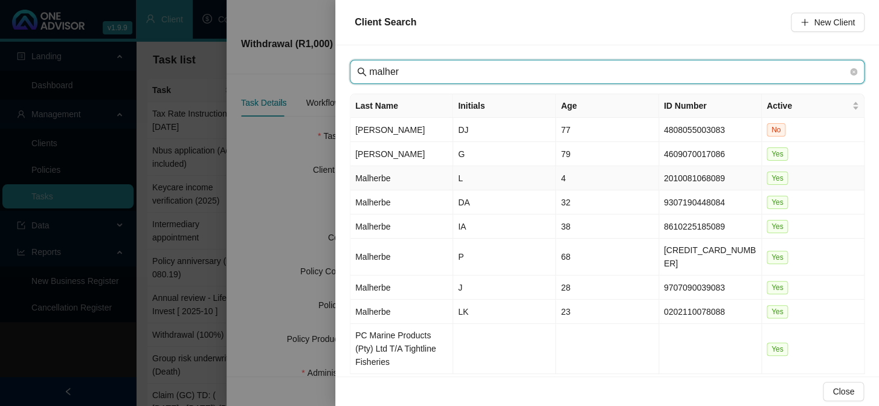
type input "malher"
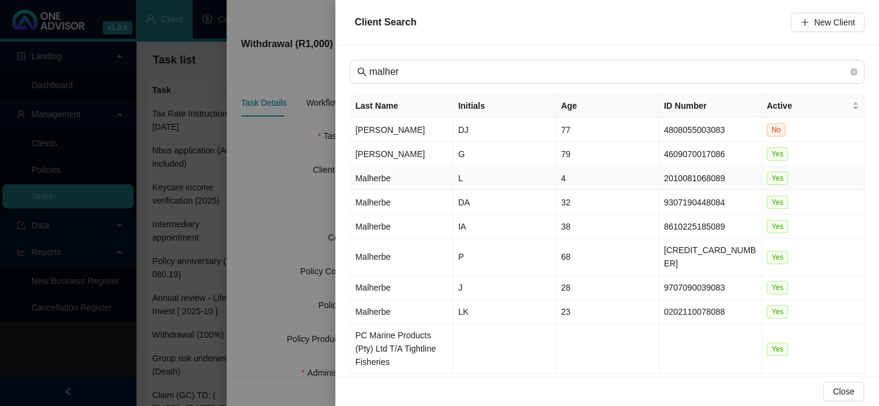
click at [368, 178] on td "Malherbe" at bounding box center [401, 178] width 103 height 24
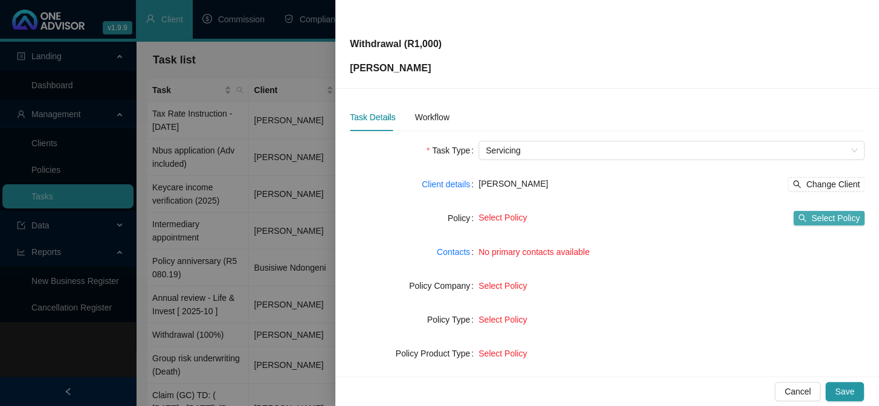
click at [798, 217] on icon "search" at bounding box center [802, 218] width 8 height 8
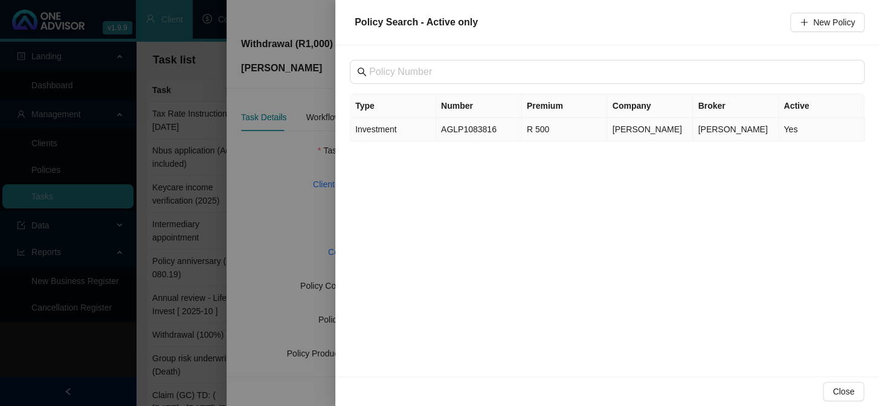
click at [471, 133] on td "AGLP1083816" at bounding box center [479, 130] width 86 height 24
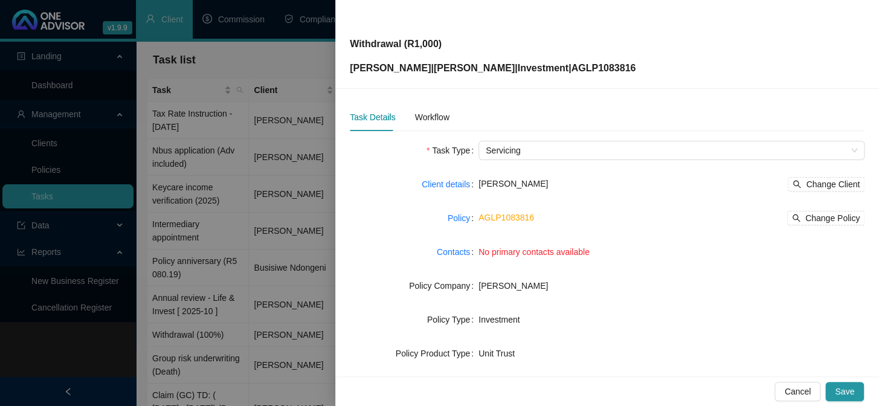
click at [503, 254] on span "No primary contacts available" at bounding box center [533, 252] width 111 height 10
click at [464, 255] on link "Contacts" at bounding box center [453, 251] width 33 height 13
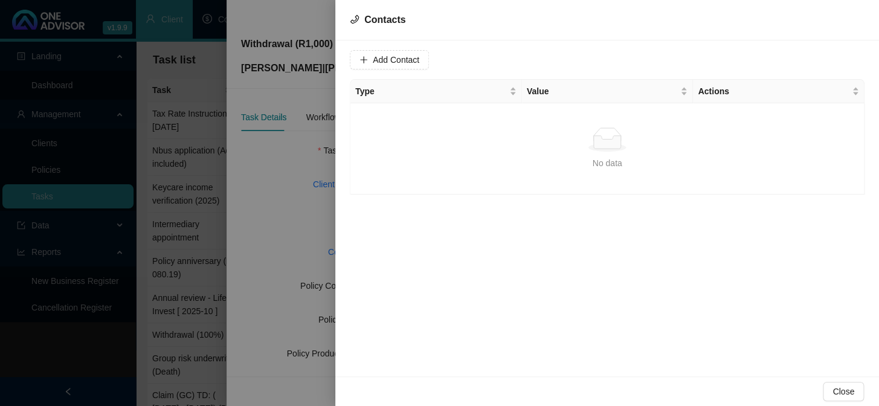
click at [286, 223] on div at bounding box center [439, 203] width 879 height 406
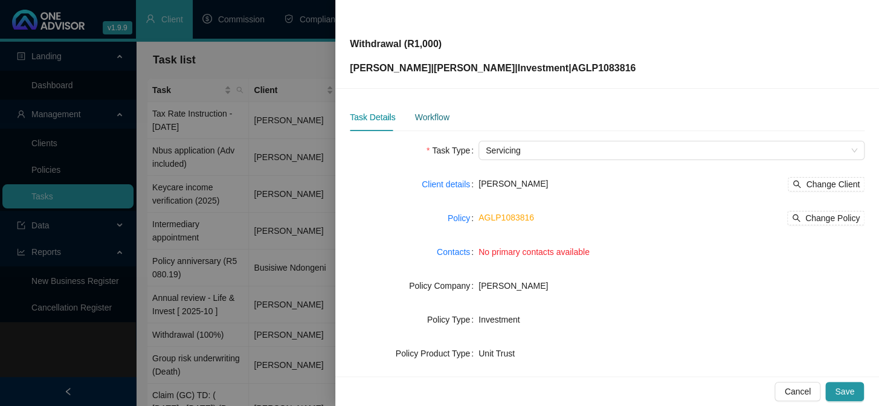
click at [435, 121] on div "Workflow" at bounding box center [431, 117] width 34 height 13
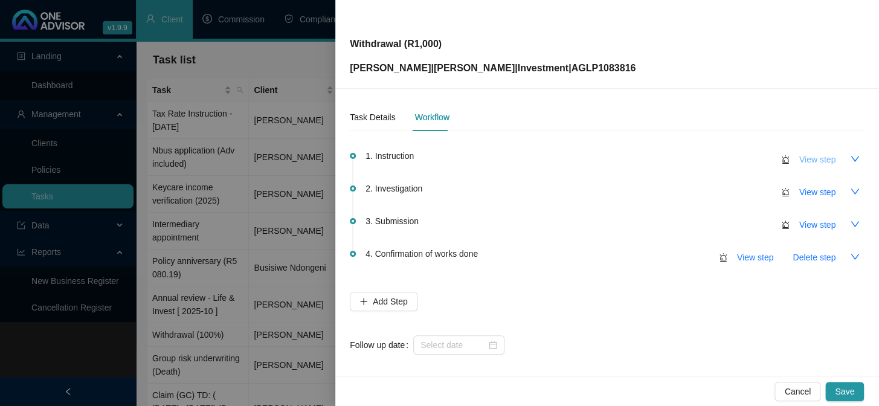
click at [799, 161] on span "View step" at bounding box center [817, 159] width 36 height 13
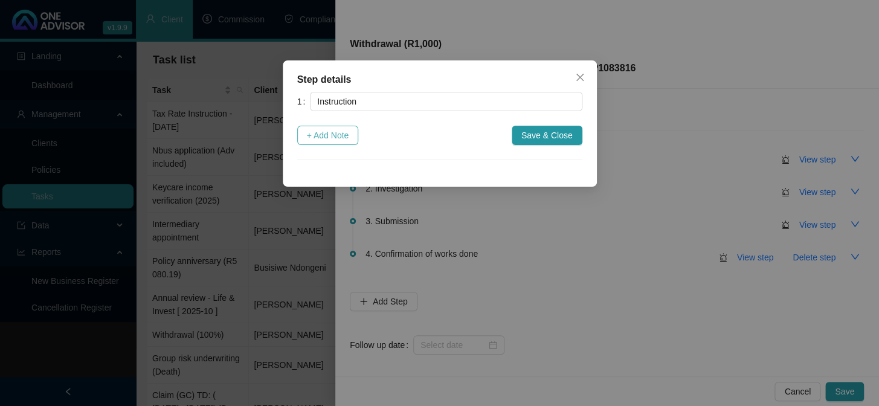
click at [333, 136] on span "+ Add Note" at bounding box center [328, 135] width 42 height 13
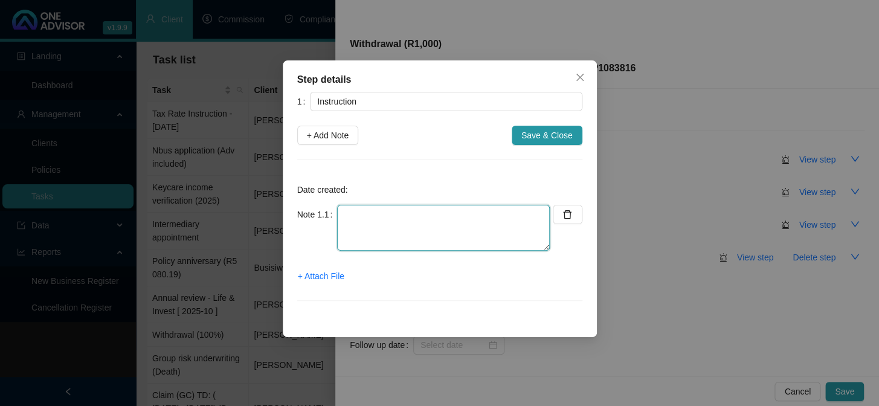
click at [350, 232] on textarea at bounding box center [443, 228] width 213 height 46
type textarea "Instruction from [PERSON_NAME]"
click at [304, 374] on div "Step details 1 Instruction + Add Note Save & Close Date created: Note 1.1 Instr…" at bounding box center [439, 203] width 879 height 406
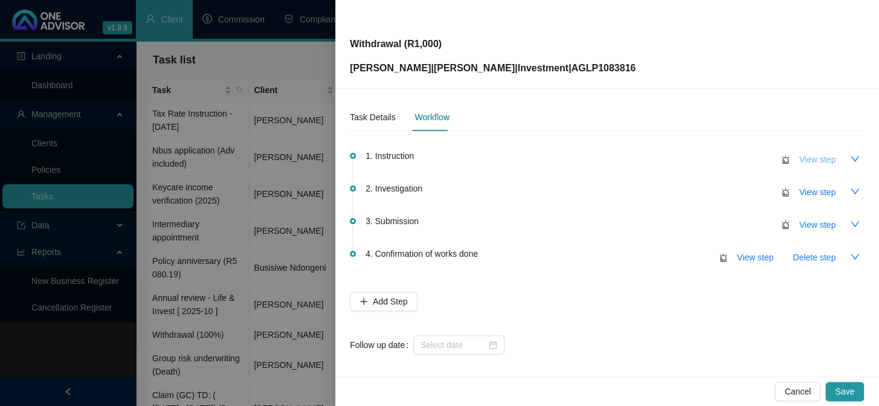
click at [808, 158] on span "View step" at bounding box center [817, 159] width 36 height 13
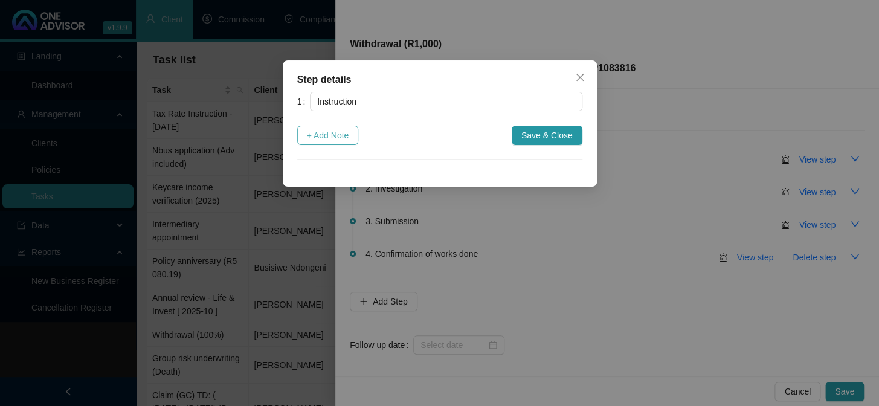
click at [313, 130] on span "+ Add Note" at bounding box center [328, 135] width 42 height 13
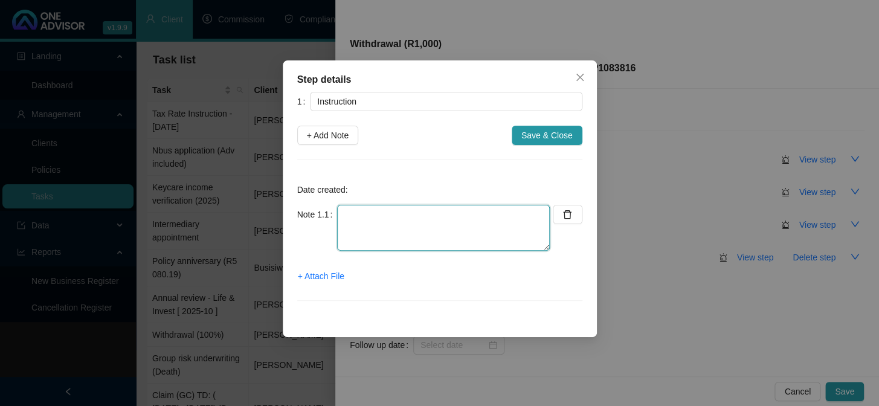
click at [346, 217] on textarea at bounding box center [443, 228] width 213 height 46
type textarea "Instruction from [PERSON_NAME]"
click at [321, 277] on span "+ Attach File" at bounding box center [321, 275] width 46 height 13
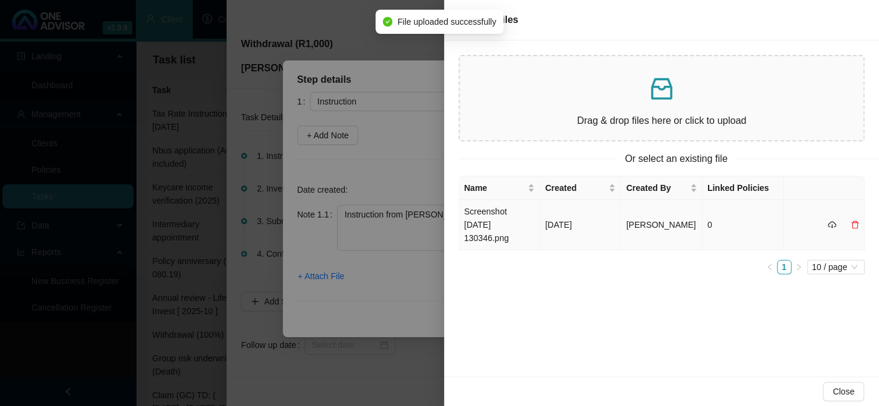
click at [502, 217] on td "Screenshot [DATE] 130346.png" at bounding box center [499, 225] width 81 height 50
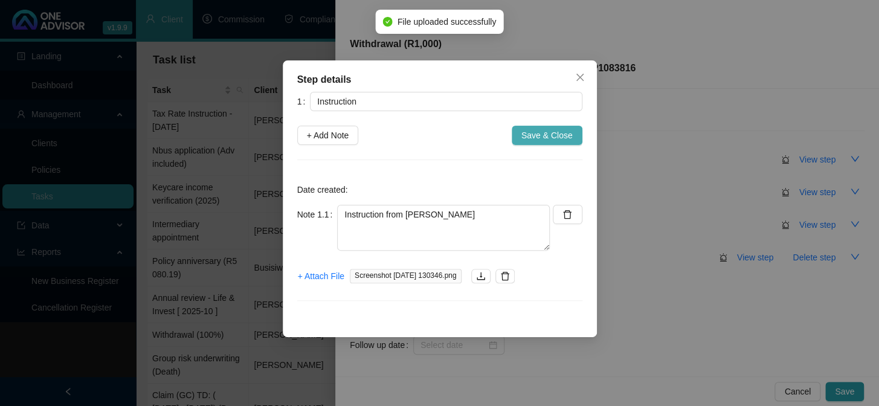
click at [540, 141] on span "Save & Close" at bounding box center [546, 135] width 51 height 13
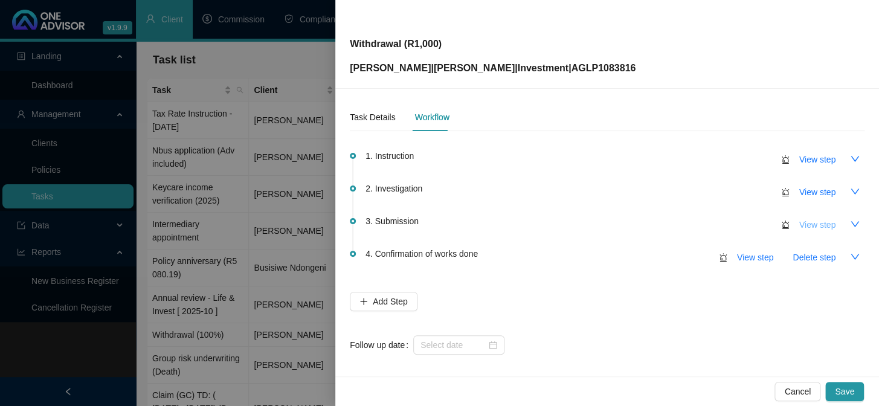
click at [800, 220] on span "View step" at bounding box center [817, 224] width 36 height 13
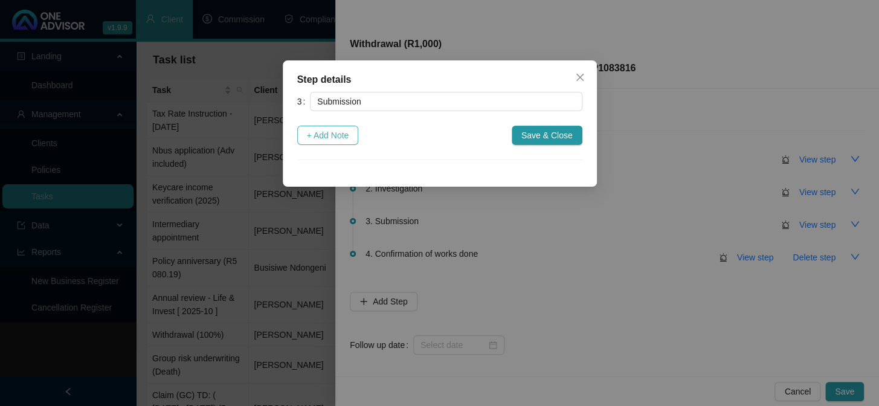
click at [324, 129] on span "+ Add Note" at bounding box center [328, 135] width 42 height 13
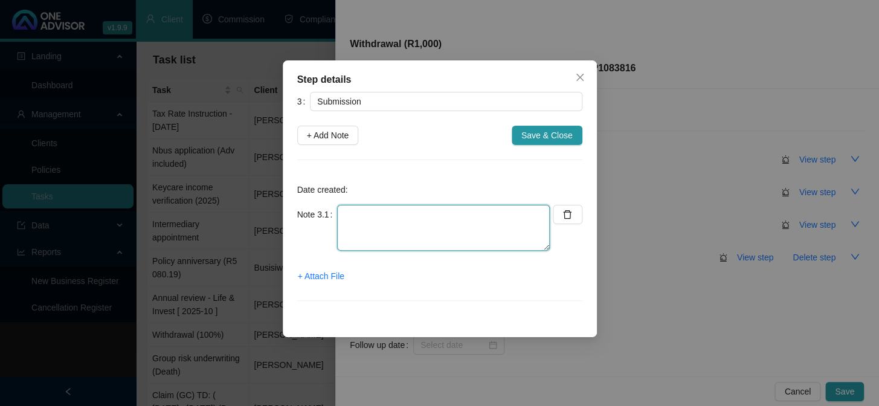
click at [358, 240] on textarea at bounding box center [443, 228] width 213 height 46
type textarea "Online"
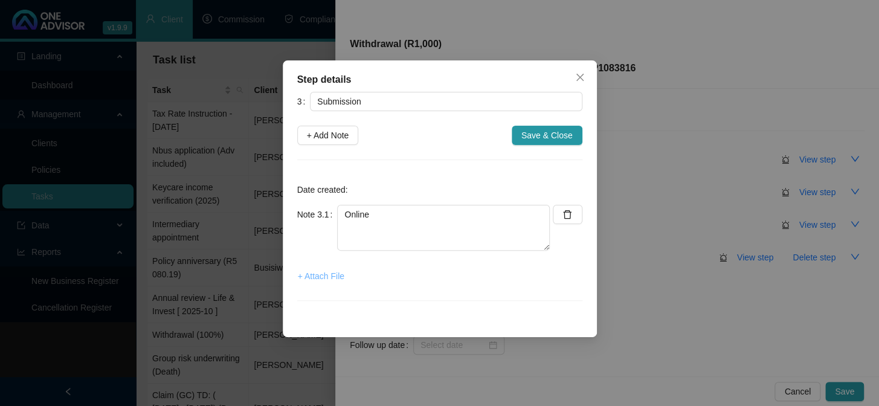
click at [327, 277] on span "+ Attach File" at bounding box center [321, 275] width 46 height 13
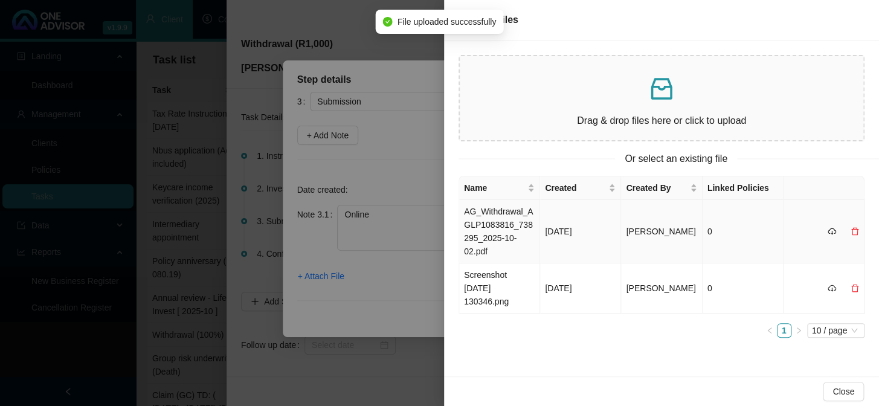
click at [497, 231] on td "AG_Withdrawal_AGLP1083816_738295_2025-10-02.pdf" at bounding box center [499, 231] width 81 height 63
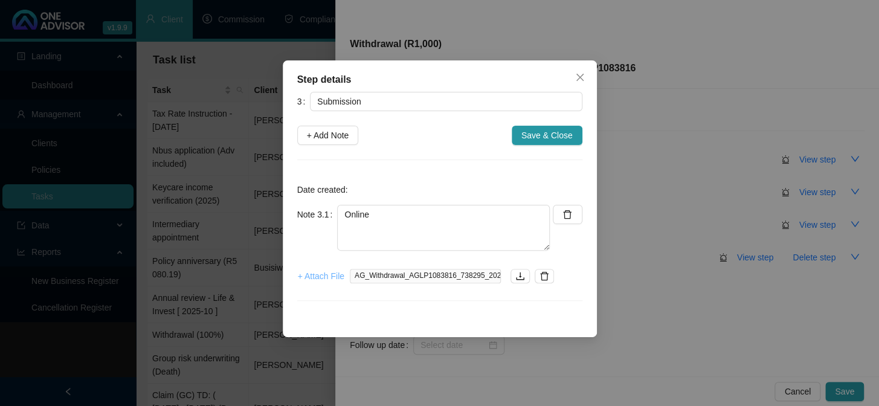
click at [324, 277] on span "+ Attach File" at bounding box center [321, 275] width 46 height 13
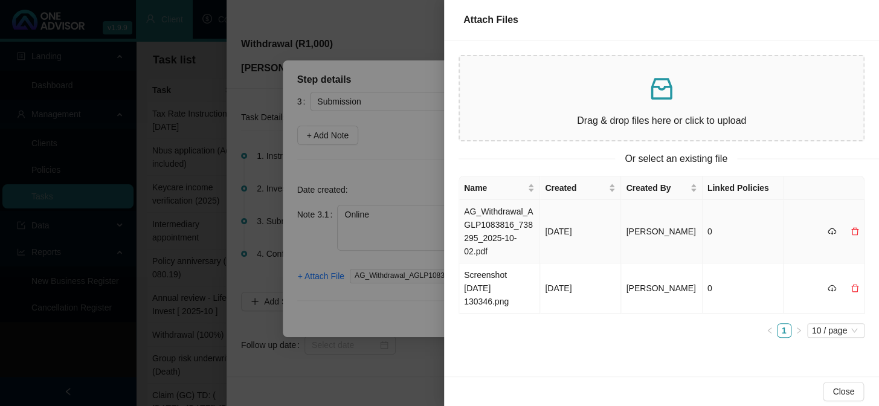
click at [504, 220] on td "AG_Withdrawal_AGLP1083816_738295_2025-10-02.pdf" at bounding box center [499, 231] width 81 height 63
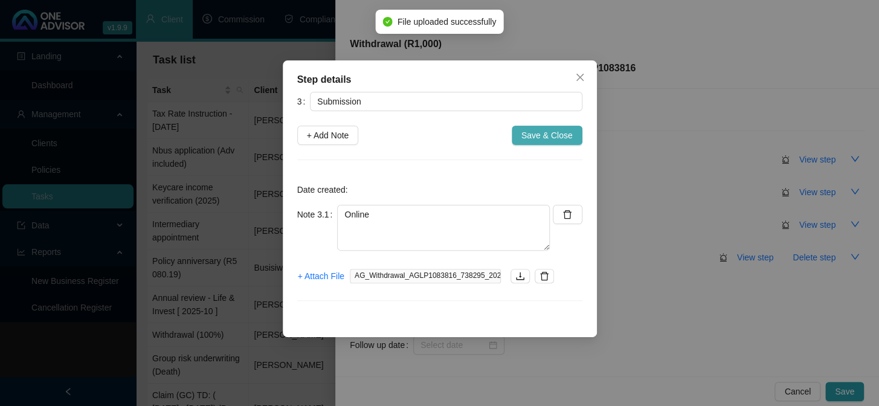
click at [544, 138] on span "Save & Close" at bounding box center [546, 135] width 51 height 13
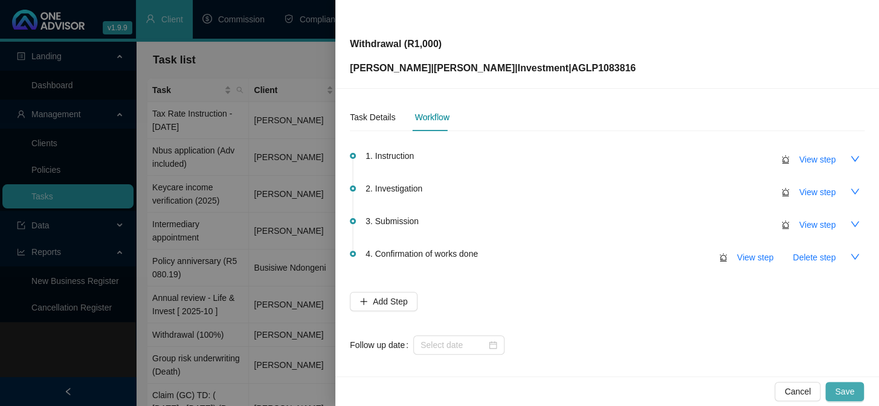
click at [836, 390] on span "Save" at bounding box center [844, 391] width 19 height 13
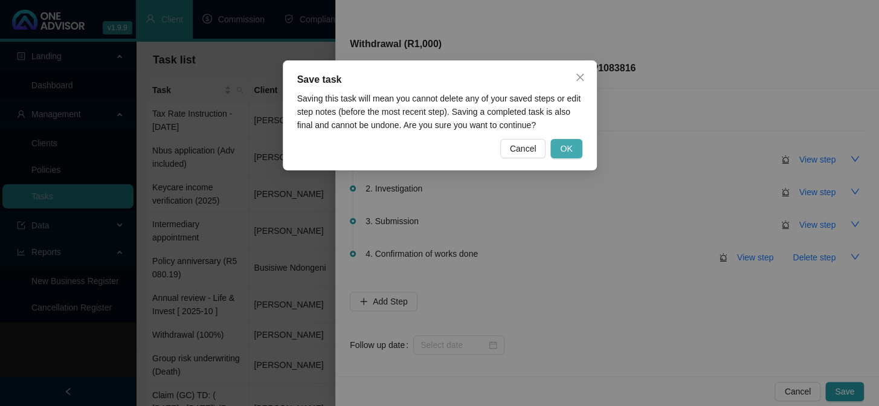
click at [564, 145] on span "OK" at bounding box center [566, 148] width 12 height 13
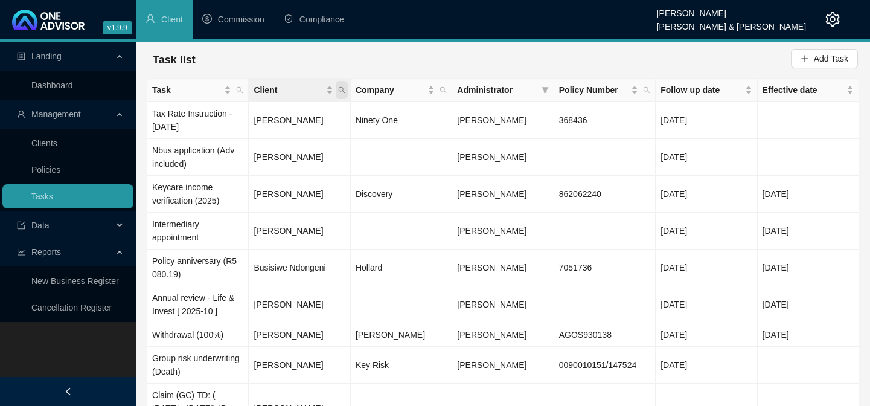
click at [342, 86] on icon "search" at bounding box center [341, 89] width 7 height 7
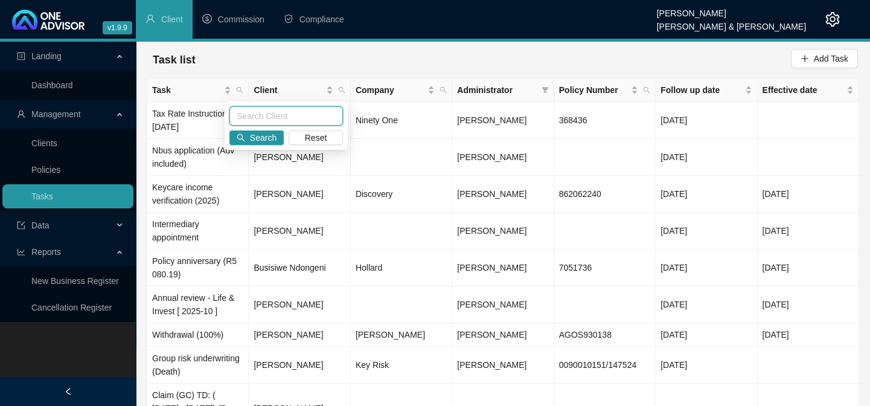
click at [303, 117] on input "text" at bounding box center [286, 115] width 114 height 19
type input "m"
type input "malherbe"
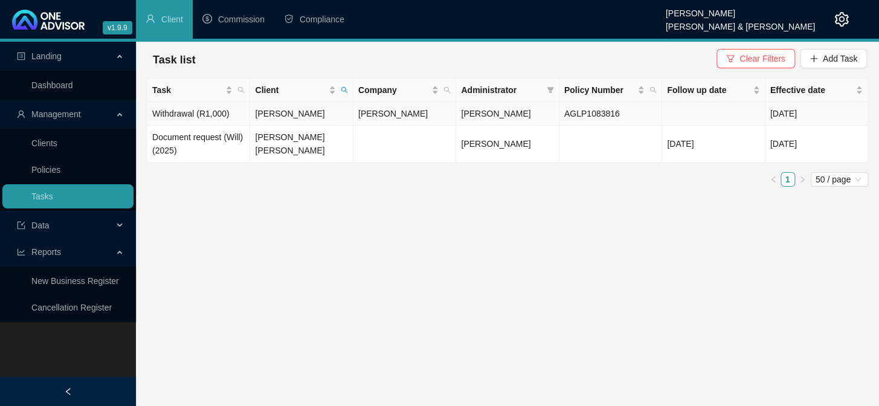
click at [285, 115] on td "[PERSON_NAME]" at bounding box center [301, 114] width 103 height 24
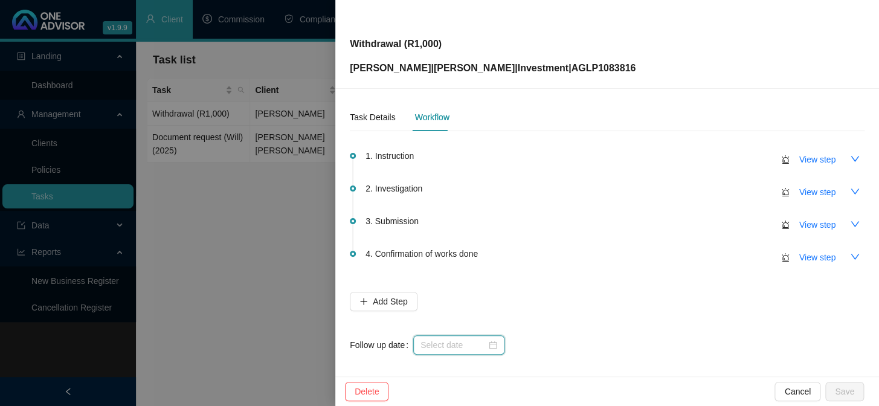
click at [438, 340] on input at bounding box center [453, 344] width 66 height 13
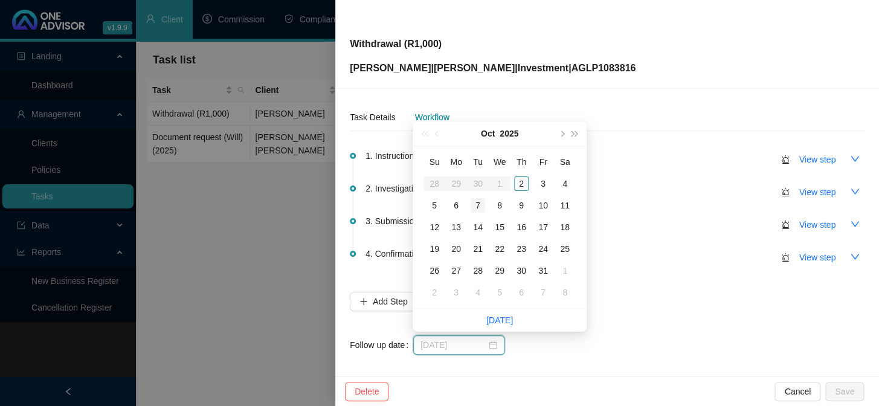
type input "[DATE]"
click at [473, 207] on div "7" at bounding box center [477, 205] width 14 height 14
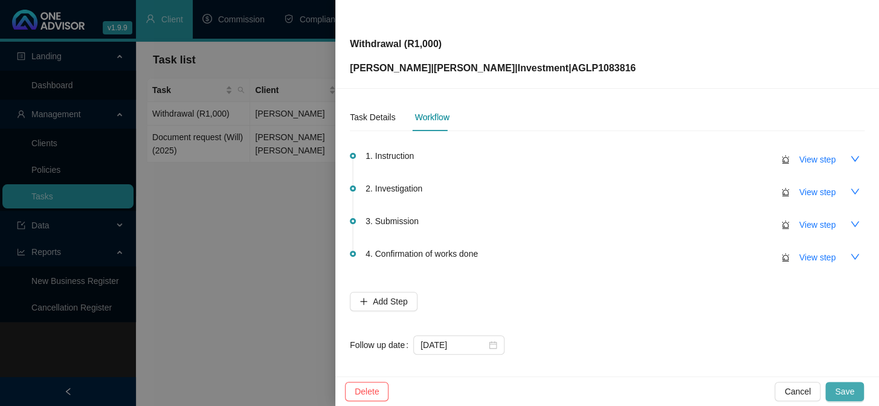
click at [855, 385] on button "Save" at bounding box center [844, 391] width 39 height 19
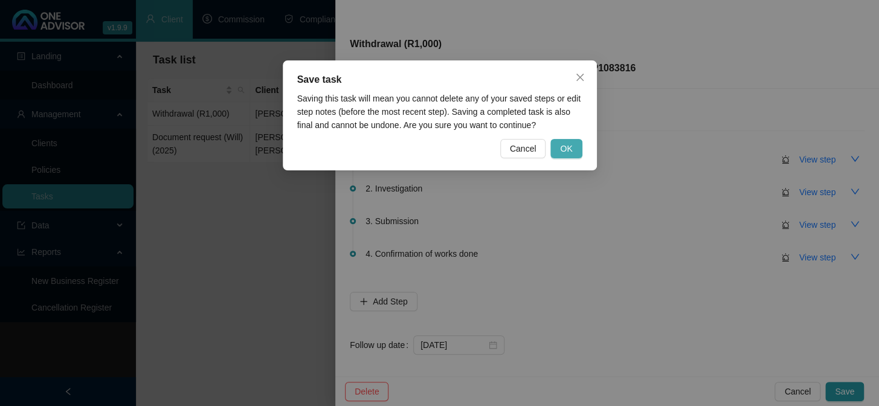
click at [561, 139] on button "OK" at bounding box center [565, 148] width 31 height 19
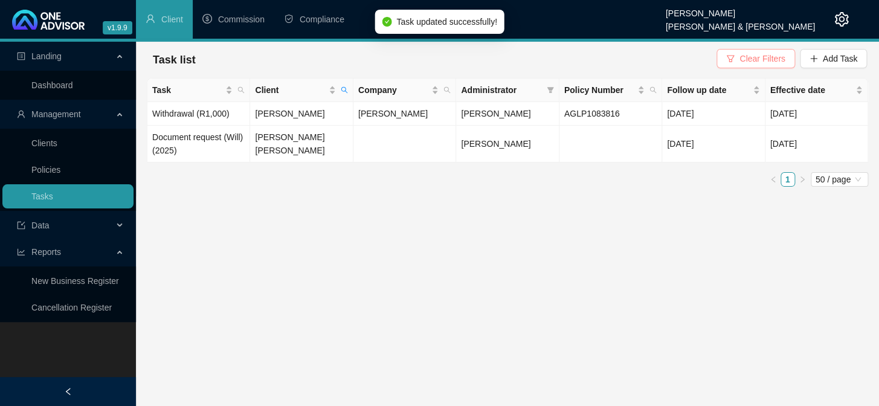
click at [769, 57] on span "Clear Filters" at bounding box center [761, 58] width 45 height 13
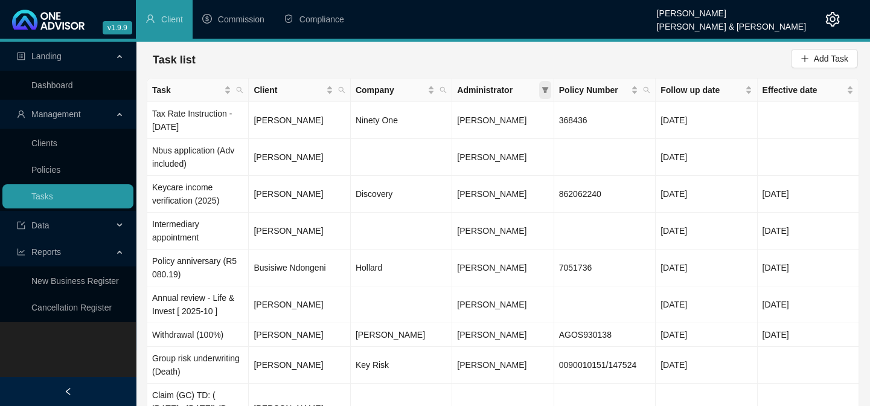
click at [543, 89] on icon "filter" at bounding box center [545, 90] width 7 height 6
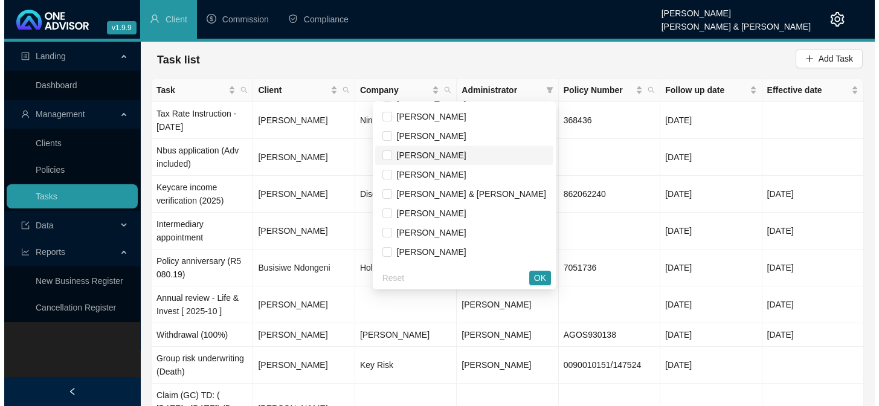
scroll to position [54, 0]
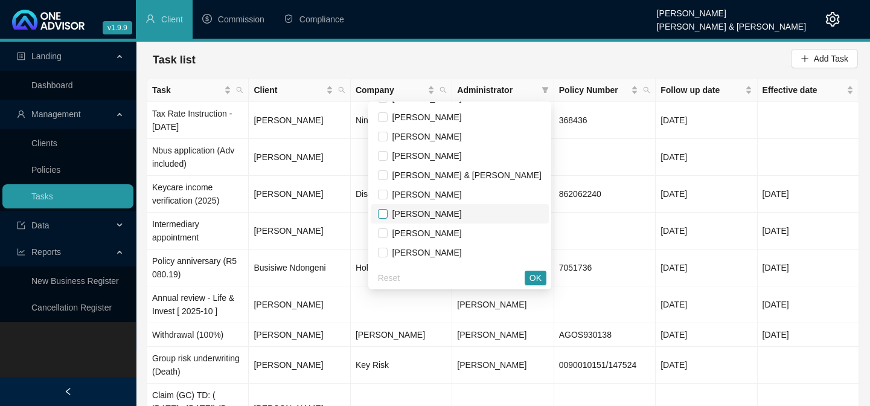
click at [388, 214] on input "checkbox" at bounding box center [383, 214] width 10 height 10
checkbox input "true"
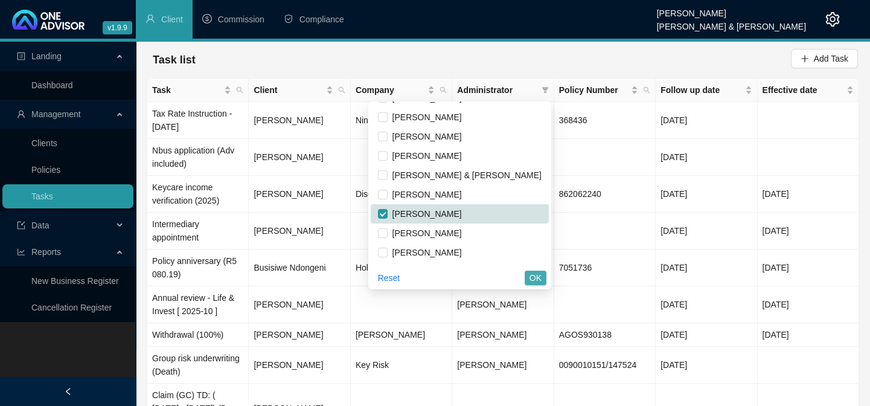
click at [531, 275] on span "OK" at bounding box center [536, 277] width 12 height 13
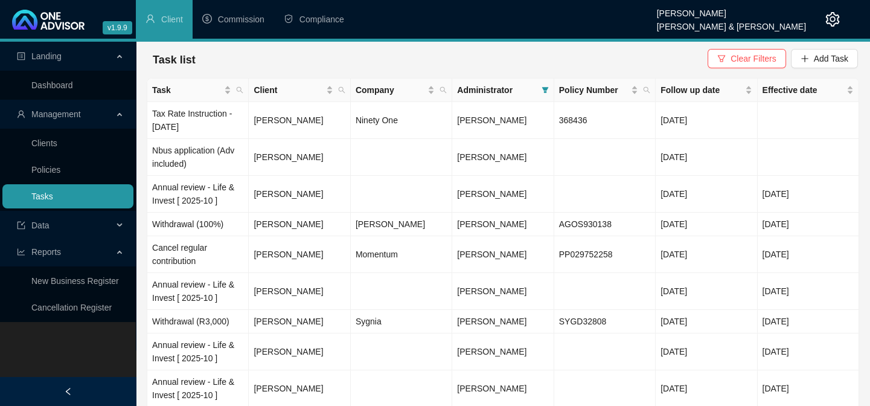
click at [44, 191] on link "Tasks" at bounding box center [42, 196] width 22 height 10
click at [820, 60] on span "Add Task" at bounding box center [831, 58] width 34 height 13
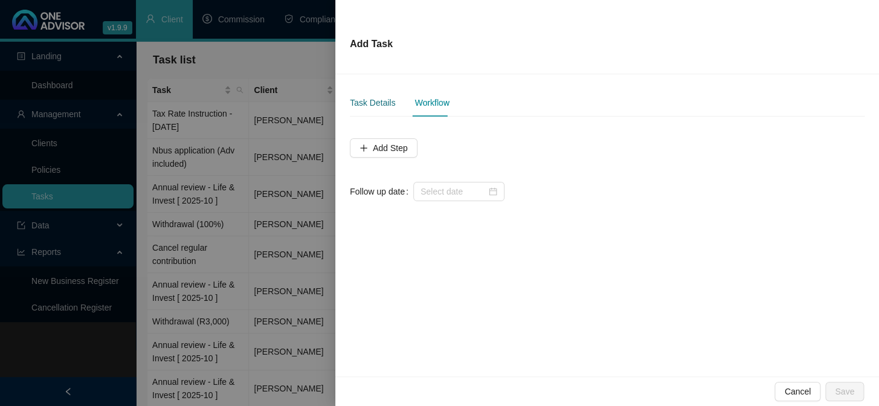
click at [371, 104] on div "Task Details" at bounding box center [372, 102] width 45 height 13
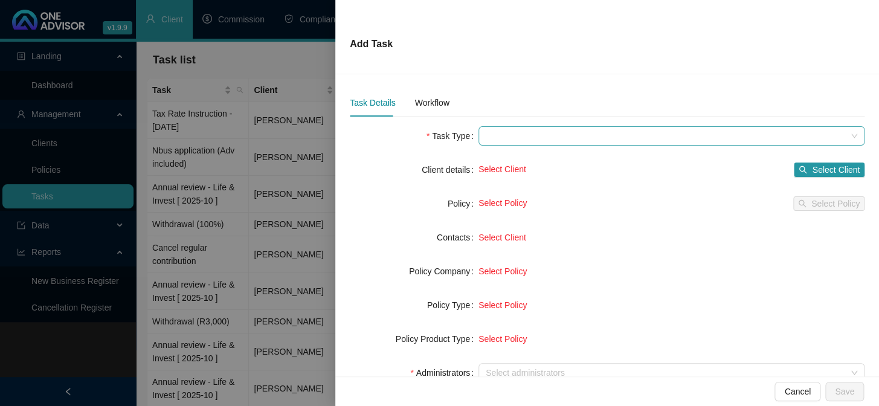
click at [612, 142] on span at bounding box center [671, 136] width 371 height 18
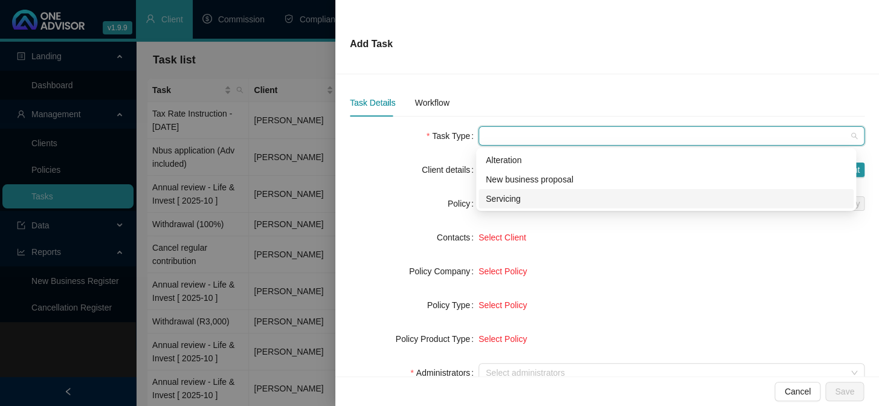
click at [502, 194] on div "Servicing" at bounding box center [666, 198] width 361 height 13
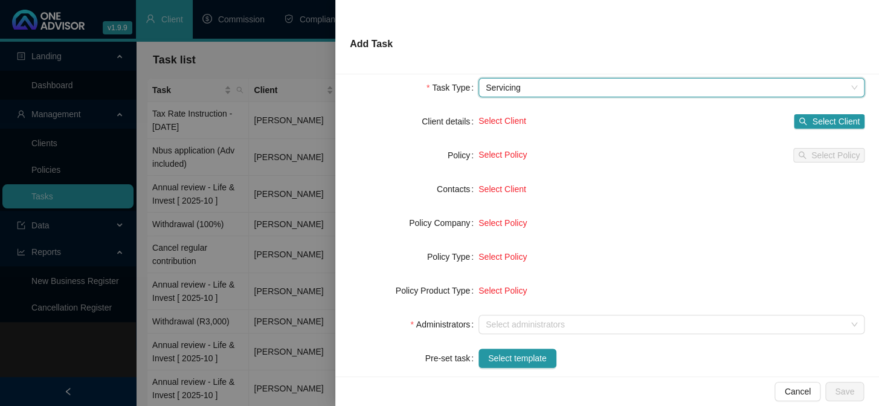
scroll to position [109, 0]
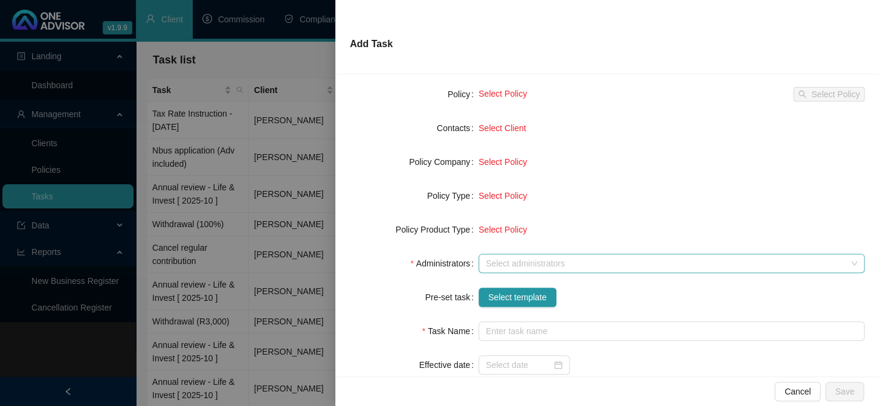
click at [496, 262] on div at bounding box center [665, 263] width 368 height 9
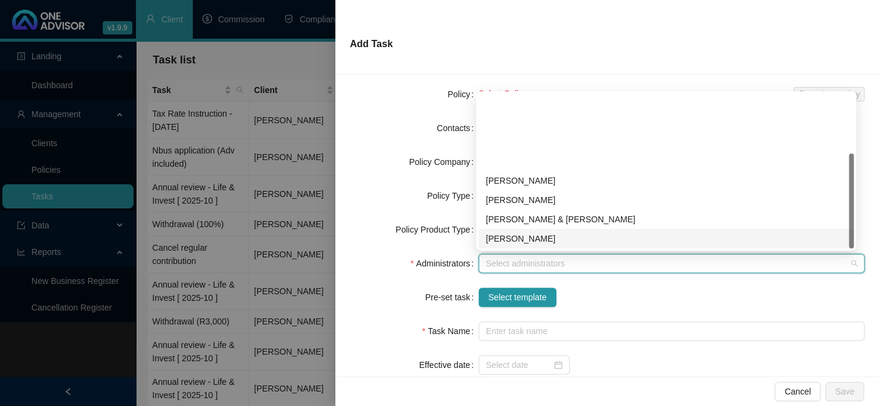
scroll to position [97, 0]
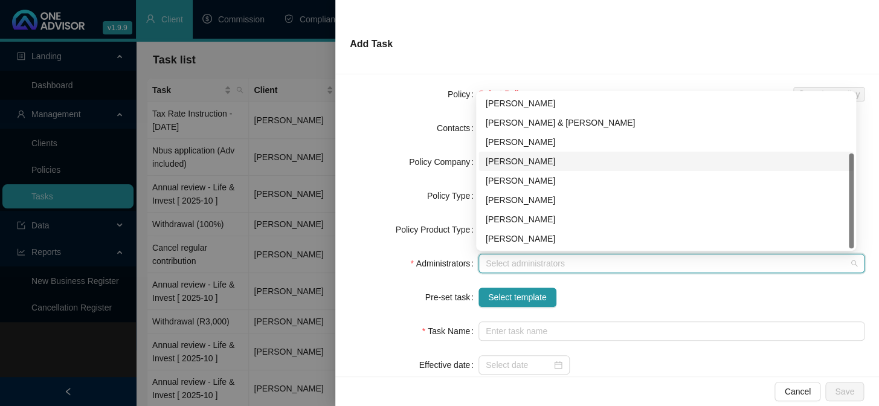
click at [522, 159] on div "[PERSON_NAME]" at bounding box center [666, 161] width 361 height 13
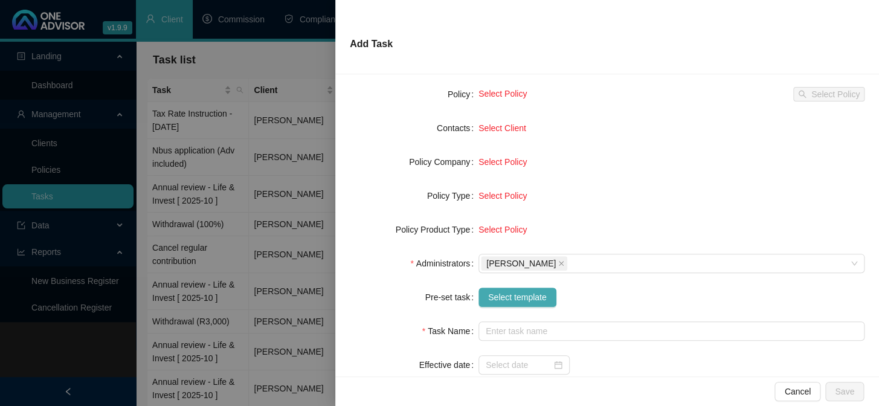
click at [513, 293] on span "Select template" at bounding box center [517, 296] width 59 height 13
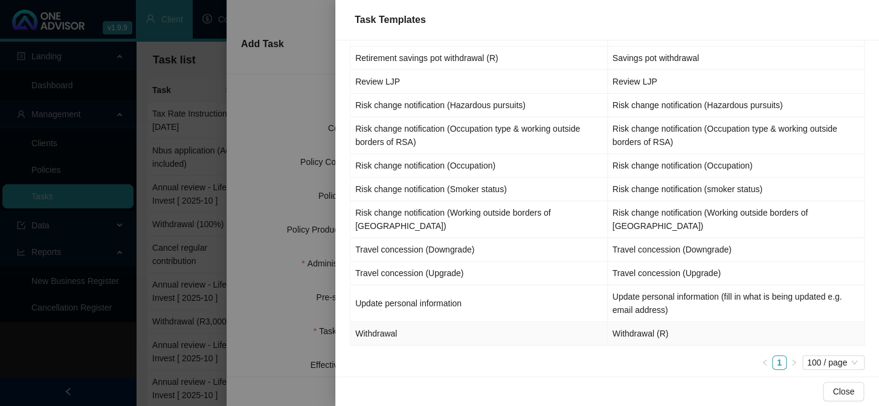
scroll to position [1355, 0]
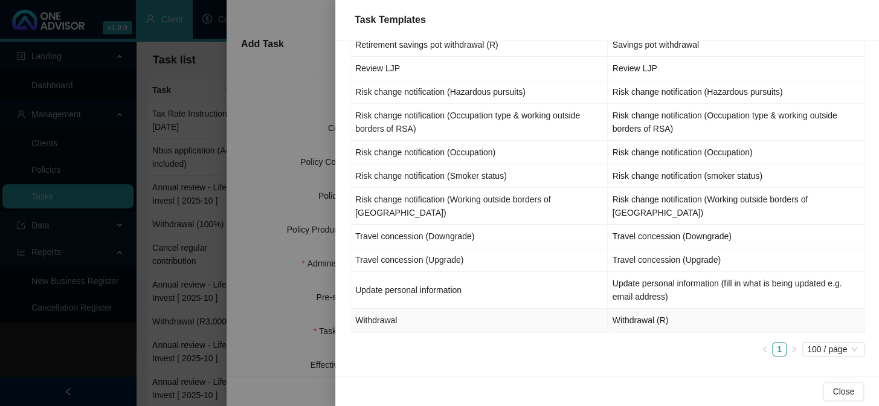
click at [403, 318] on td "Withdrawal" at bounding box center [478, 321] width 257 height 24
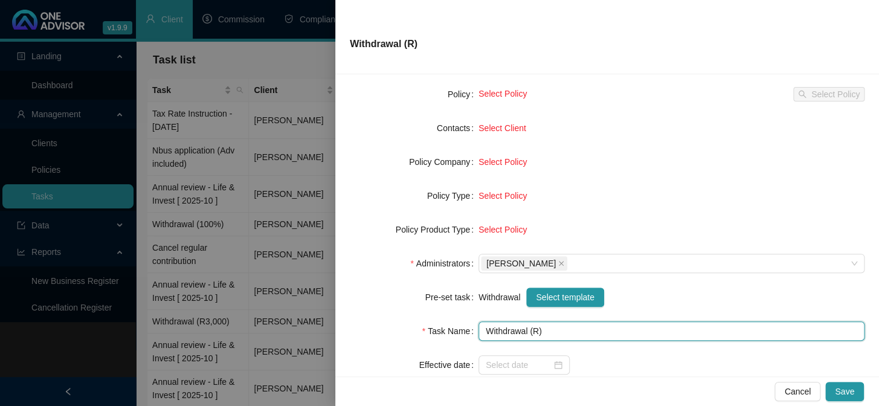
click at [537, 333] on input "Withdrawal (R)" at bounding box center [671, 330] width 386 height 19
type input "Withdrawal (R30,000)"
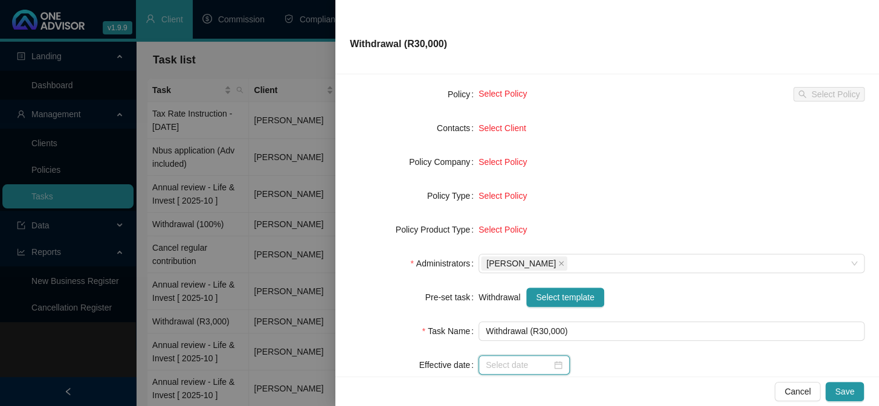
click at [505, 370] on input at bounding box center [519, 364] width 66 height 13
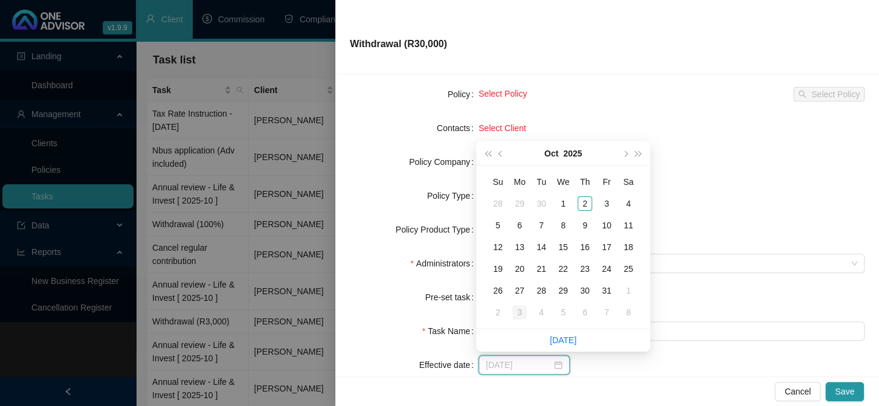
type input "[DATE]"
click at [561, 339] on link "[DATE]" at bounding box center [563, 340] width 27 height 10
type input "[DATE]"
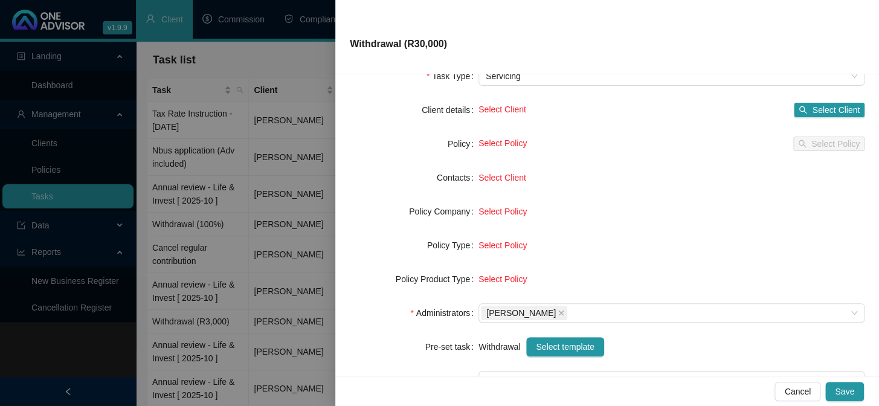
scroll to position [0, 0]
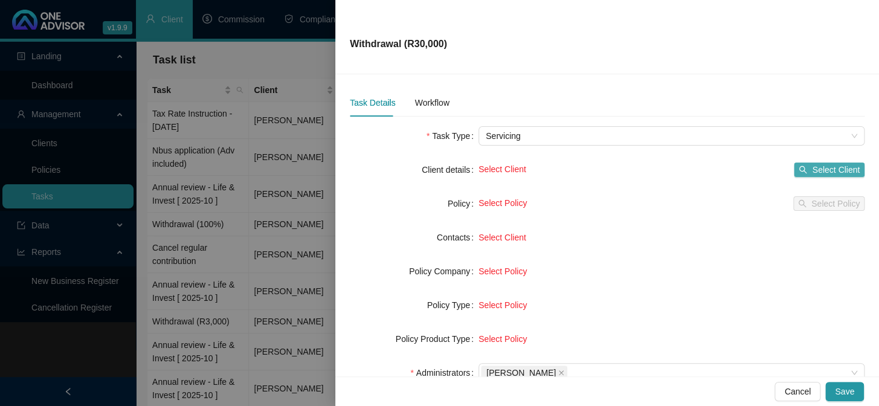
click at [829, 168] on span "Select Client" at bounding box center [836, 169] width 48 height 13
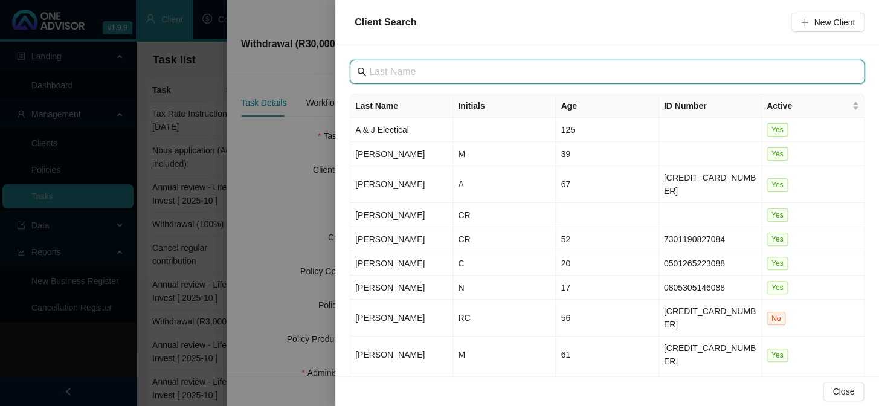
click at [453, 68] on input "text" at bounding box center [608, 72] width 478 height 14
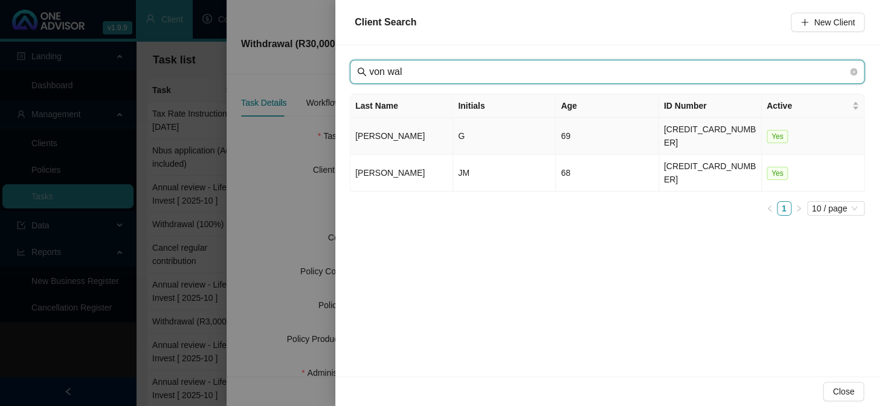
type input "von wal"
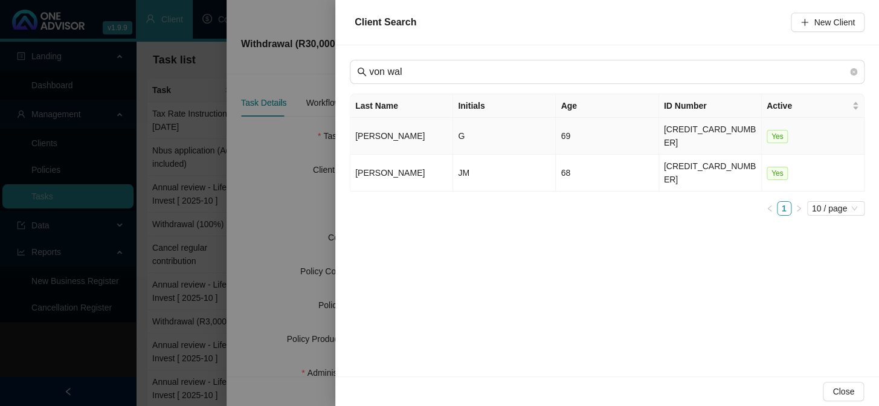
click at [402, 131] on td "[PERSON_NAME]" at bounding box center [401, 136] width 103 height 37
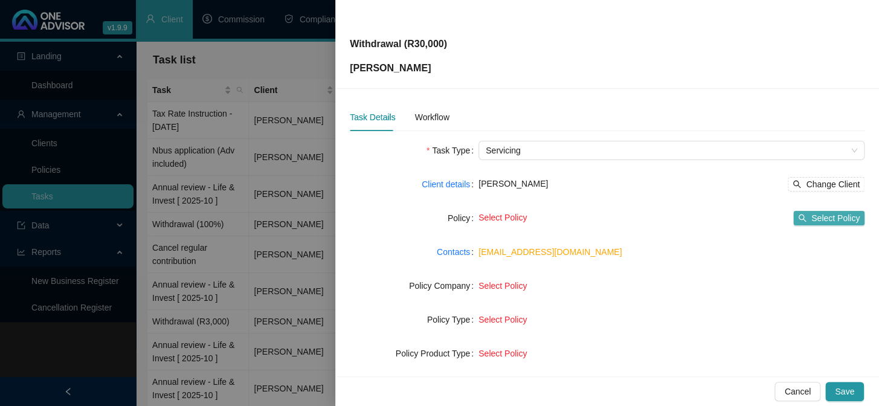
click at [821, 216] on span "Select Policy" at bounding box center [835, 217] width 48 height 13
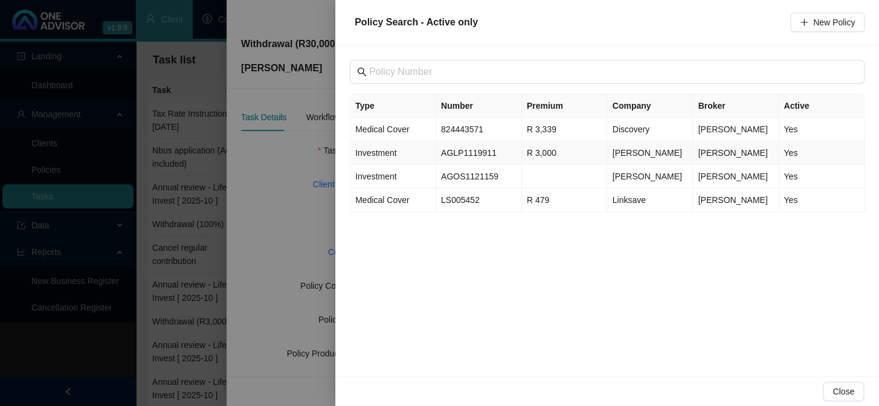
click at [471, 150] on td "AGLP1119911" at bounding box center [479, 153] width 86 height 24
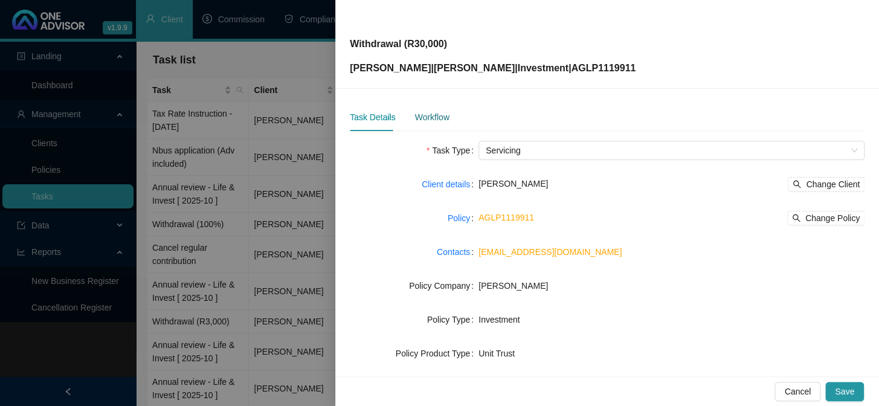
click at [442, 121] on div "Workflow" at bounding box center [431, 117] width 34 height 13
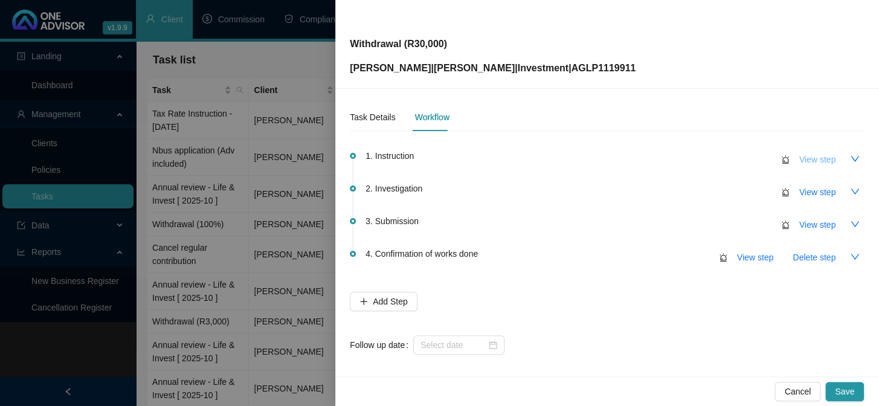
click at [799, 163] on span "View step" at bounding box center [817, 159] width 36 height 13
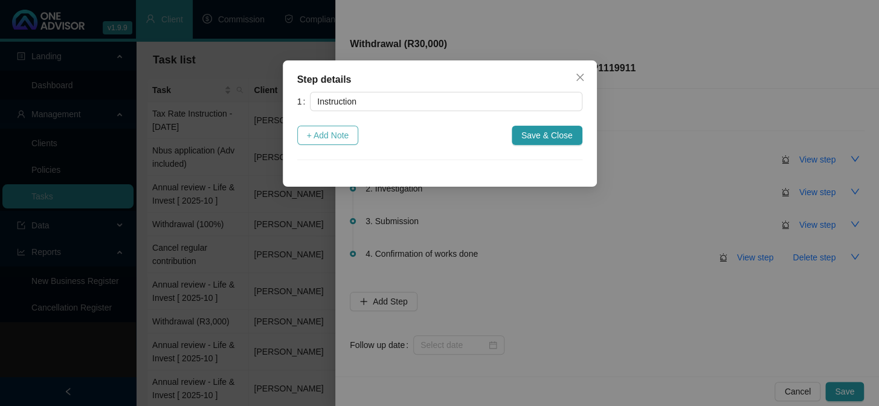
click at [324, 132] on span "+ Add Note" at bounding box center [328, 135] width 42 height 13
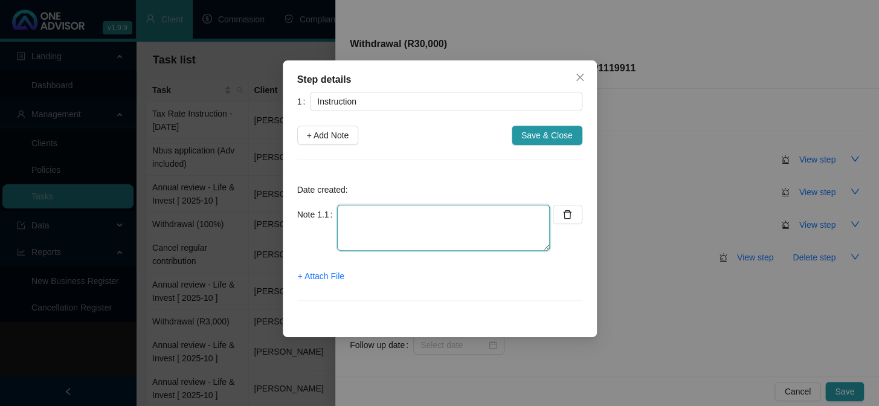
click at [394, 239] on textarea at bounding box center [443, 228] width 213 height 46
drag, startPoint x: 451, startPoint y: 219, endPoint x: 458, endPoint y: 217, distance: 7.3
click at [452, 219] on textarea "Email Instruction from client" at bounding box center [443, 228] width 213 height 46
paste textarea "I hereby submit a request for a withdrawal amount of R30 000.00 from my [PERSON…"
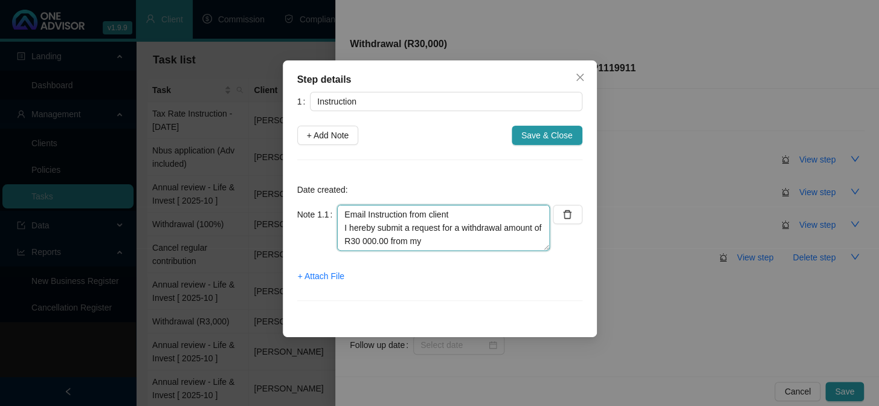
scroll to position [36, 0]
type textarea "Email Instruction from client I hereby submit a request for a withdrawal amount…"
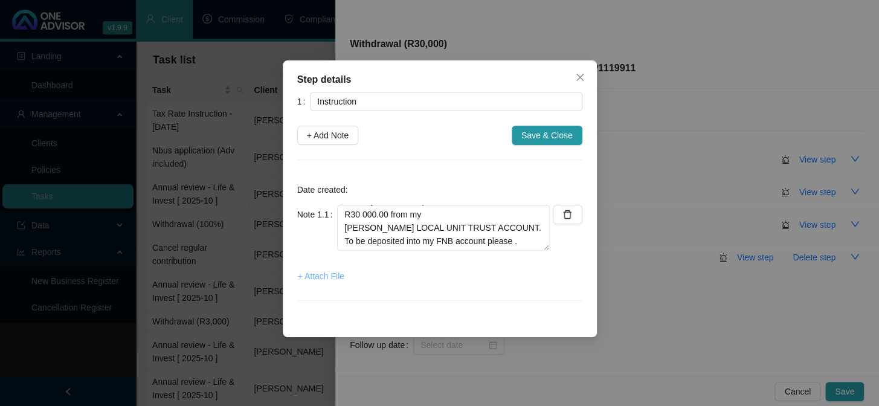
click at [316, 277] on span "+ Attach File" at bounding box center [321, 275] width 46 height 13
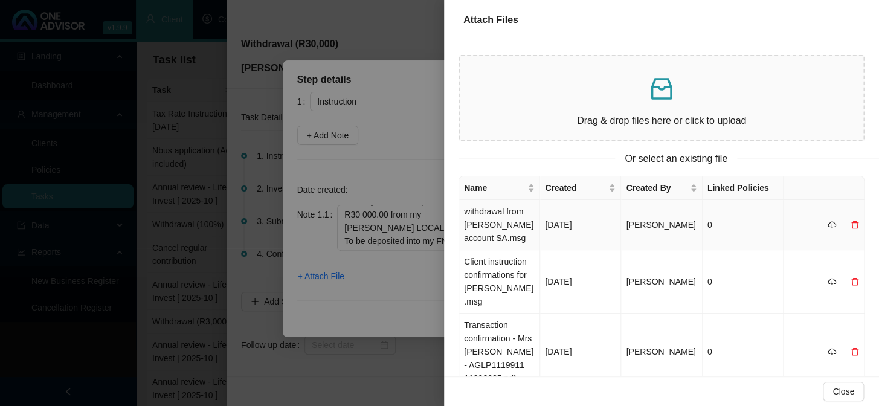
click at [501, 223] on td "withdrawal from [PERSON_NAME] account SA.msg" at bounding box center [499, 225] width 81 height 50
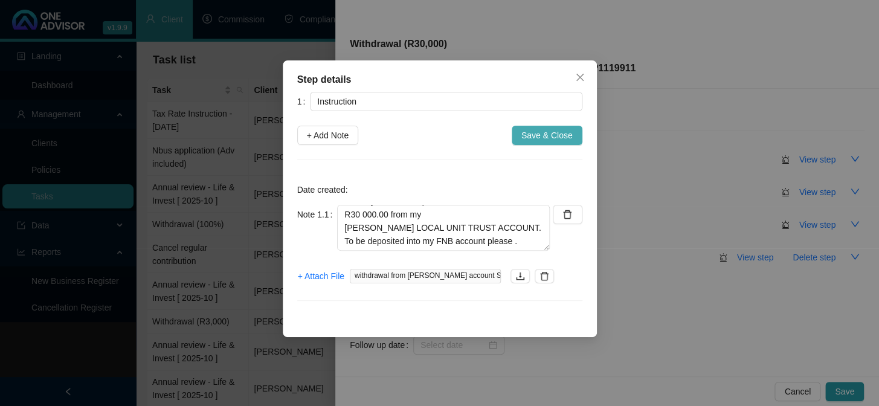
click at [556, 136] on span "Save & Close" at bounding box center [546, 135] width 51 height 13
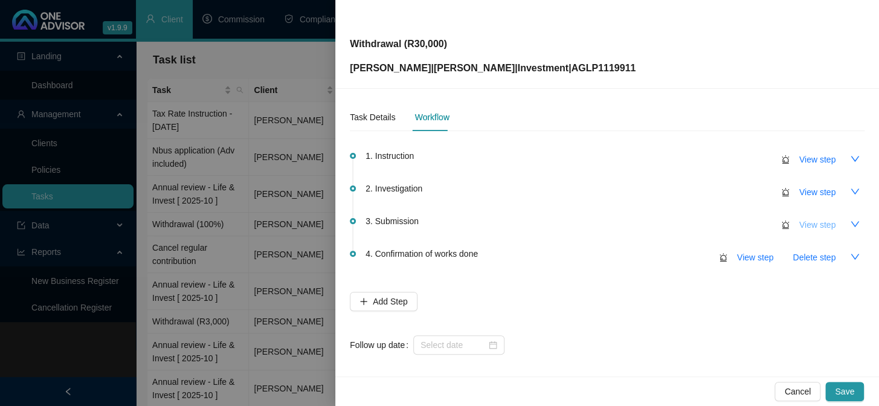
click at [806, 225] on span "View step" at bounding box center [817, 224] width 36 height 13
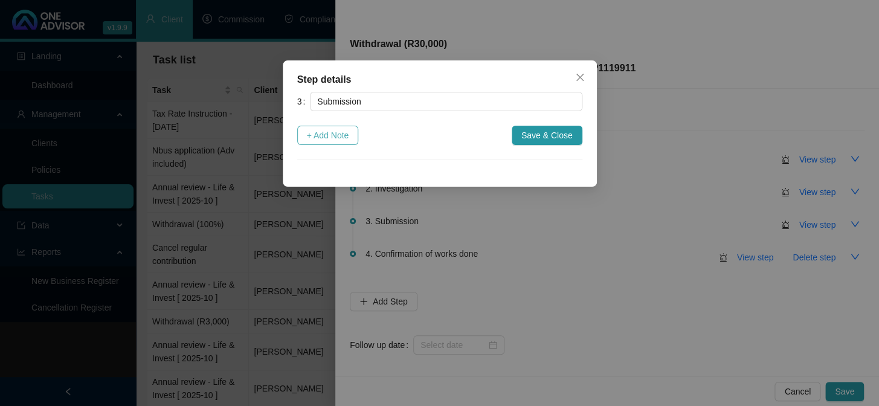
click at [341, 133] on span "+ Add Note" at bounding box center [328, 135] width 42 height 13
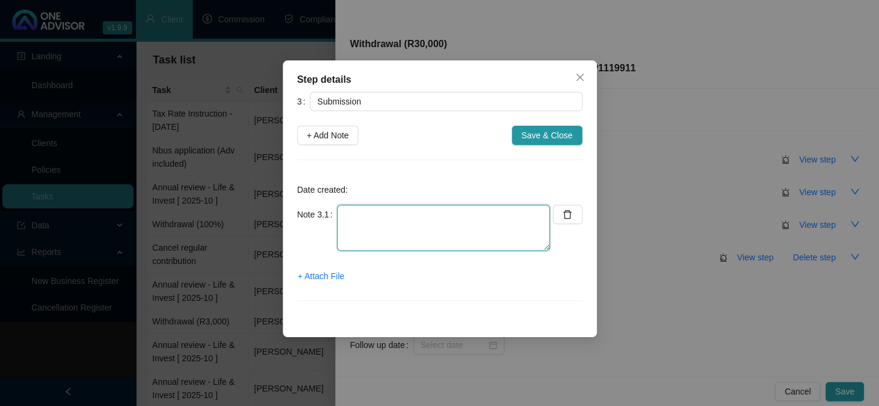
click at [365, 216] on textarea at bounding box center [443, 228] width 213 height 46
type textarea "Submitted online"
click at [327, 275] on span "+ Attach File" at bounding box center [321, 275] width 46 height 13
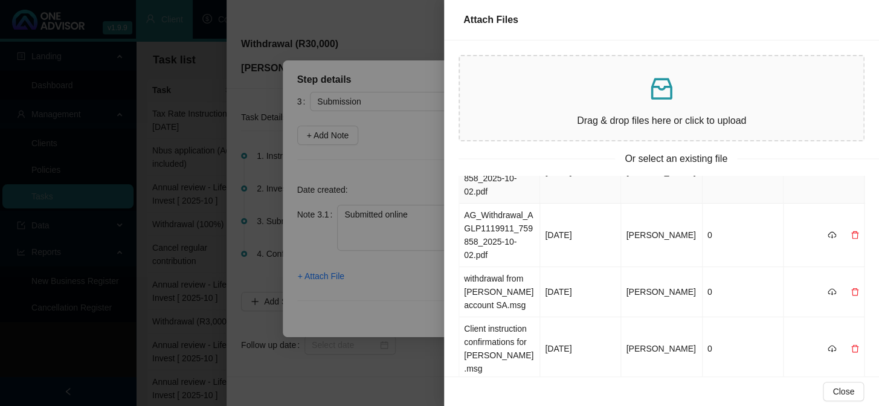
scroll to position [0, 0]
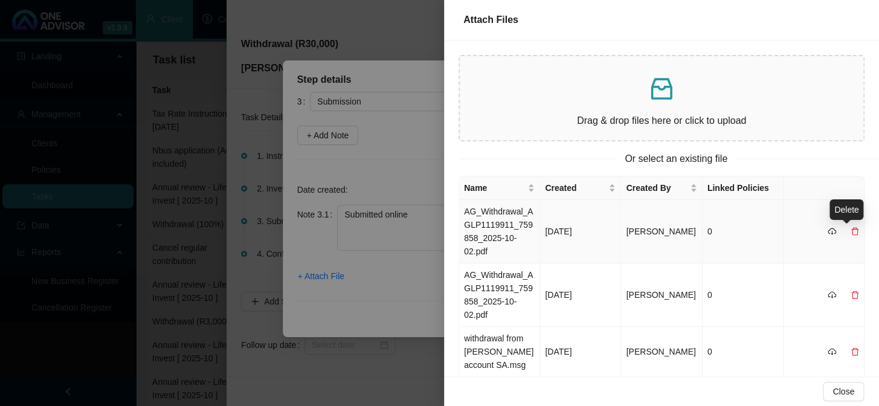
click at [850, 229] on icon "delete" at bounding box center [854, 231] width 8 height 8
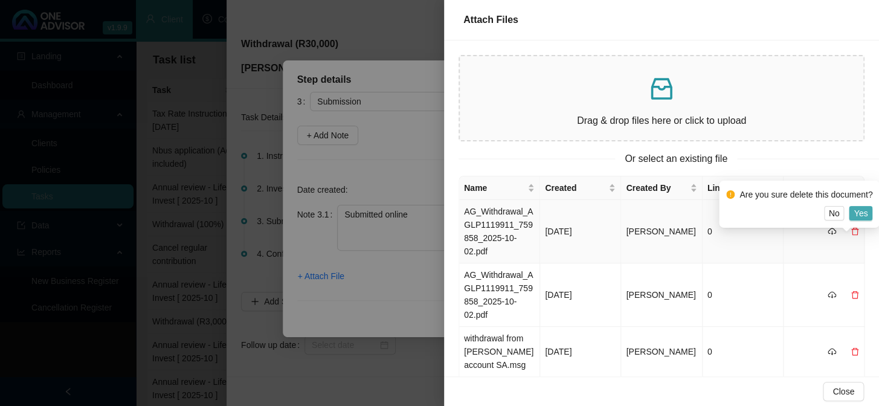
click at [862, 217] on span "Yes" at bounding box center [860, 213] width 14 height 13
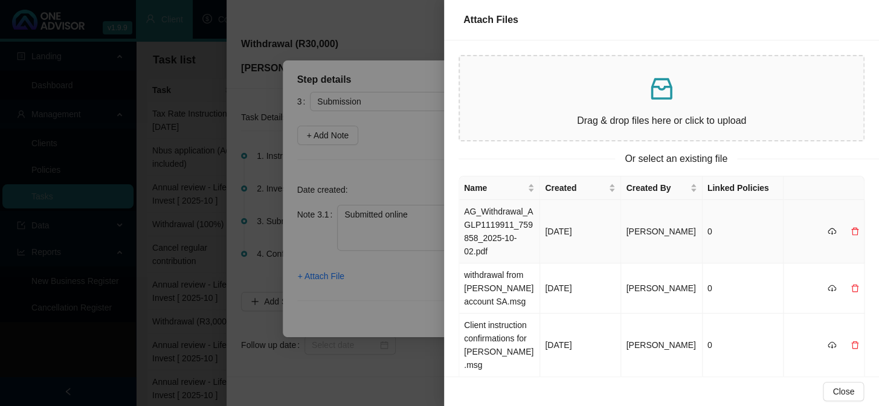
click at [496, 225] on td "AG_Withdrawal_AGLP1119911_759858_2025-10-02.pdf" at bounding box center [499, 231] width 81 height 63
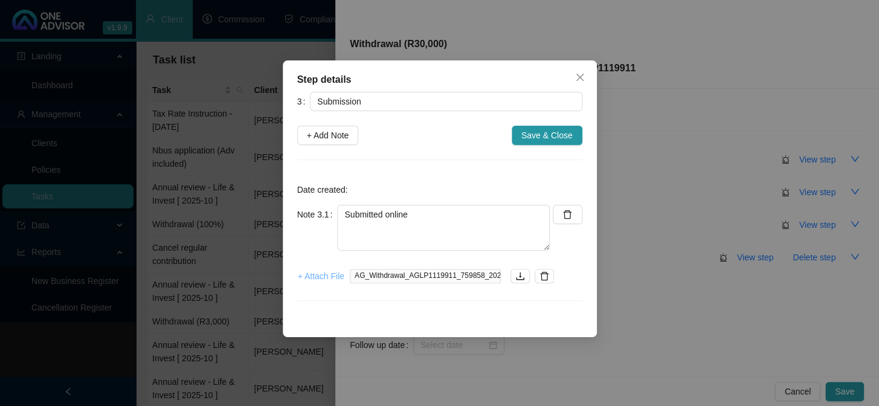
click at [321, 278] on span "+ Attach File" at bounding box center [321, 275] width 46 height 13
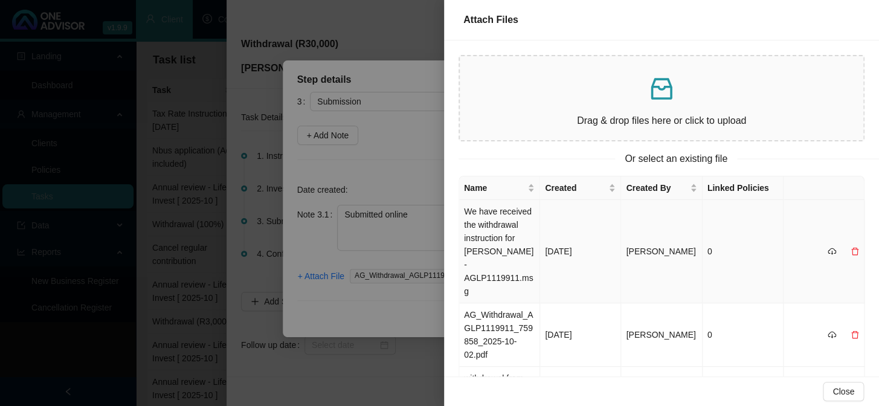
click at [487, 243] on td "We have received the withdrawal instruction for [PERSON_NAME] - AGLP1119911.msg" at bounding box center [499, 251] width 81 height 103
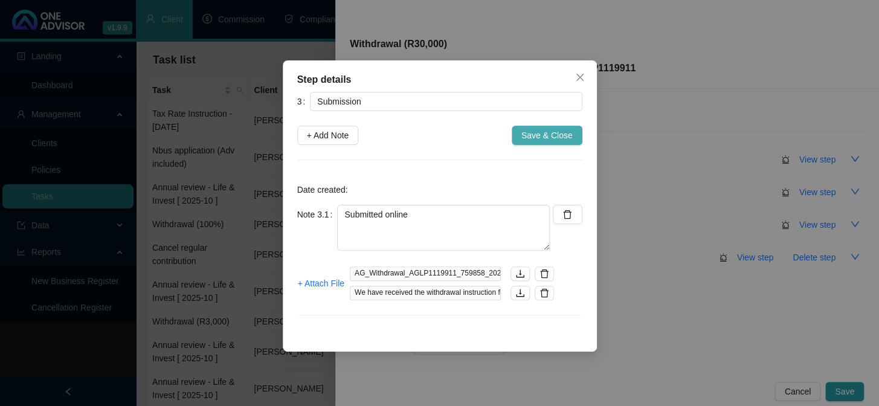
click at [559, 135] on span "Save & Close" at bounding box center [546, 135] width 51 height 13
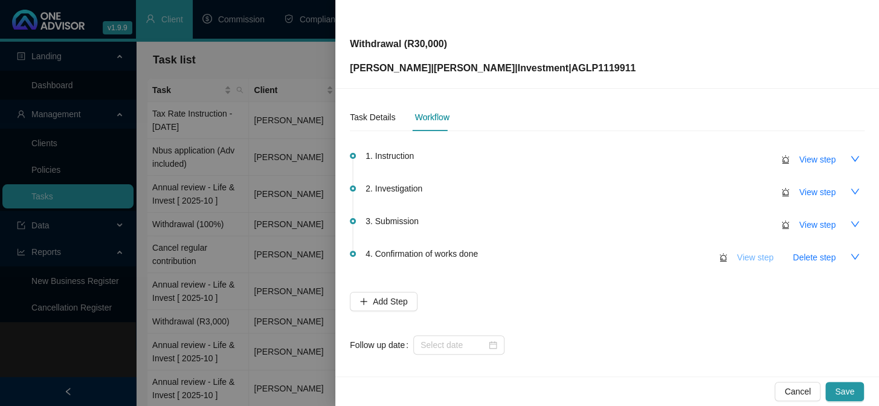
click at [744, 258] on span "View step" at bounding box center [755, 257] width 36 height 13
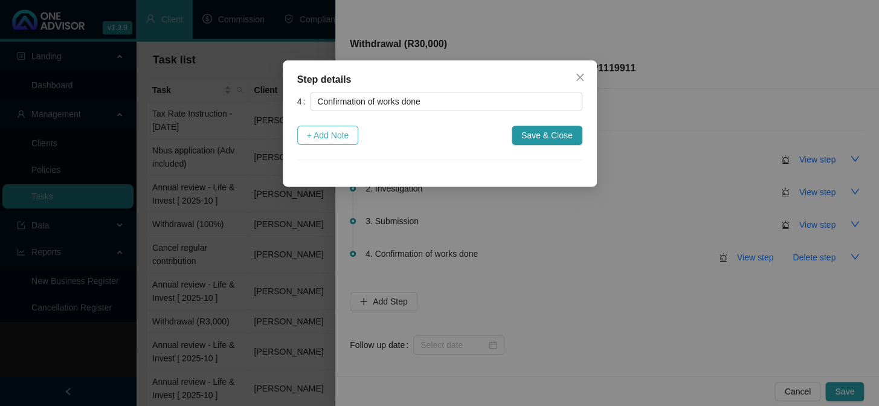
click at [303, 134] on button "+ Add Note" at bounding box center [328, 135] width 62 height 19
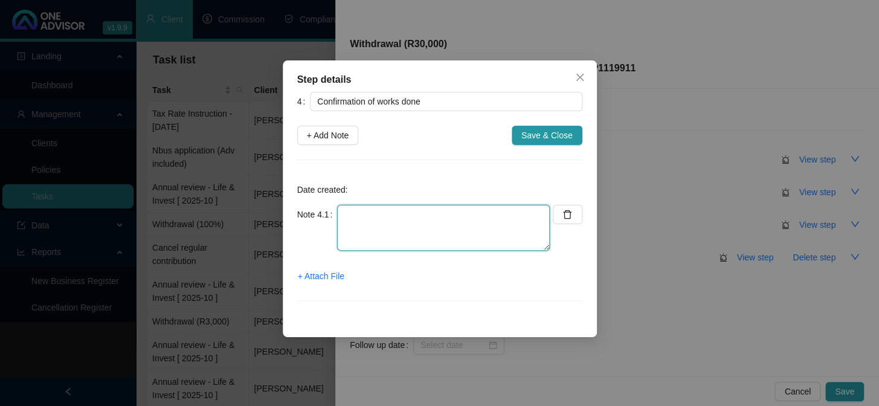
click at [425, 221] on textarea at bounding box center [443, 228] width 213 height 46
type textarea "Confirmation emailed to client"
click at [325, 276] on span "+ Attach File" at bounding box center [321, 275] width 46 height 13
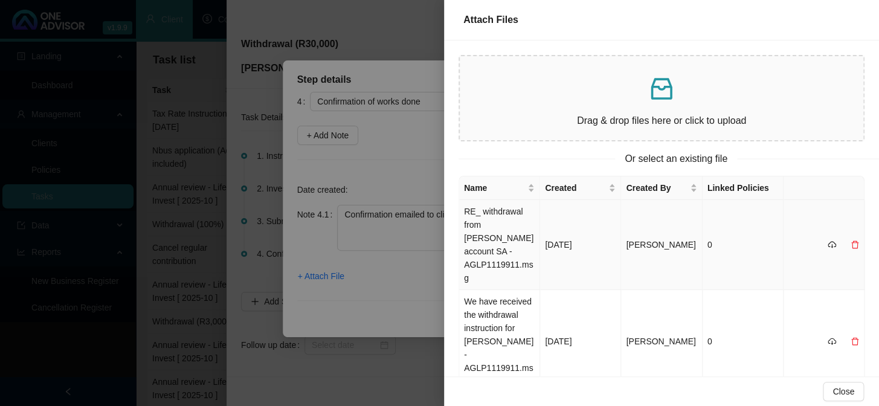
click at [499, 232] on td "RE_ withdrawal from [PERSON_NAME] account SA - AGLP1119911.msg" at bounding box center [499, 245] width 81 height 90
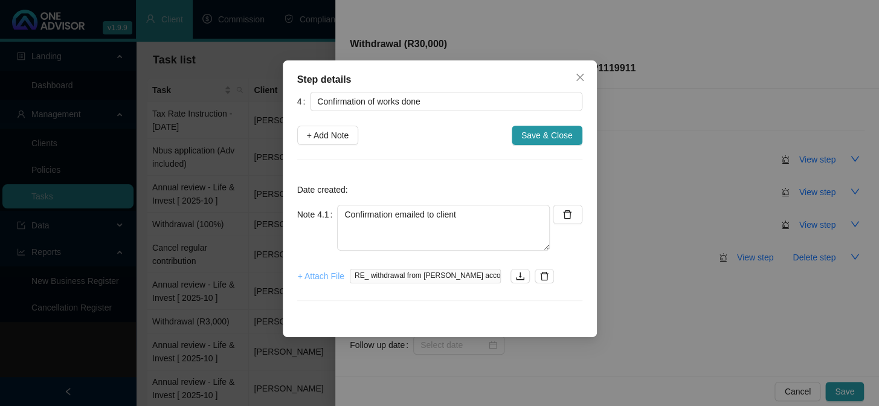
click at [327, 278] on span "+ Attach File" at bounding box center [321, 275] width 46 height 13
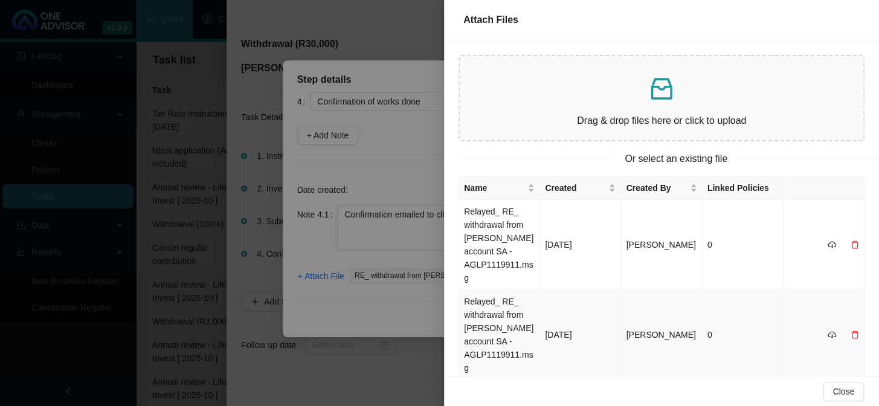
click at [483, 329] on td "Relayed_ RE_ withdrawal from [PERSON_NAME] account SA - AGLP1119911.msg" at bounding box center [499, 335] width 81 height 90
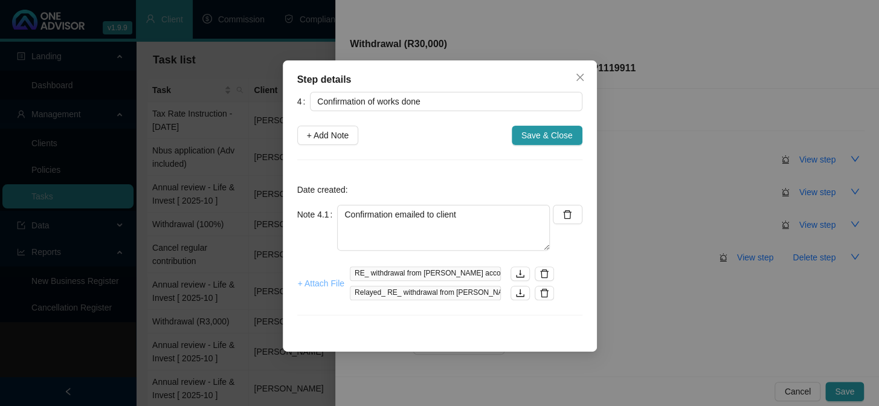
click at [329, 288] on span "+ Attach File" at bounding box center [321, 283] width 46 height 13
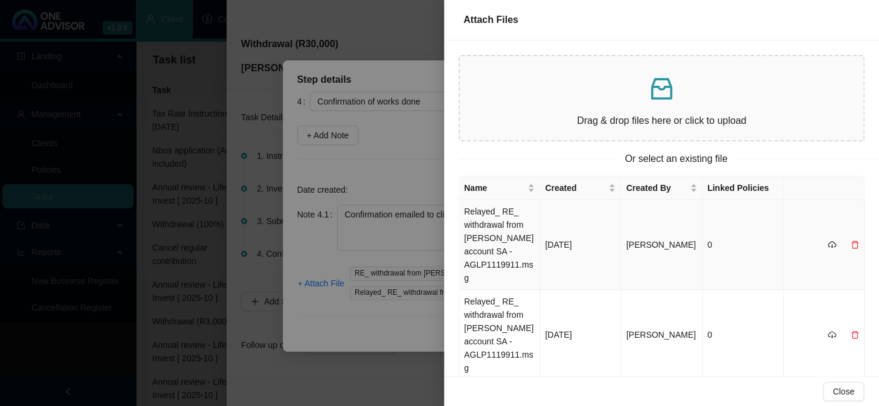
click at [487, 236] on td "Relayed_ RE_ withdrawal from [PERSON_NAME] account SA - AGLP1119911.msg" at bounding box center [499, 245] width 81 height 90
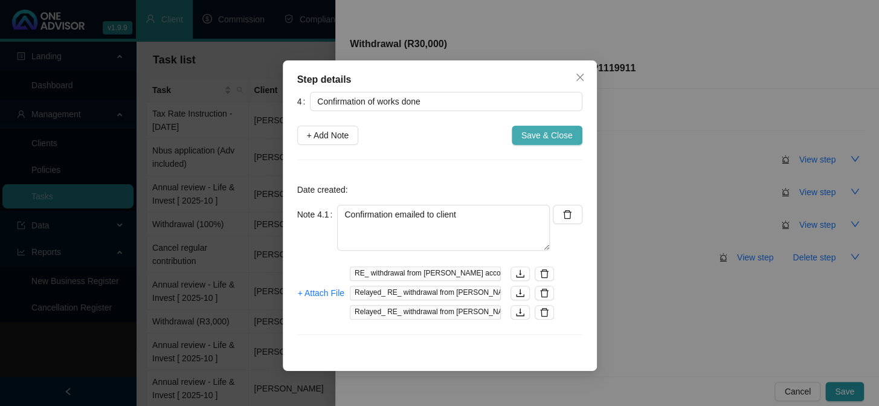
click at [534, 135] on span "Save & Close" at bounding box center [546, 135] width 51 height 13
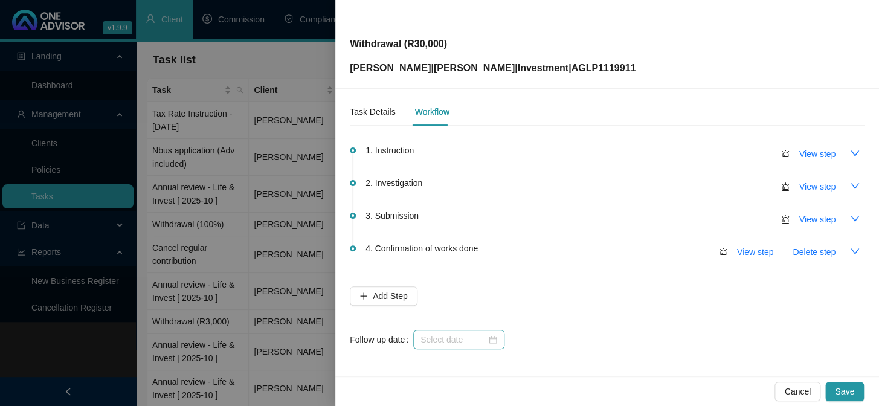
scroll to position [6, 0]
click at [443, 349] on div "1. Instruction View step 2. Investigation View step 3. Submission View step 4. …" at bounding box center [607, 249] width 515 height 228
click at [444, 338] on input at bounding box center [453, 338] width 66 height 13
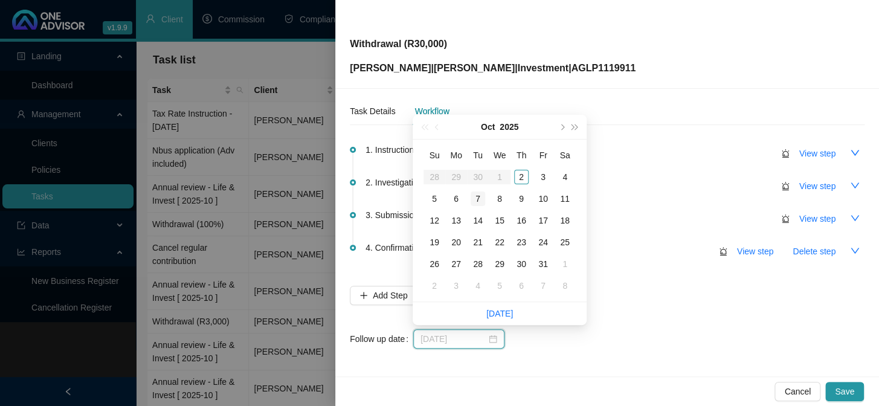
type input "[DATE]"
click at [479, 205] on div "7" at bounding box center [477, 198] width 14 height 14
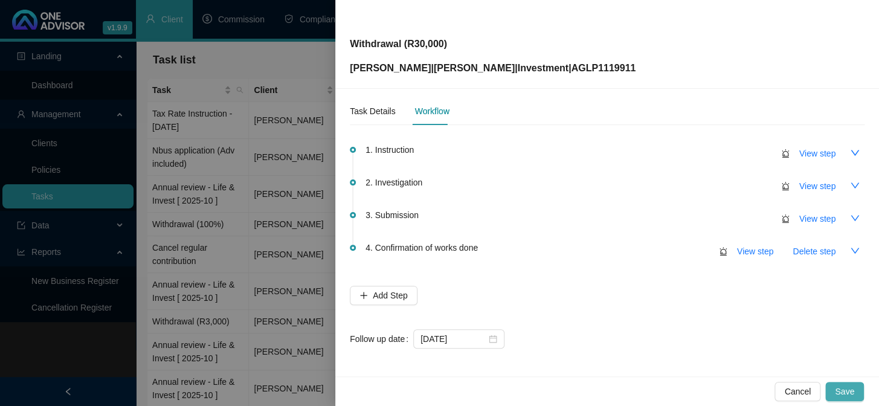
click at [847, 386] on span "Save" at bounding box center [844, 391] width 19 height 13
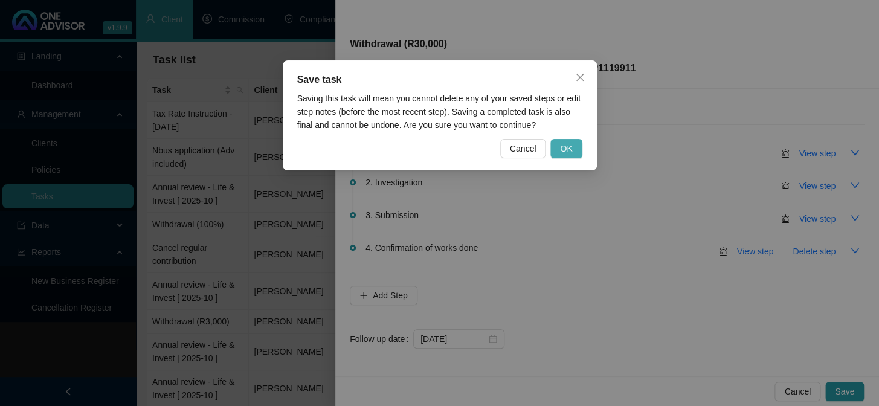
click at [565, 150] on span "OK" at bounding box center [566, 148] width 12 height 13
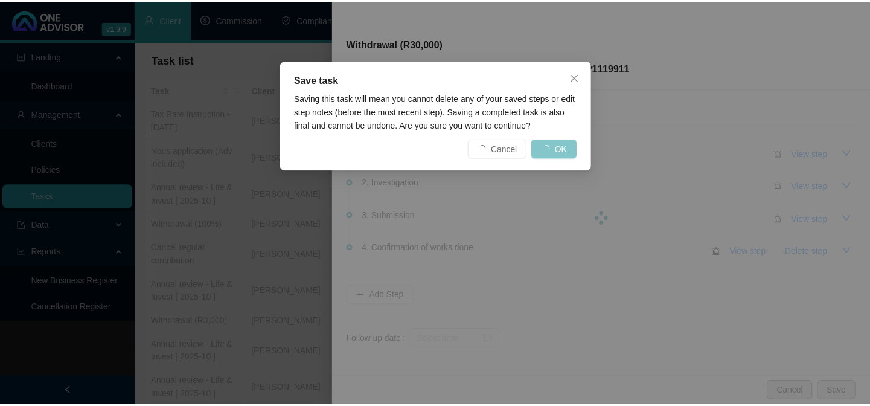
scroll to position [0, 0]
